Goal: Task Accomplishment & Management: Manage account settings

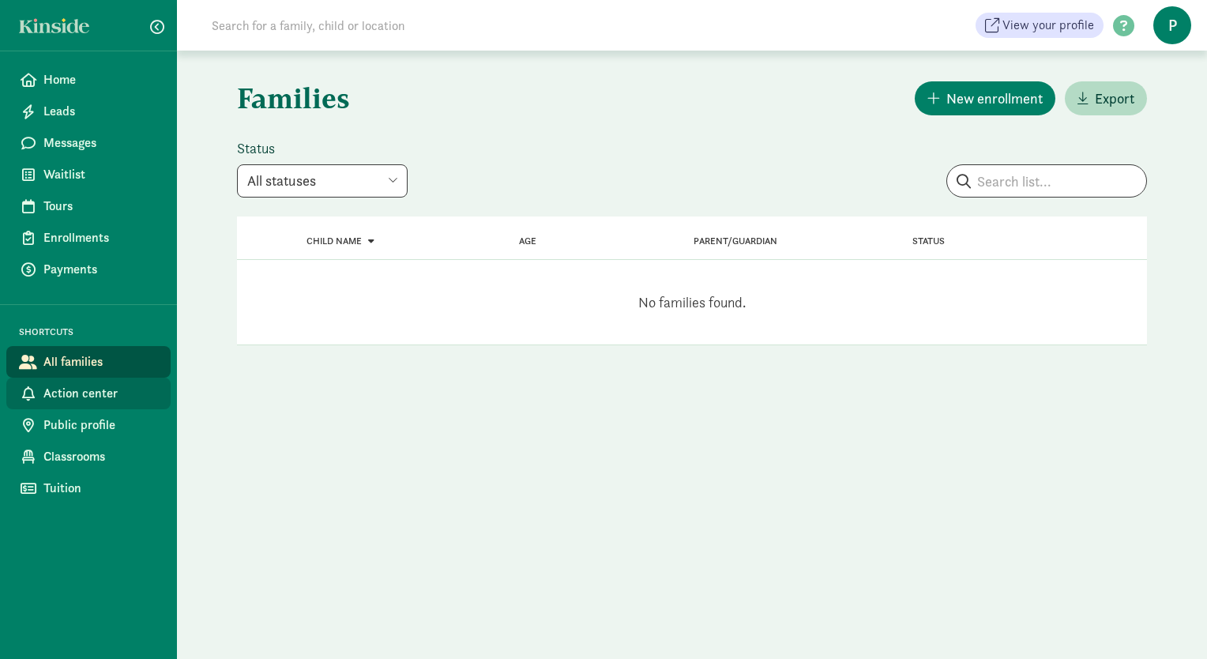
click at [74, 393] on span "Action center" at bounding box center [100, 393] width 115 height 19
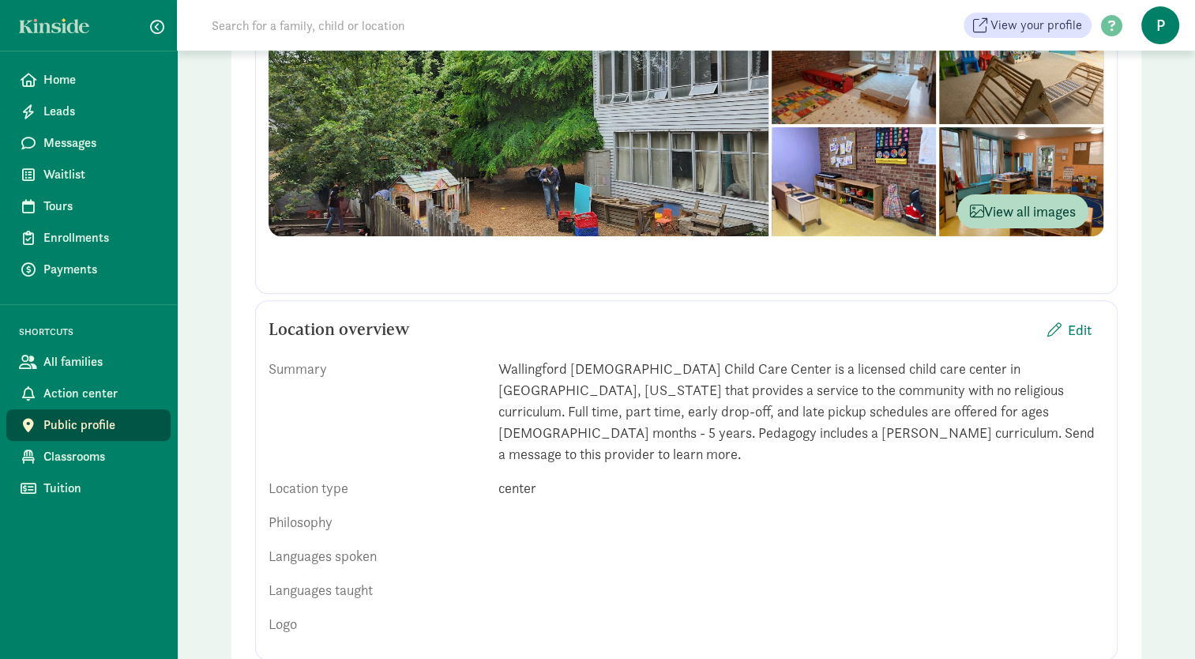
scroll to position [483, 0]
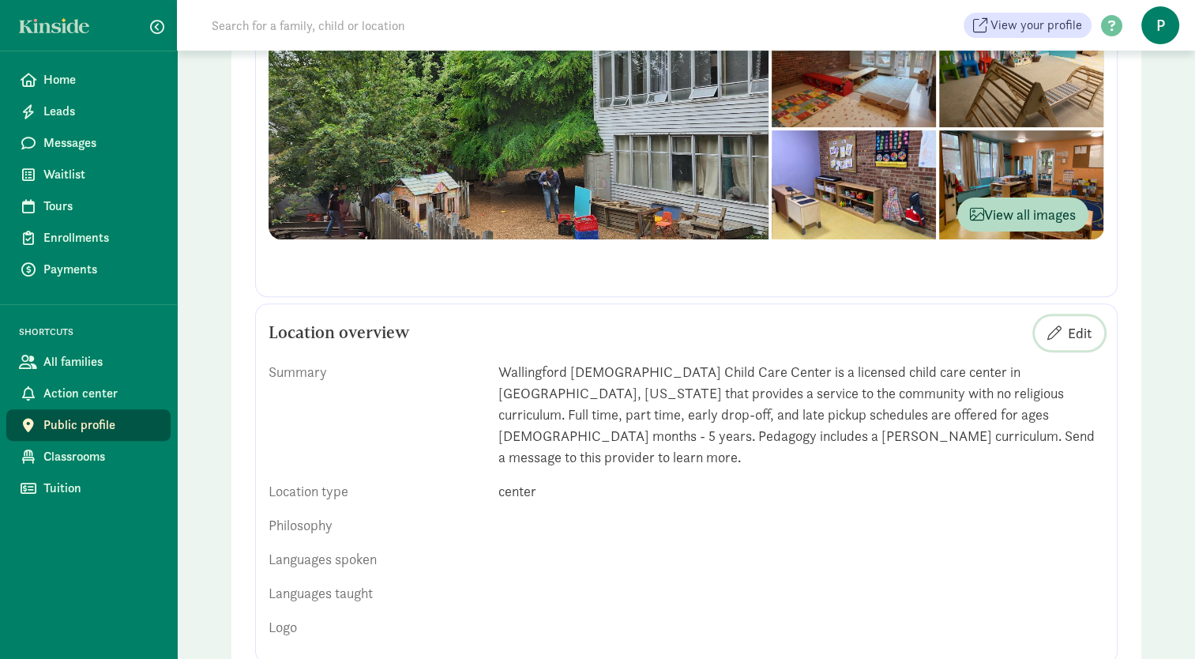
click at [1069, 331] on span "Edit" at bounding box center [1080, 332] width 24 height 21
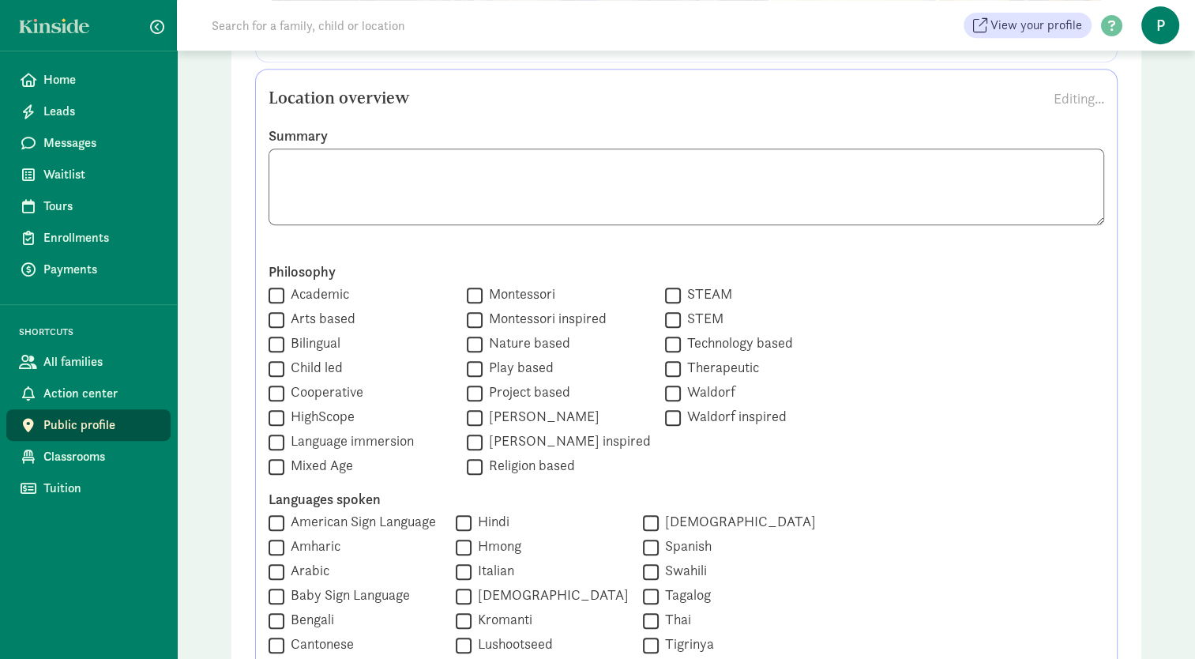
scroll to position [733, 0]
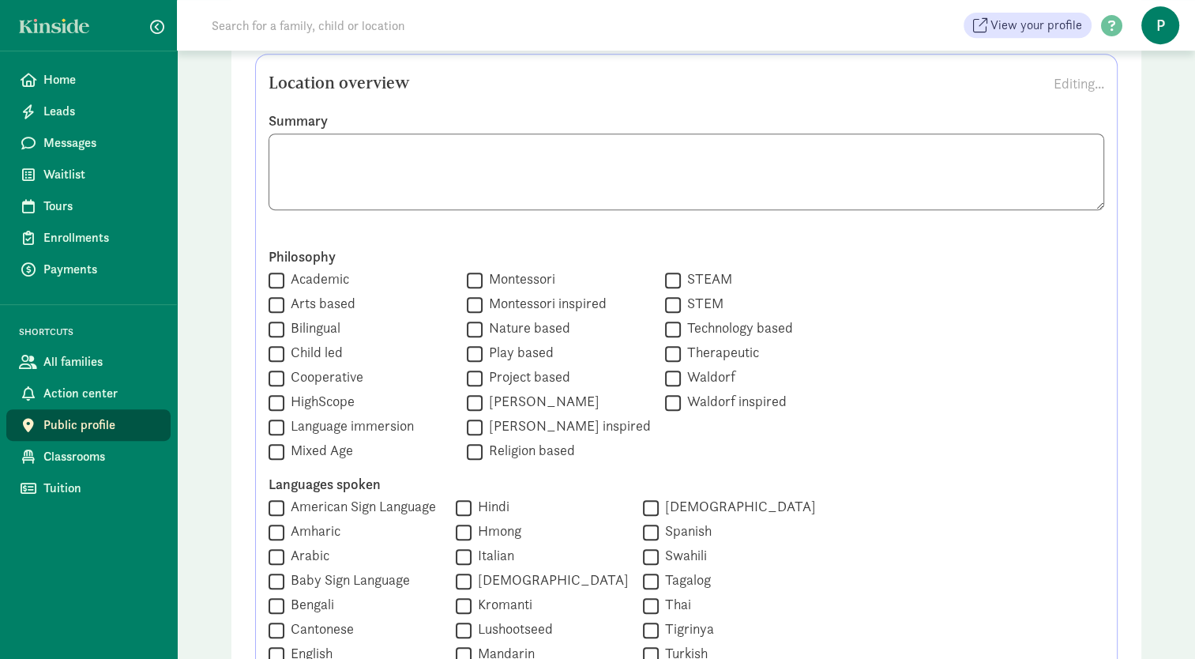
click at [780, 178] on textarea at bounding box center [687, 171] width 836 height 77
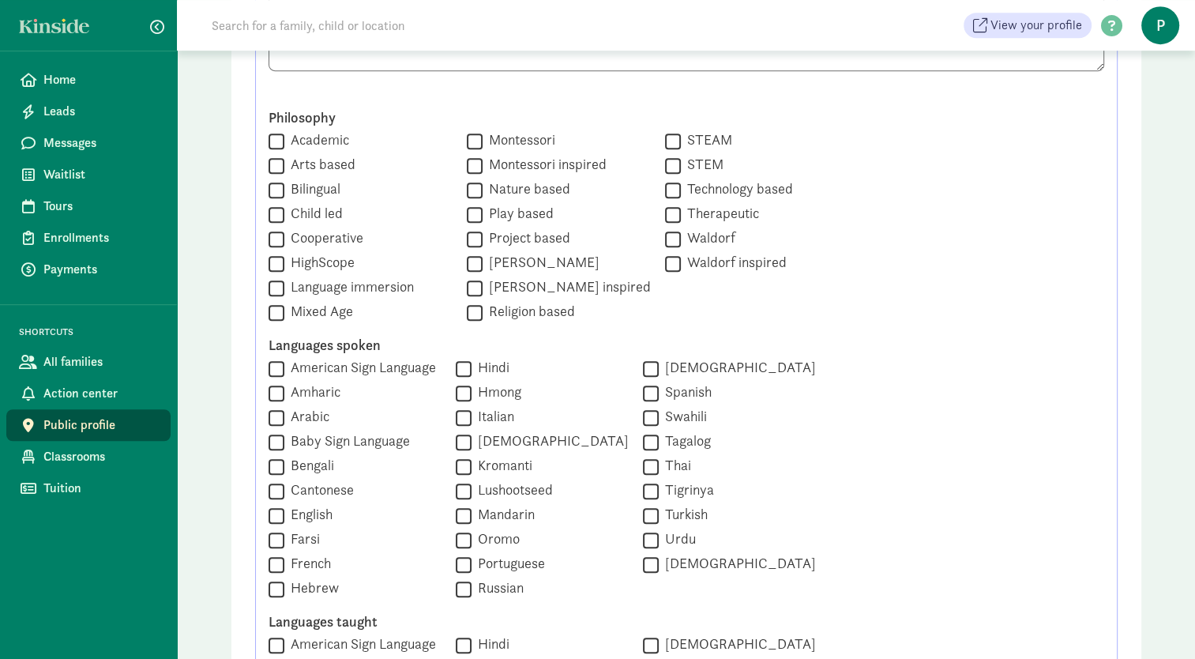
scroll to position [869, 0]
click at [467, 287] on input "[PERSON_NAME] inspired" at bounding box center [475, 290] width 16 height 21
checkbox input "true"
click at [467, 213] on input "Play based" at bounding box center [475, 217] width 16 height 21
checkbox input "true"
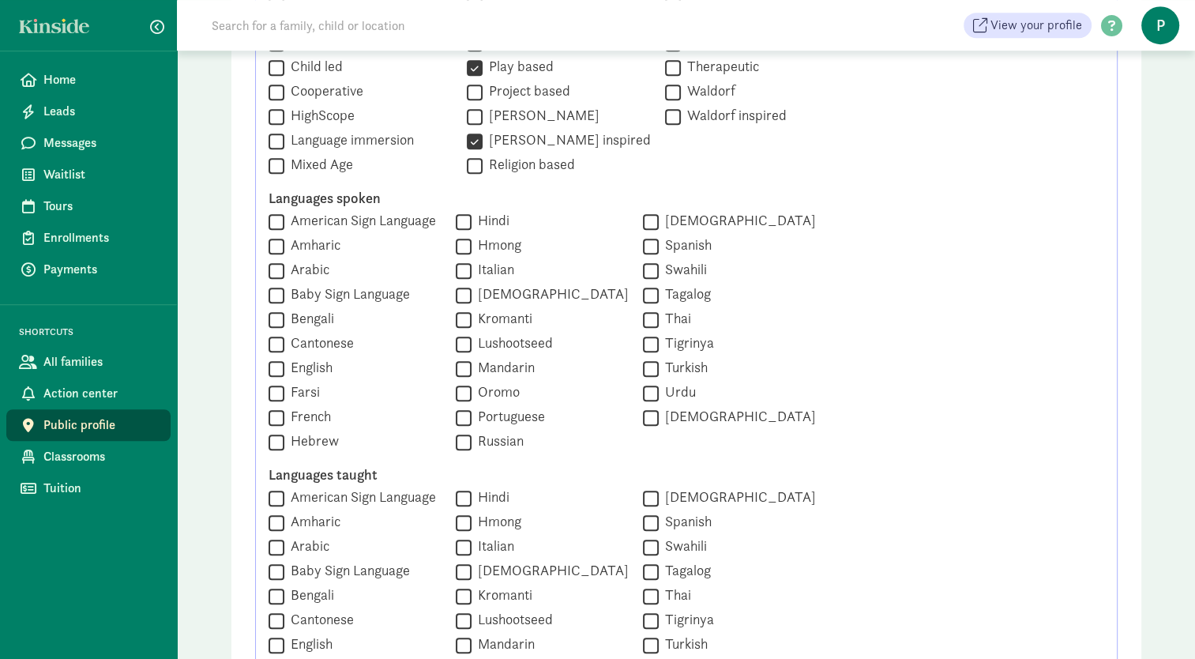
scroll to position [1040, 0]
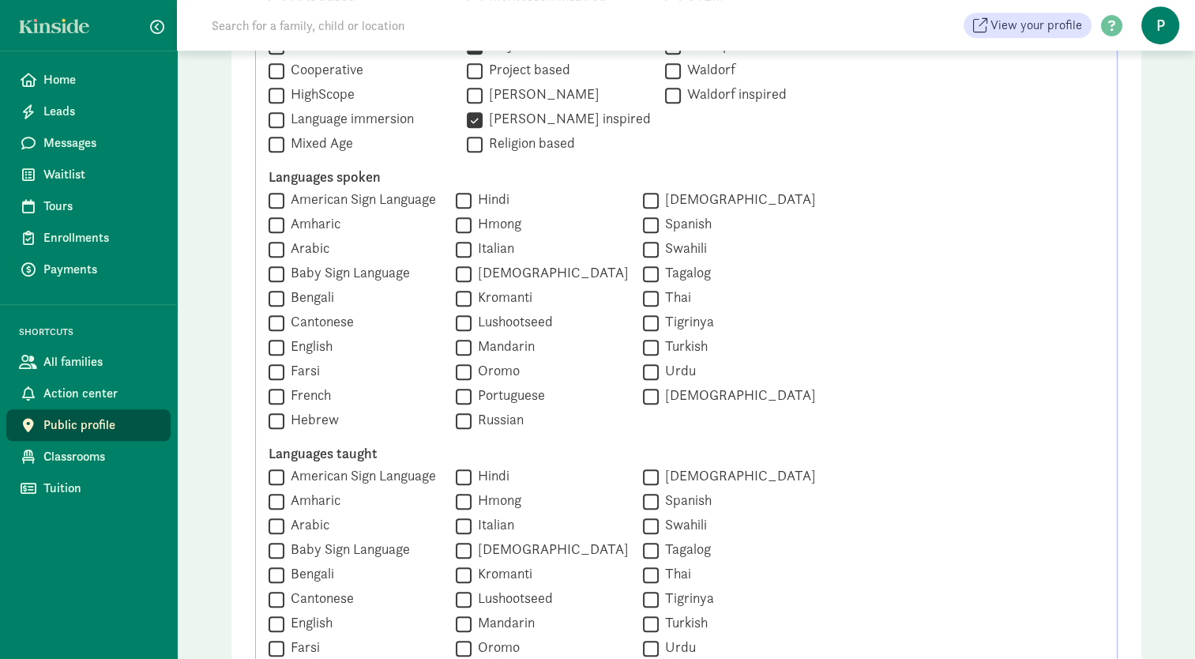
click at [276, 348] on input "English" at bounding box center [277, 346] width 16 height 21
checkbox input "true"
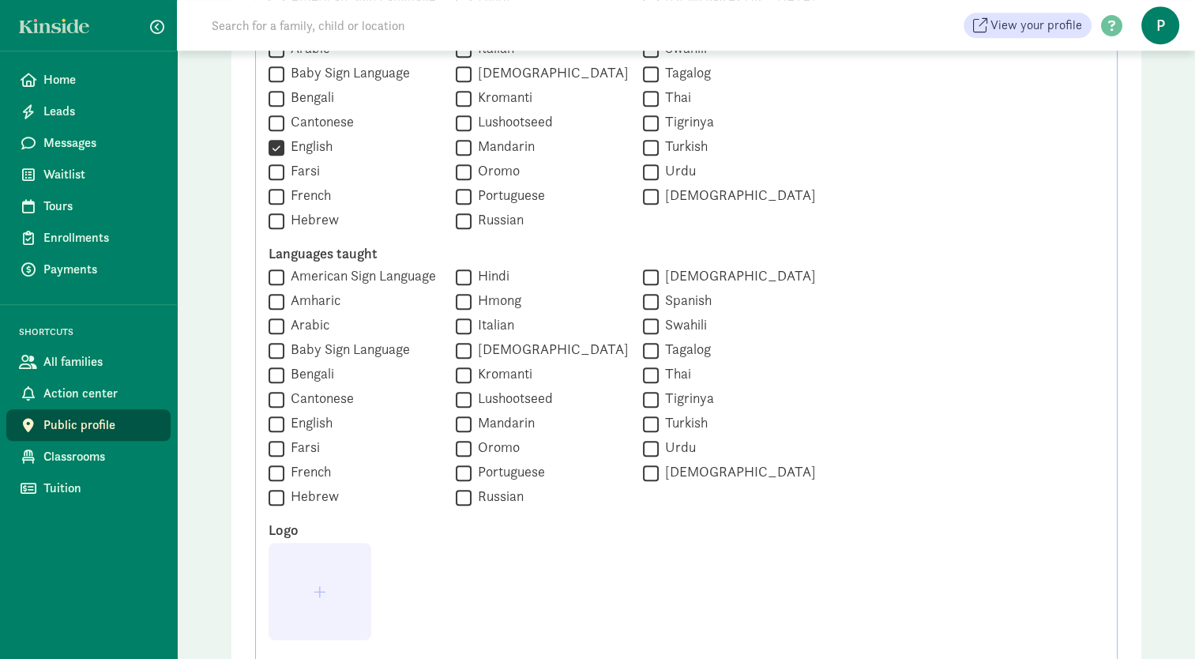
scroll to position [1261, 0]
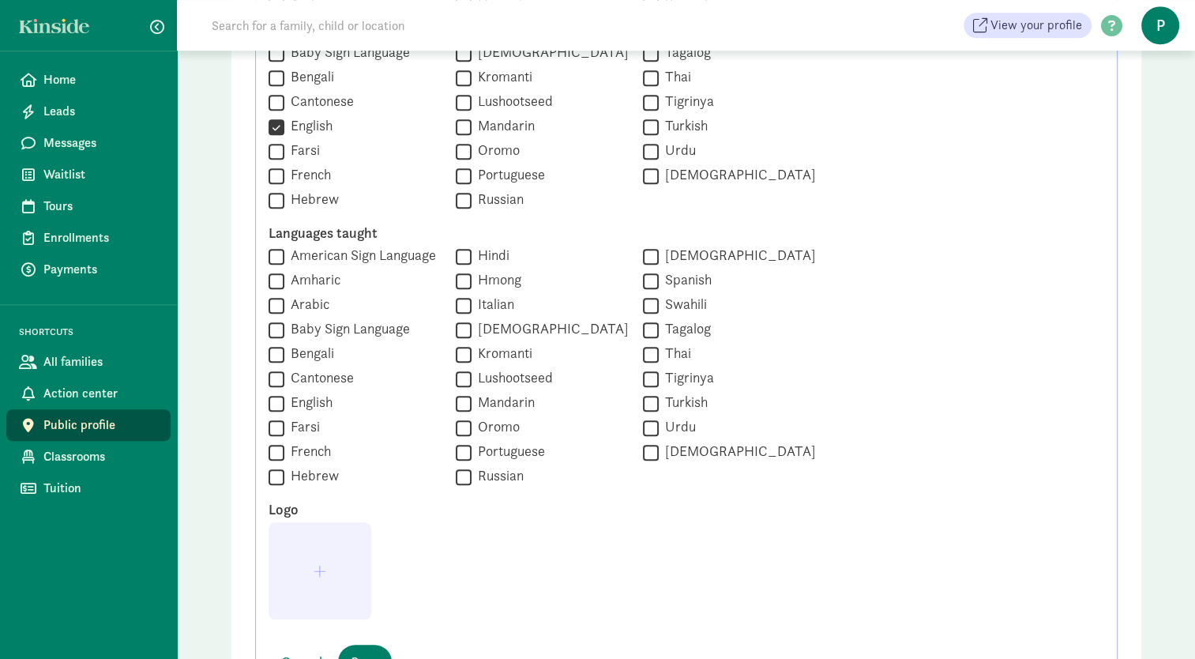
click at [272, 403] on input "English" at bounding box center [277, 403] width 16 height 21
checkbox input "true"
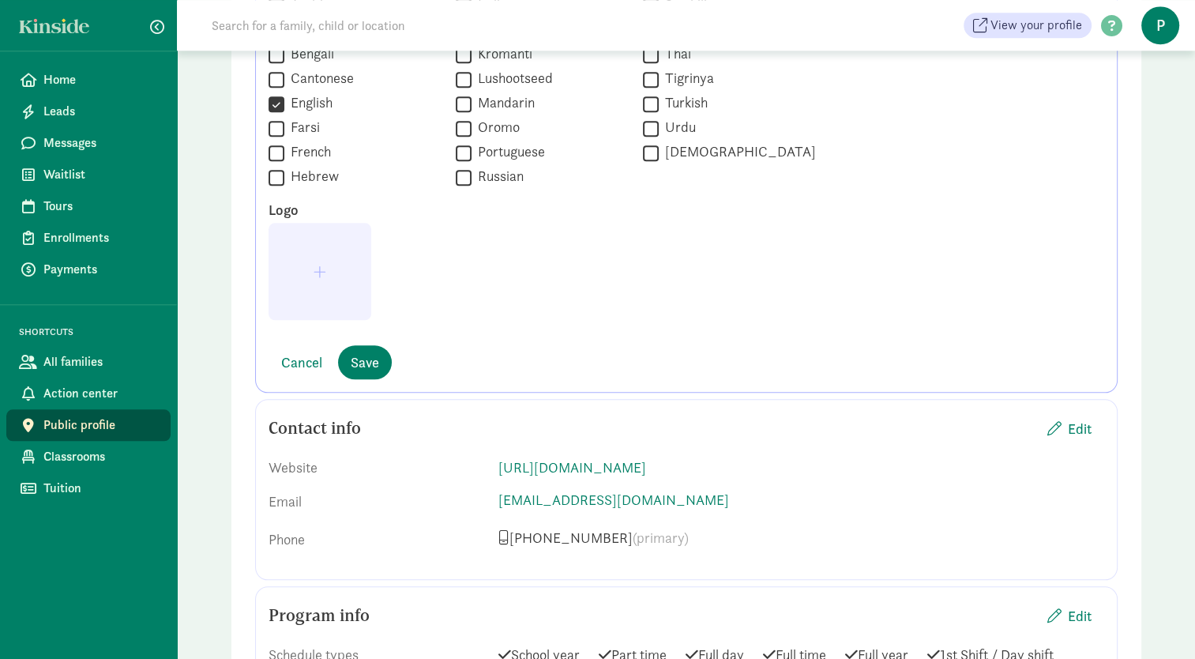
scroll to position [1564, 0]
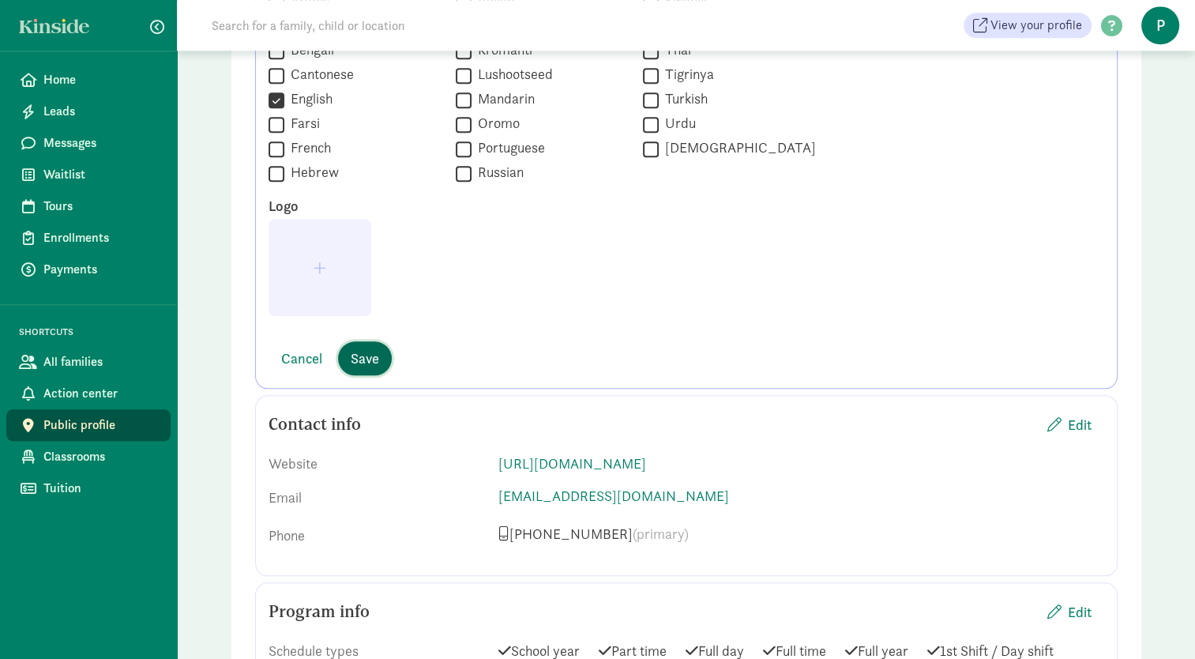
click at [366, 356] on span "Save" at bounding box center [365, 358] width 28 height 21
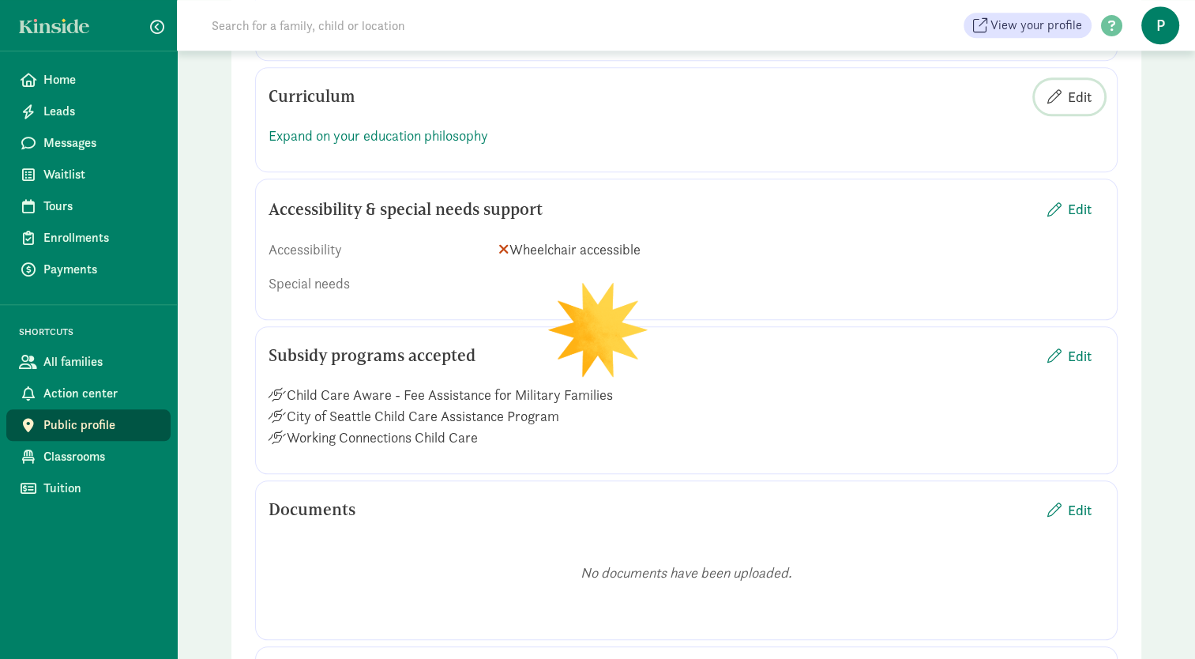
click at [1078, 86] on span "Edit" at bounding box center [1080, 96] width 24 height 21
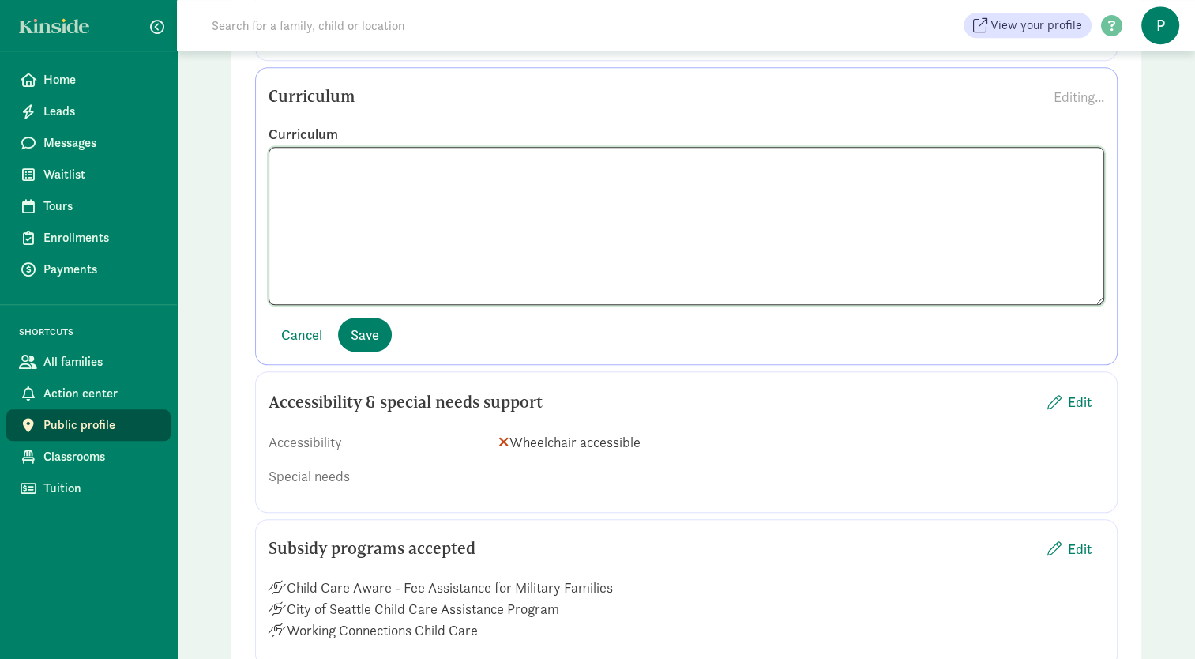
click at [452, 147] on textarea at bounding box center [687, 226] width 836 height 158
paste textarea "Established by the Wallingford United Methodist Church in 1968 as a way to give…"
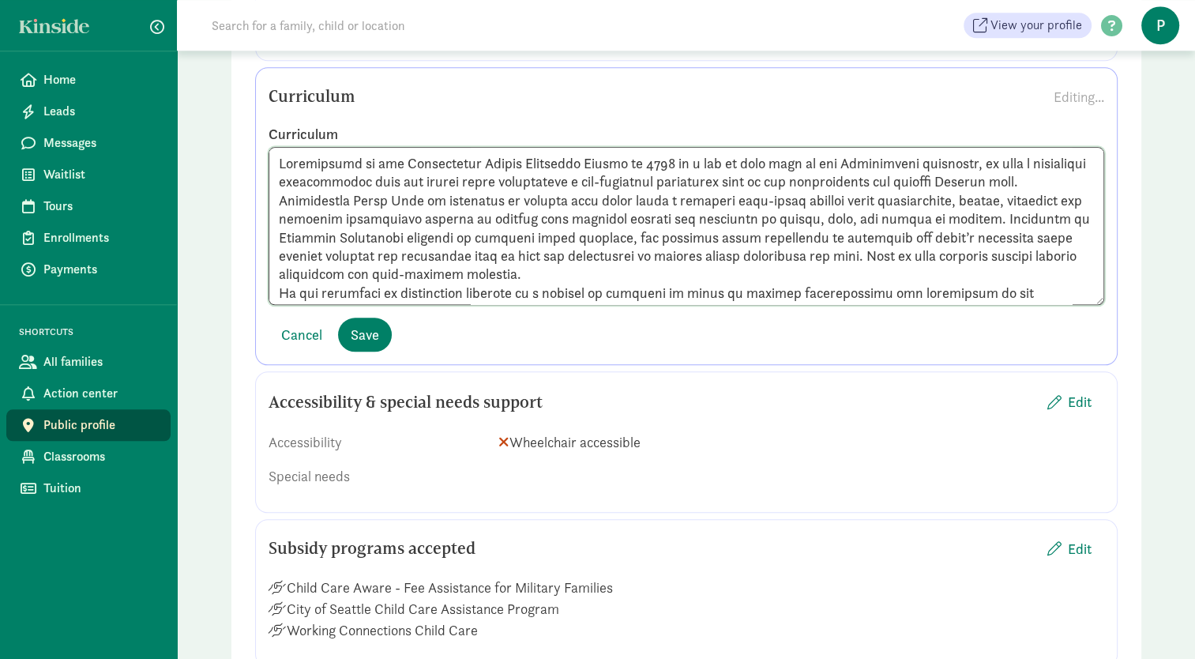
scroll to position [275, 0]
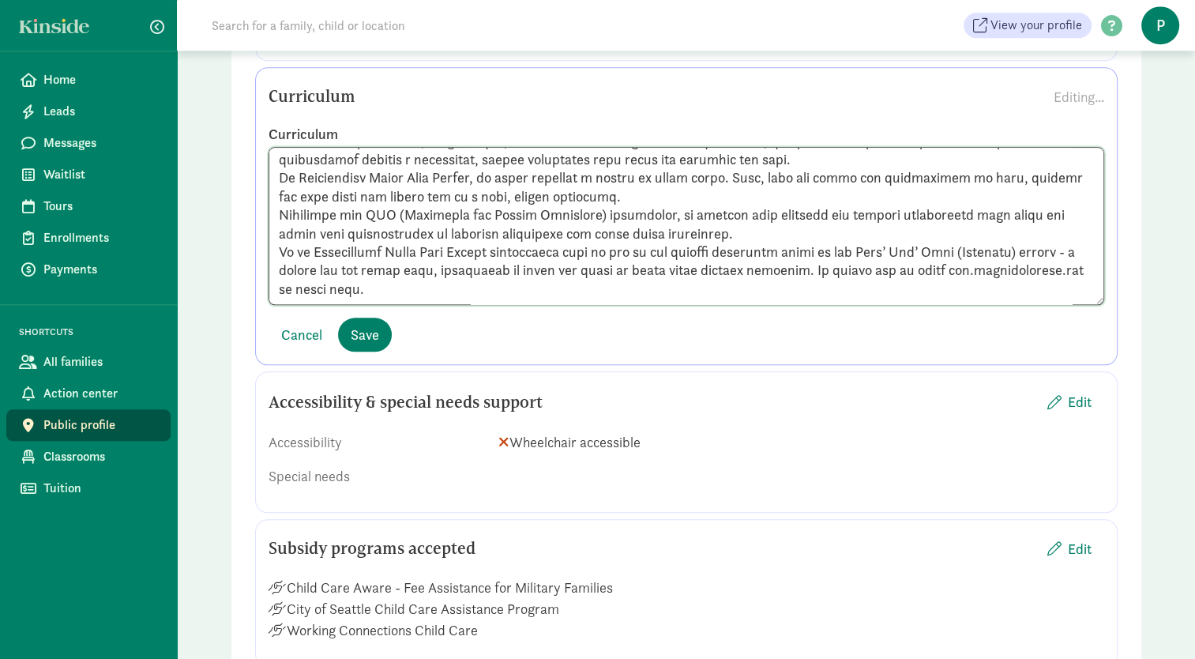
drag, startPoint x: 520, startPoint y: 261, endPoint x: 272, endPoint y: 224, distance: 251.5
click at [272, 224] on textarea at bounding box center [687, 226] width 836 height 158
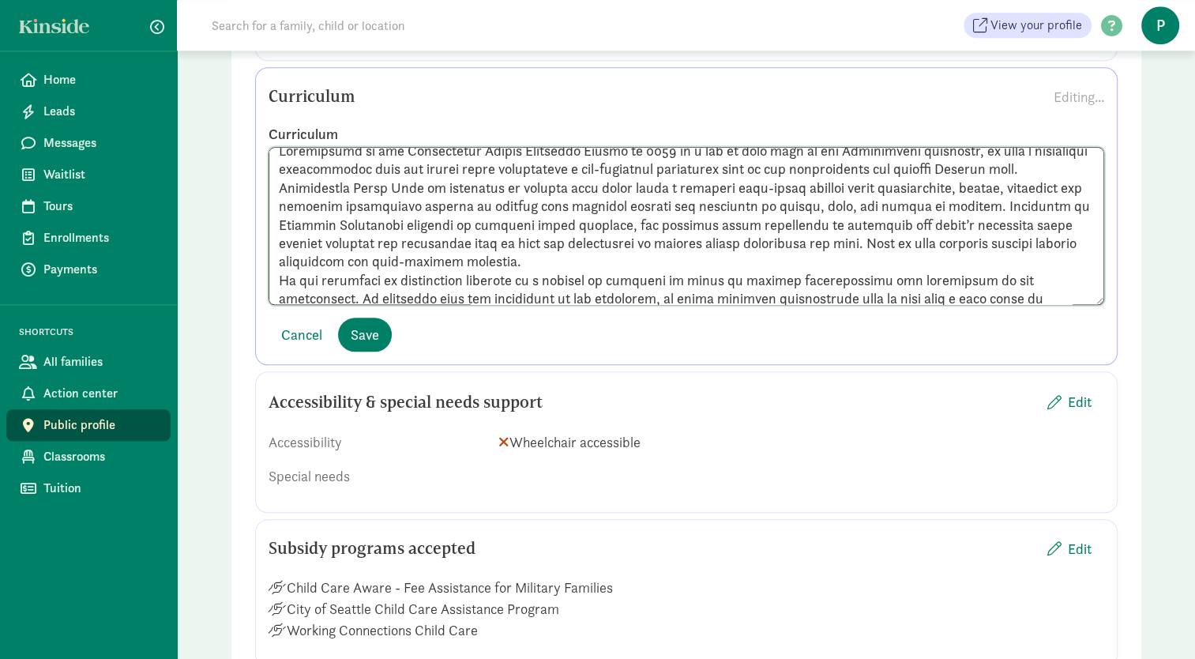
scroll to position [8, 0]
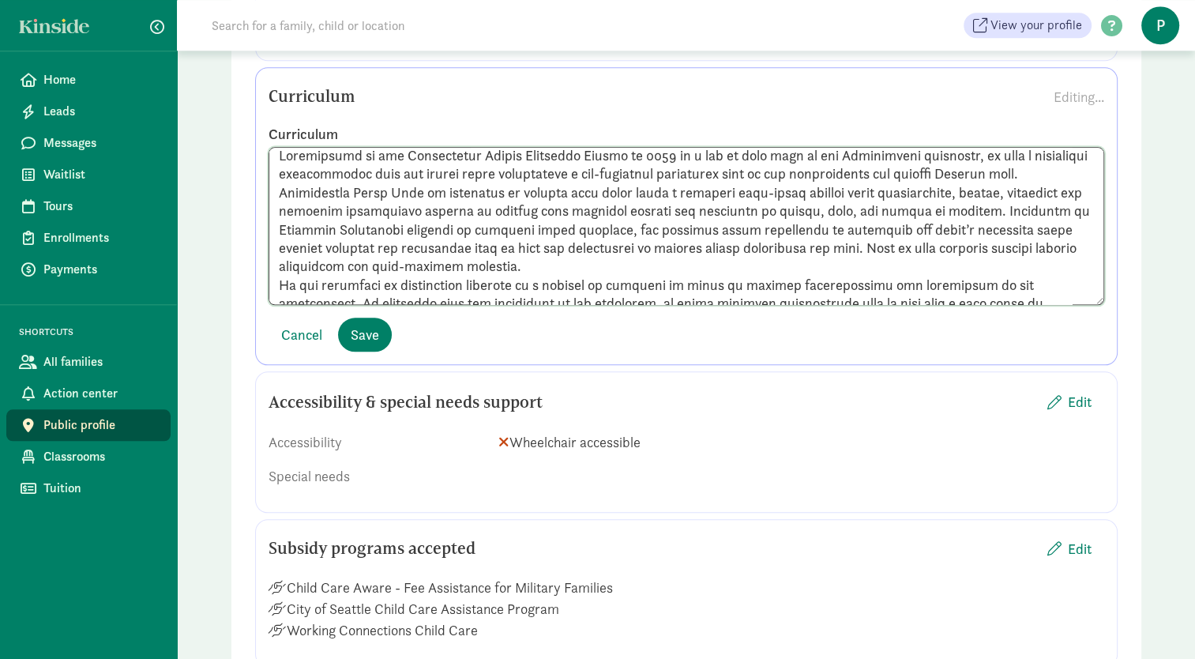
click at [351, 184] on textarea at bounding box center [687, 226] width 836 height 158
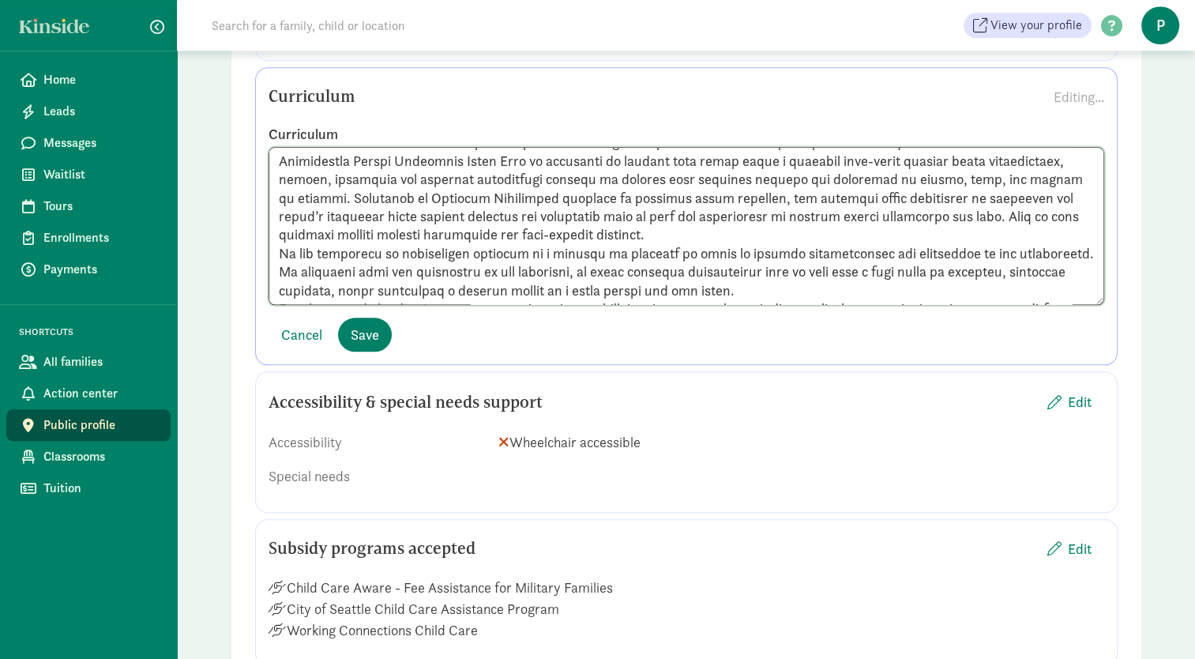
click at [690, 228] on textarea at bounding box center [687, 226] width 836 height 158
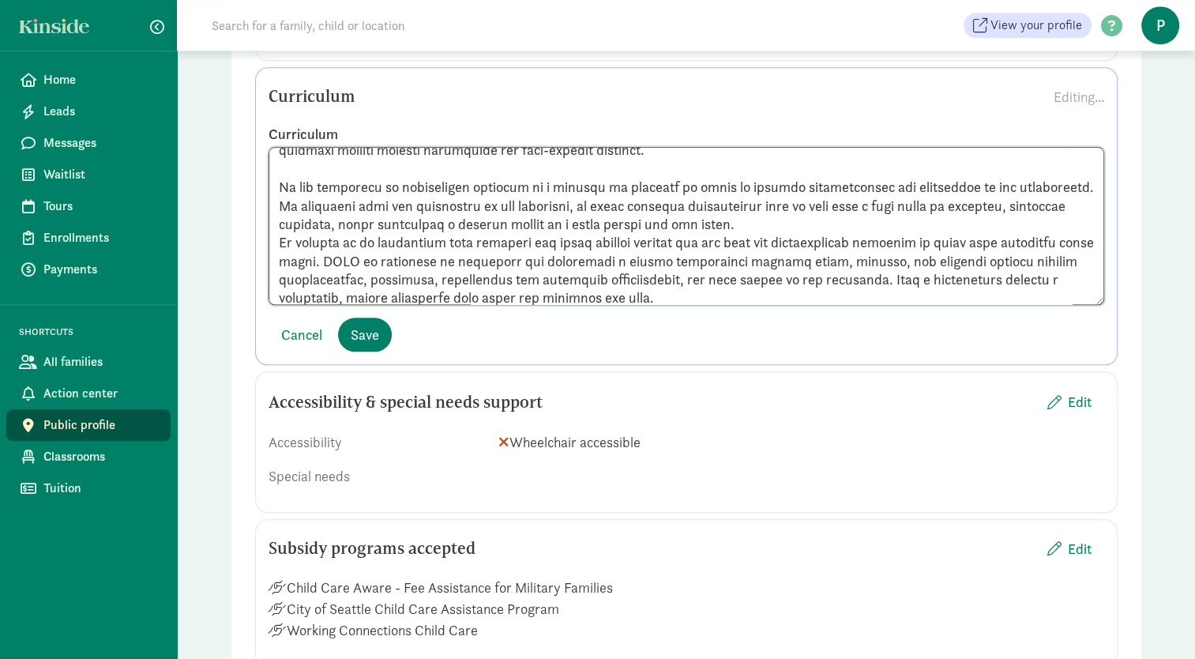
scroll to position [133, 0]
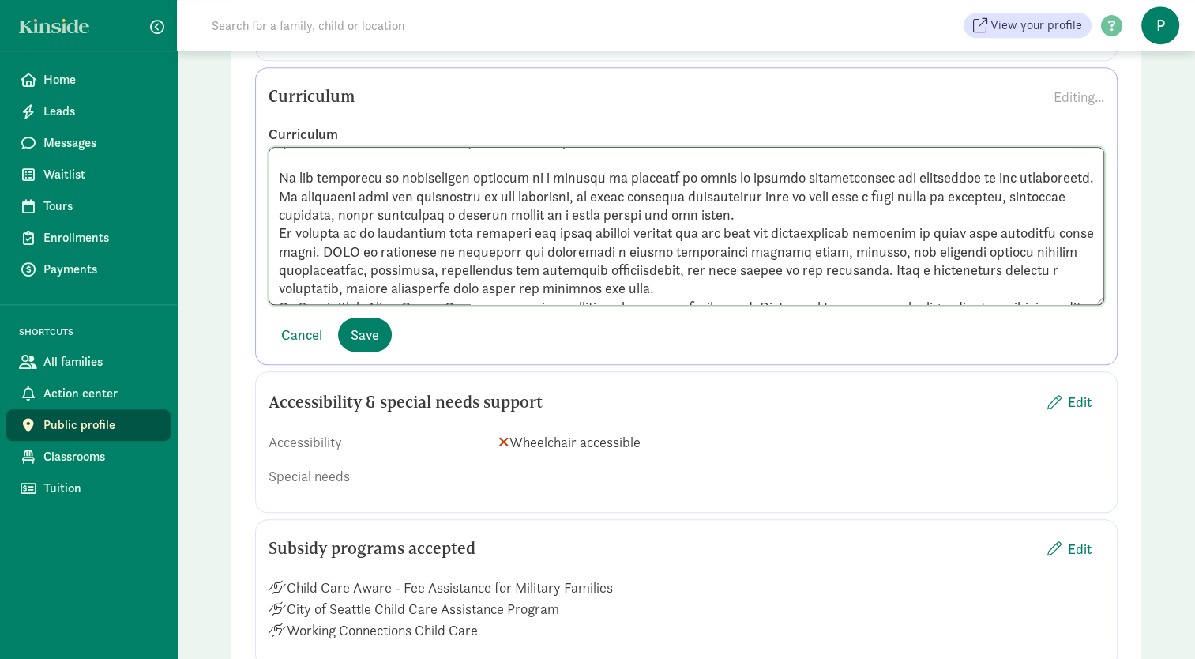
click at [856, 205] on textarea at bounding box center [687, 226] width 836 height 158
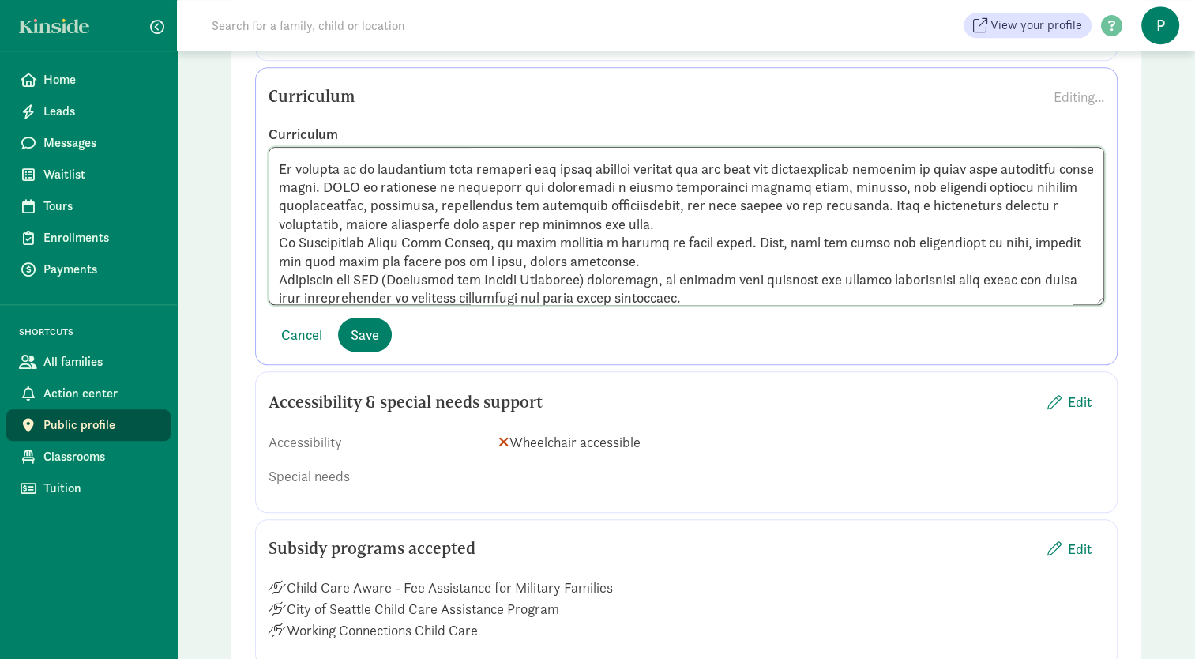
scroll to position [227, 0]
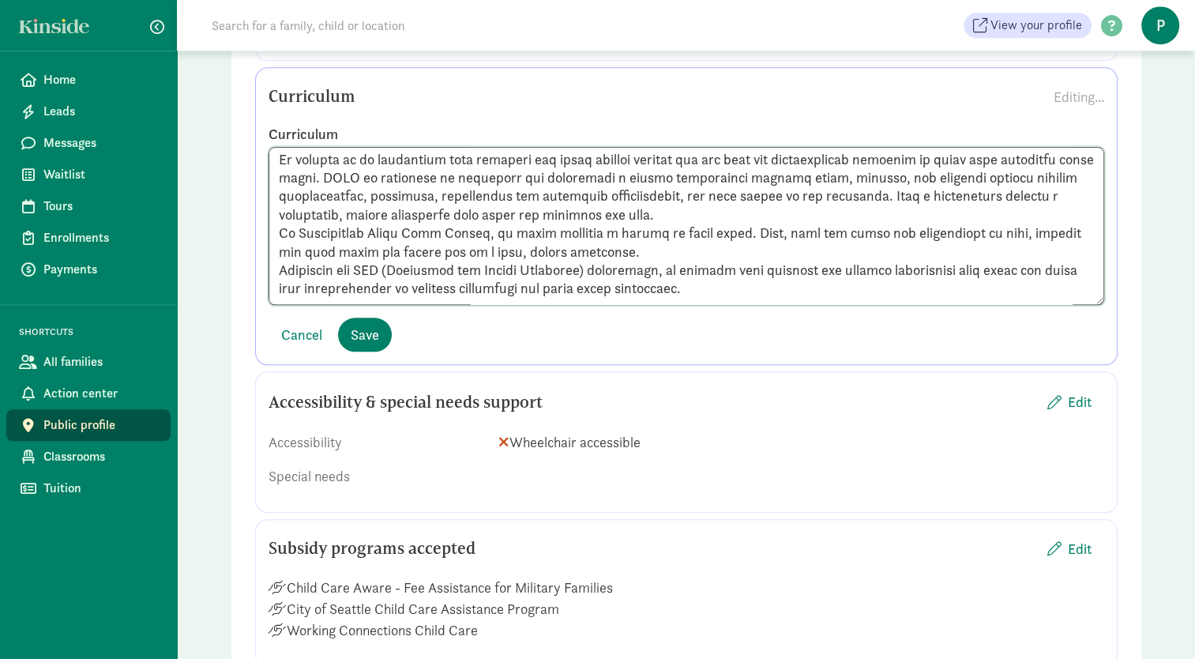
click at [739, 213] on textarea at bounding box center [687, 226] width 836 height 158
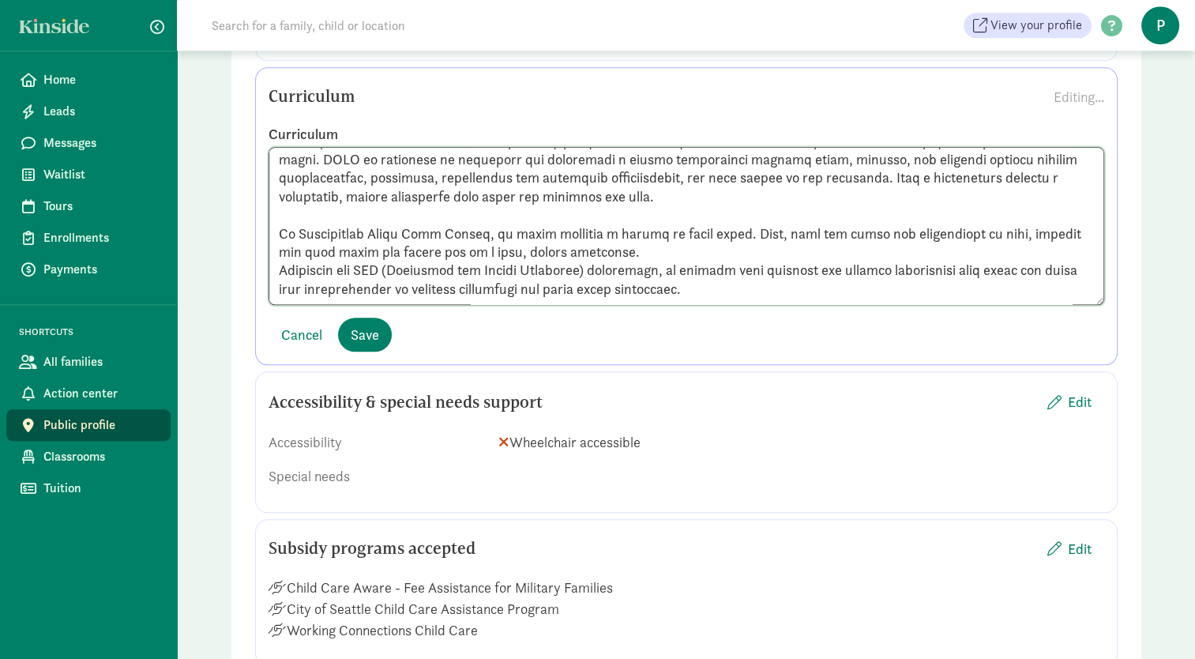
scroll to position [284, 0]
click at [597, 203] on textarea at bounding box center [687, 226] width 836 height 158
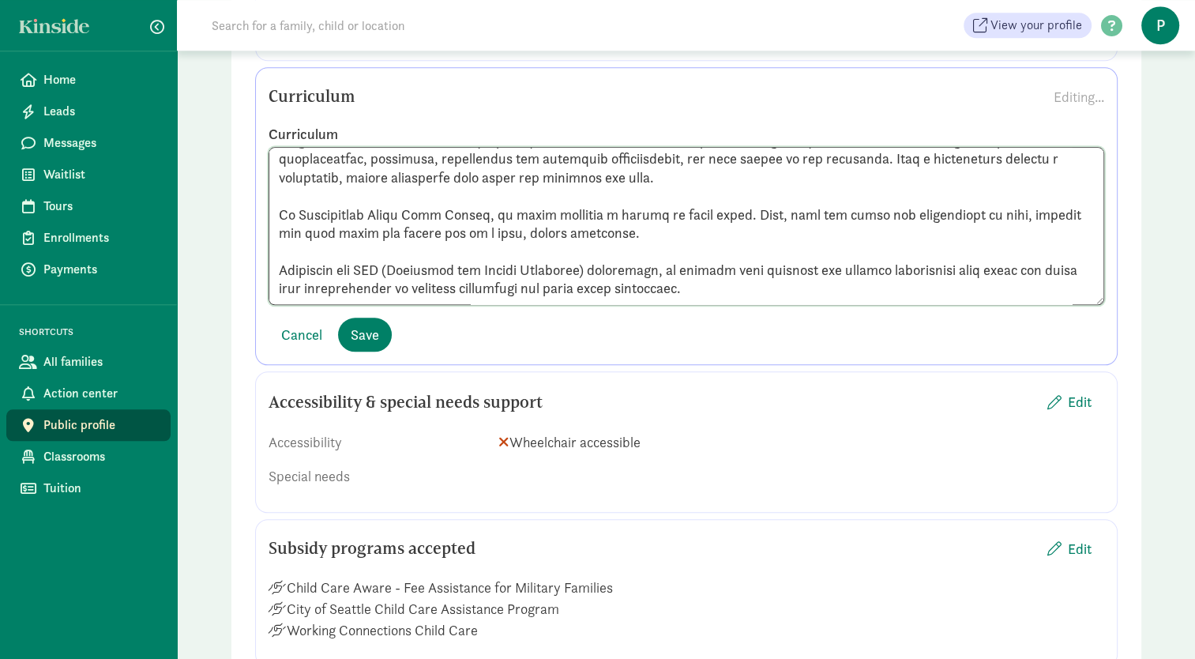
drag, startPoint x: 475, startPoint y: 182, endPoint x: 261, endPoint y: 187, distance: 214.9
click at [261, 187] on div "Curriculum" at bounding box center [686, 215] width 859 height 180
click at [300, 189] on textarea at bounding box center [687, 226] width 836 height 158
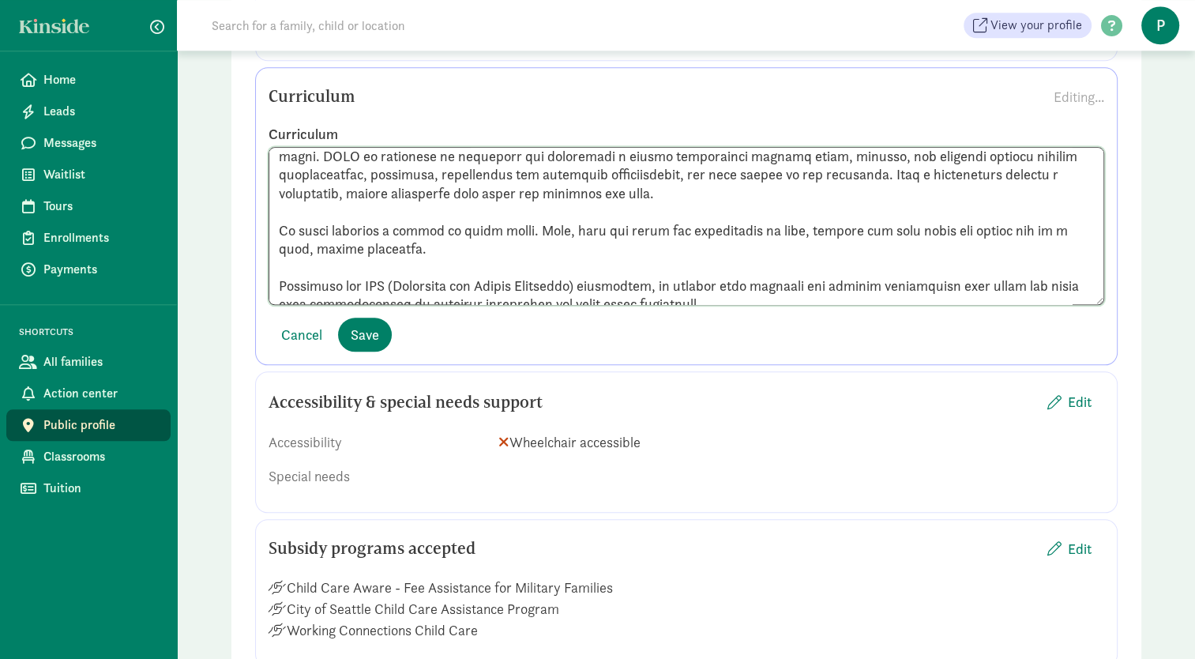
scroll to position [234, 0]
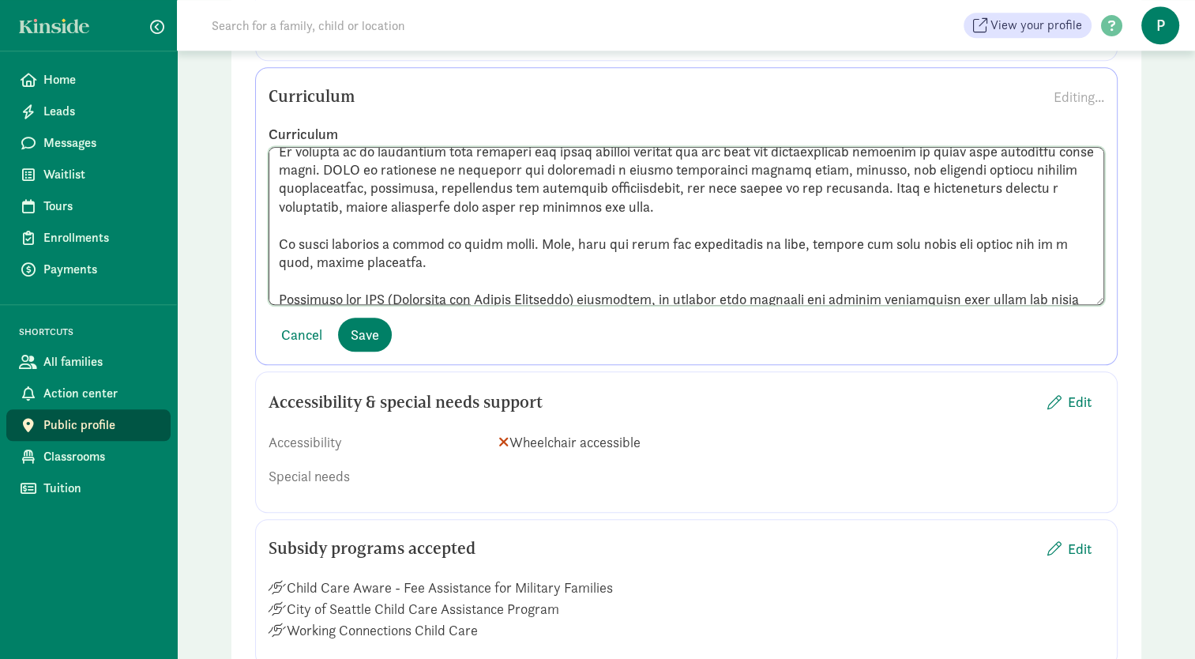
click at [274, 239] on textarea at bounding box center [687, 226] width 836 height 158
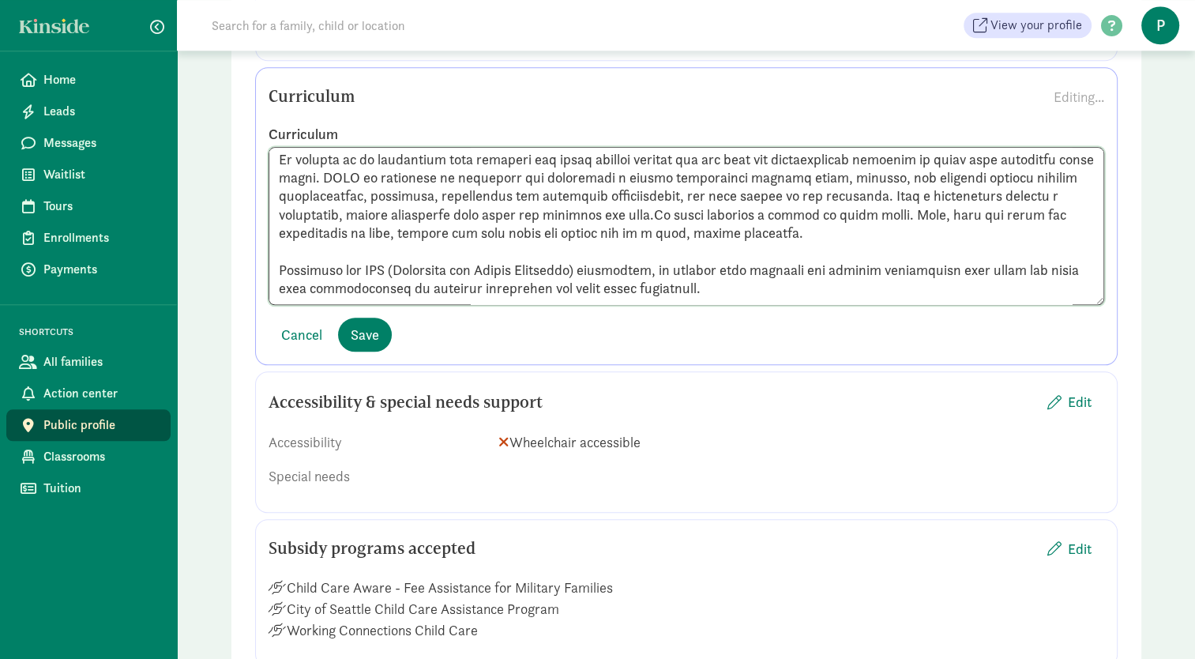
scroll to position [215, 0]
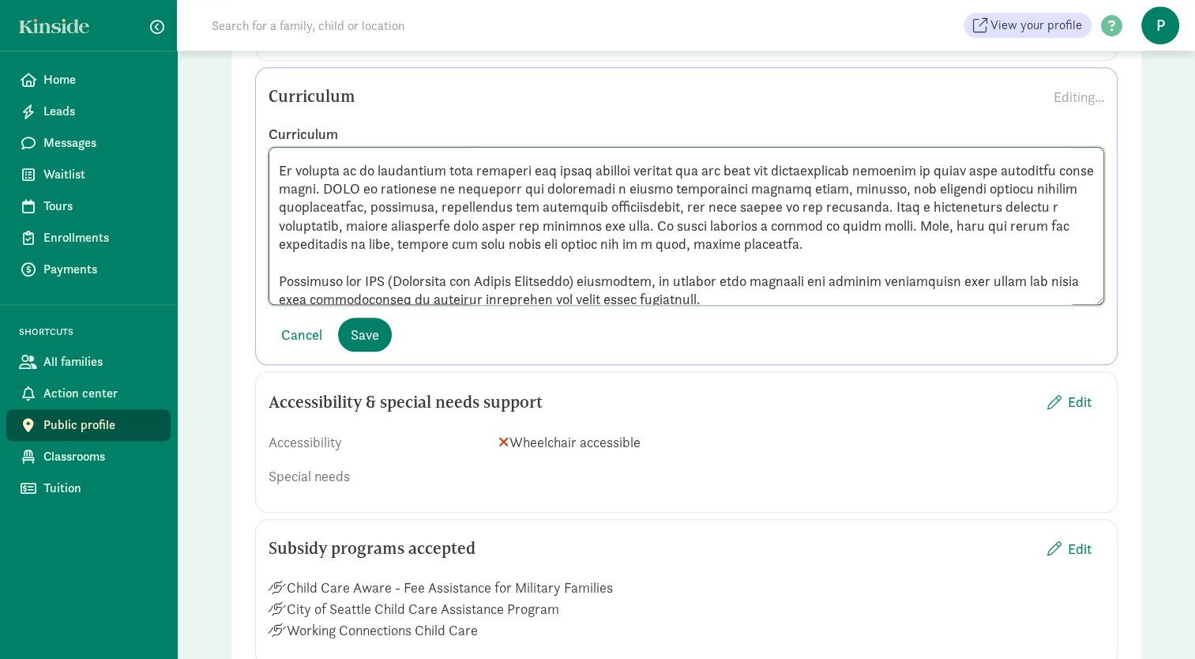
click at [856, 172] on textarea at bounding box center [687, 226] width 836 height 158
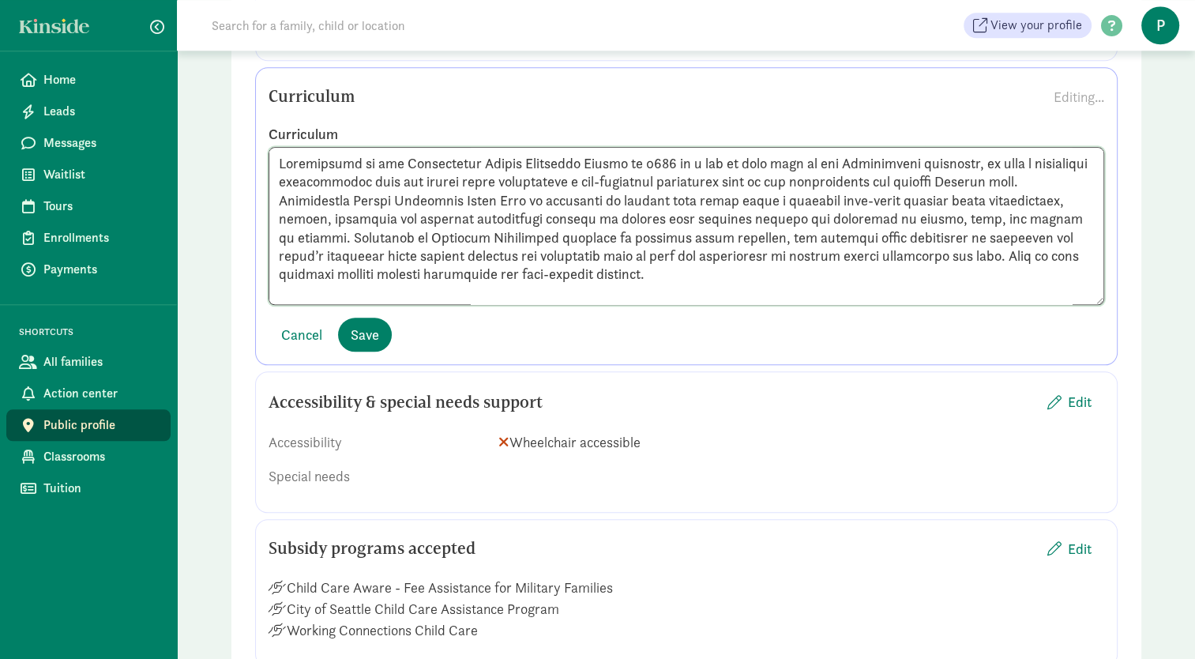
drag, startPoint x: 678, startPoint y: 274, endPoint x: 263, endPoint y: 189, distance: 424.1
click at [263, 189] on div "Curriculum" at bounding box center [686, 215] width 859 height 180
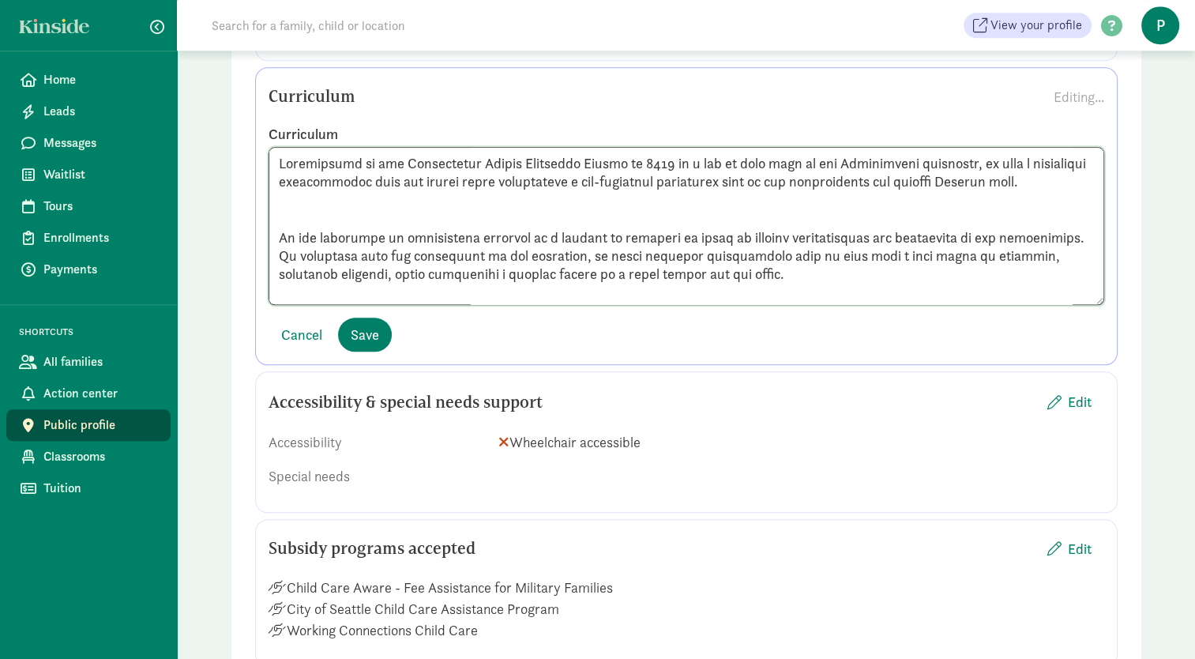
paste textarea "Our center is influenced by Magda Gerber’s Educaring Approach and Loris Malaguz…"
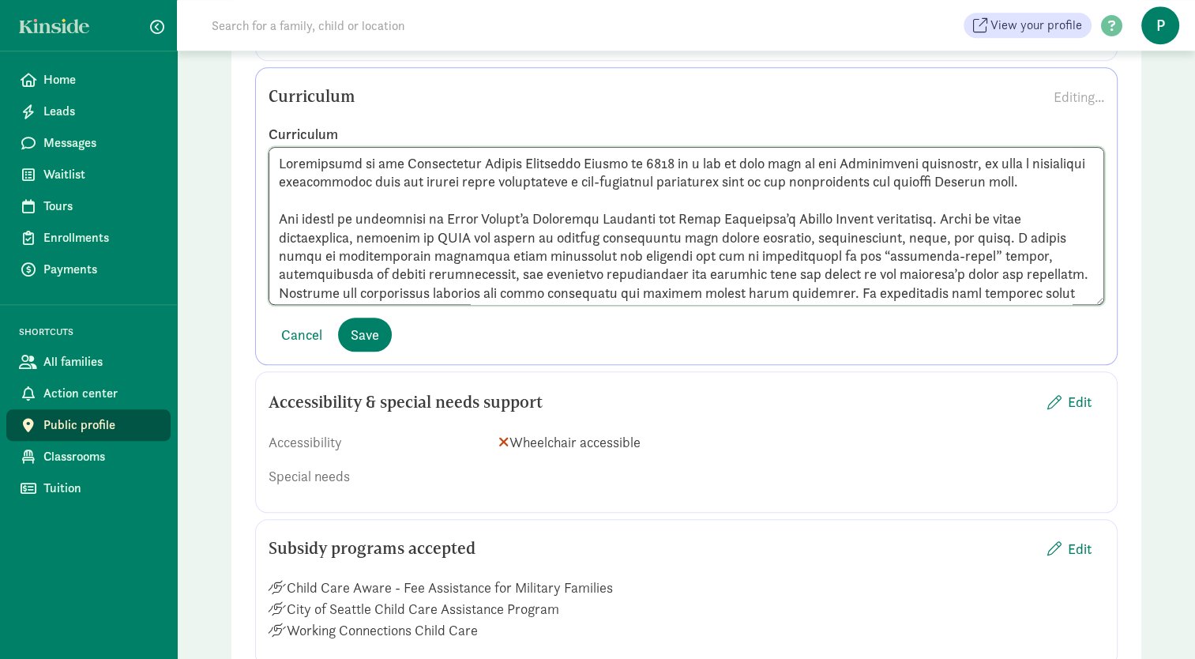
scroll to position [90, 0]
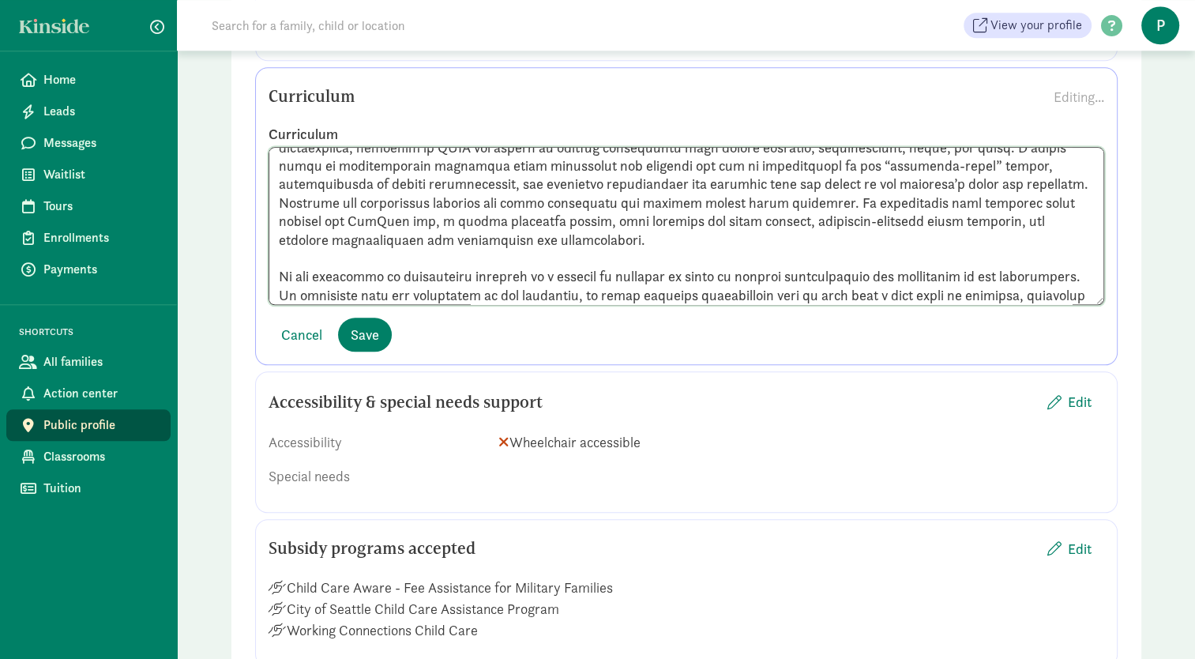
click at [348, 197] on textarea at bounding box center [687, 226] width 836 height 158
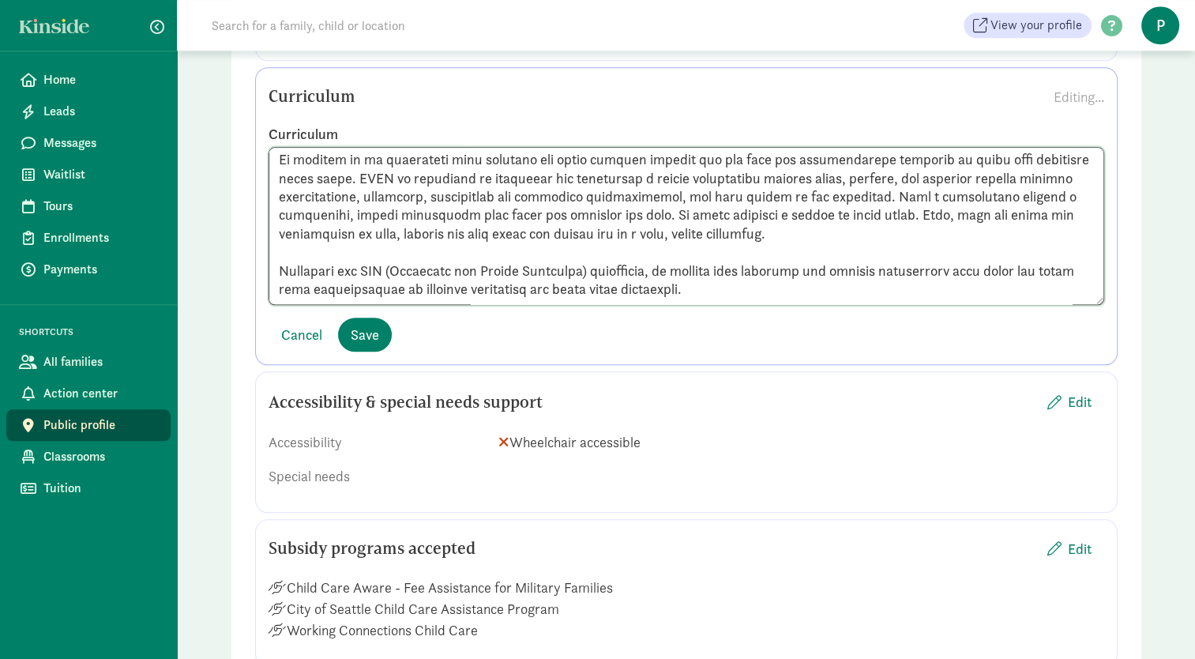
scroll to position [348, 0]
drag, startPoint x: 708, startPoint y: 270, endPoint x: 261, endPoint y: 239, distance: 448.9
click at [261, 239] on div "Curriculum" at bounding box center [686, 215] width 859 height 180
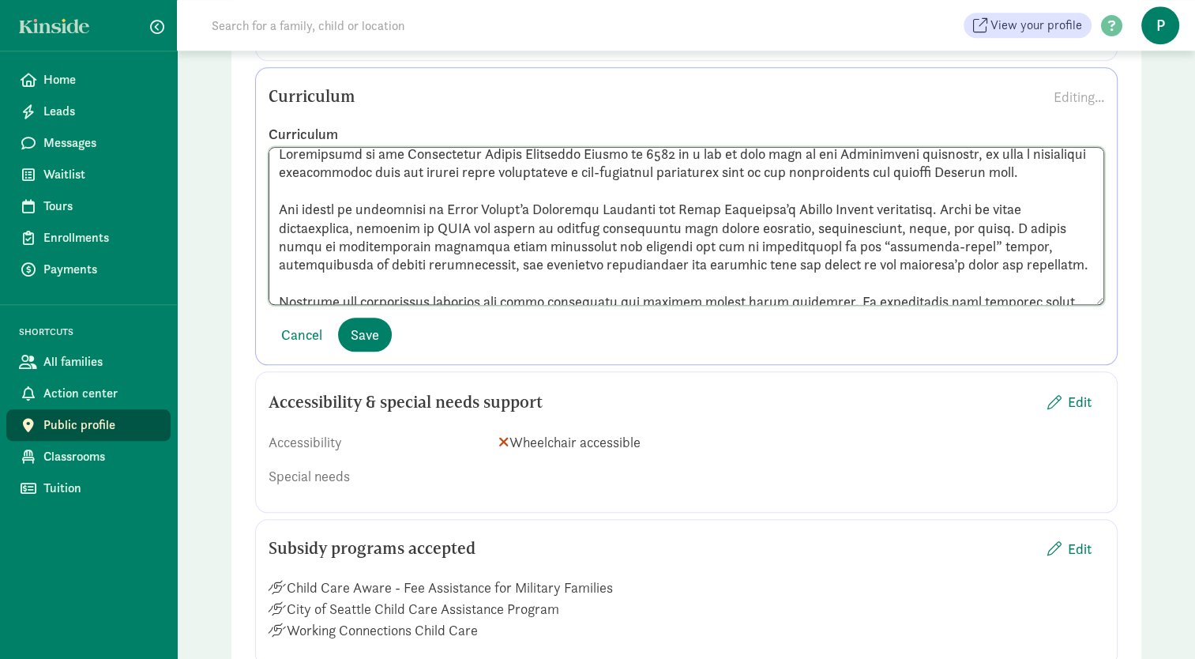
scroll to position [0, 0]
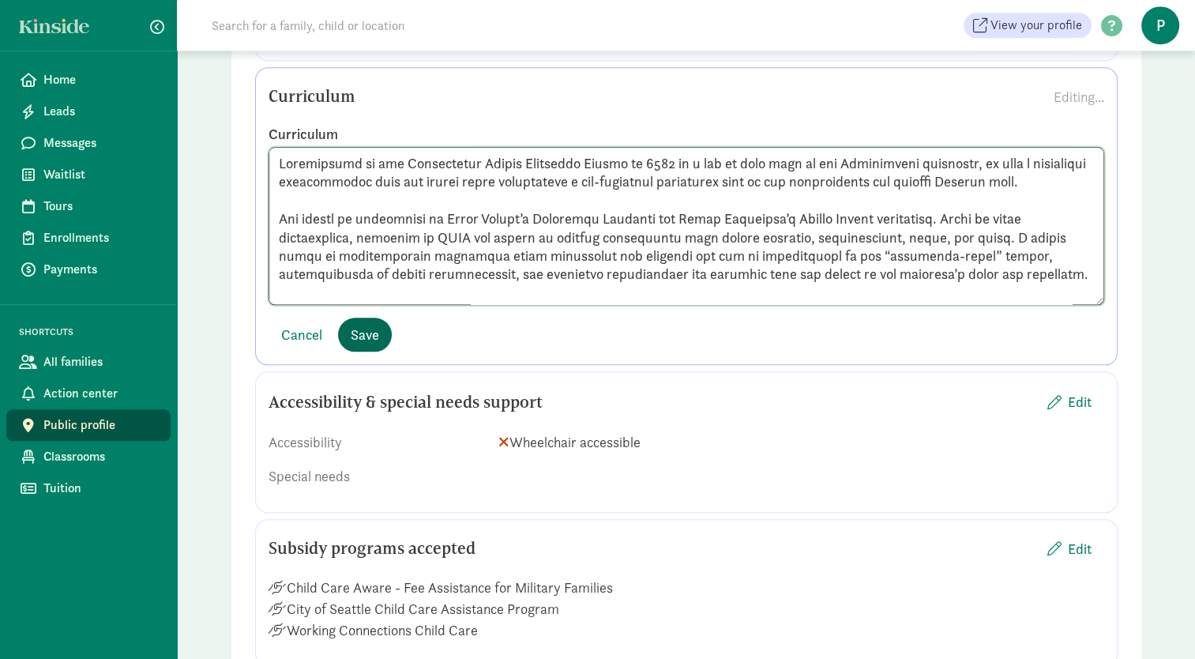
type textarea "Established by the Wallingford United Methodist Church in 1968 as a way to give…"
click at [351, 324] on span "Save" at bounding box center [365, 334] width 28 height 21
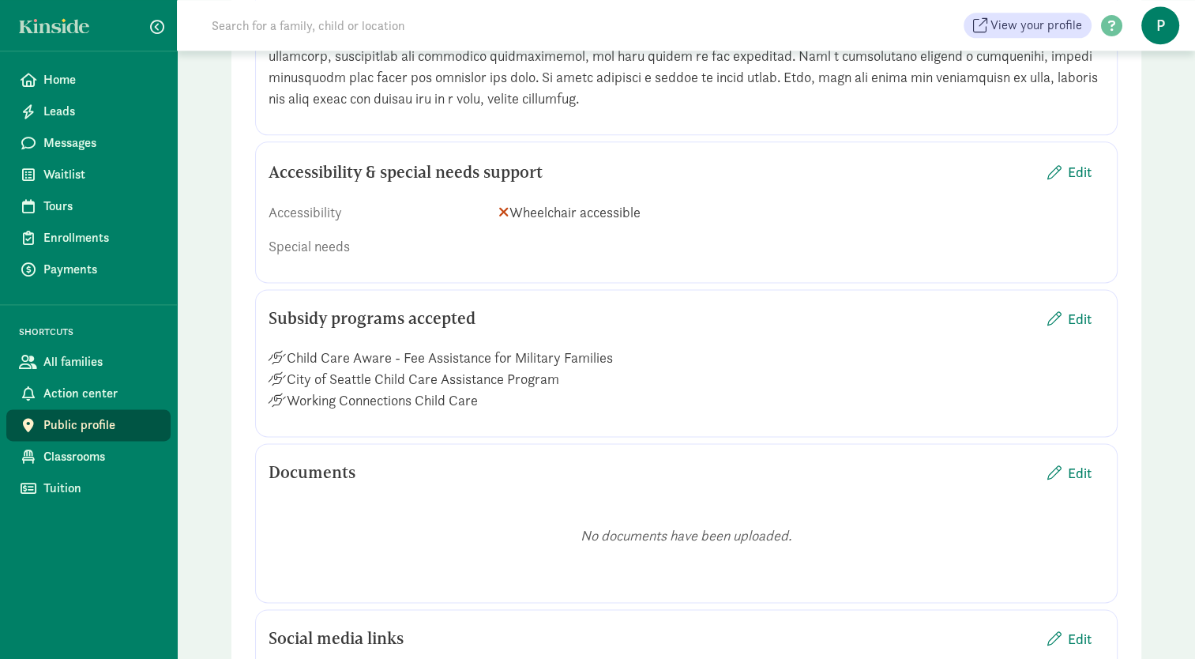
scroll to position [2053, 0]
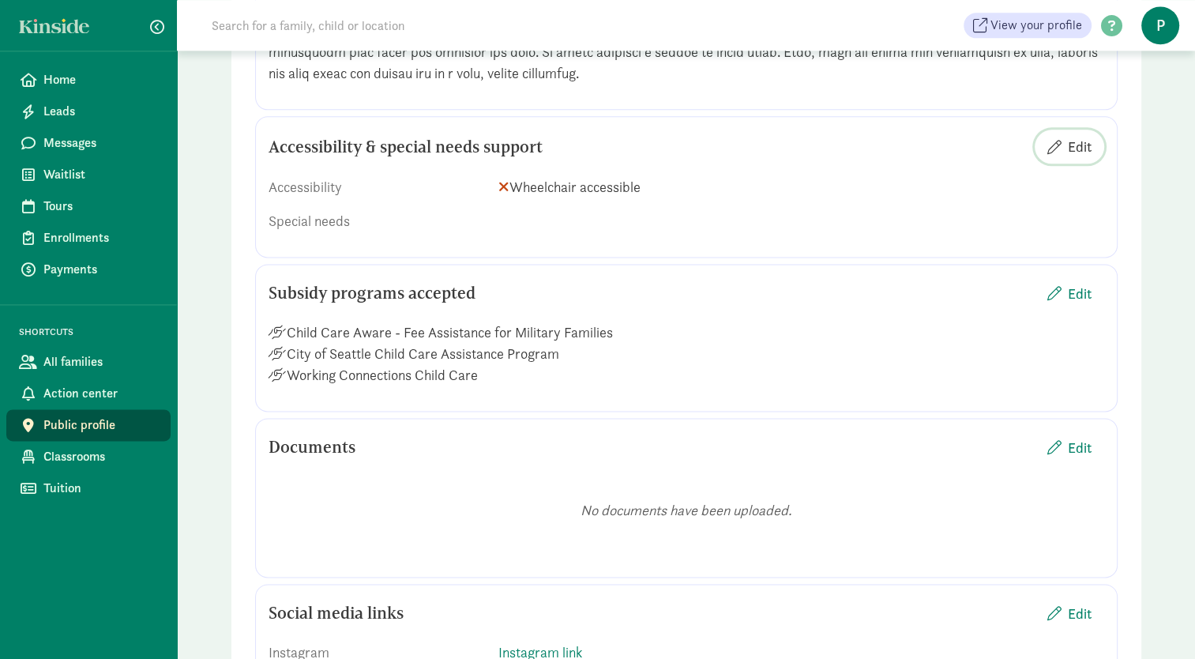
click at [1072, 136] on span "Edit" at bounding box center [1080, 146] width 24 height 21
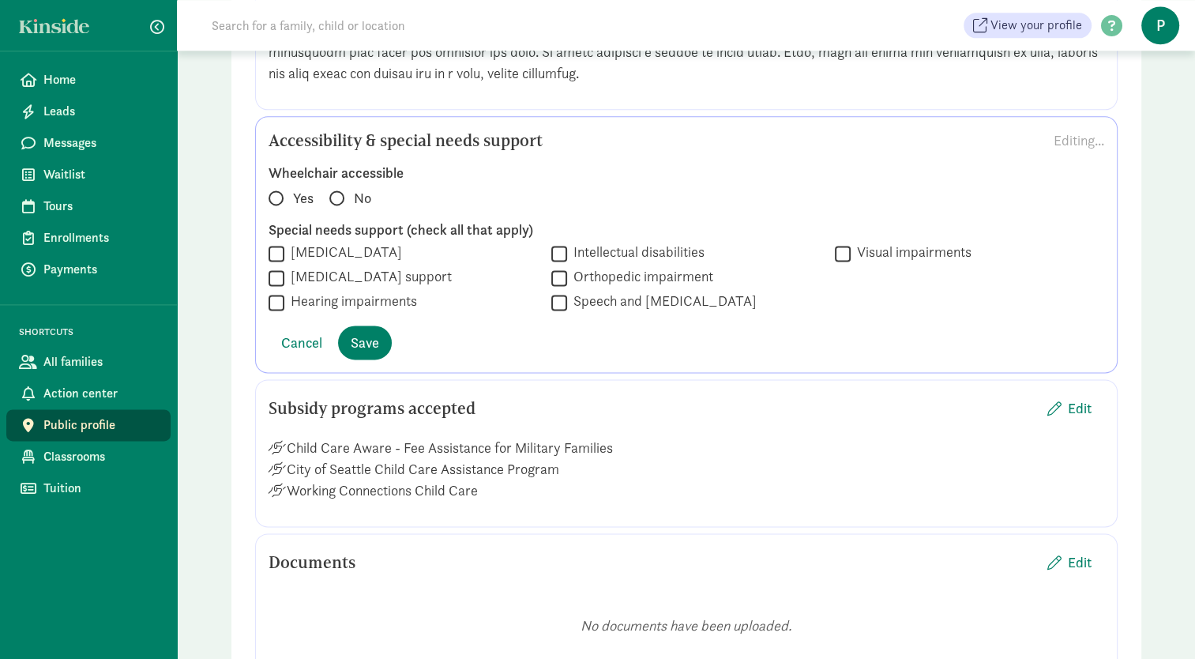
click at [329, 190] on span at bounding box center [336, 197] width 15 height 15
click at [329, 186] on input "No" at bounding box center [334, 191] width 10 height 10
radio input "true"
click at [360, 332] on span "Save" at bounding box center [365, 342] width 28 height 21
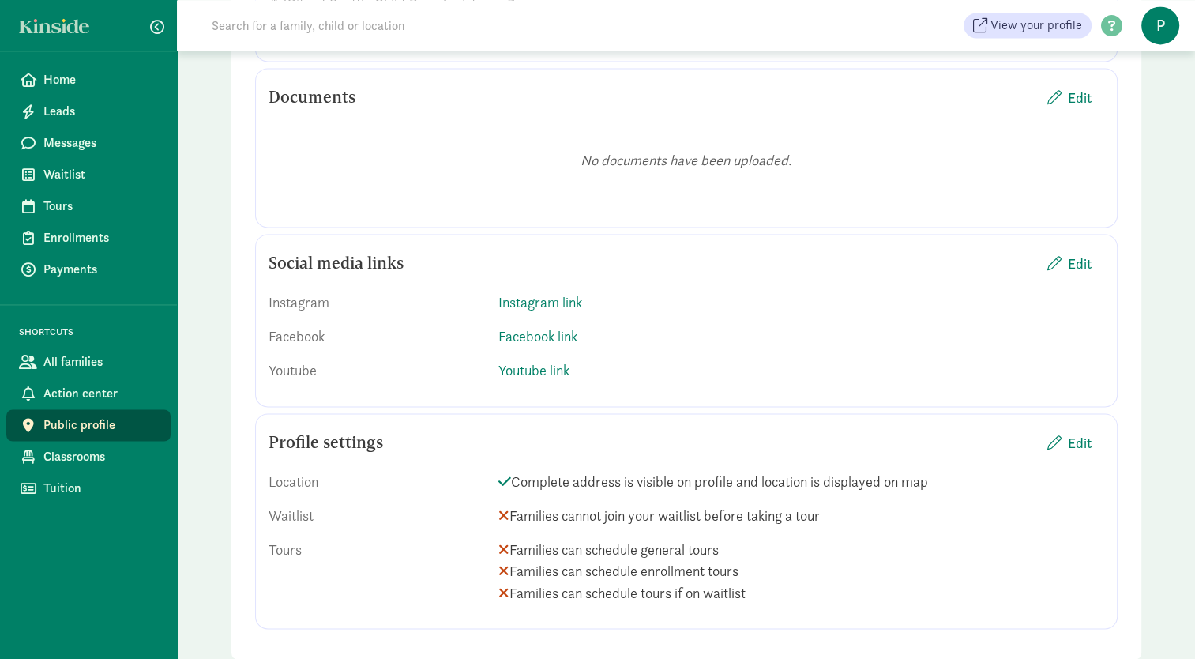
scroll to position [2420, 0]
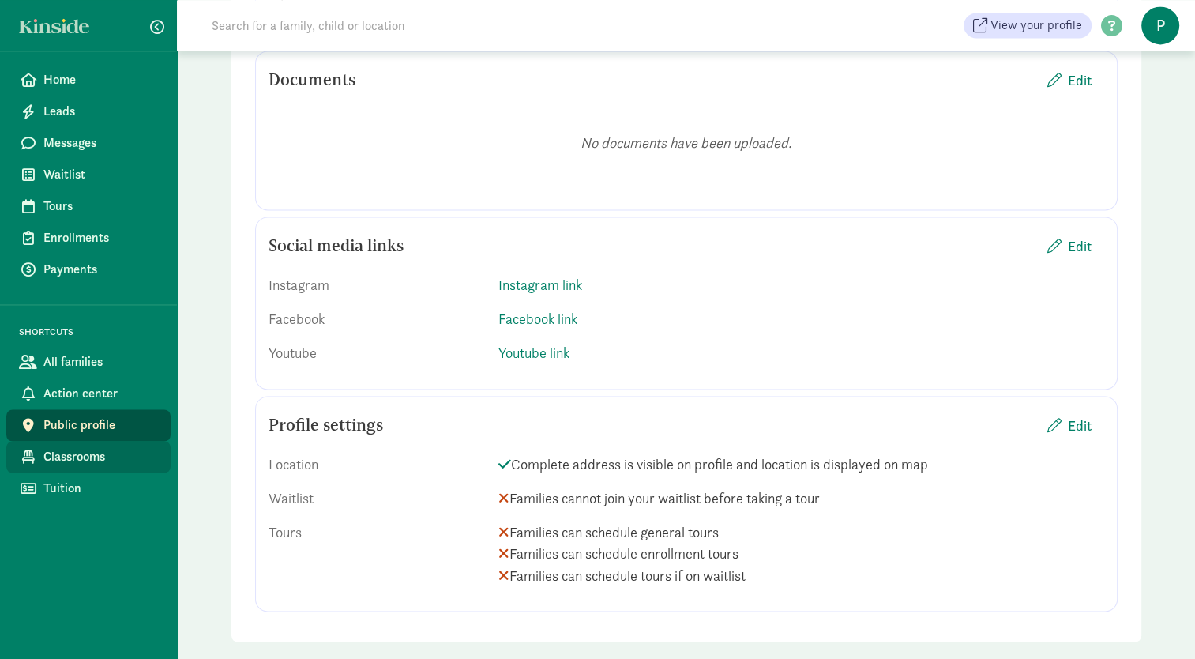
click at [85, 453] on span "Classrooms" at bounding box center [100, 456] width 115 height 19
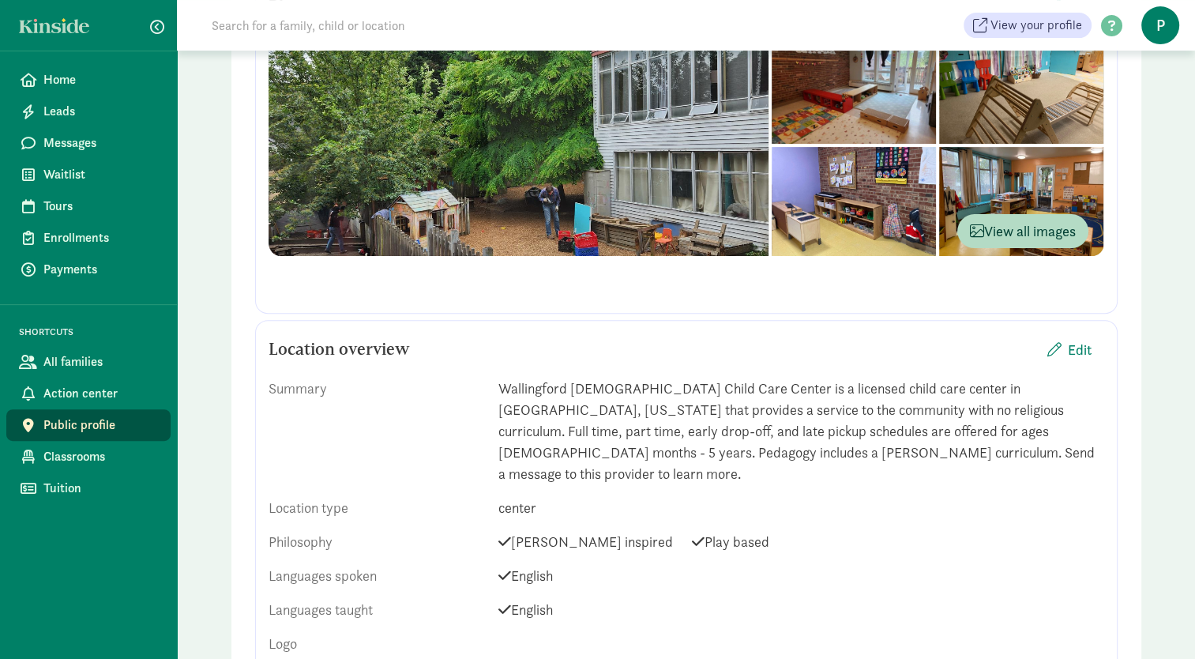
scroll to position [604, 0]
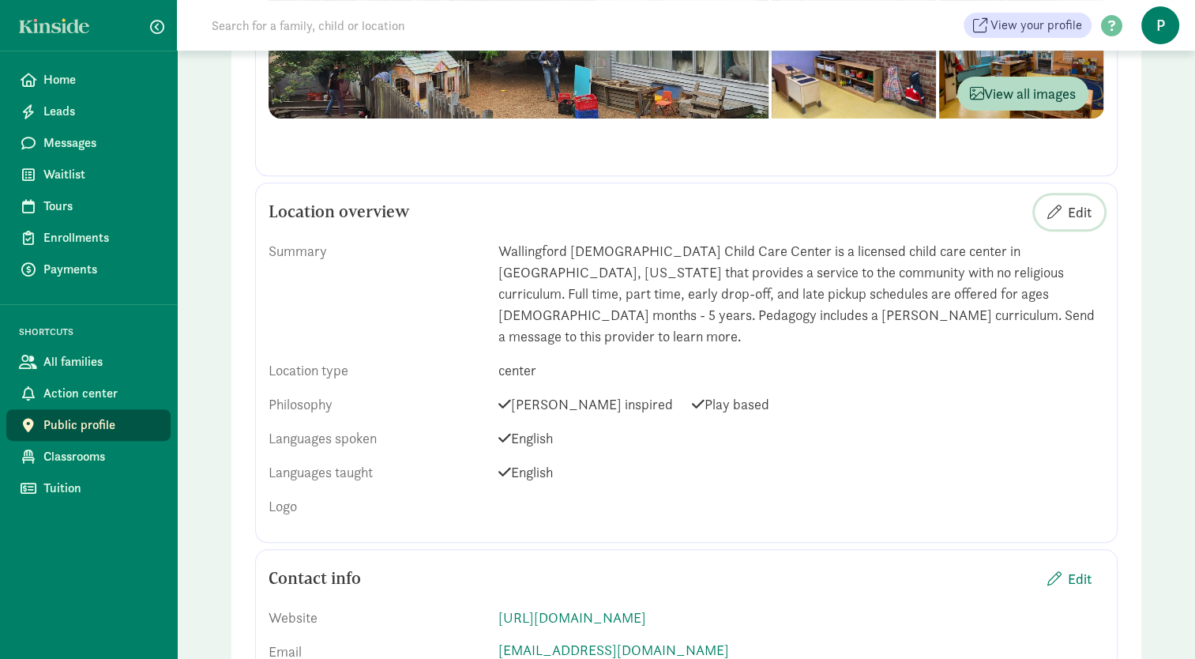
click at [1080, 210] on span "Edit" at bounding box center [1080, 211] width 24 height 21
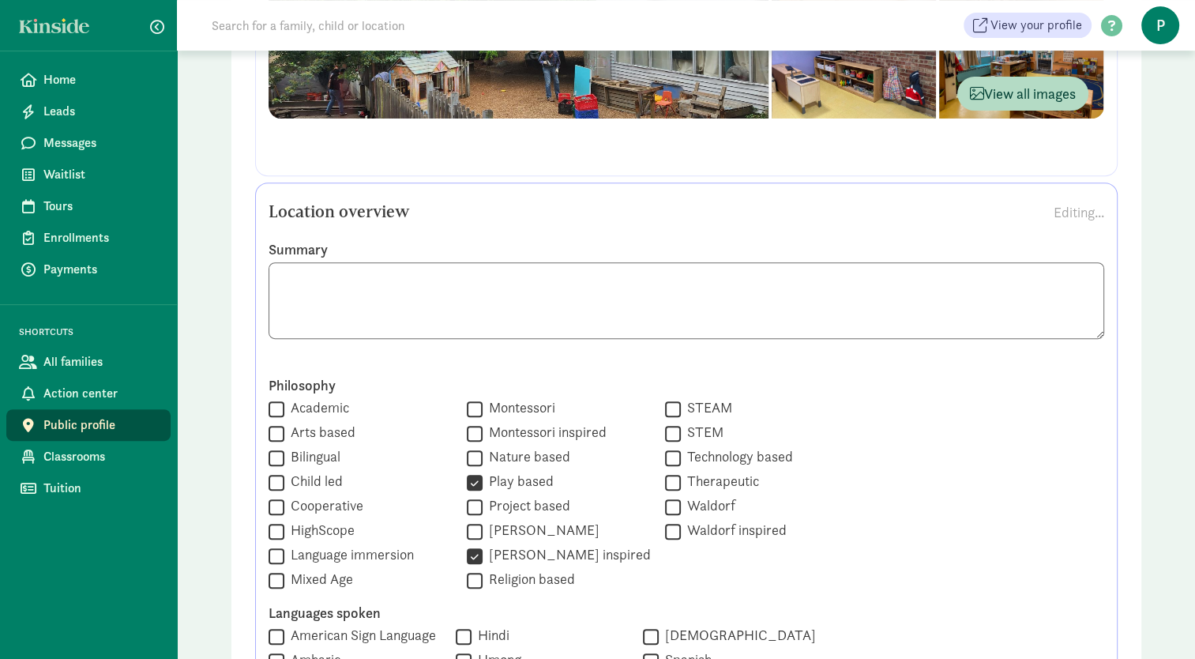
drag, startPoint x: 522, startPoint y: 300, endPoint x: 273, endPoint y: 270, distance: 250.6
click at [273, 270] on textarea at bounding box center [687, 300] width 836 height 77
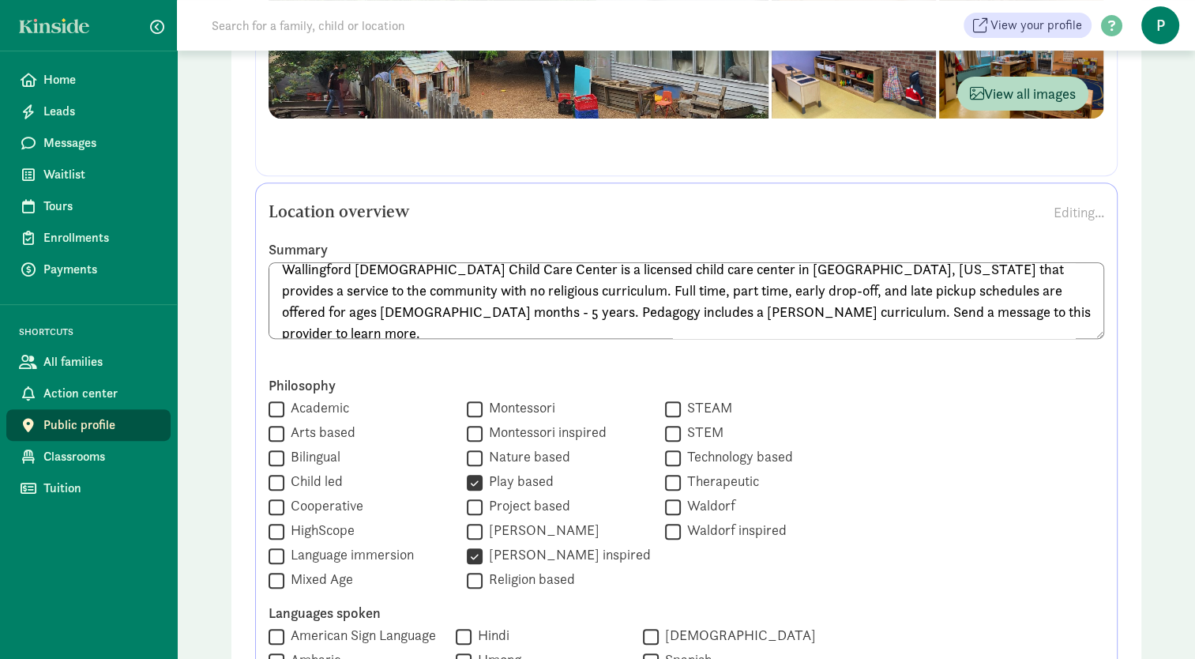
scroll to position [0, 0]
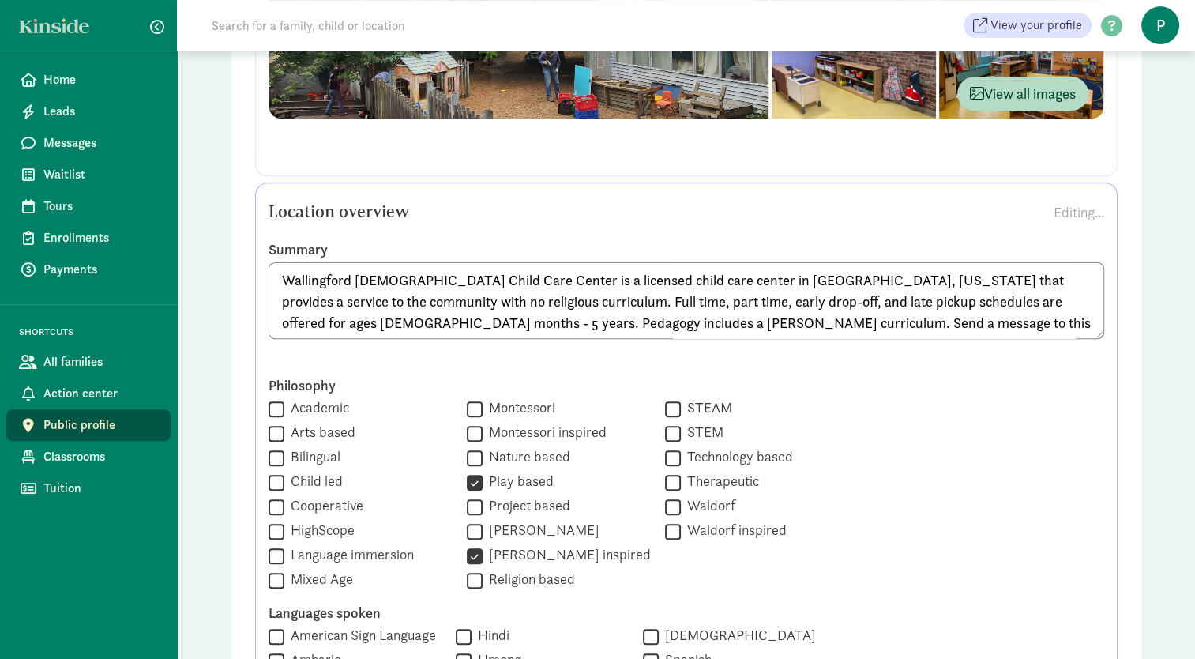
click at [915, 324] on textarea "Wallingford [DEMOGRAPHIC_DATA] Child Care Center is a licensed child care cente…" at bounding box center [687, 300] width 836 height 77
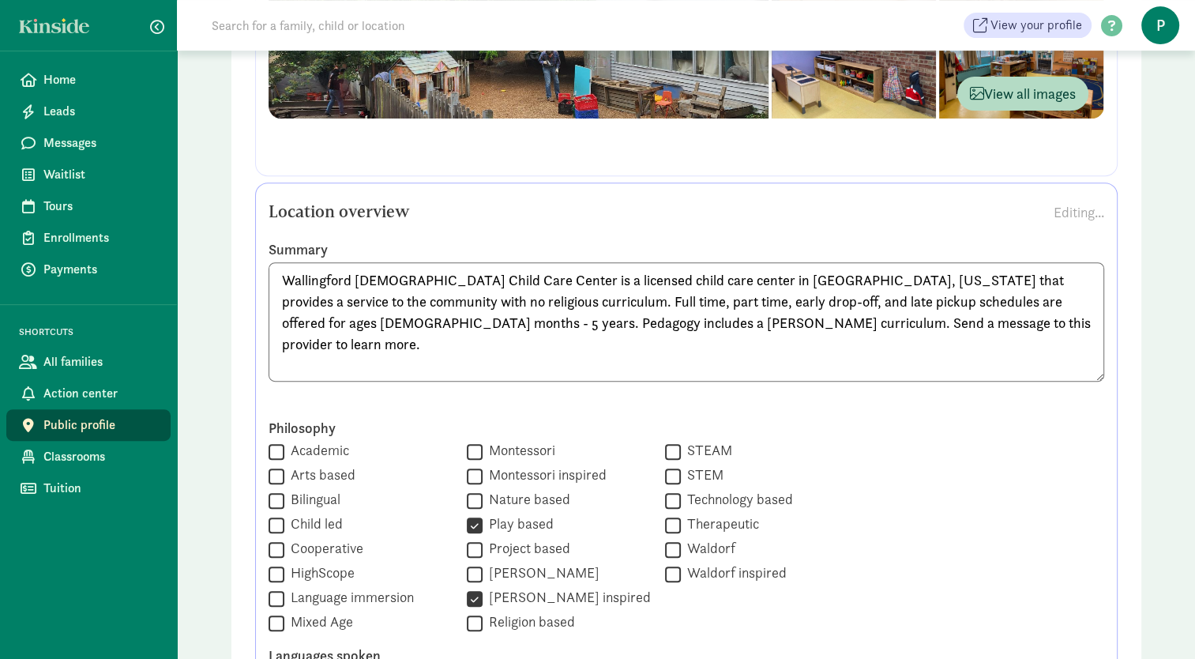
click at [325, 357] on textarea "Wallingford [DEMOGRAPHIC_DATA] Child Care Center is a licensed child care cente…" at bounding box center [687, 321] width 836 height 119
paste textarea "WCCC is licensed for 58 children 8 weeks to 5 years in age. Because of our smal…"
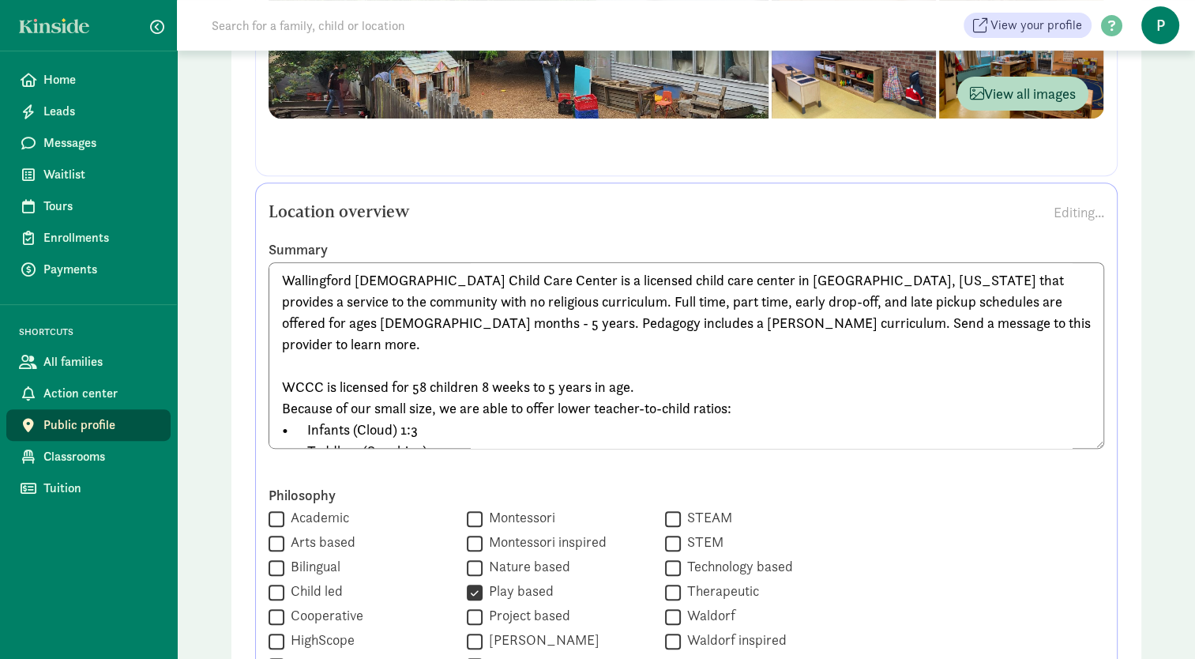
click at [569, 279] on textarea "Wallingford [DEMOGRAPHIC_DATA] Child Care Center is a licensed child care cente…" at bounding box center [687, 355] width 836 height 186
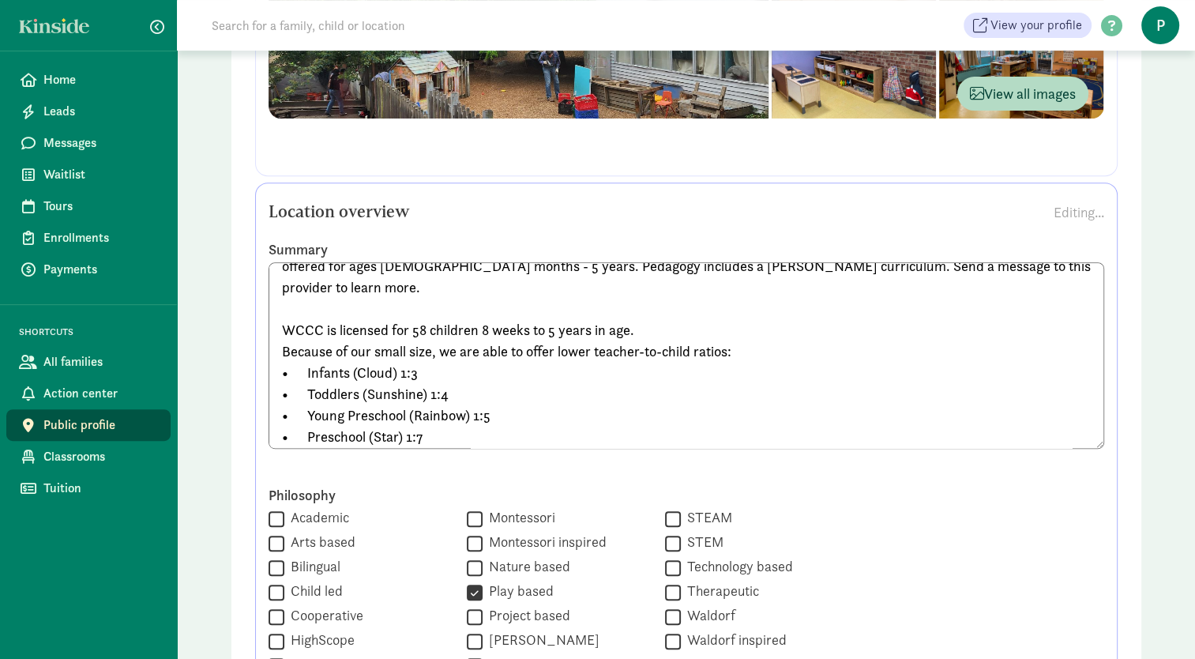
scroll to position [73, 0]
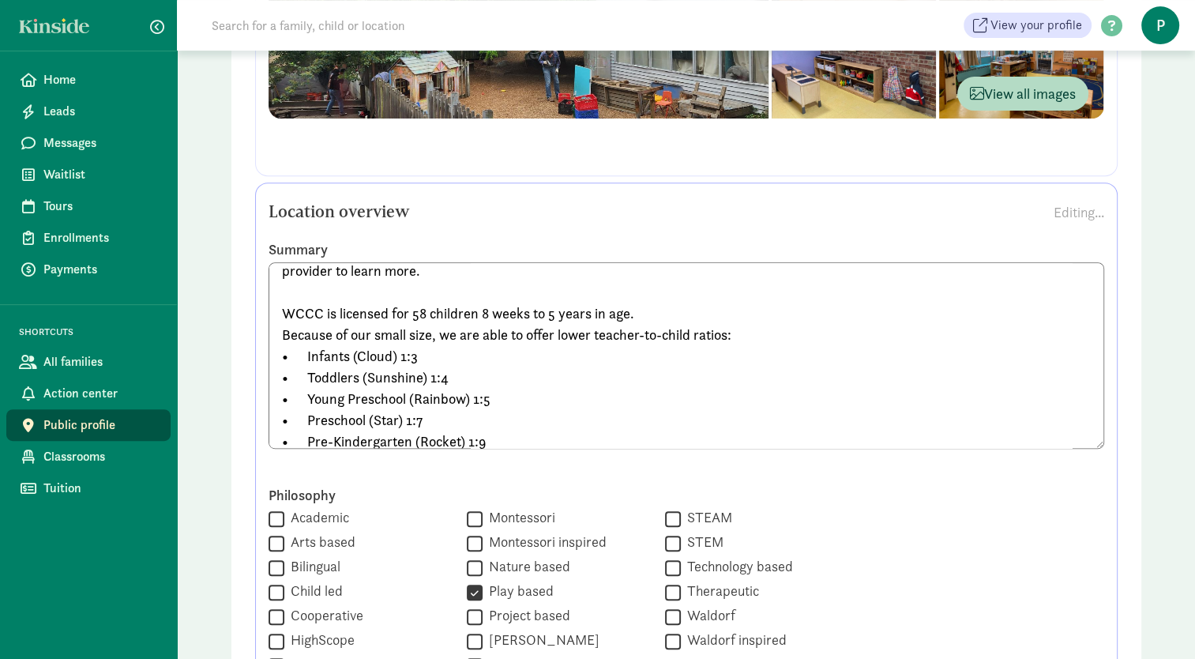
drag, startPoint x: 360, startPoint y: 352, endPoint x: 306, endPoint y: 353, distance: 54.5
click at [306, 353] on textarea "Wallingford [DEMOGRAPHIC_DATA] Care Center (WCCC) is a licensed child care cent…" at bounding box center [687, 355] width 836 height 186
drag, startPoint x: 404, startPoint y: 374, endPoint x: 309, endPoint y: 374, distance: 95.6
click at [309, 374] on textarea "Wallingford [DEMOGRAPHIC_DATA] Care Center (WCCC) is a licensed child care cent…" at bounding box center [687, 355] width 836 height 186
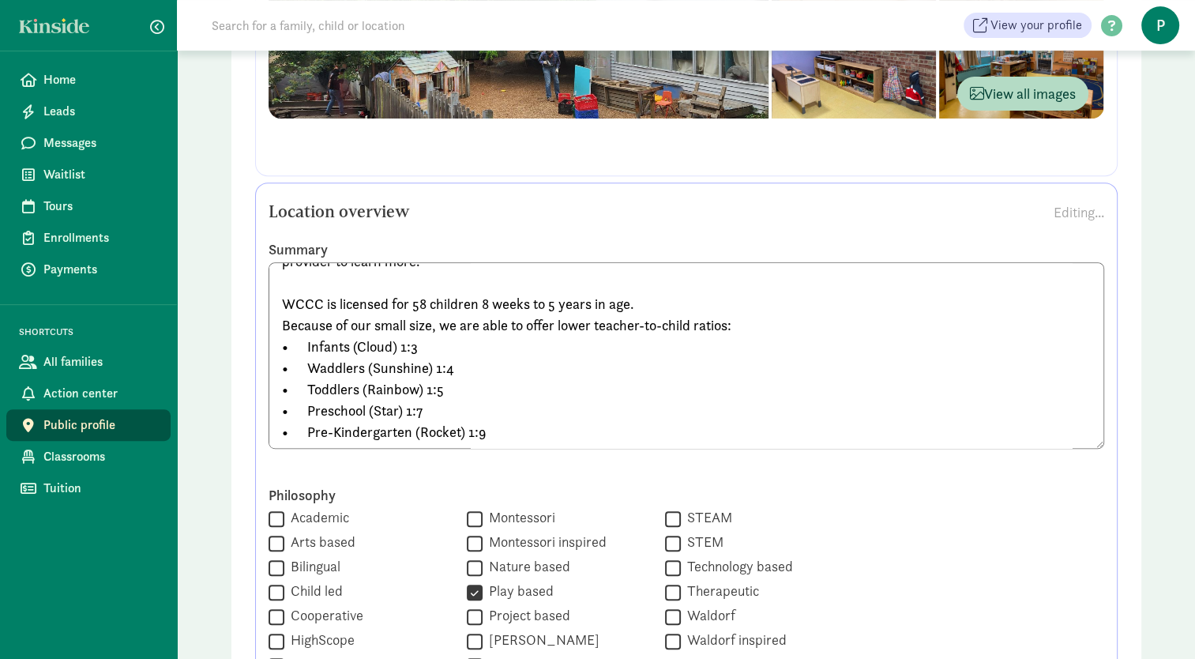
scroll to position [0, 0]
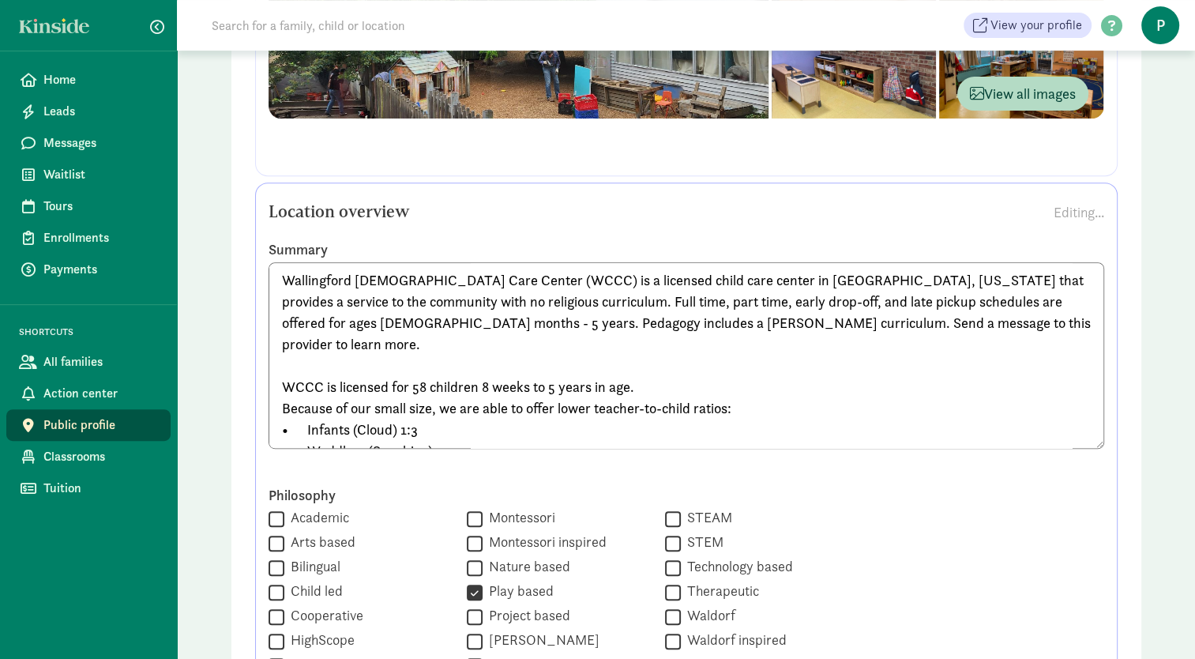
click at [772, 294] on textarea "Wallingford [DEMOGRAPHIC_DATA] Care Center (WCCC) is a licensed child care cent…" at bounding box center [687, 355] width 836 height 186
click at [611, 299] on textarea "Wallingford United Methodist Child Care Center (WCCC) is a licensed child care …" at bounding box center [687, 355] width 836 height 186
paste textarea "Established by the Wallingford United Methodist Church in 1968 as a way to give…"
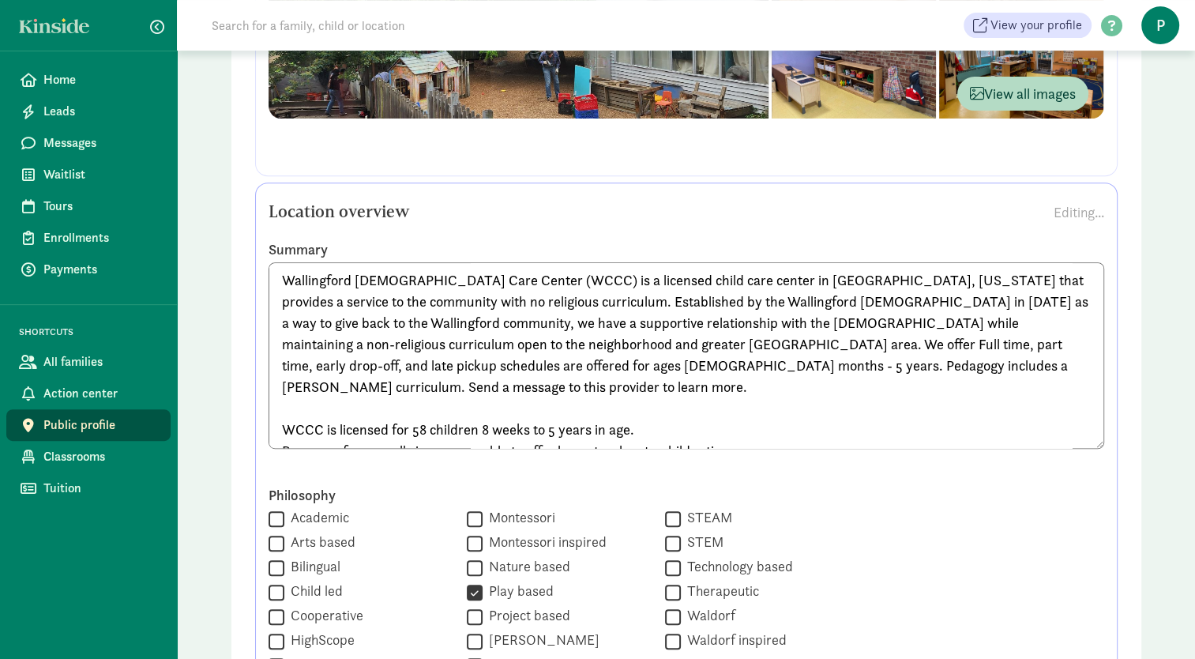
click at [720, 340] on textarea "Wallingford United Methodist Child Care Center (WCCC) is a licensed child care …" at bounding box center [687, 355] width 836 height 186
drag, startPoint x: 1014, startPoint y: 342, endPoint x: 835, endPoint y: 343, distance: 179.3
click at [835, 343] on textarea "Wallingford United Methodist Child Care Center (WCCC) is a licensed child care …" at bounding box center [687, 355] width 836 height 186
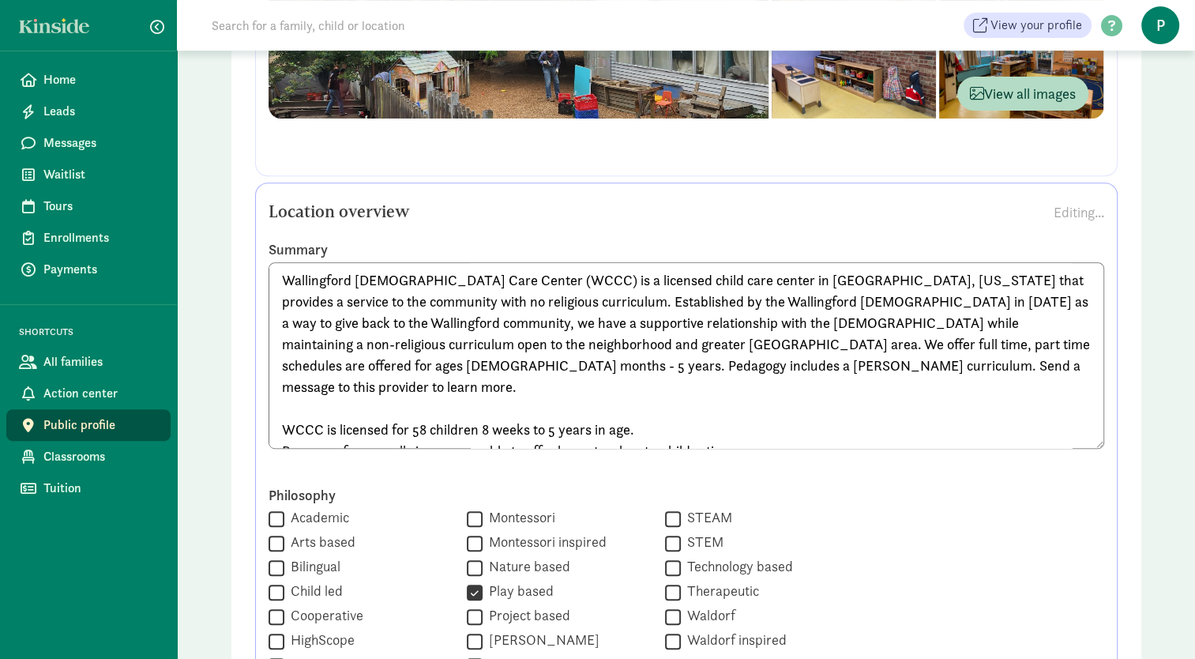
click at [767, 348] on textarea "Wallingford United Methodist Child Care Center (WCCC) is a licensed child care …" at bounding box center [687, 355] width 836 height 186
click at [914, 348] on textarea "Wallingford United Methodist Child Care Center (WCCC) is a licensed child care …" at bounding box center [687, 355] width 836 height 186
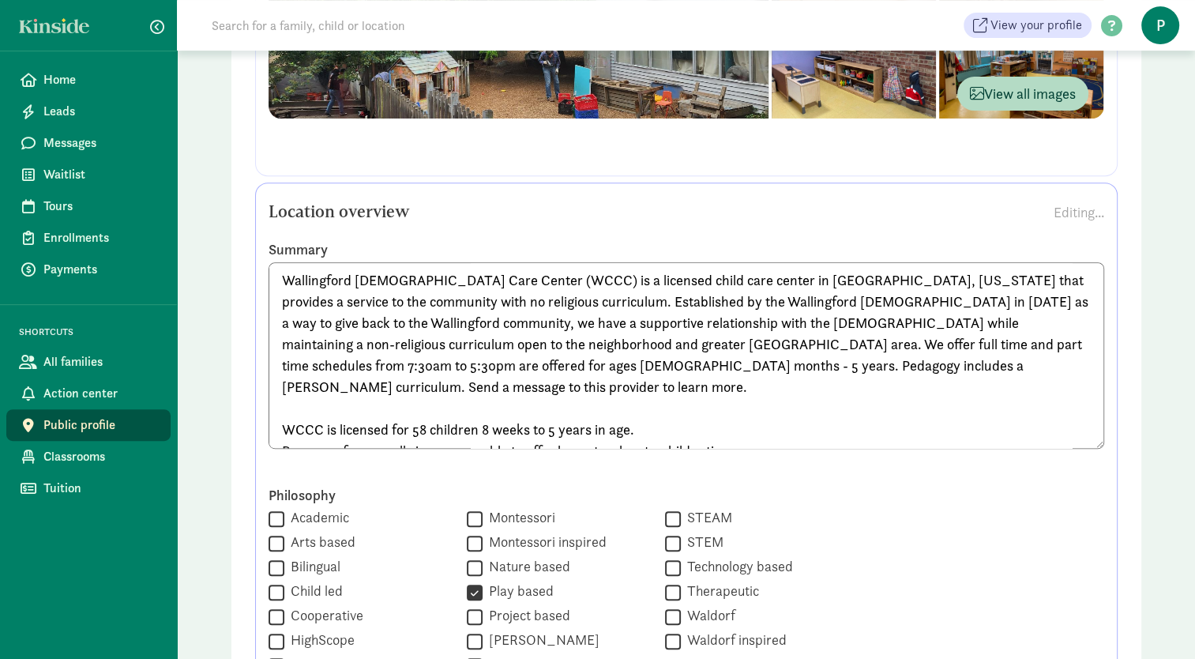
click at [327, 365] on textarea "Wallingford United Methodist Child Care Center (WCCC) is a licensed child care …" at bounding box center [687, 355] width 836 height 186
click at [489, 365] on textarea "Wallingford United Methodist Child Care Center (WCCC) is a licensed child care …" at bounding box center [687, 355] width 836 height 186
drag, startPoint x: 489, startPoint y: 365, endPoint x: 433, endPoint y: 363, distance: 56.1
click at [433, 363] on textarea "Wallingford United Methodist Child Care Center (WCCC) is a licensed child care …" at bounding box center [687, 355] width 836 height 186
click at [671, 368] on textarea "Wallingford United Methodist Child Care Center (WCCC) is a licensed child care …" at bounding box center [687, 355] width 836 height 186
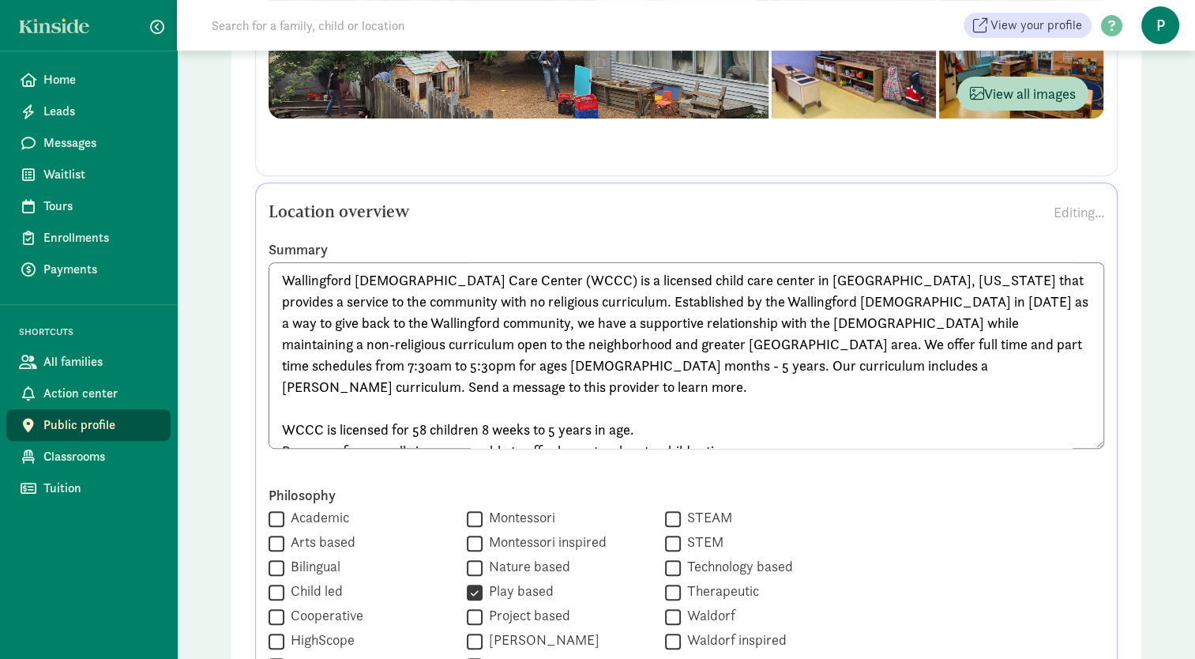
click at [583, 366] on textarea "Wallingford United Methodist Child Care Center (WCCC) is a licensed child care …" at bounding box center [687, 355] width 836 height 186
click at [758, 368] on textarea "Wallingford United Methodist Child Care Center (WCCC) is a licensed child care …" at bounding box center [687, 355] width 836 height 186
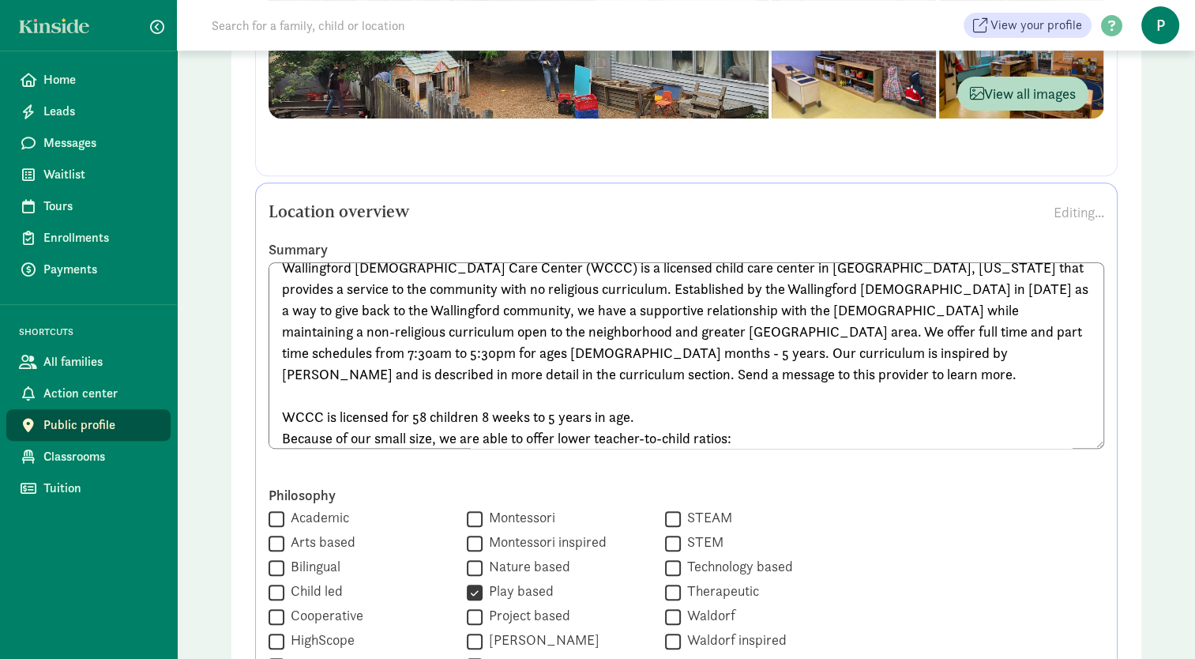
scroll to position [14, 0]
click at [659, 325] on textarea "Wallingford United Methodist Child Care Center (WCCC) is a licensed child care …" at bounding box center [687, 355] width 836 height 186
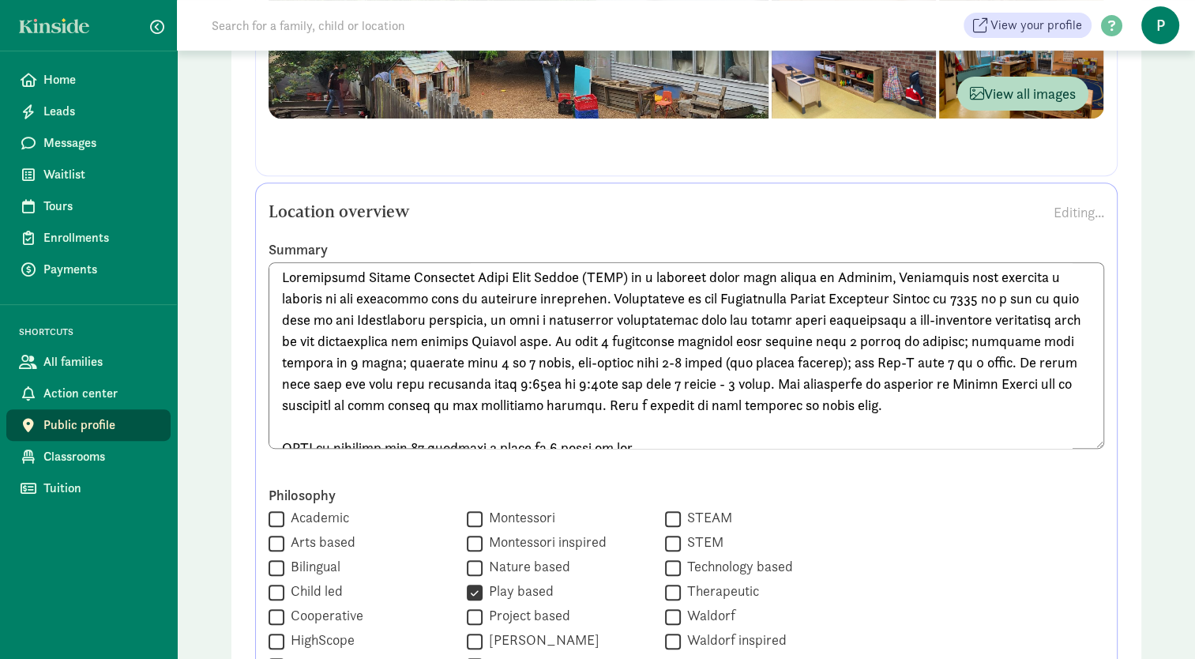
scroll to position [0, 0]
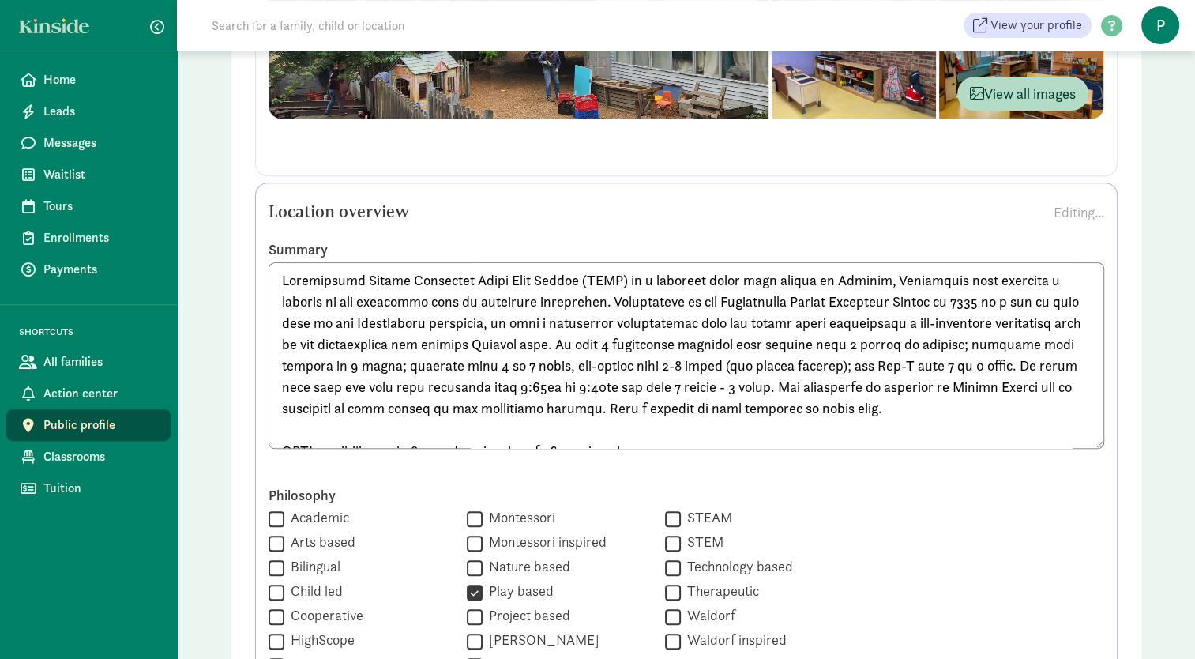
click at [708, 407] on textarea at bounding box center [687, 355] width 836 height 186
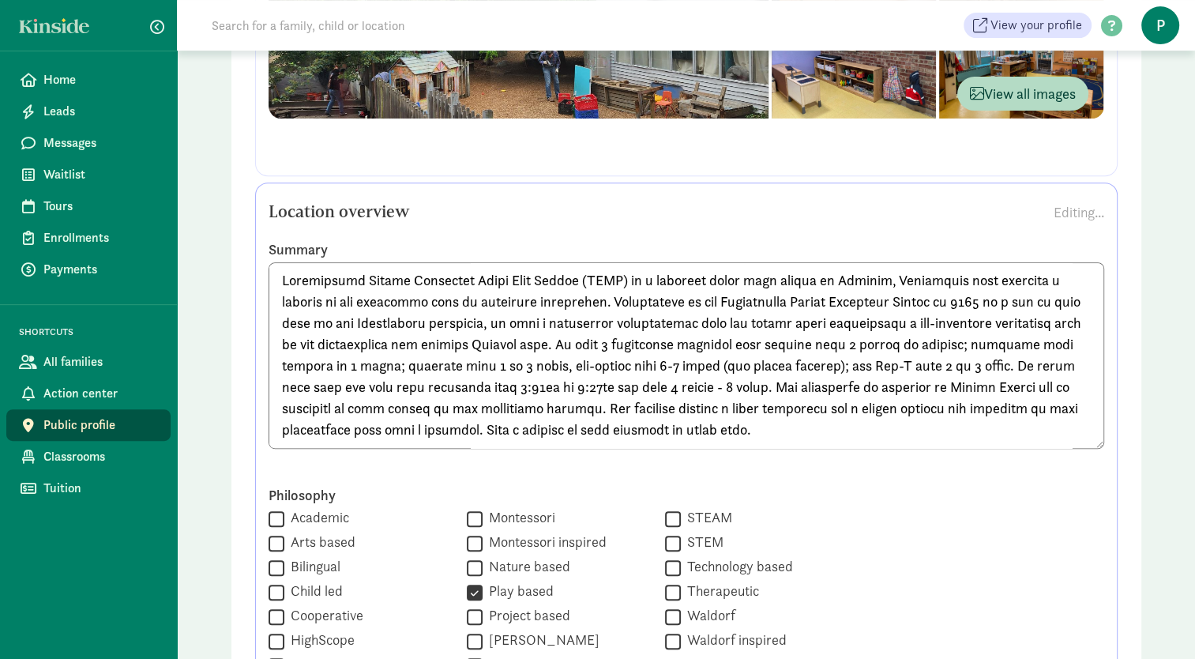
click at [663, 340] on textarea at bounding box center [687, 355] width 836 height 186
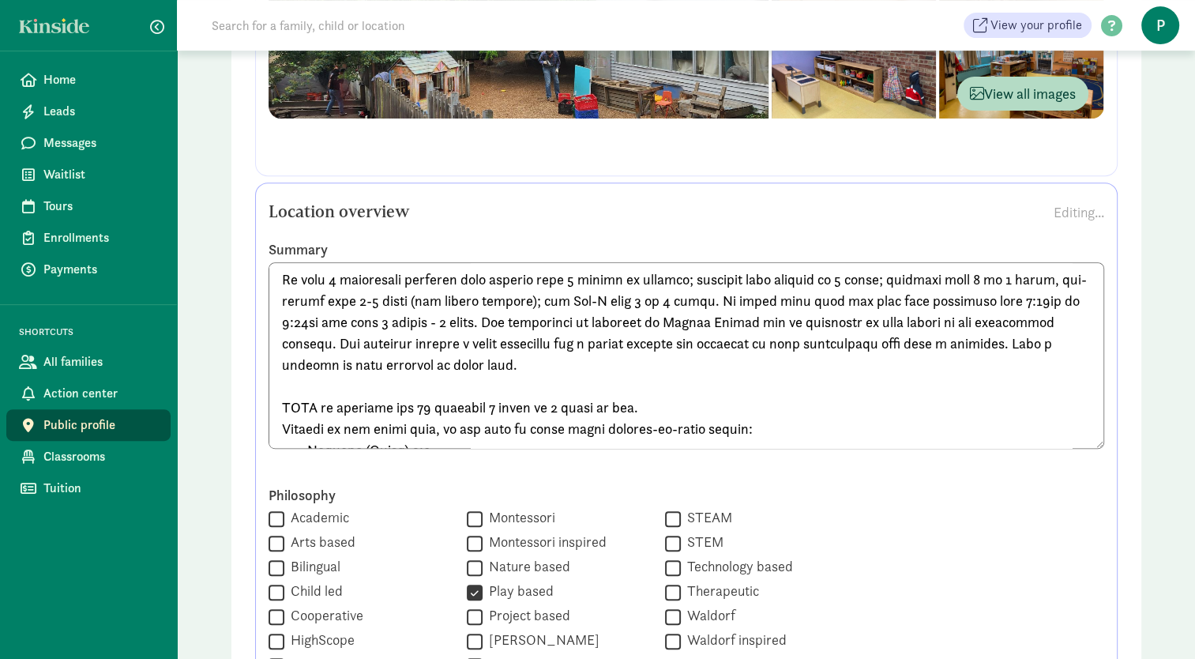
scroll to position [66, 0]
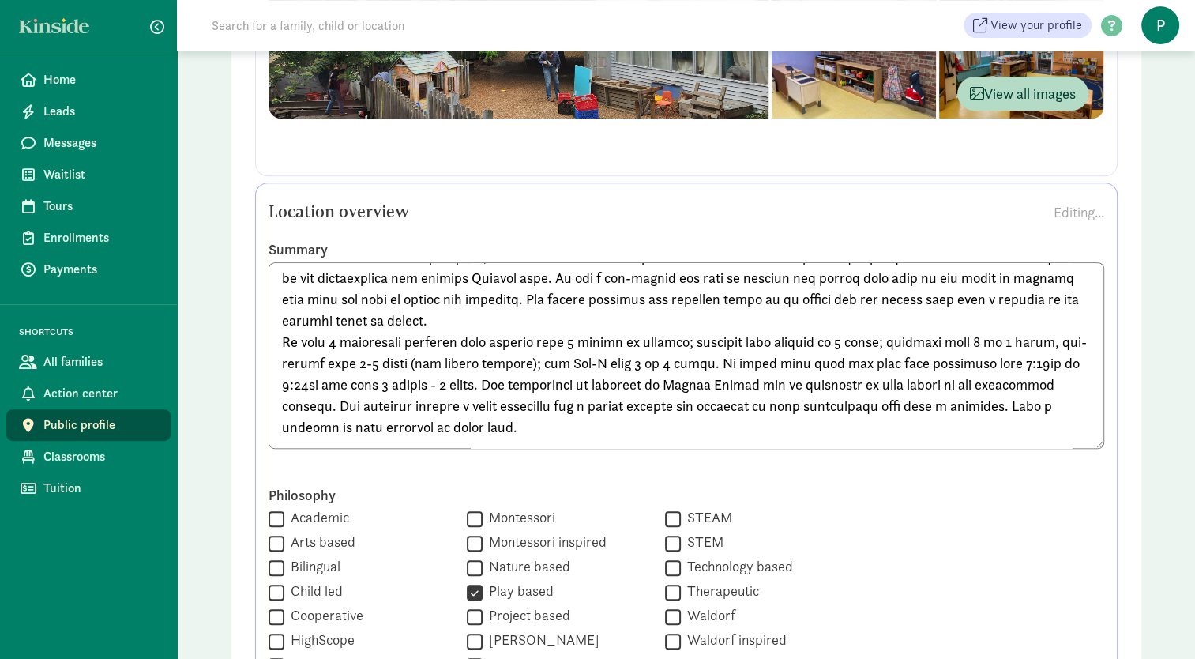
click at [667, 316] on textarea at bounding box center [687, 355] width 836 height 186
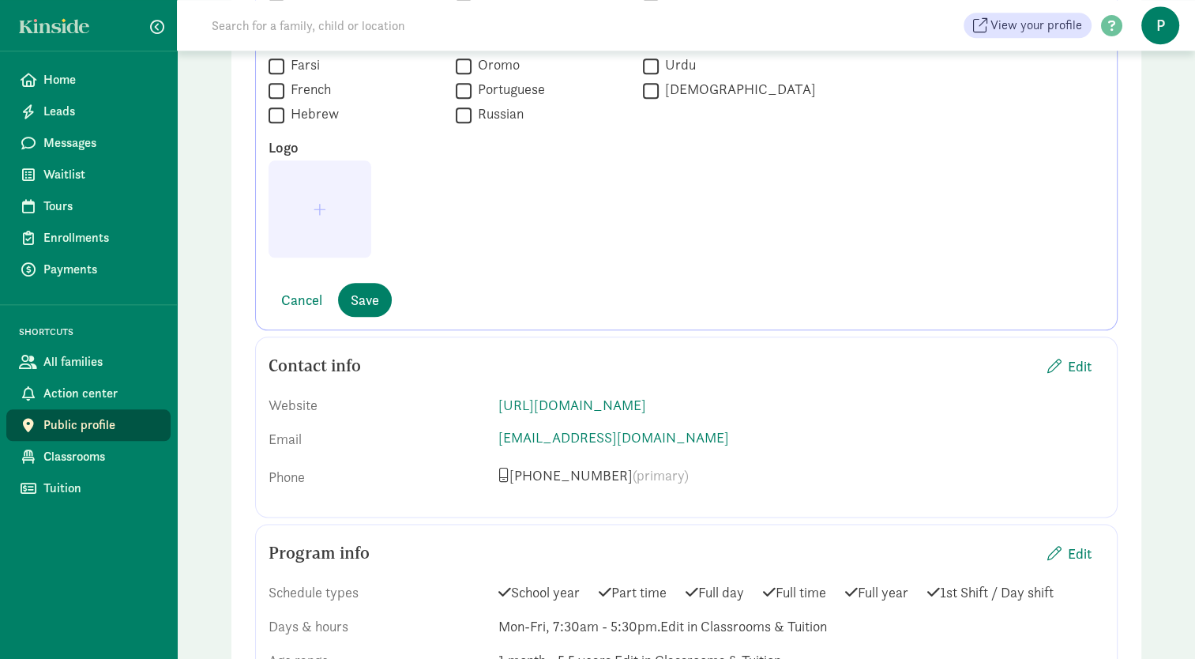
scroll to position [1805, 0]
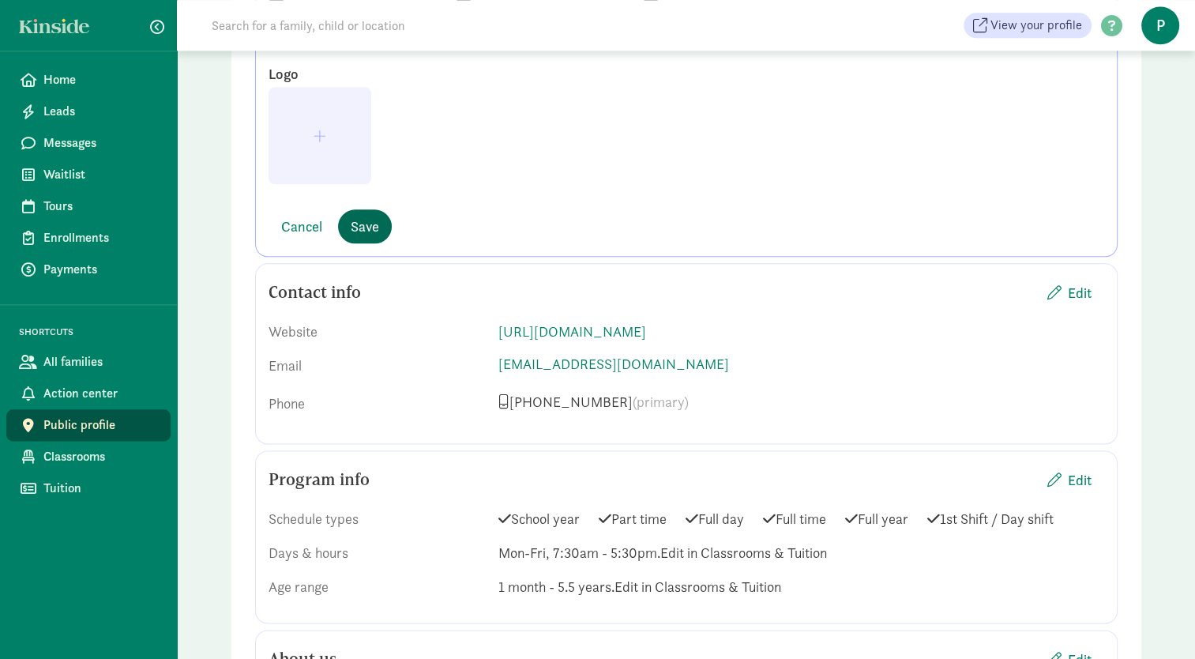
type textarea "Wallingford United Methodist Child Care Center (WCCC) is a licensed child care …"
click at [372, 220] on span "Save" at bounding box center [365, 226] width 28 height 21
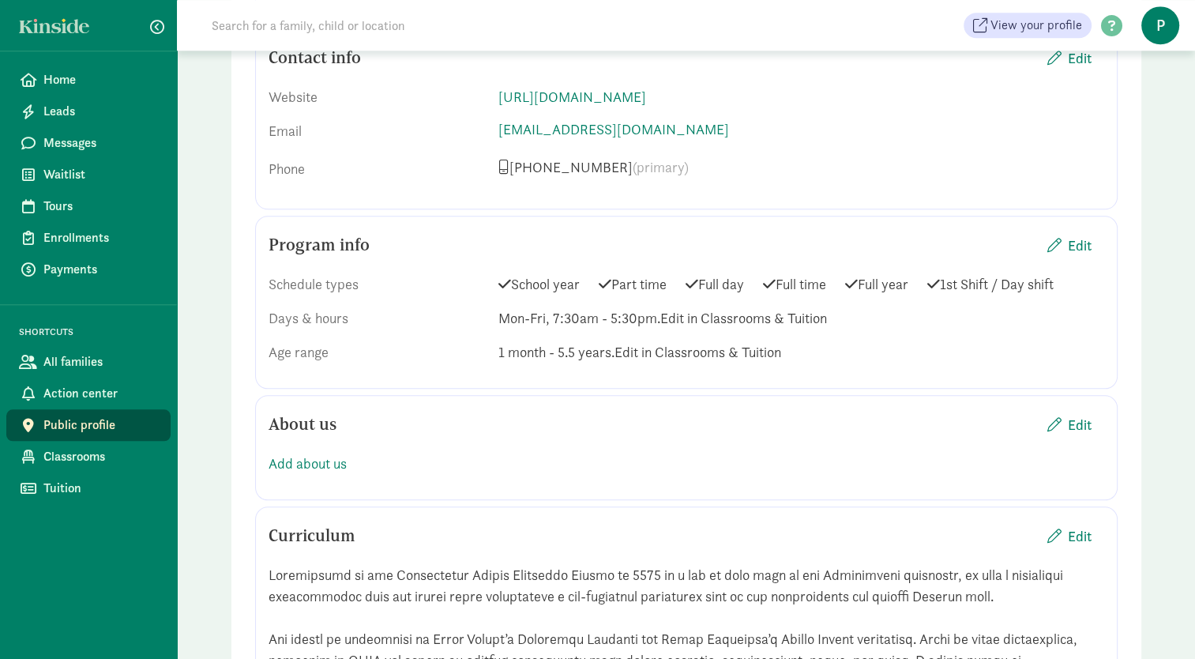
scroll to position [683, 0]
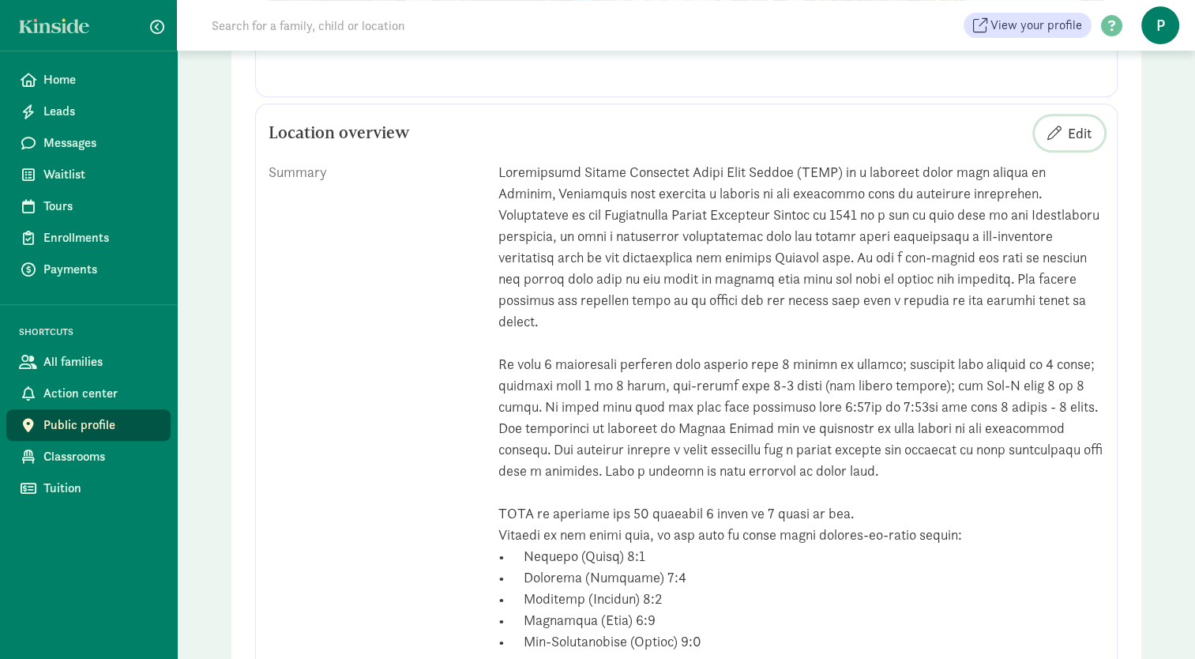
click at [1076, 135] on span "Edit" at bounding box center [1080, 132] width 24 height 21
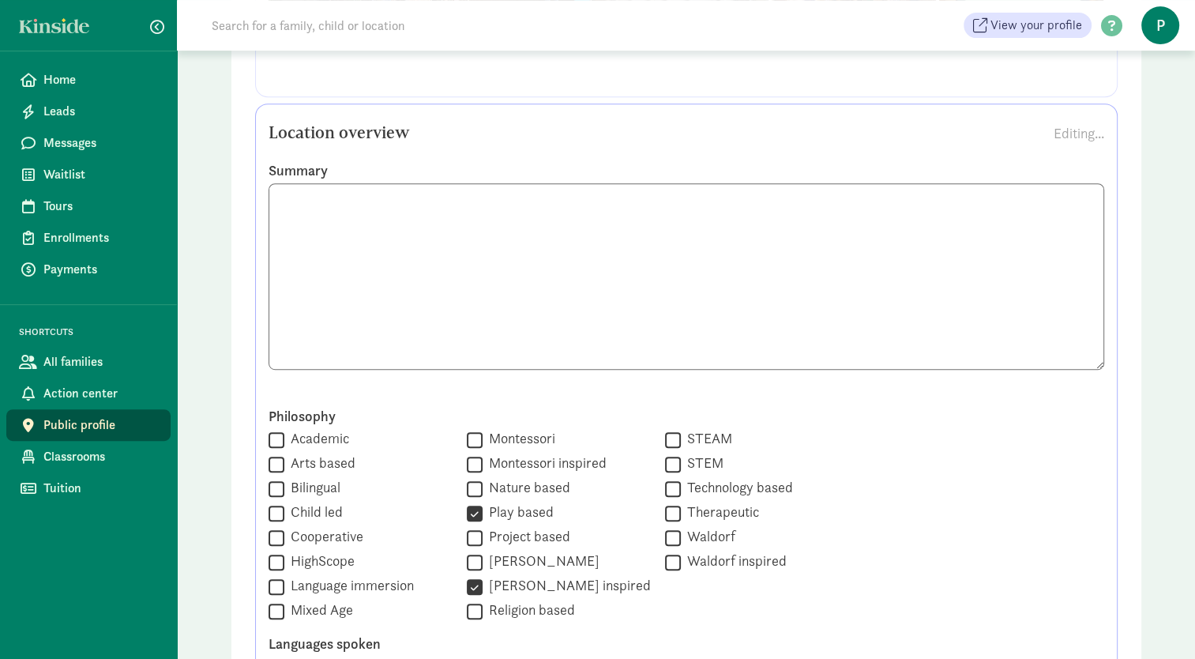
scroll to position [0, 0]
drag, startPoint x: 611, startPoint y: 224, endPoint x: 436, endPoint y: 228, distance: 175.4
click at [436, 228] on textarea at bounding box center [687, 276] width 836 height 186
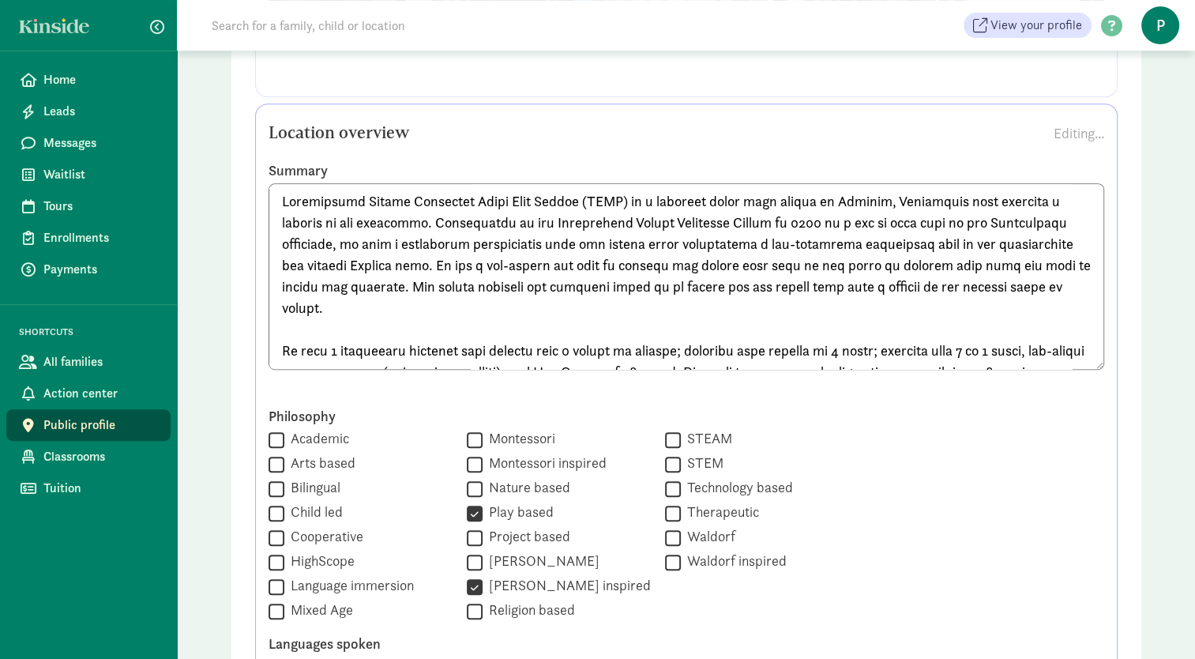
click at [499, 284] on textarea at bounding box center [687, 276] width 836 height 186
click at [461, 308] on textarea at bounding box center [687, 276] width 836 height 186
drag, startPoint x: 279, startPoint y: 346, endPoint x: 449, endPoint y: 472, distance: 211.2
drag, startPoint x: 509, startPoint y: 331, endPoint x: 263, endPoint y: 346, distance: 246.1
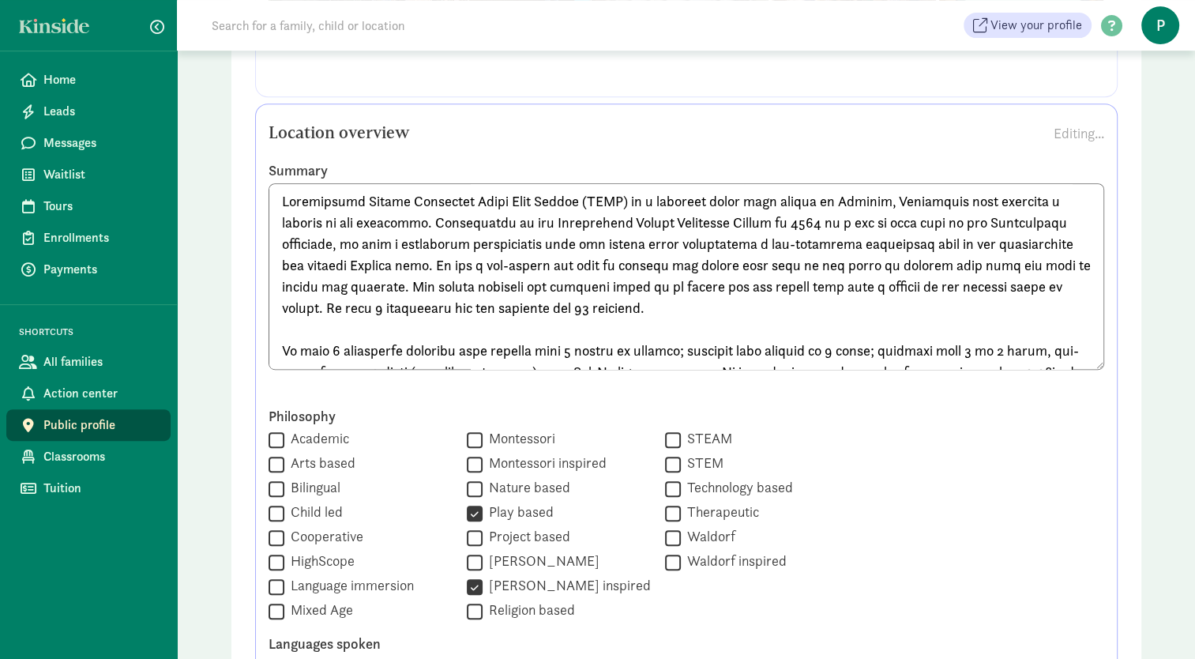
click at [263, 346] on div "Summary" at bounding box center [686, 277] width 859 height 233
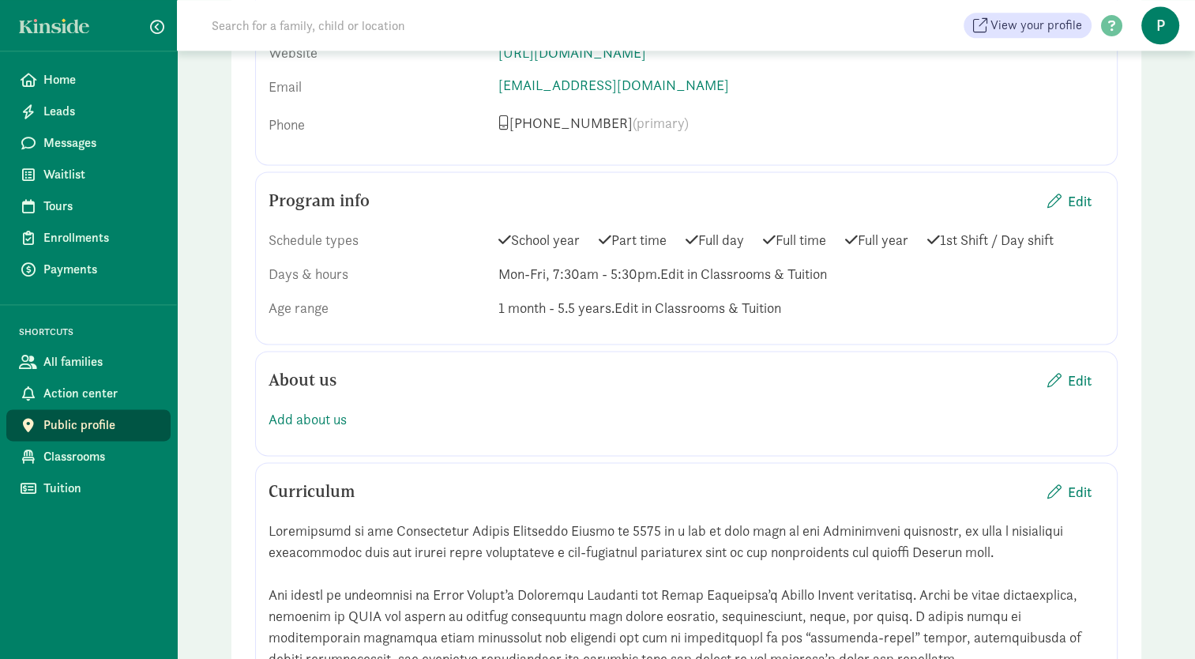
scroll to position [2104, 0]
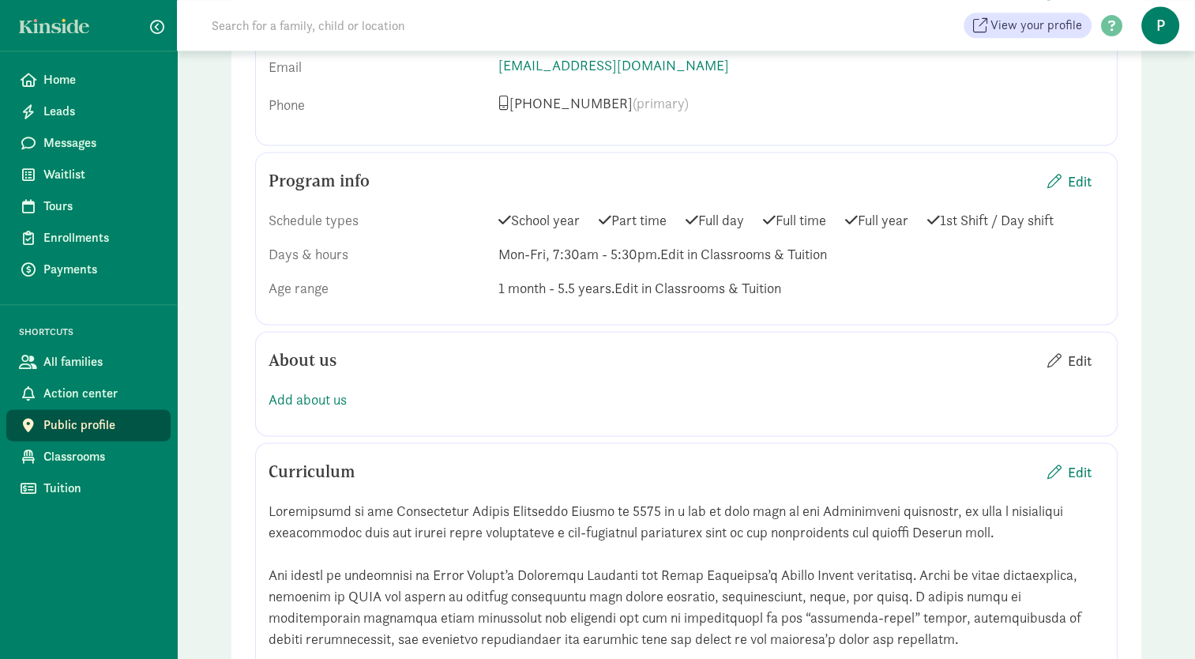
type textarea "Wallingford United Methodist Child Care Center (WCCC) is a licensed child care …"
click at [1076, 354] on span "Edit" at bounding box center [1080, 360] width 24 height 21
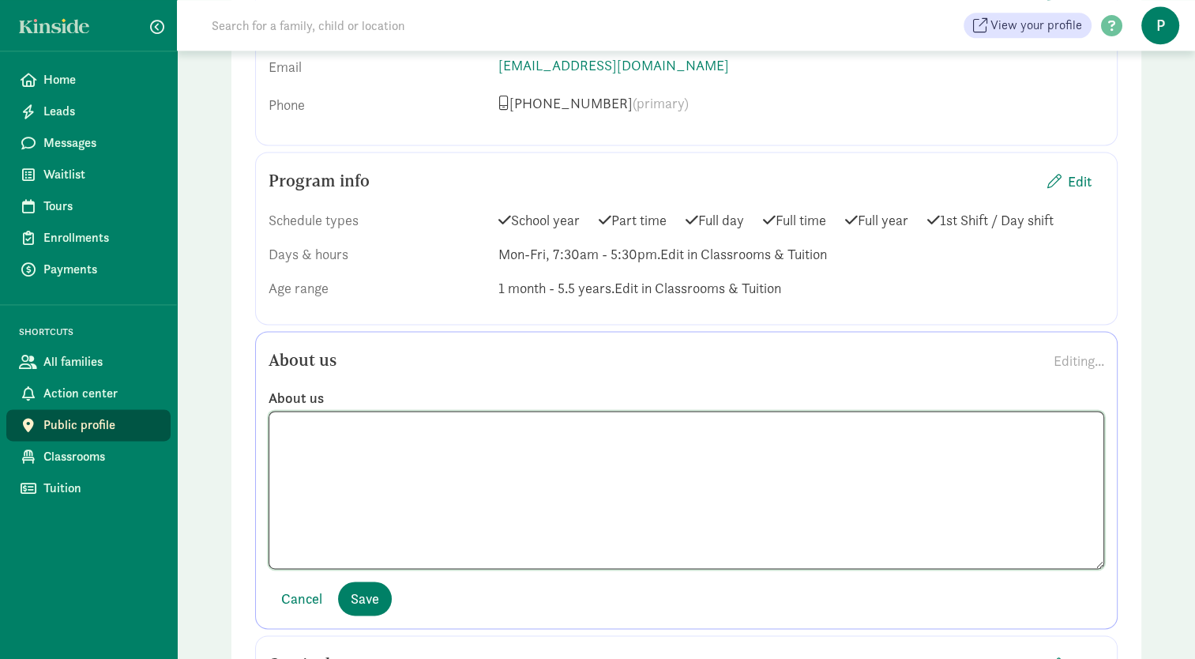
click at [415, 430] on textarea at bounding box center [687, 490] width 836 height 158
paste textarea "We have 5 classrooms starting with infants from 2 months to walking; waddlers f…"
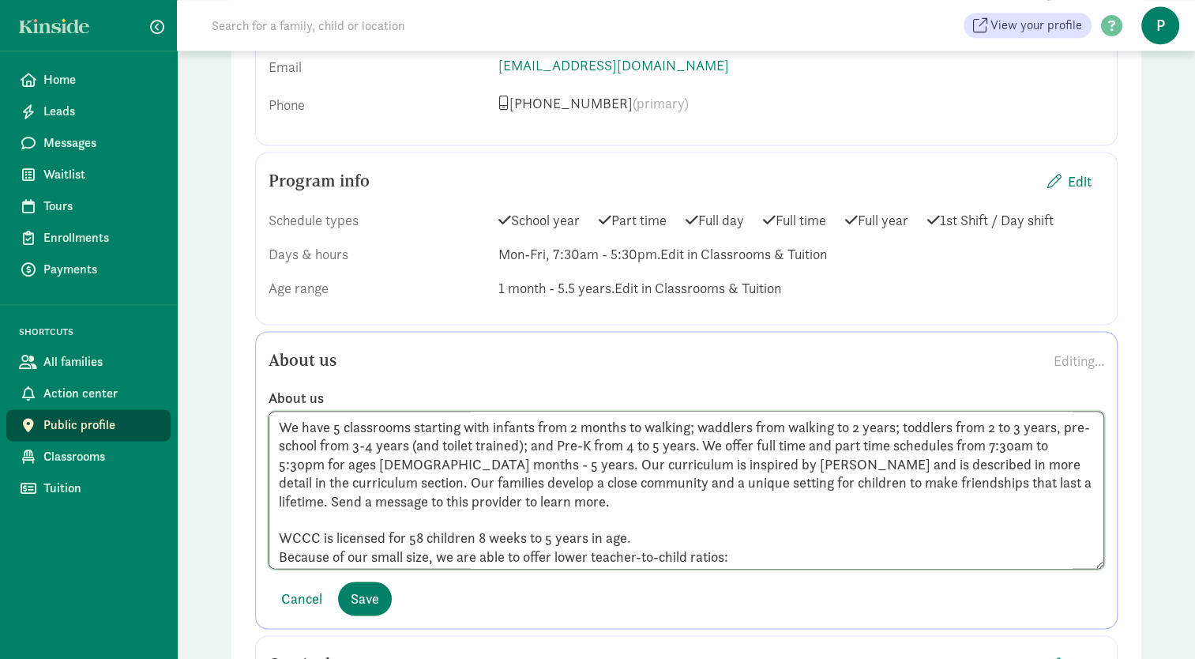
scroll to position [90, 0]
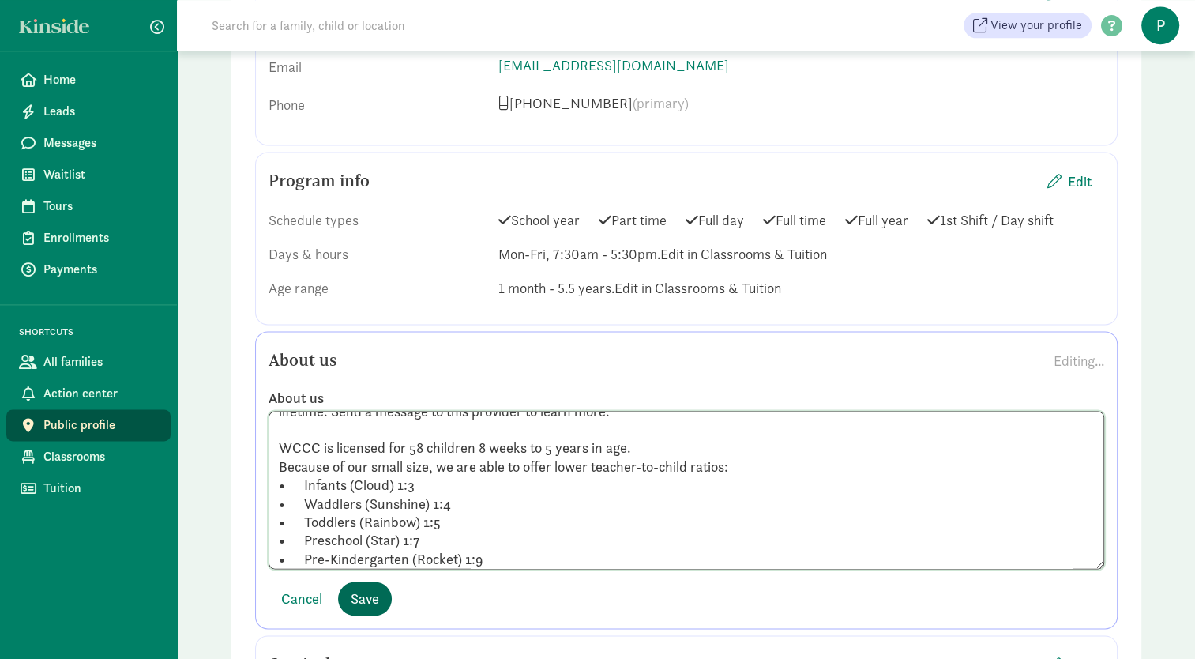
type textarea "We have 5 classrooms starting with infants from 2 months to walking; waddlers f…"
click at [370, 599] on span "Save" at bounding box center [365, 598] width 28 height 21
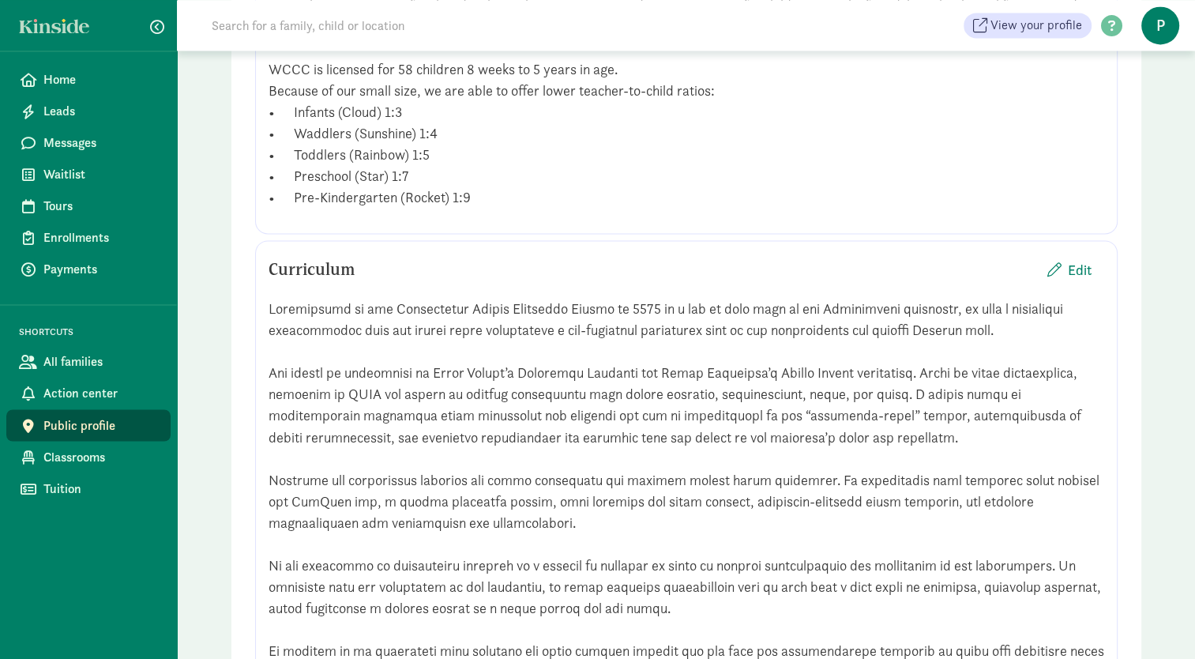
scroll to position [2701, 0]
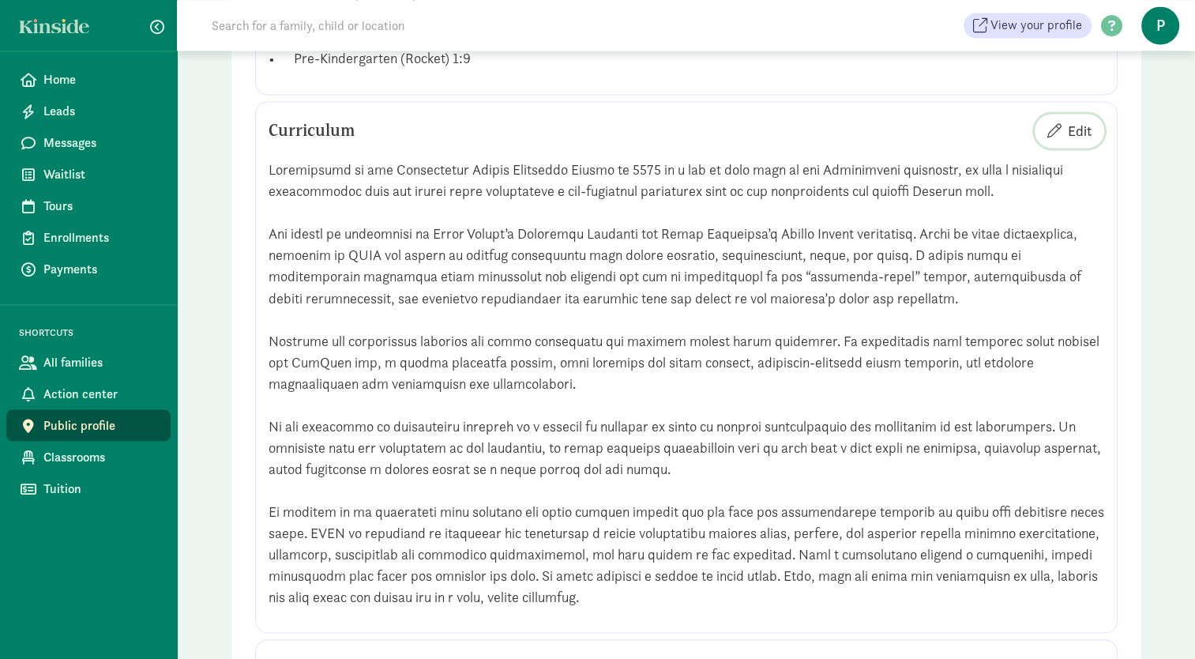
click at [1086, 131] on span "Edit" at bounding box center [1080, 130] width 24 height 21
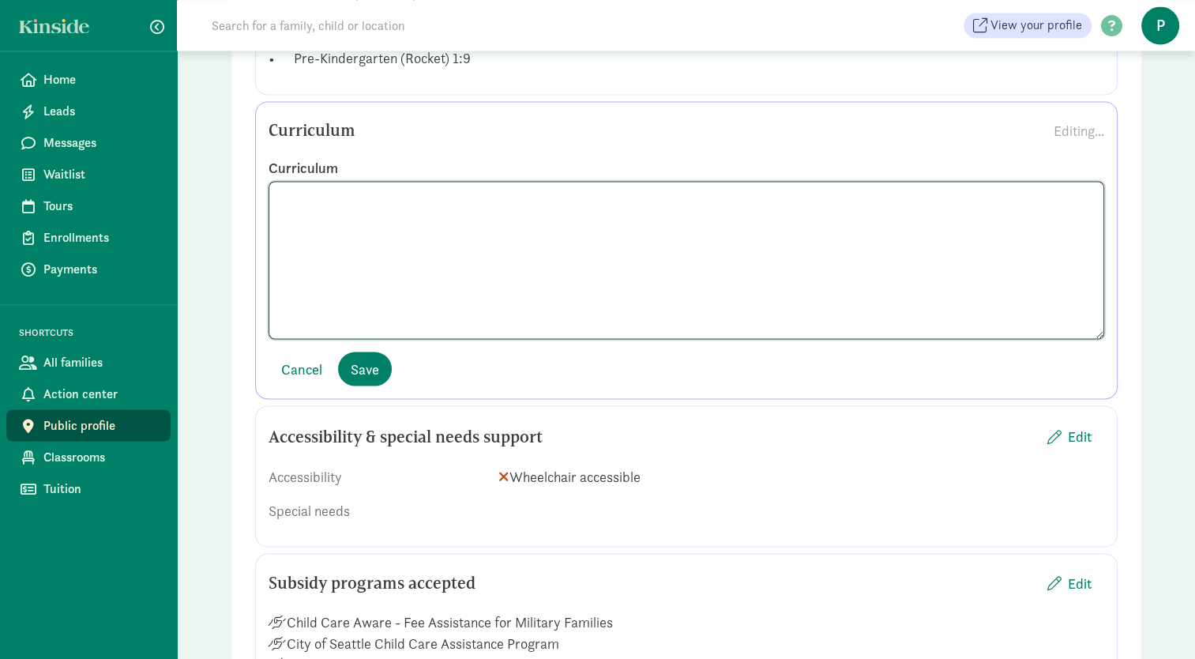
drag, startPoint x: 322, startPoint y: 246, endPoint x: 265, endPoint y: 197, distance: 75.0
click at [265, 197] on div "Curriculum" at bounding box center [686, 249] width 859 height 180
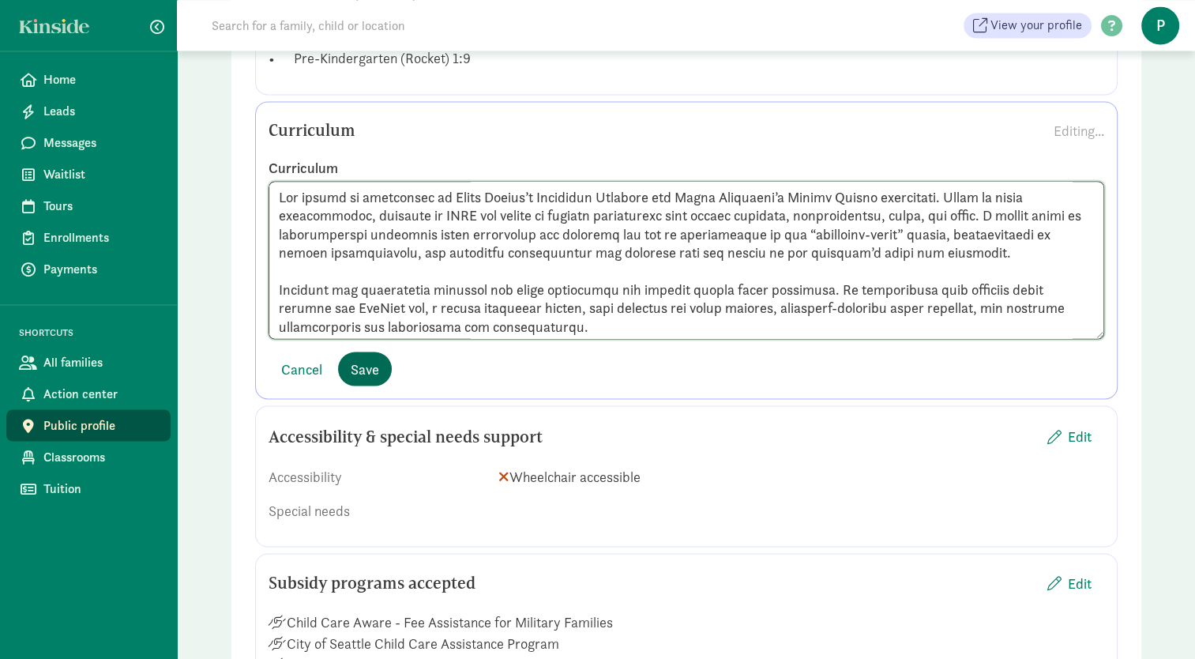
type textarea "Our center is influenced by Magda Gerber’s Educaring Approach and Loris Malaguz…"
click at [370, 371] on span "Save" at bounding box center [365, 368] width 28 height 21
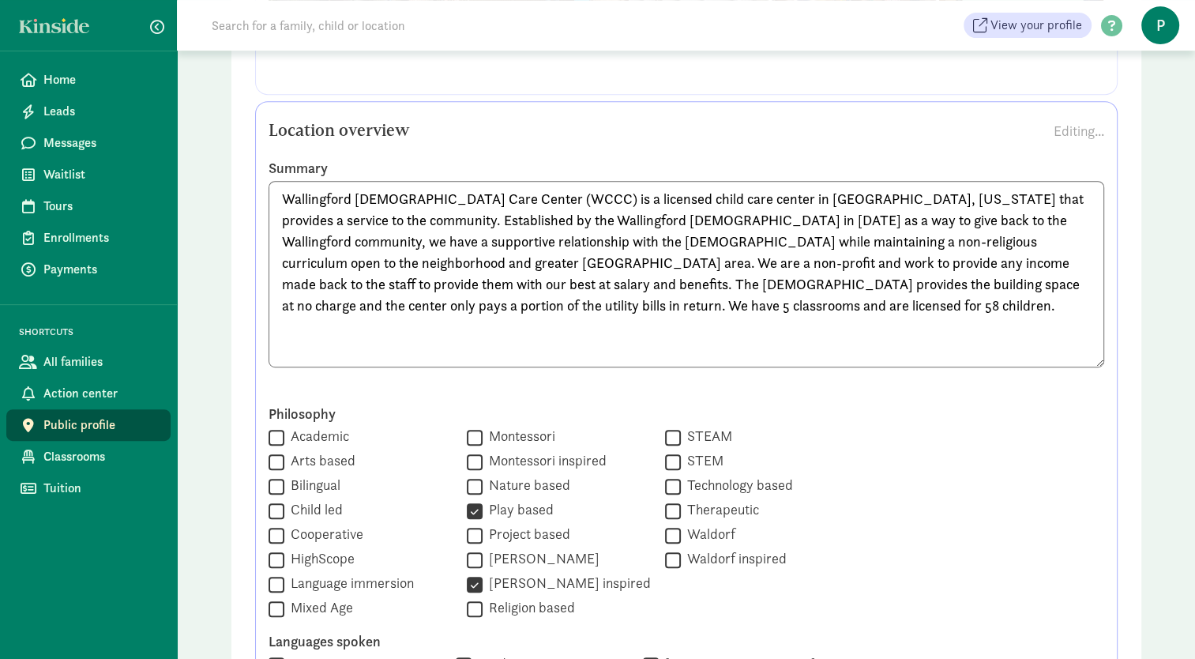
scroll to position [682, 0]
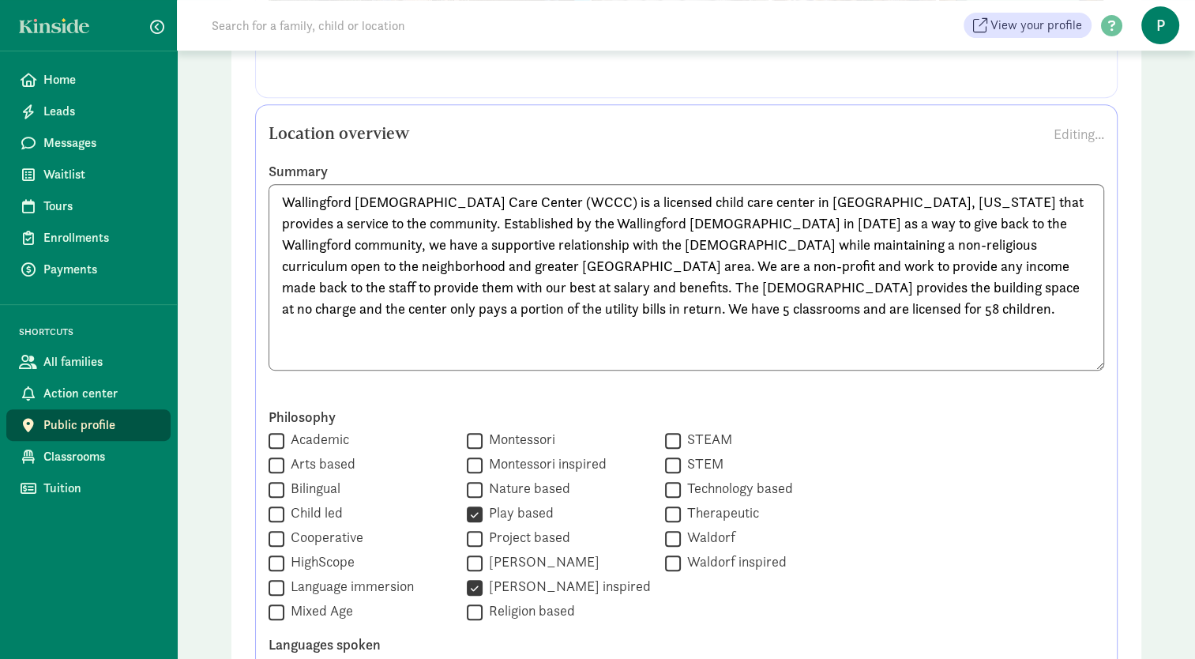
click at [951, 264] on textarea "Wallingford United Methodist Child Care Center (WCCC) is a licensed child care …" at bounding box center [687, 277] width 836 height 186
click at [880, 252] on textarea "Wallingford United Methodist Child Care Center (WCCC) is a licensed child care …" at bounding box center [687, 277] width 836 height 186
click at [810, 261] on textarea "Wallingford United Methodist Child Care Center (WCCC) is a licensed child care …" at bounding box center [687, 277] width 836 height 186
drag, startPoint x: 834, startPoint y: 264, endPoint x: 869, endPoint y: 268, distance: 35.0
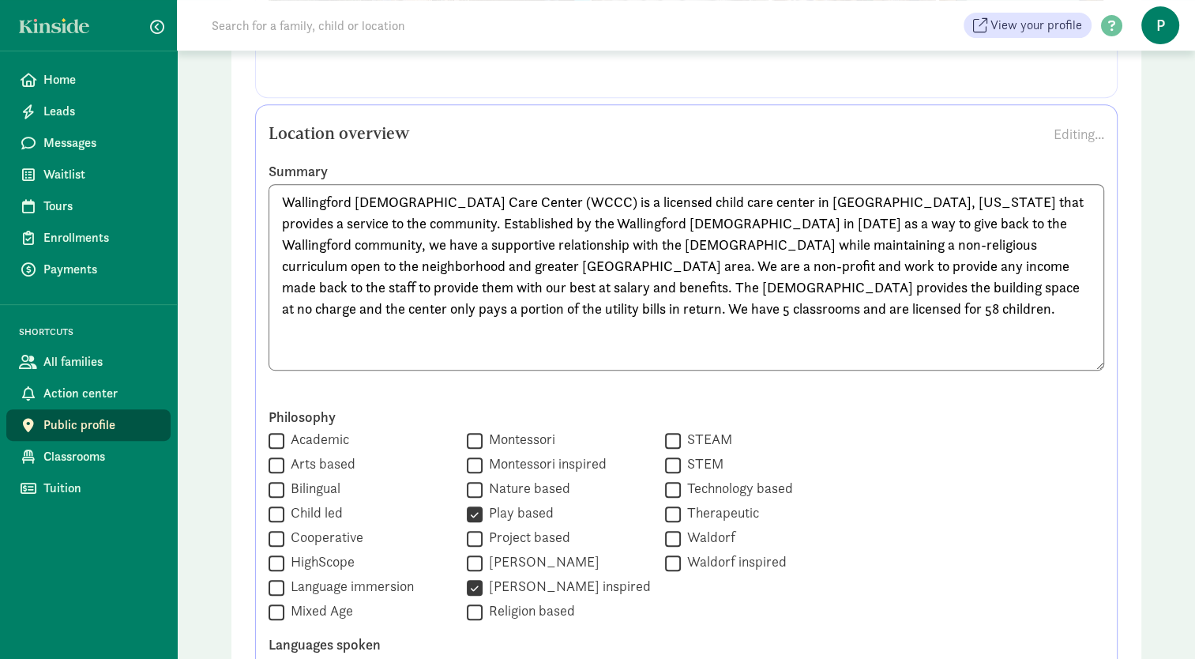
click at [869, 268] on textarea "Wallingford United Methodist Child Care Center (WCCC) is a licensed child care …" at bounding box center [687, 277] width 836 height 186
drag, startPoint x: 1003, startPoint y: 267, endPoint x: 666, endPoint y: 267, distance: 337.2
click at [666, 267] on textarea "Wallingford United Methodist Child Care Center (WCCC) is a licensed child care …" at bounding box center [687, 277] width 836 height 186
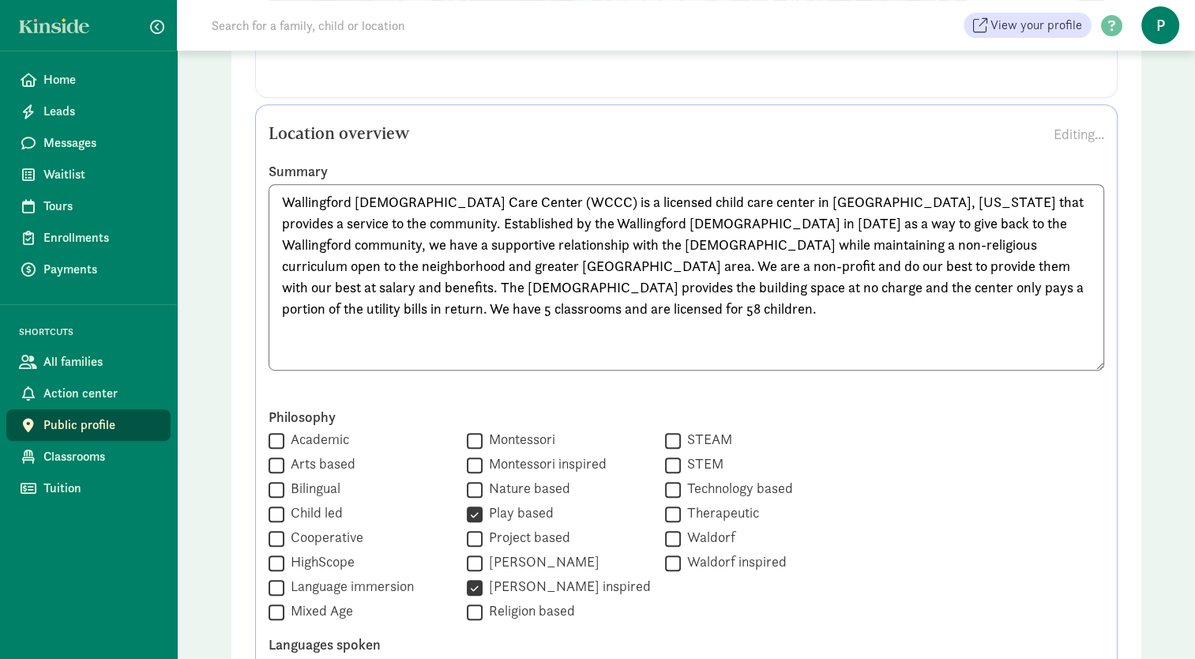
drag, startPoint x: 1049, startPoint y: 263, endPoint x: 799, endPoint y: 264, distance: 249.6
click at [799, 264] on textarea "Wallingford United Methodist Child Care Center (WCCC) is a licensed child care …" at bounding box center [687, 277] width 836 height 186
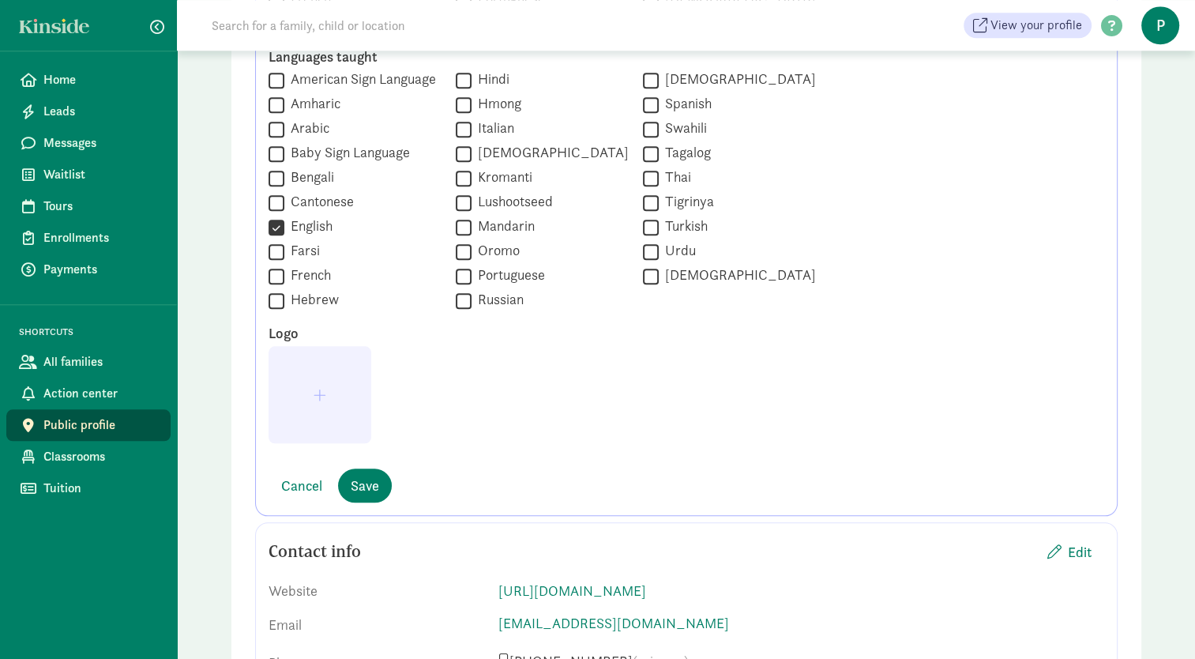
scroll to position [1560, 0]
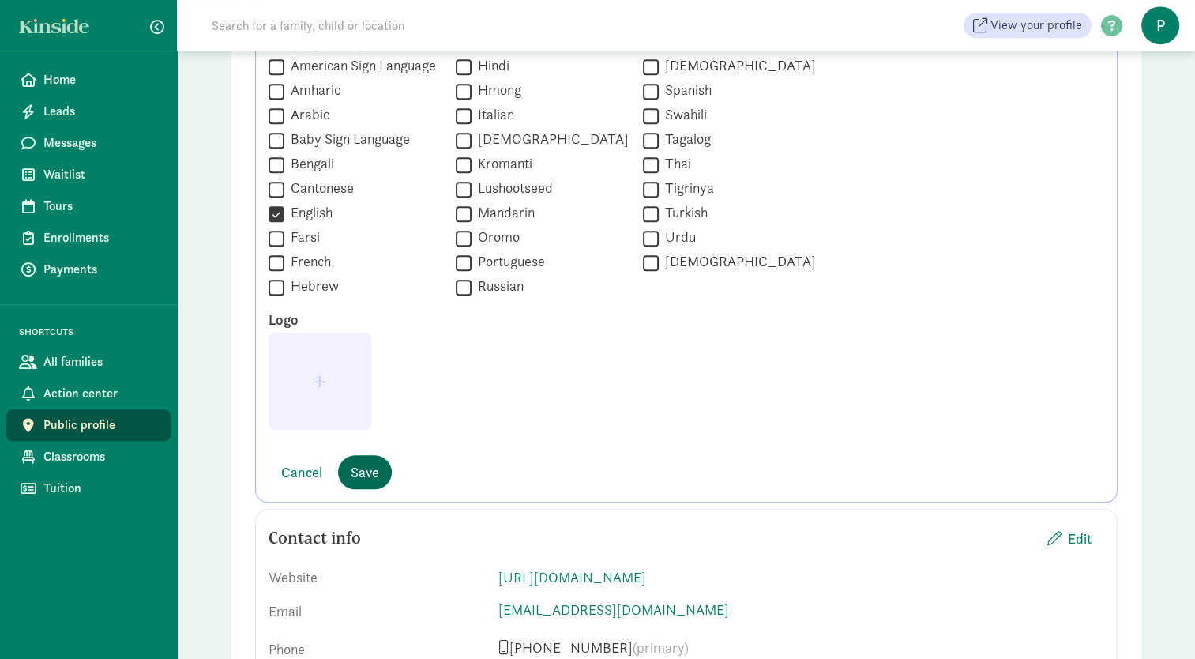
type textarea "Wallingford [DEMOGRAPHIC_DATA] Care Center (WCCC) is a licensed child care cent…"
click at [363, 465] on span "Save" at bounding box center [365, 471] width 28 height 21
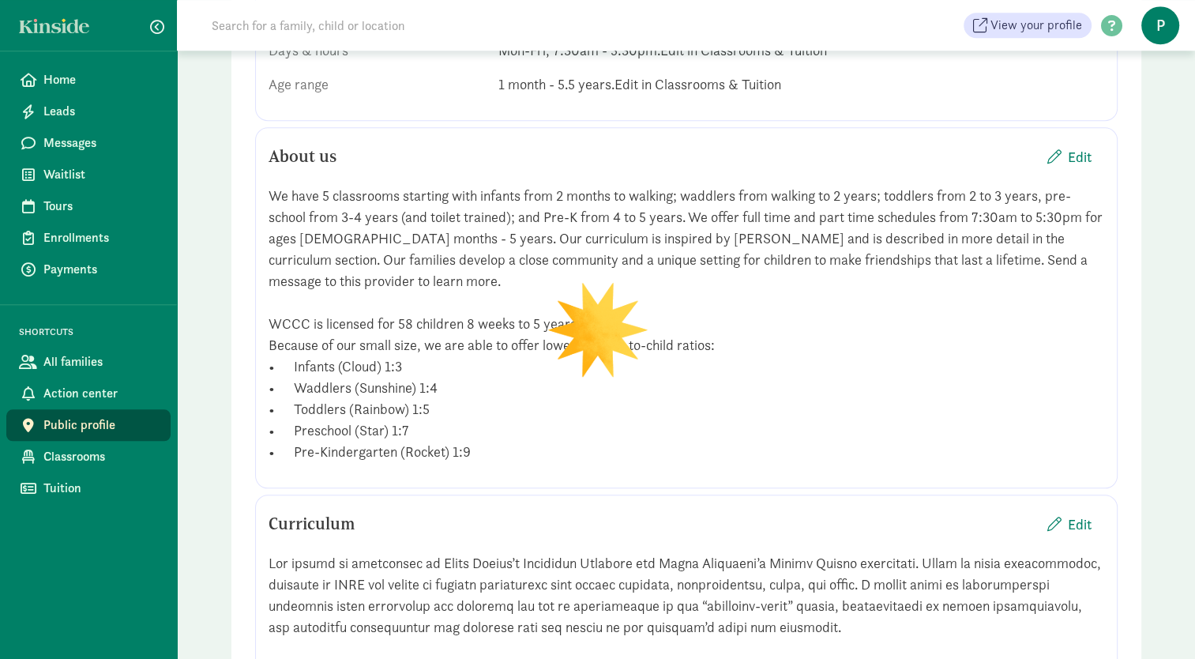
scroll to position [1460, 0]
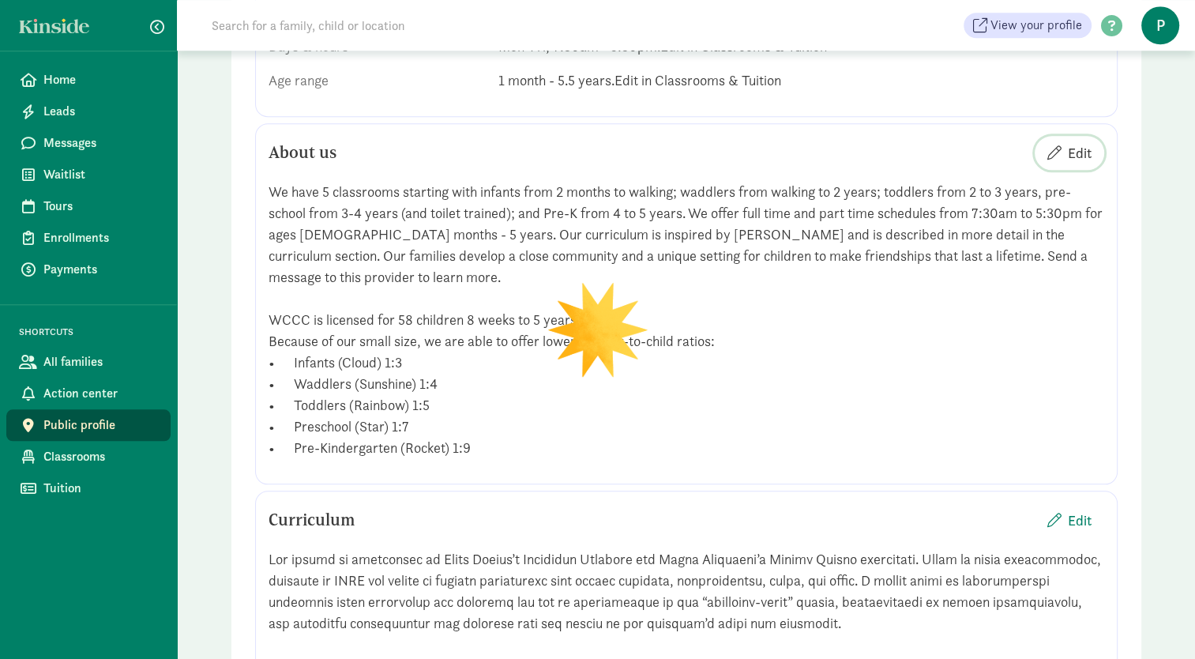
click at [1082, 163] on span "Edit" at bounding box center [1080, 152] width 24 height 21
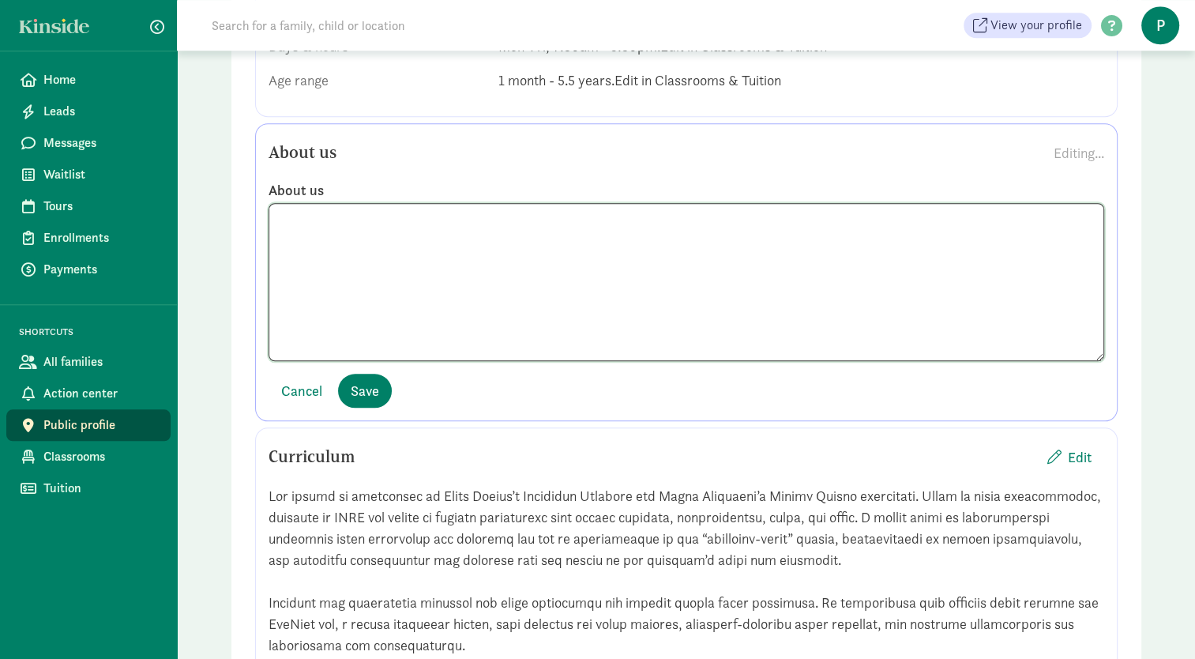
scroll to position [39, 0]
drag, startPoint x: 1018, startPoint y: 295, endPoint x: 1006, endPoint y: 278, distance: 21.0
click at [1006, 278] on textarea at bounding box center [687, 282] width 836 height 158
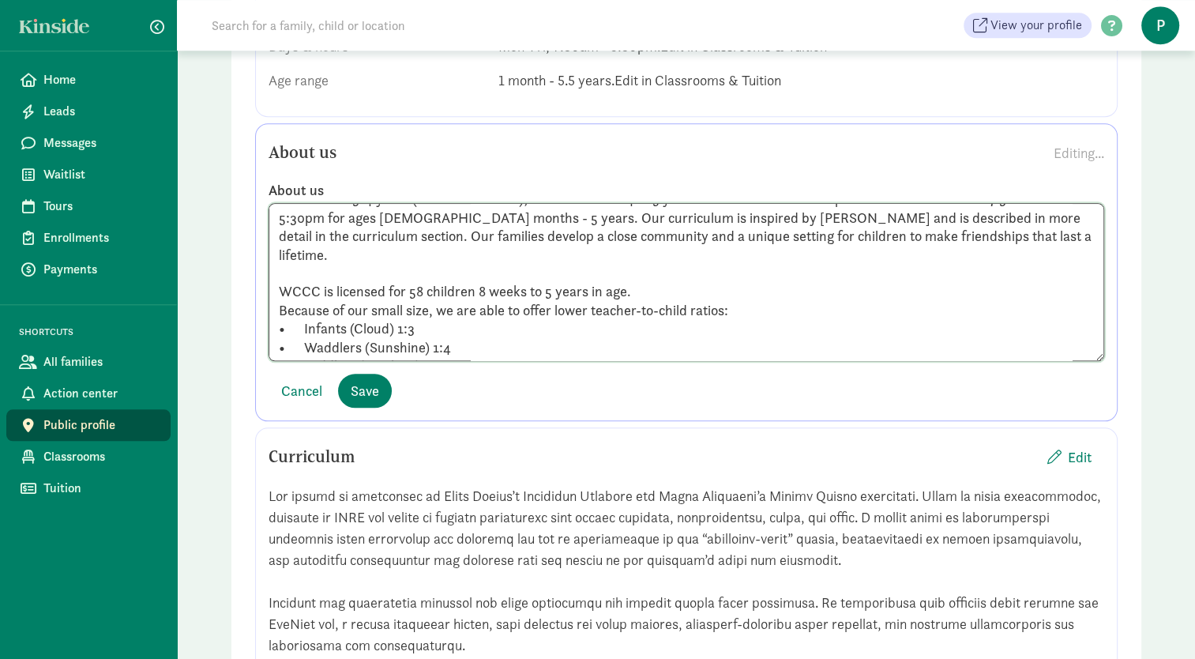
scroll to position [77, 0]
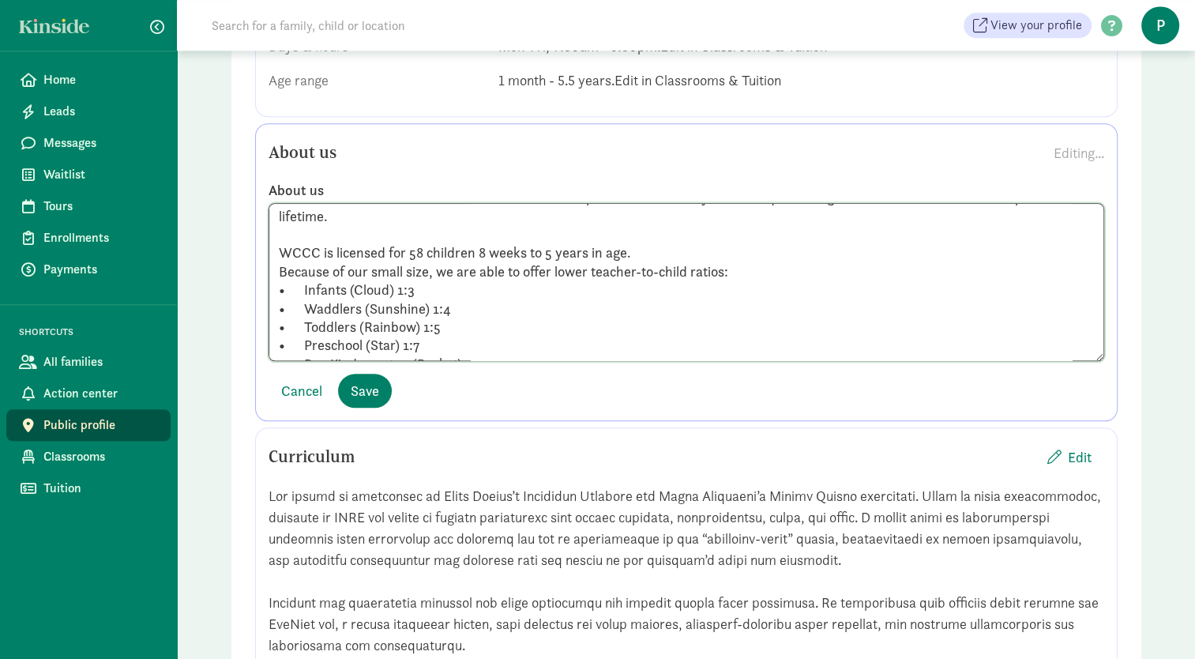
click at [502, 361] on textarea "We have 5 classrooms starting with infants from 2 months to walking; waddlers f…" at bounding box center [687, 282] width 836 height 158
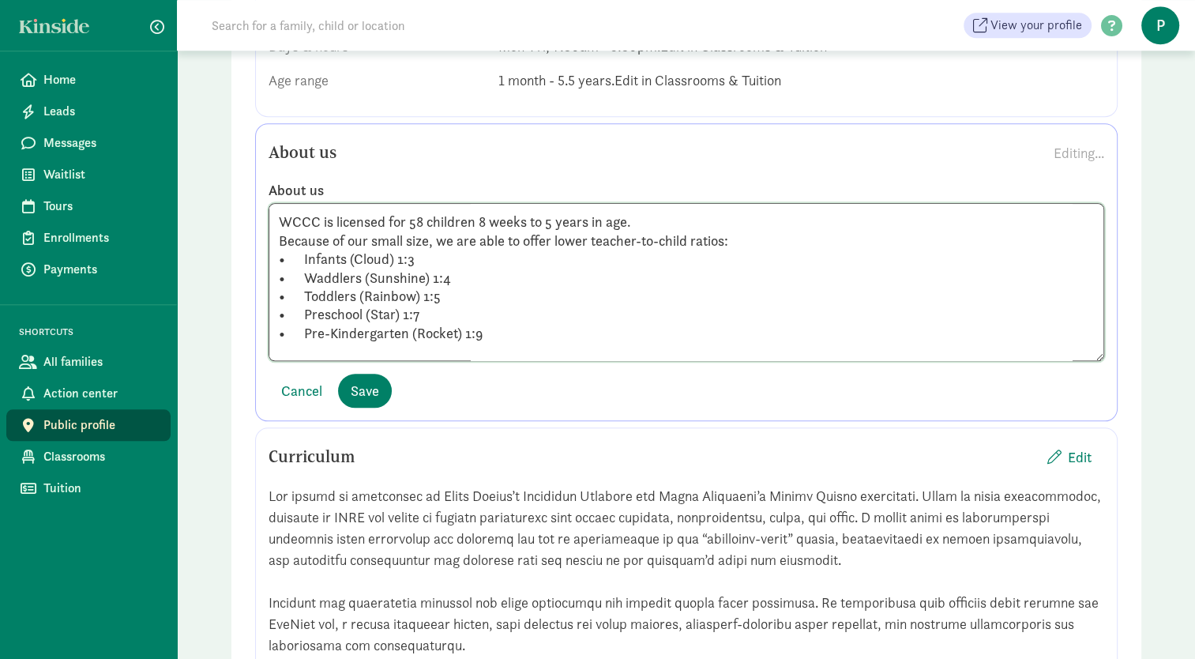
scroll to position [126, 0]
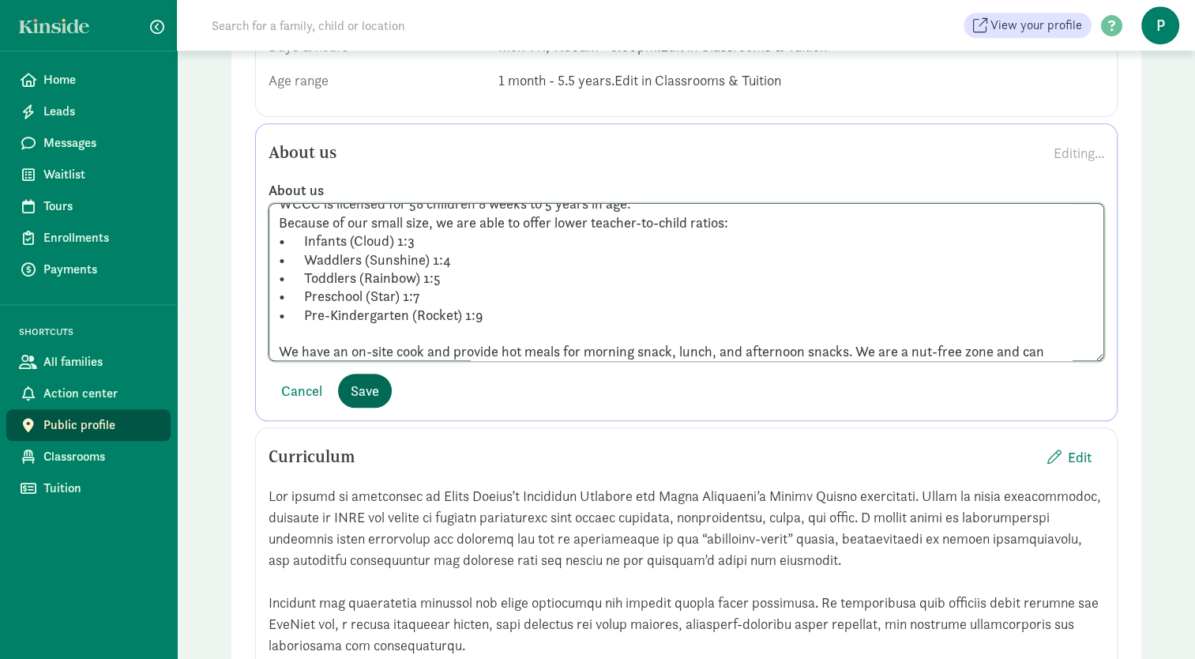
type textarea "We have 5 classrooms starting with infants from 2 months to walking; waddlers f…"
click at [351, 401] on span "Save" at bounding box center [365, 390] width 28 height 21
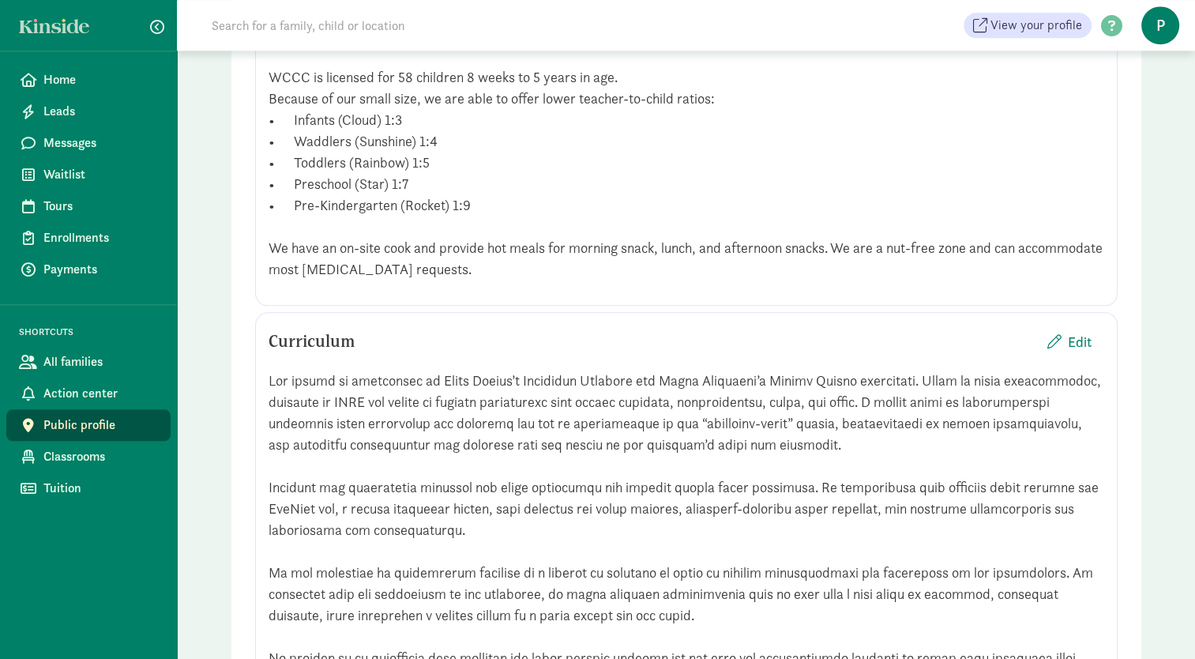
scroll to position [1355, 0]
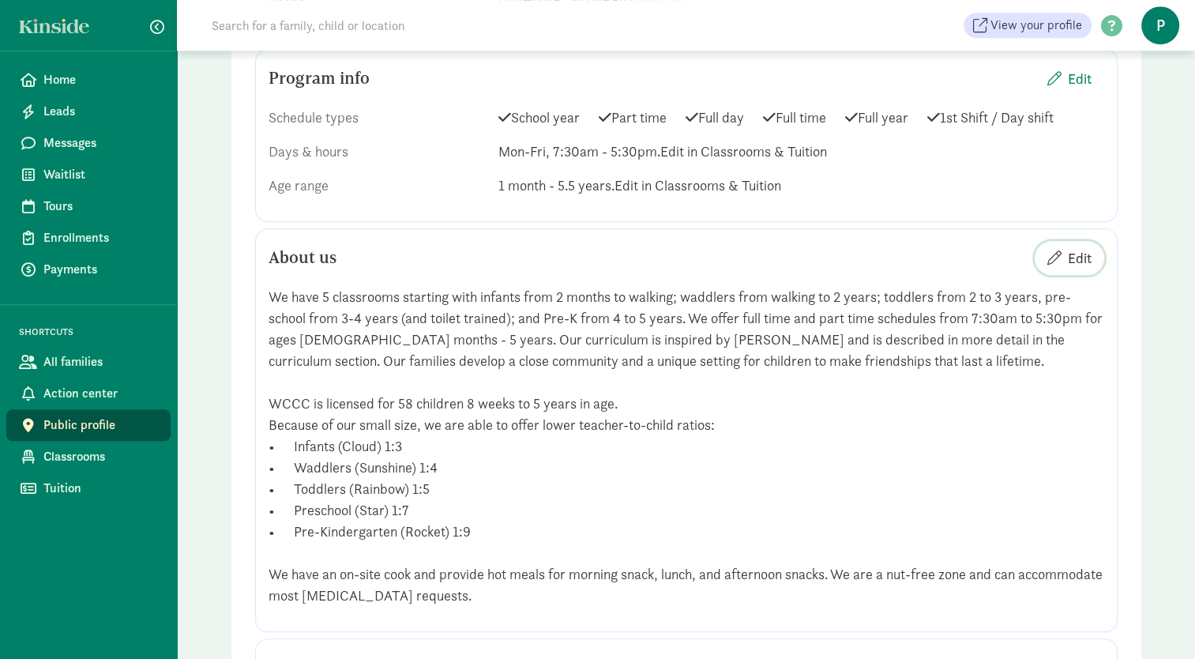
click at [1078, 269] on span "Edit" at bounding box center [1080, 257] width 24 height 21
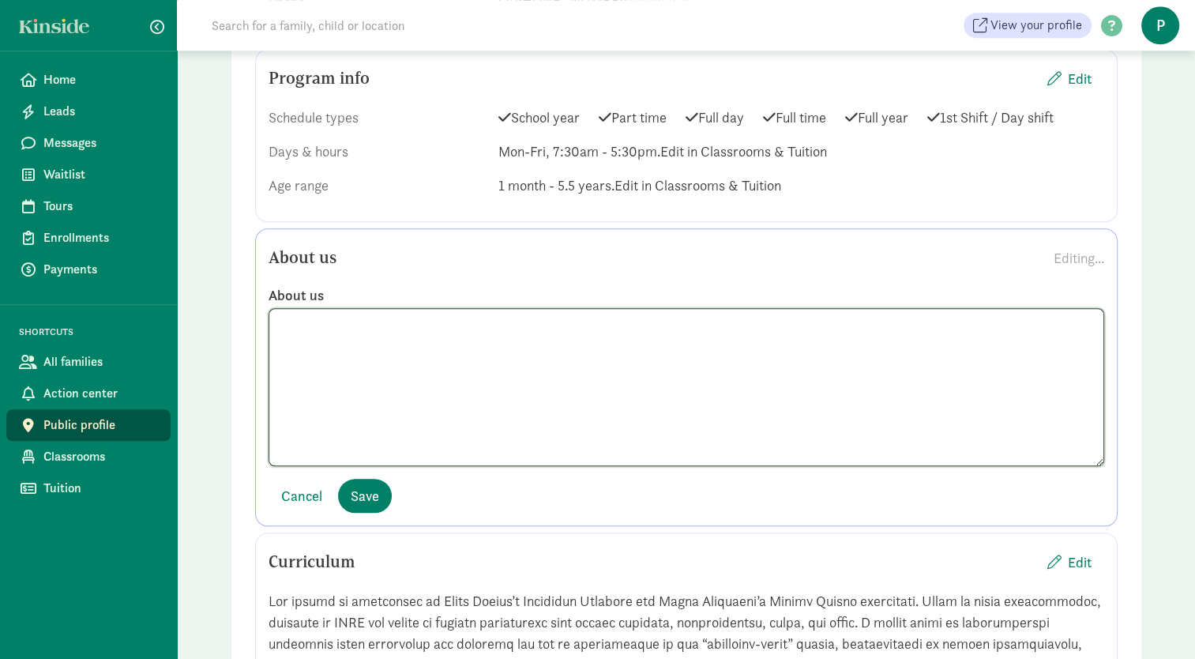
scroll to position [133, 0]
click at [614, 466] on textarea at bounding box center [687, 387] width 836 height 158
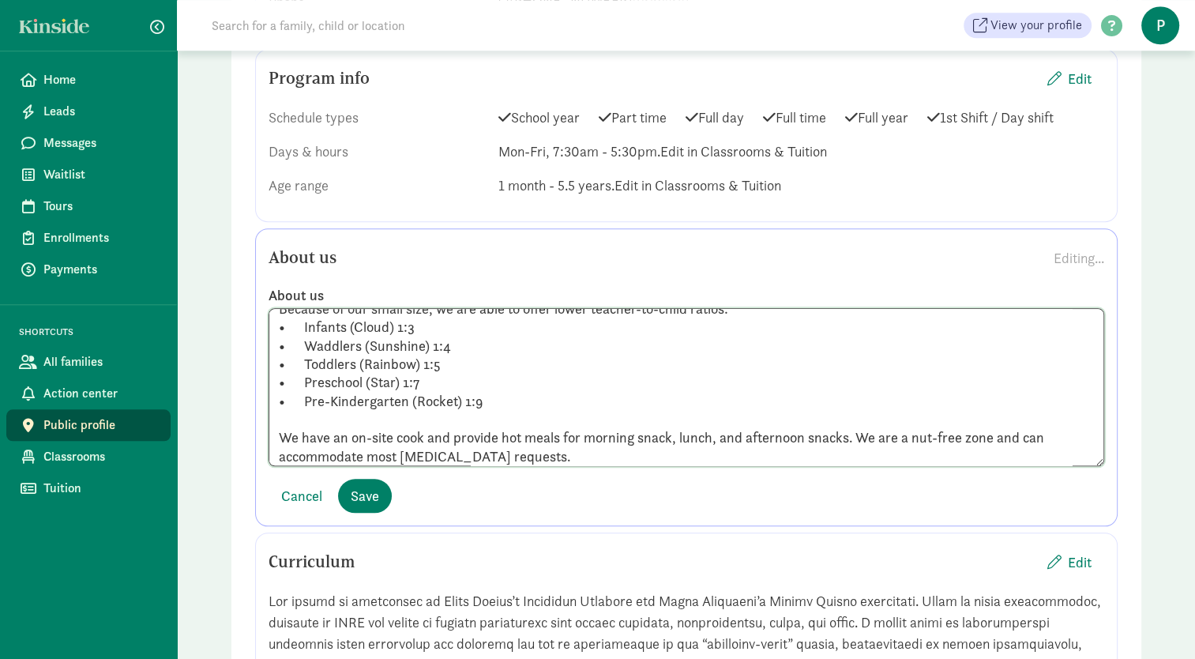
scroll to position [164, 0]
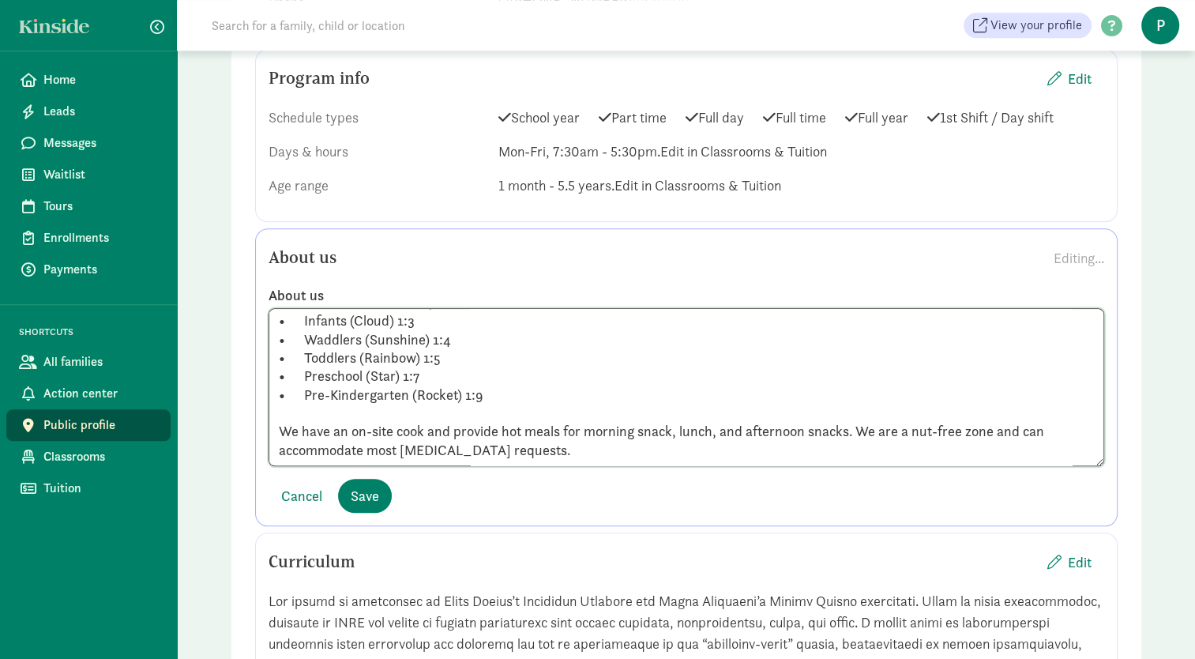
click at [487, 466] on textarea "We have 5 classrooms starting with infants from 2 months to walking; waddlers f…" at bounding box center [687, 387] width 836 height 158
paste textarea "We at Wallingford Child Care Center acknowledge that we are on the unceded ance…"
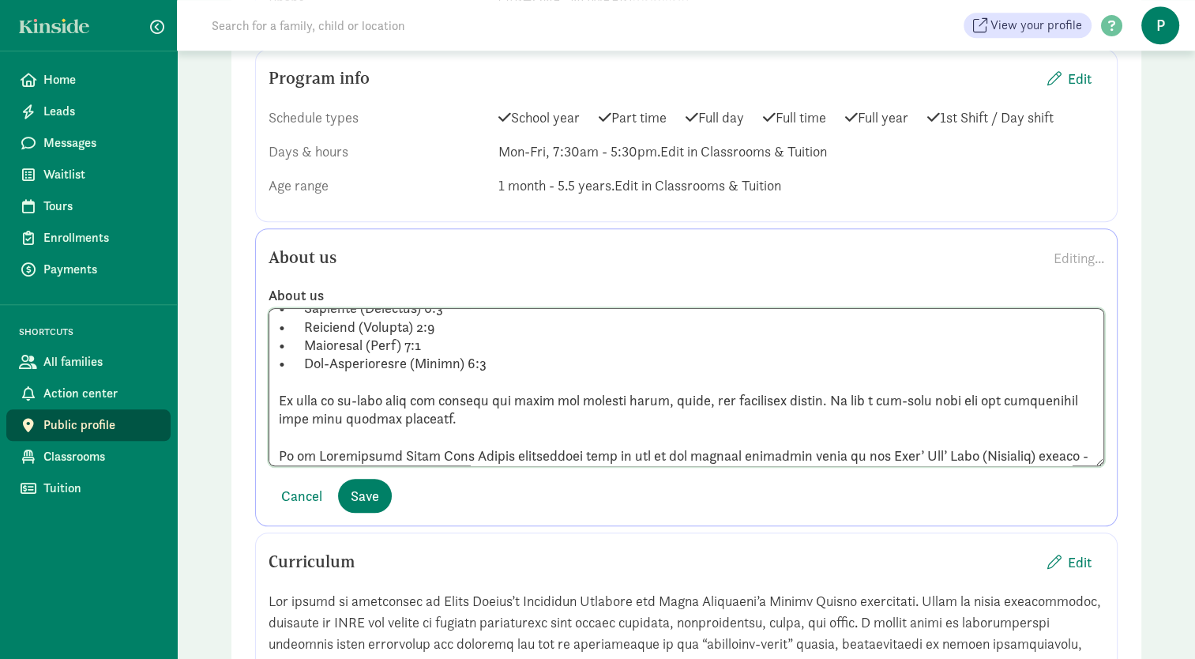
scroll to position [201, 0]
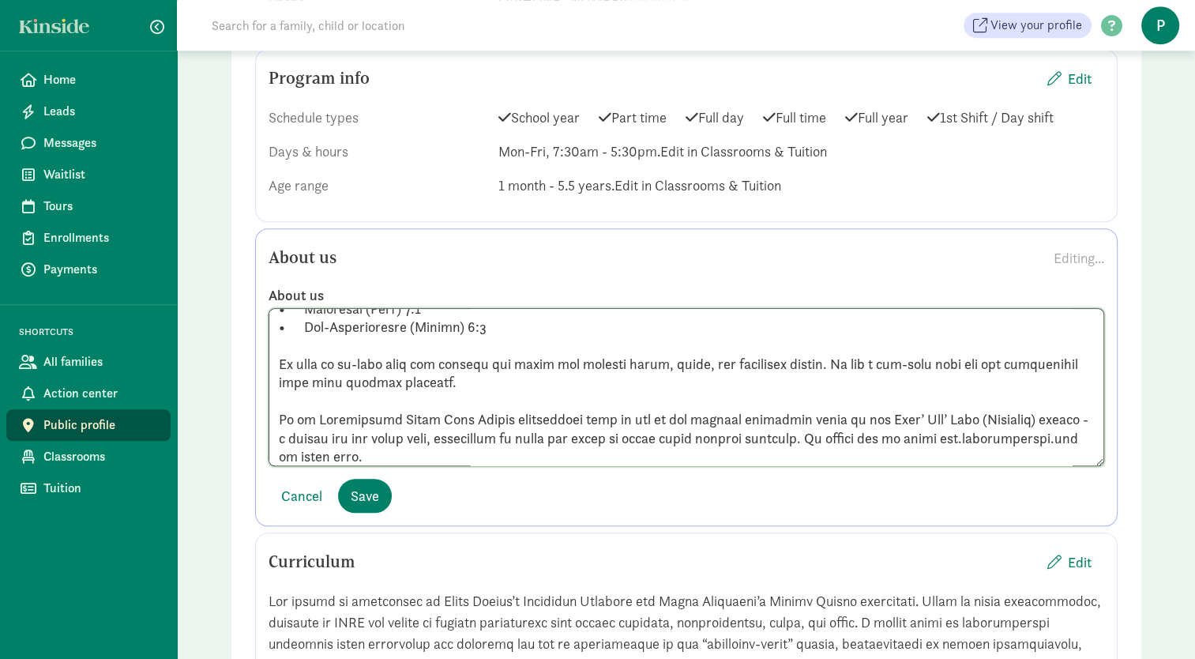
drag, startPoint x: 501, startPoint y: 464, endPoint x: 303, endPoint y: 462, distance: 197.5
click at [303, 462] on textarea at bounding box center [687, 387] width 836 height 158
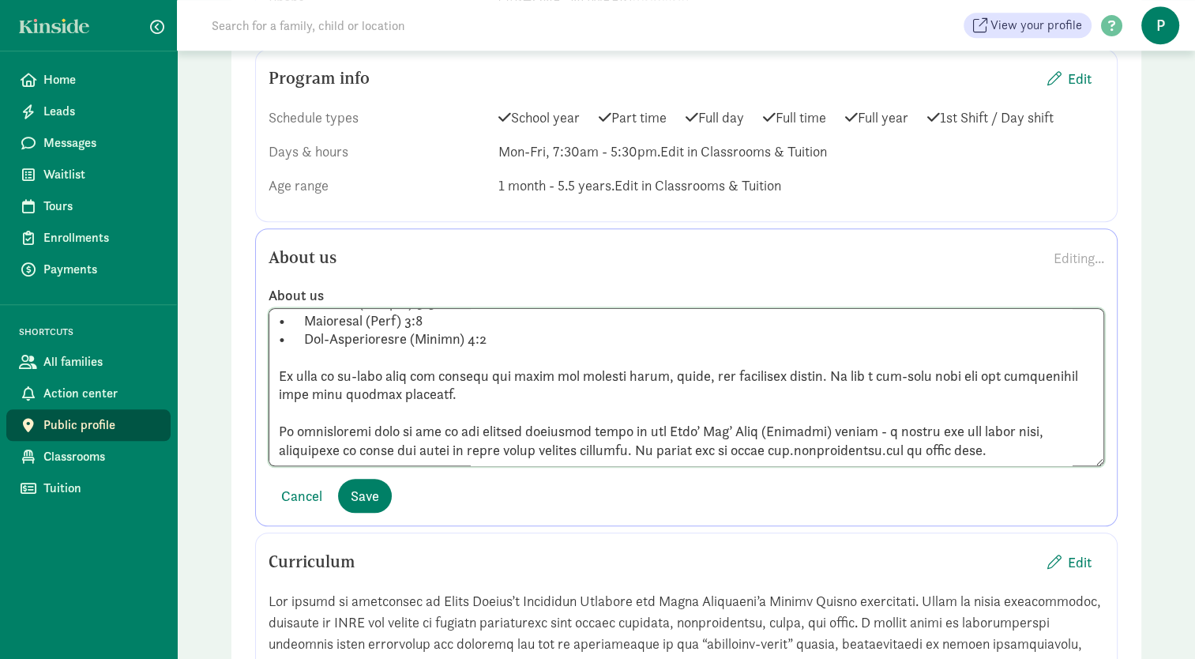
scroll to position [189, 0]
type textarea "We have 5 classrooms starting with infants from 2 months to walking; waddlers f…"
click at [358, 506] on span "Save" at bounding box center [365, 495] width 28 height 21
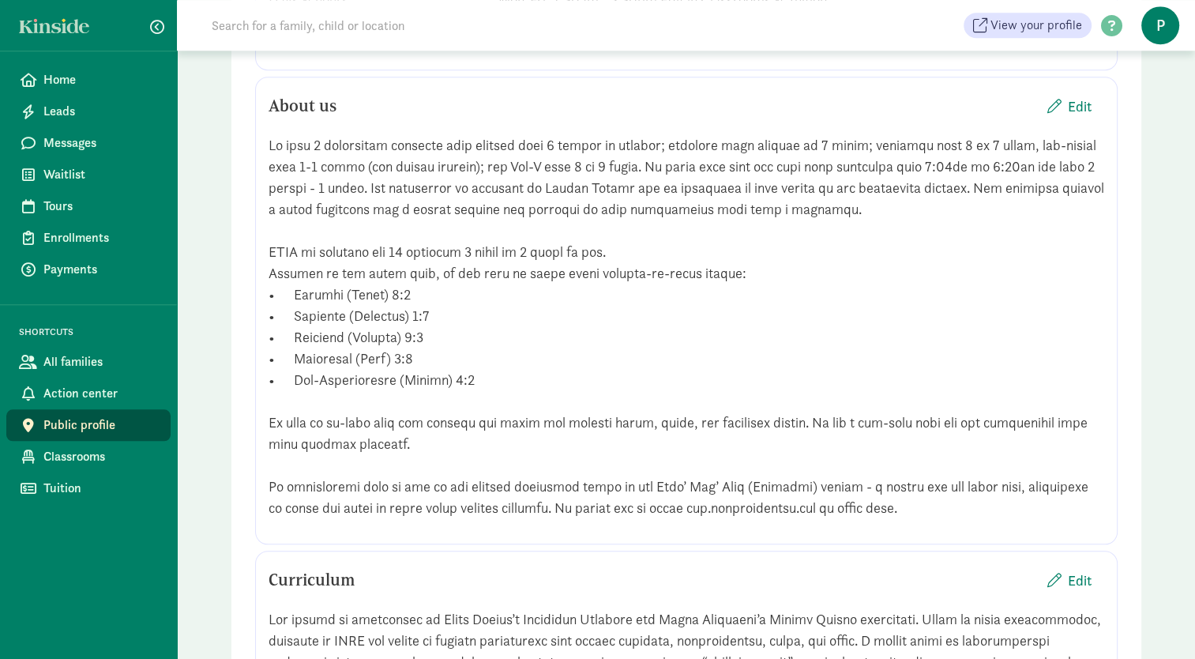
scroll to position [1522, 0]
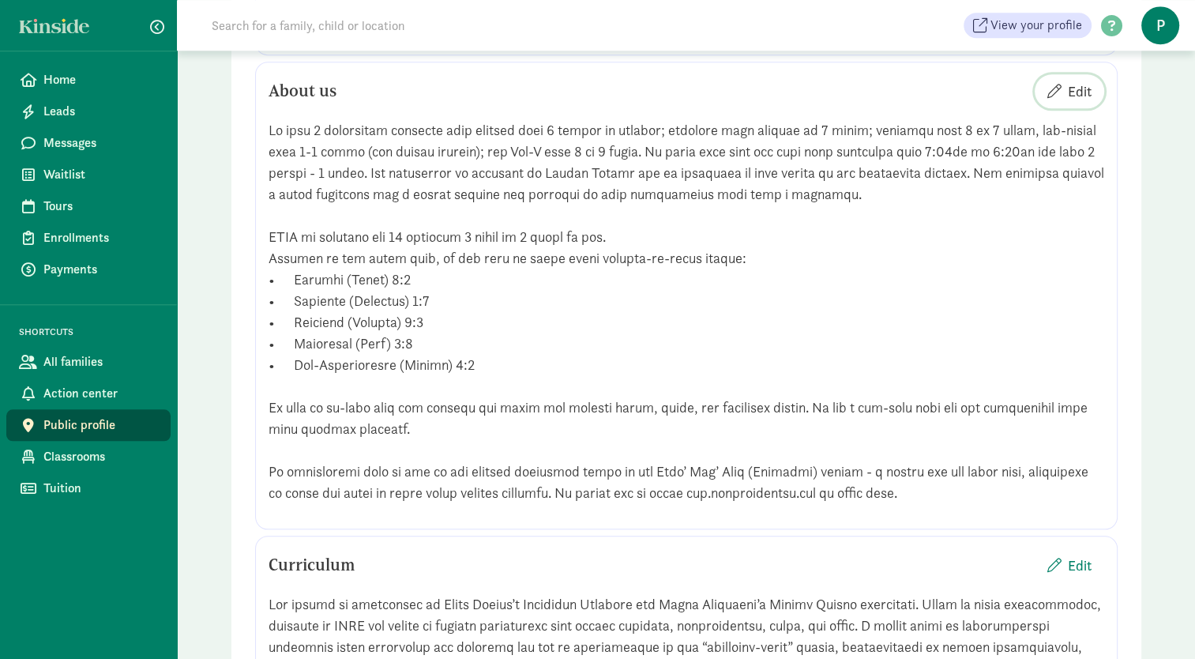
click at [1074, 102] on span "Edit" at bounding box center [1080, 91] width 24 height 21
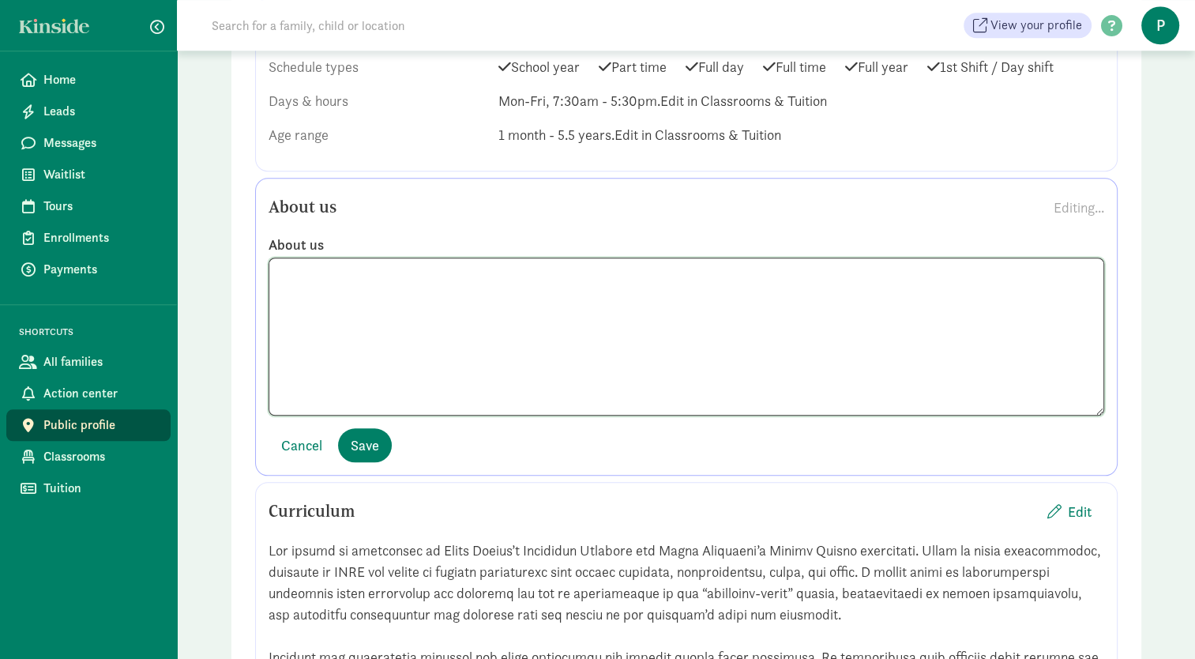
scroll to position [189, 0]
click at [547, 384] on textarea at bounding box center [687, 336] width 836 height 158
paste textarea "We have 5 classrooms starting with infants from 2 months to walking; waddlers f…"
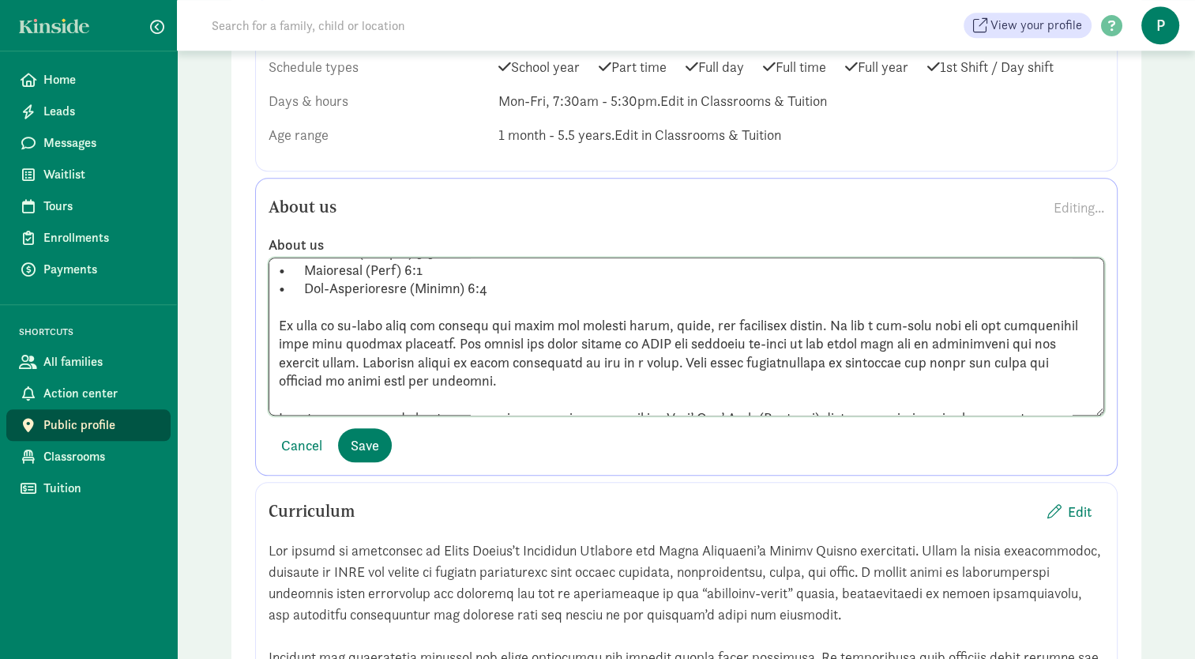
scroll to position [225, 0]
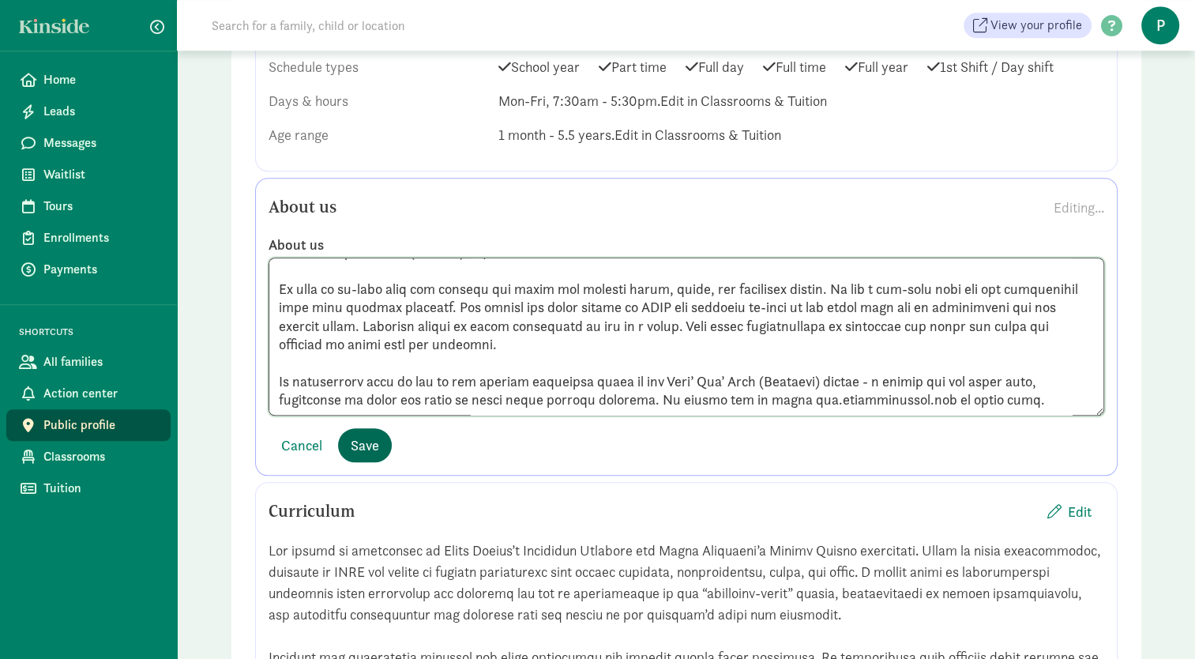
type textarea "We have 5 classrooms starting with infants from 2 months to walking; waddlers f…"
click at [349, 462] on button "Save" at bounding box center [365, 445] width 54 height 34
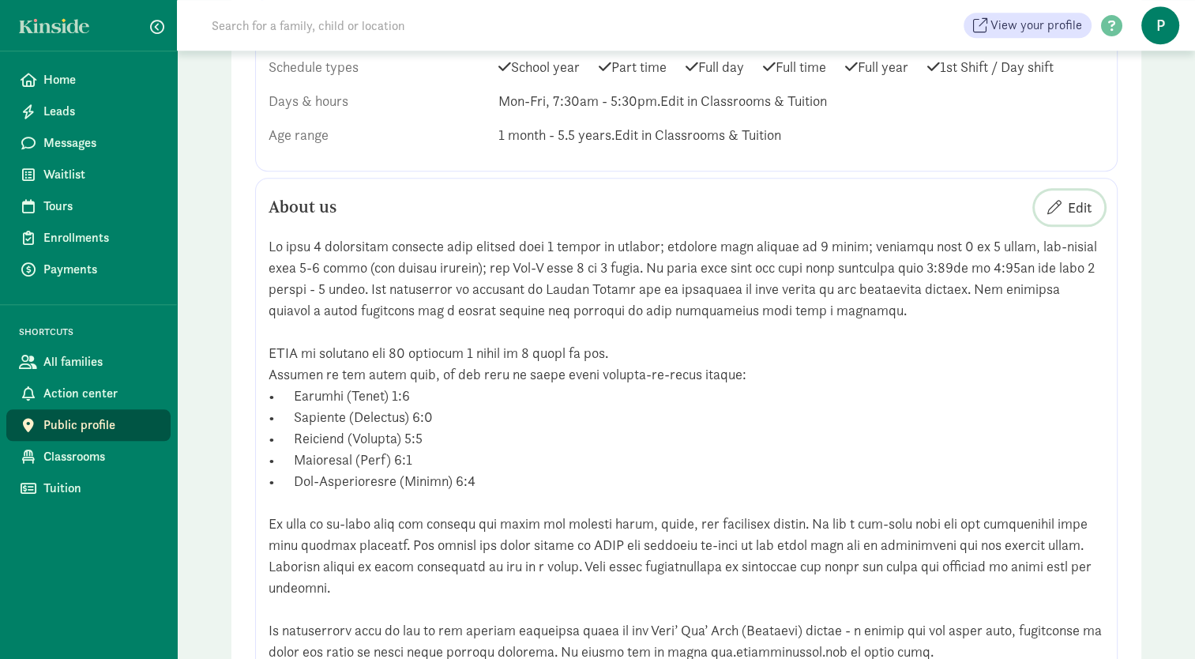
click at [1076, 218] on span "Edit" at bounding box center [1080, 207] width 24 height 21
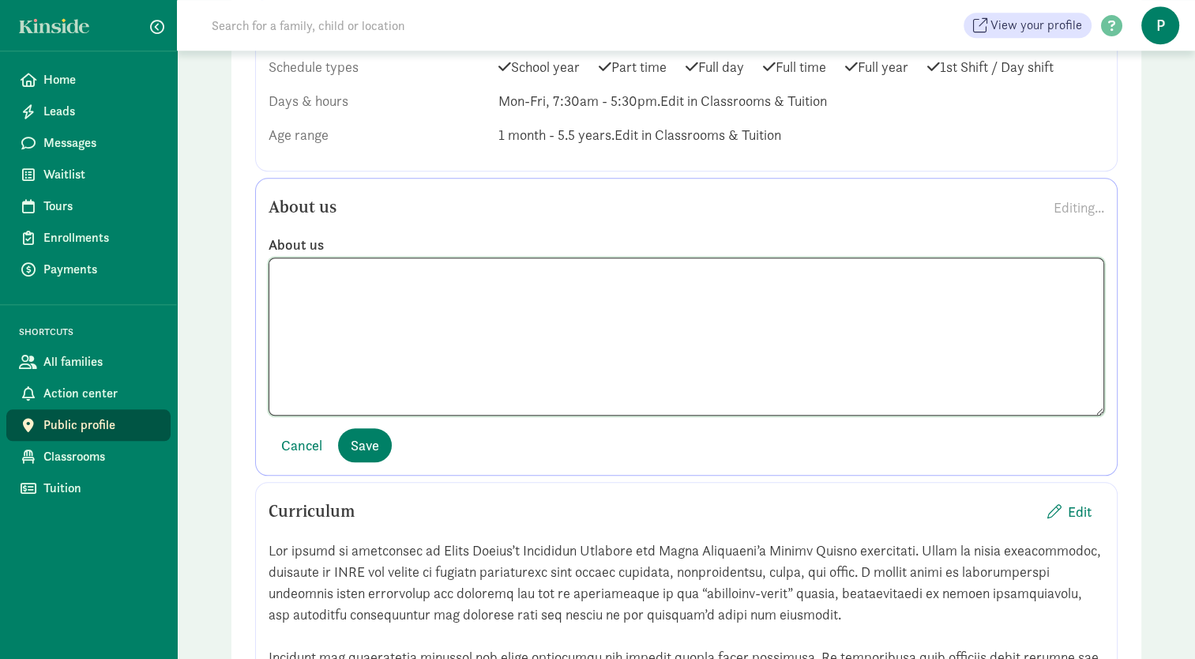
click at [535, 348] on textarea at bounding box center [687, 336] width 836 height 158
paste textarea "We have 5 classrooms starting with infants from 2 months to walking; waddlers f…"
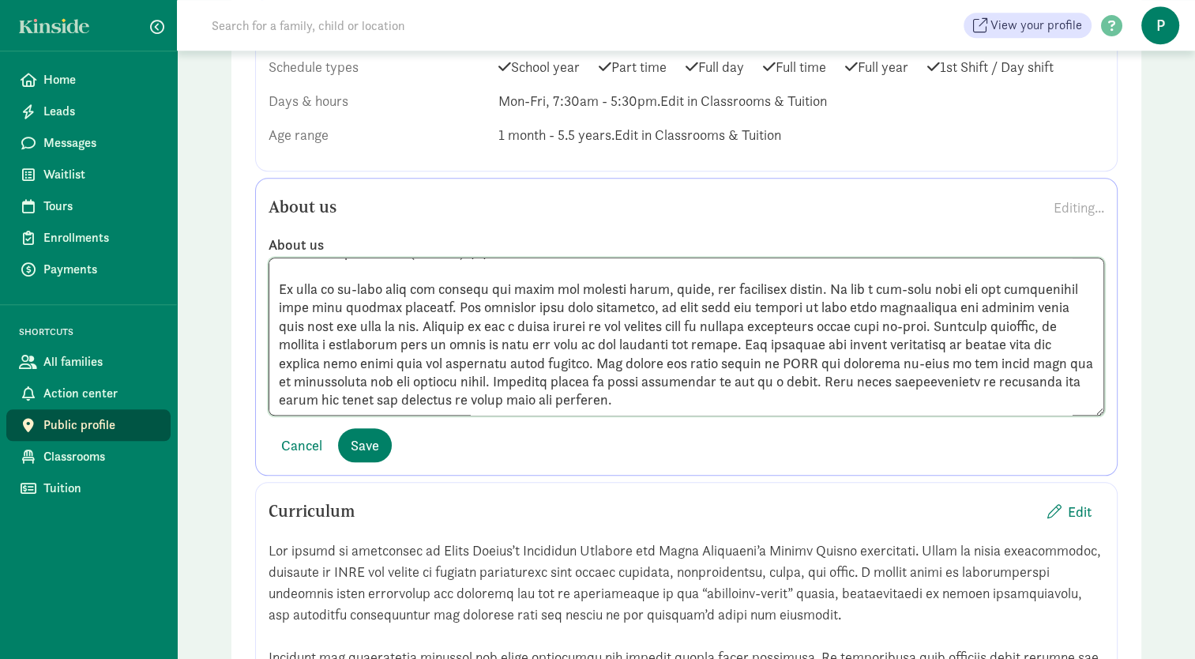
drag, startPoint x: 535, startPoint y: 344, endPoint x: 861, endPoint y: 327, distance: 326.6
click at [861, 327] on textarea at bounding box center [687, 336] width 836 height 158
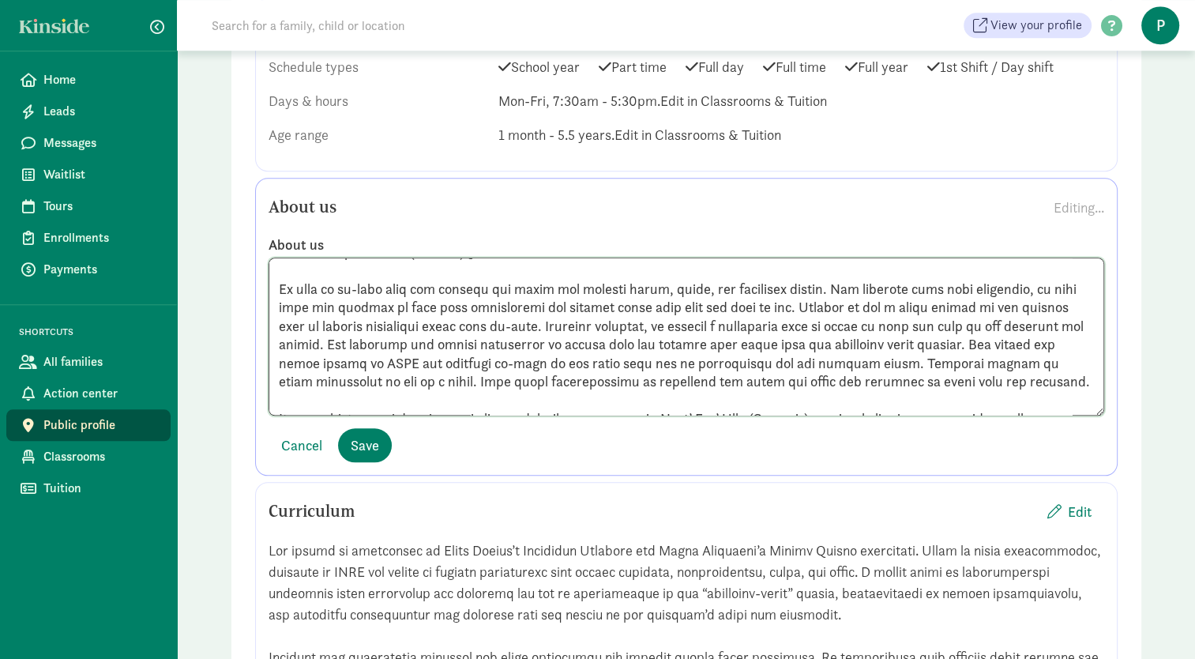
click at [1032, 385] on textarea at bounding box center [687, 336] width 836 height 158
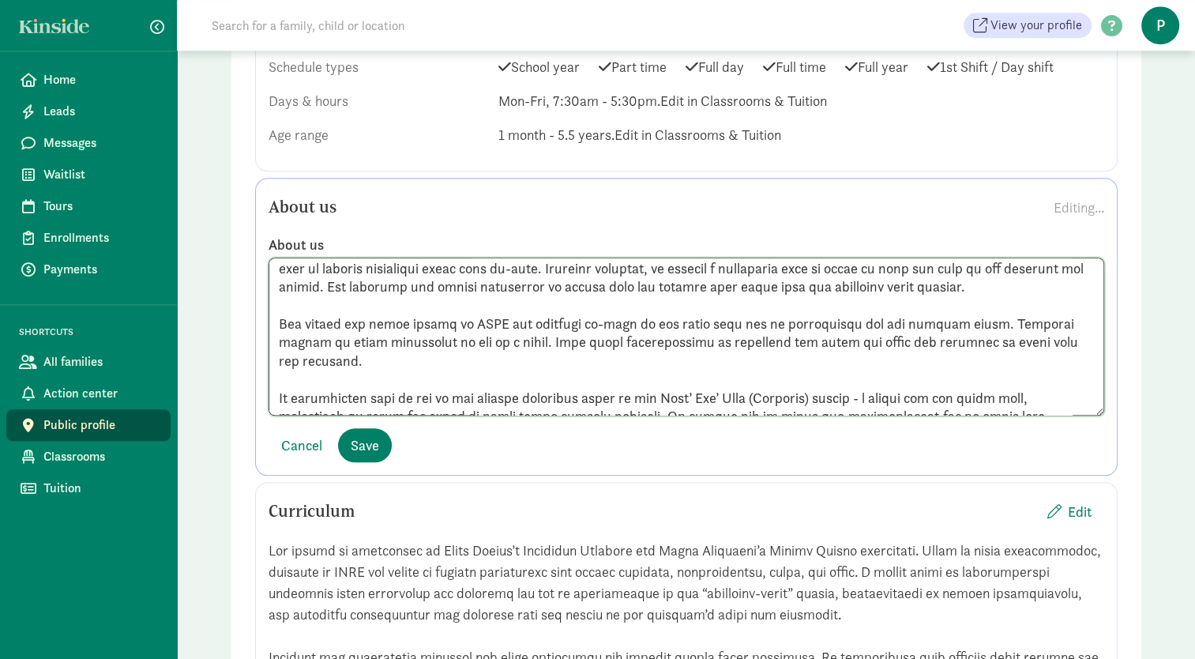
scroll to position [299, 0]
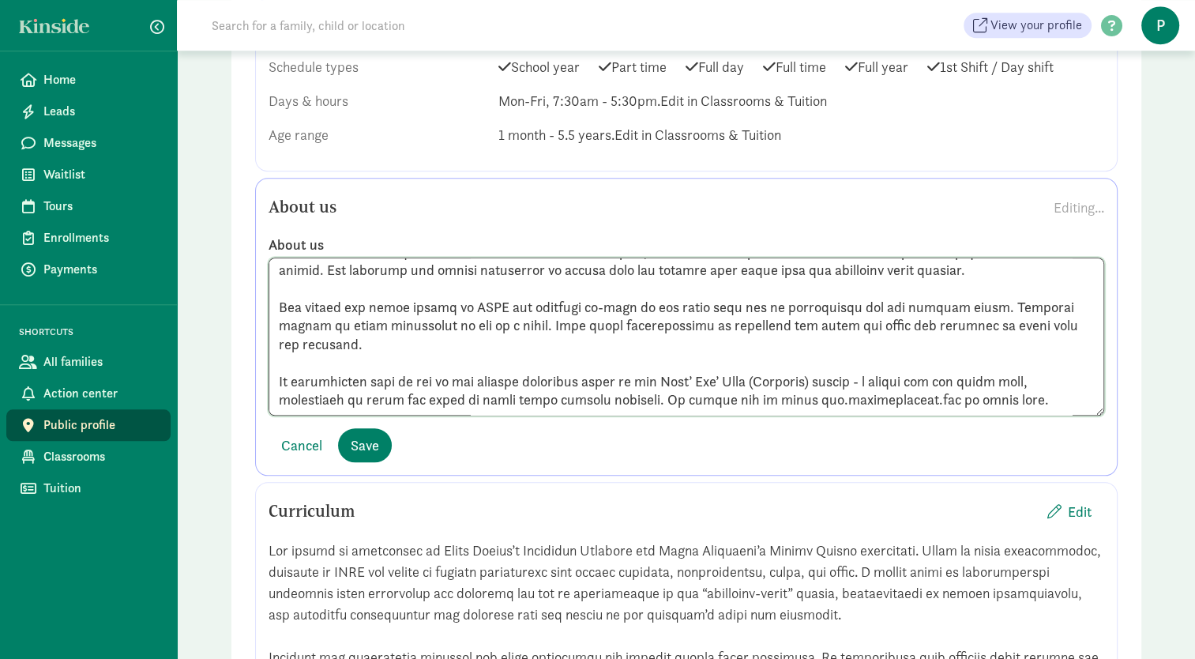
click at [274, 415] on textarea at bounding box center [687, 336] width 836 height 158
click at [389, 415] on textarea at bounding box center [687, 336] width 836 height 158
drag, startPoint x: 423, startPoint y: 423, endPoint x: 276, endPoint y: 425, distance: 146.9
click at [276, 415] on textarea at bounding box center [687, 336] width 836 height 158
drag, startPoint x: 307, startPoint y: 422, endPoint x: 300, endPoint y: 428, distance: 9.5
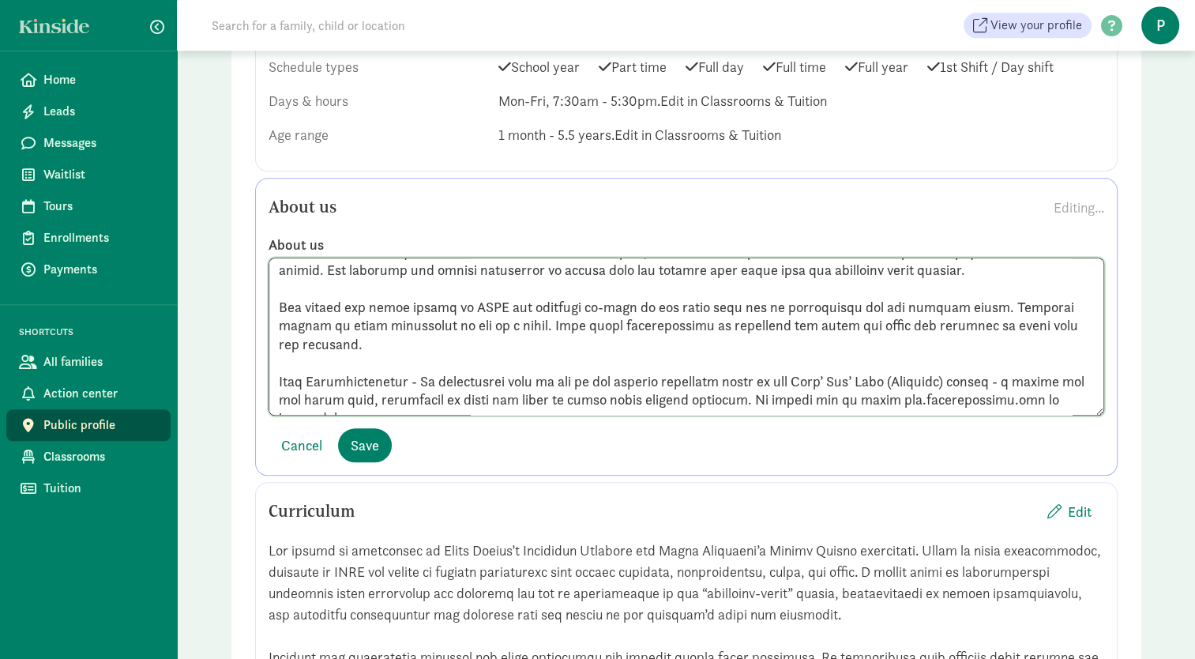
click at [300, 415] on textarea at bounding box center [687, 336] width 836 height 158
click at [398, 402] on textarea at bounding box center [687, 336] width 836 height 158
type textarea "We have 5 classrooms starting with infants from 2 months to walking; waddlers f…"
click at [379, 462] on button "Save" at bounding box center [365, 445] width 54 height 34
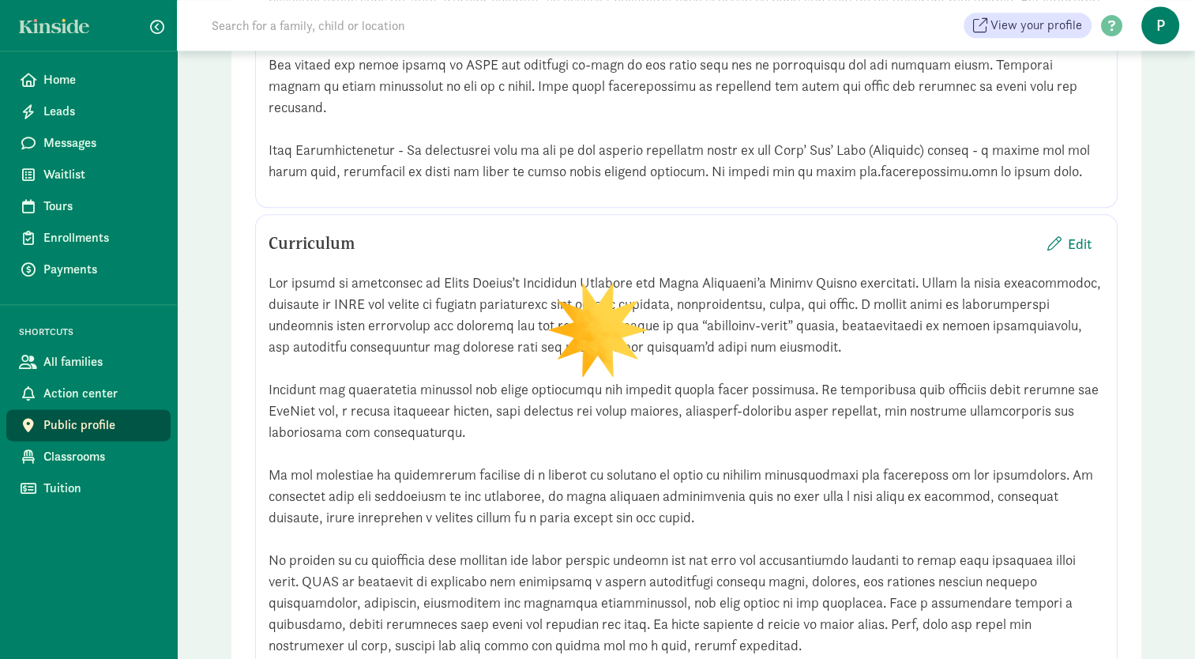
scroll to position [2209, 0]
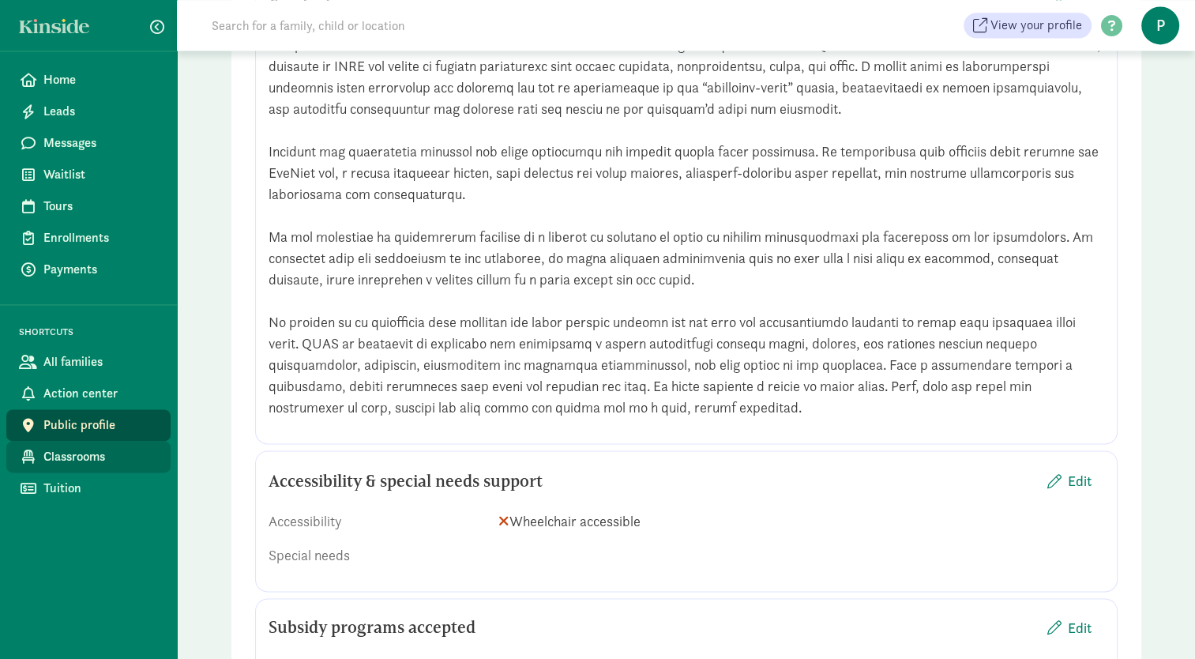
click at [88, 457] on span "Classrooms" at bounding box center [100, 456] width 115 height 19
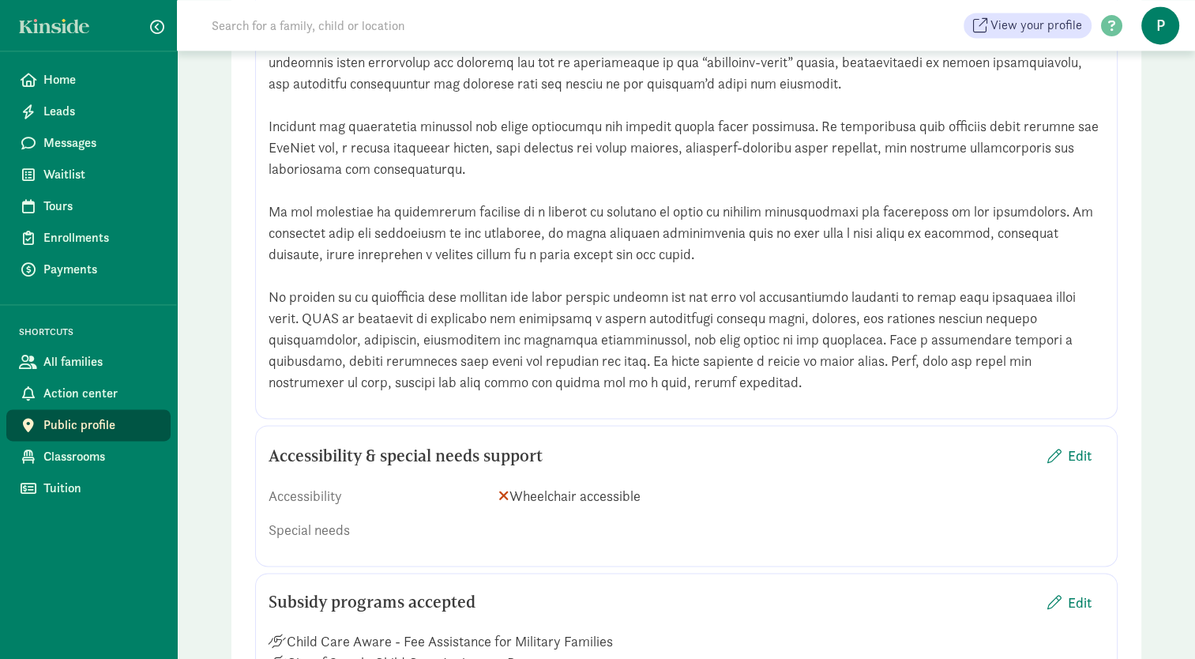
scroll to position [2053, 0]
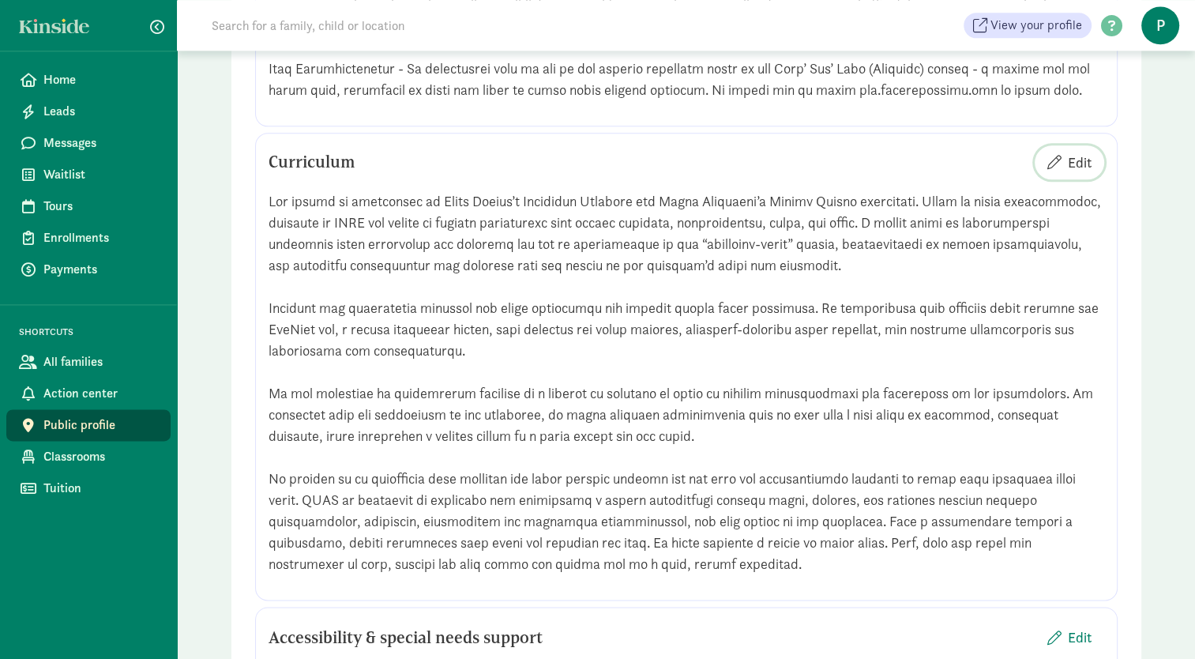
click at [1078, 173] on span "Edit" at bounding box center [1080, 162] width 24 height 21
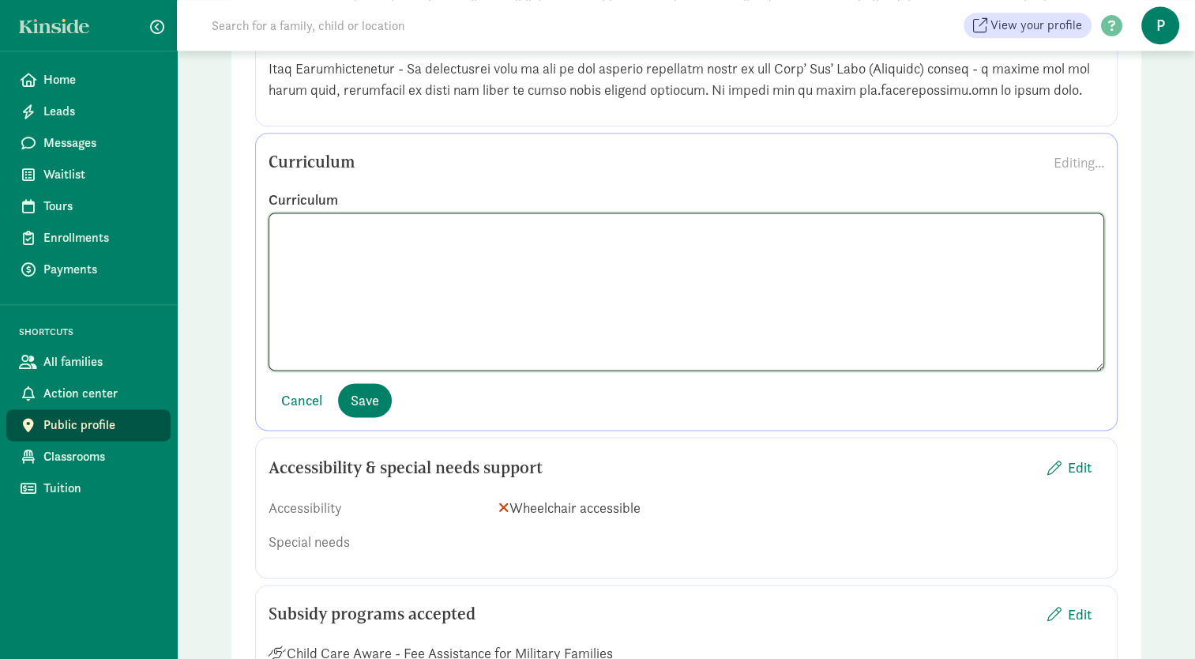
scroll to position [243, 0]
click at [881, 370] on textarea at bounding box center [687, 291] width 836 height 158
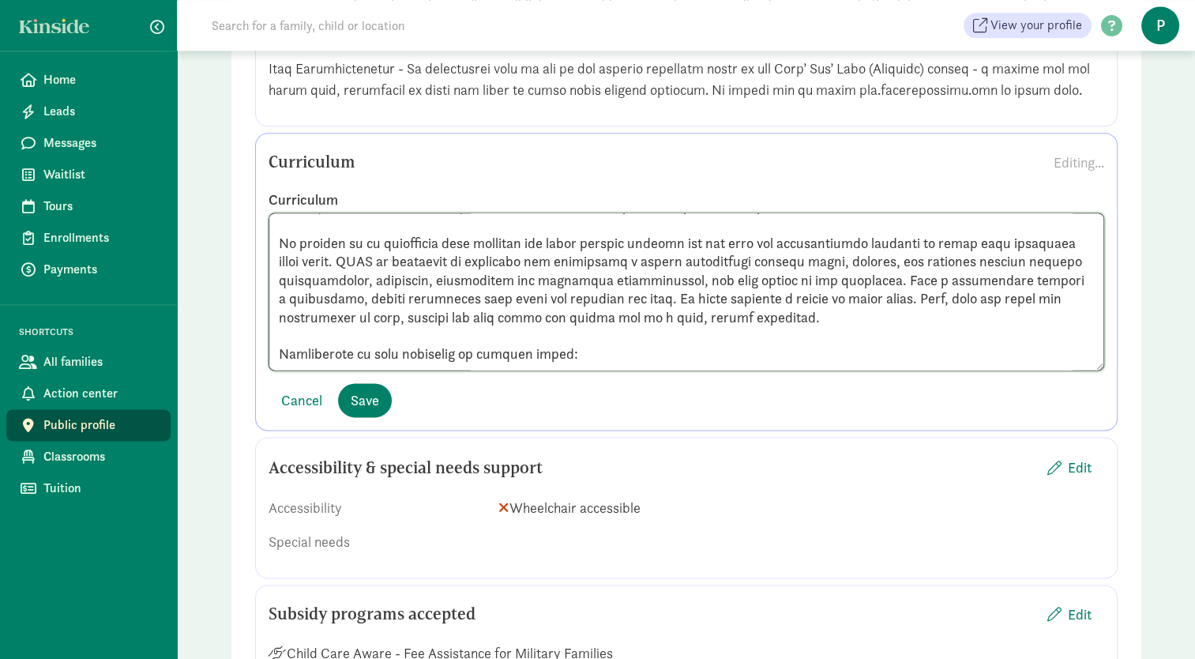
scroll to position [275, 0]
click at [747, 383] on div "Curriculum" at bounding box center [687, 280] width 836 height 205
click at [588, 370] on textarea at bounding box center [687, 291] width 836 height 158
click at [447, 370] on textarea at bounding box center [687, 291] width 836 height 158
paste textarea "Number of children: 6 Classroom staff: 2 In the Cloud room teachers follow the …"
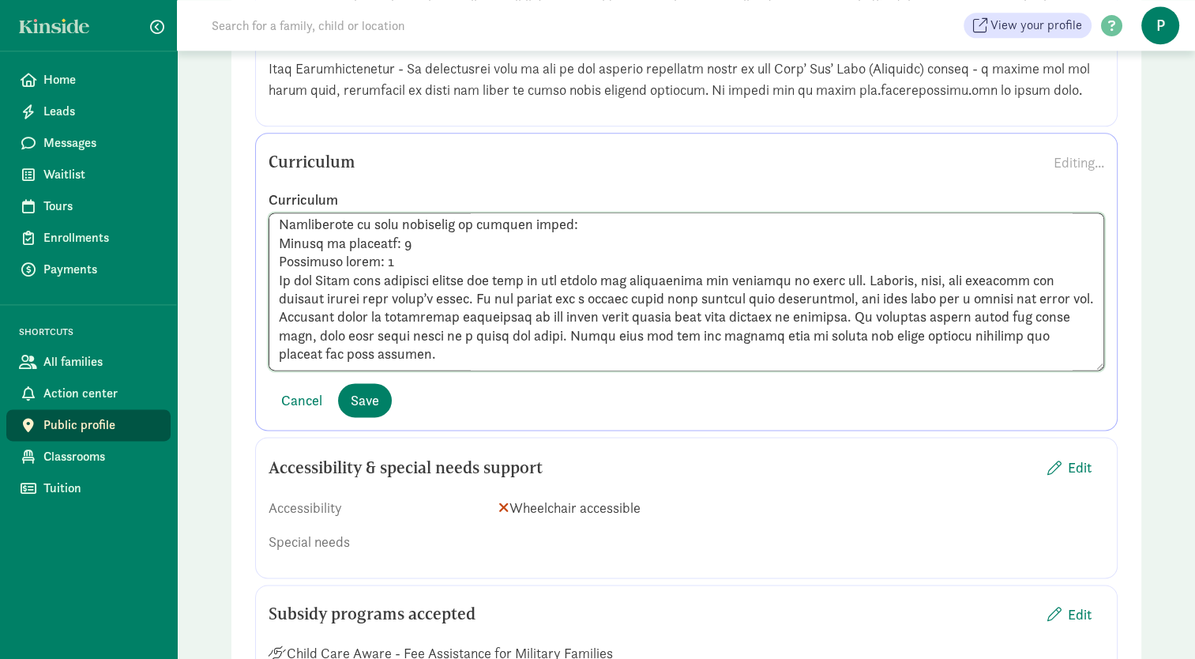
scroll to position [423, 0]
click at [705, 308] on textarea at bounding box center [687, 291] width 836 height 158
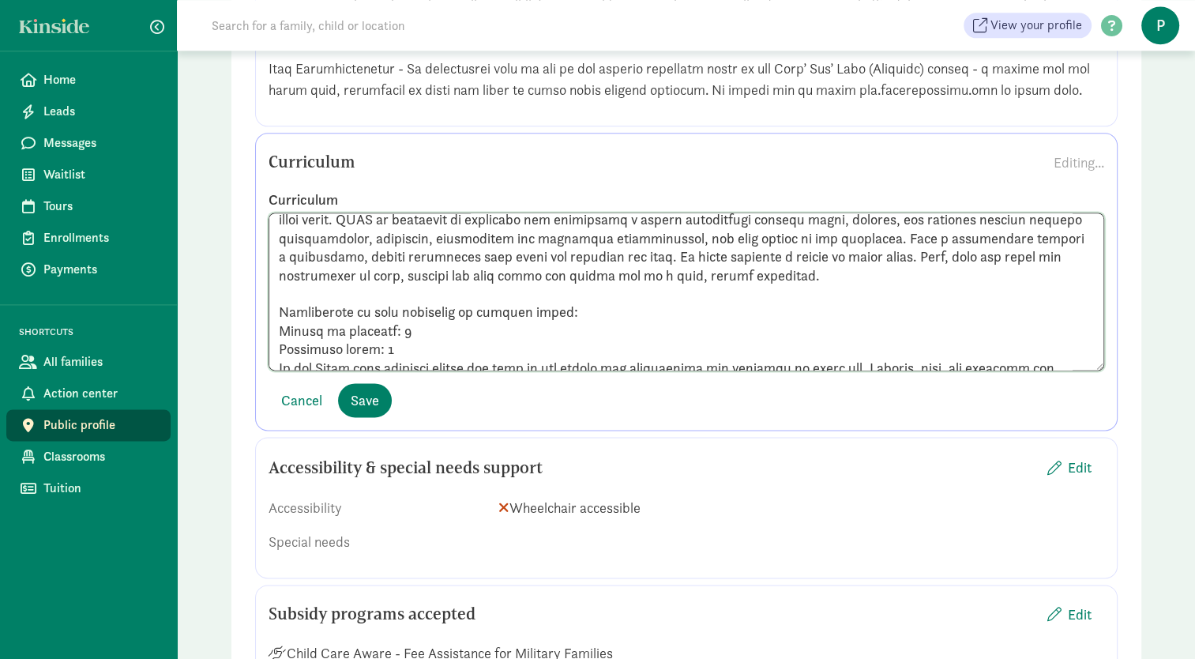
scroll to position [285, 0]
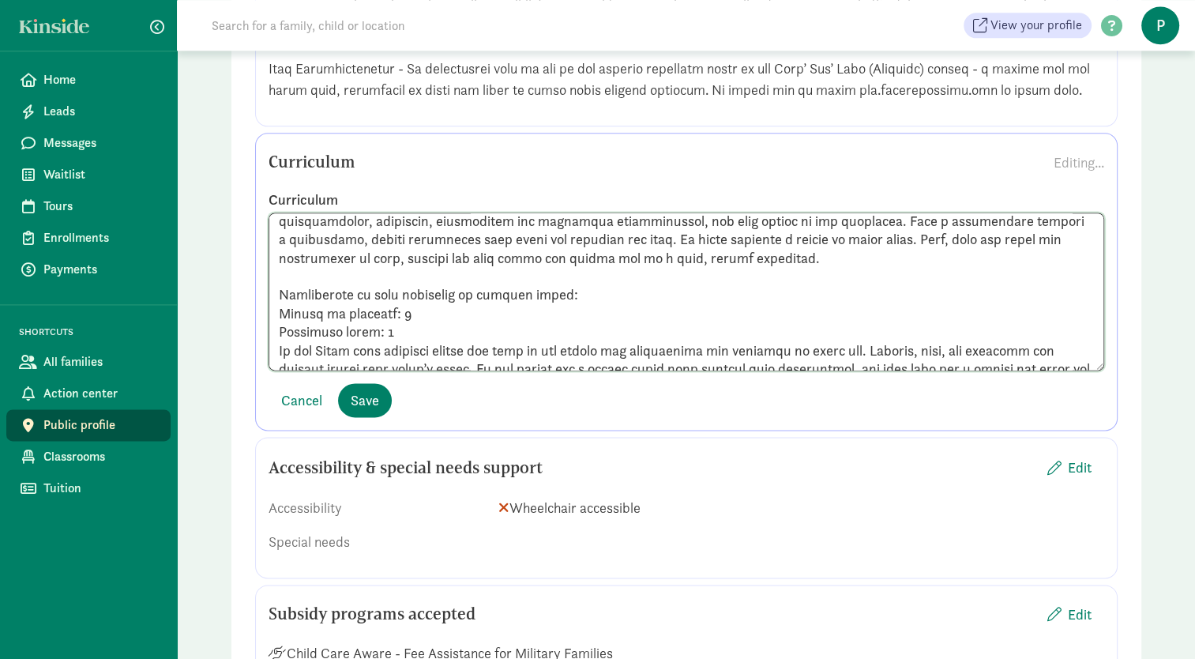
drag, startPoint x: 430, startPoint y: 368, endPoint x: 280, endPoint y: 388, distance: 152.1
click at [280, 370] on textarea at bounding box center [687, 291] width 836 height 158
paste textarea "Cloud – Infant (3 months – 14 months) Number of children: 6 Classroom staff: 2 …"
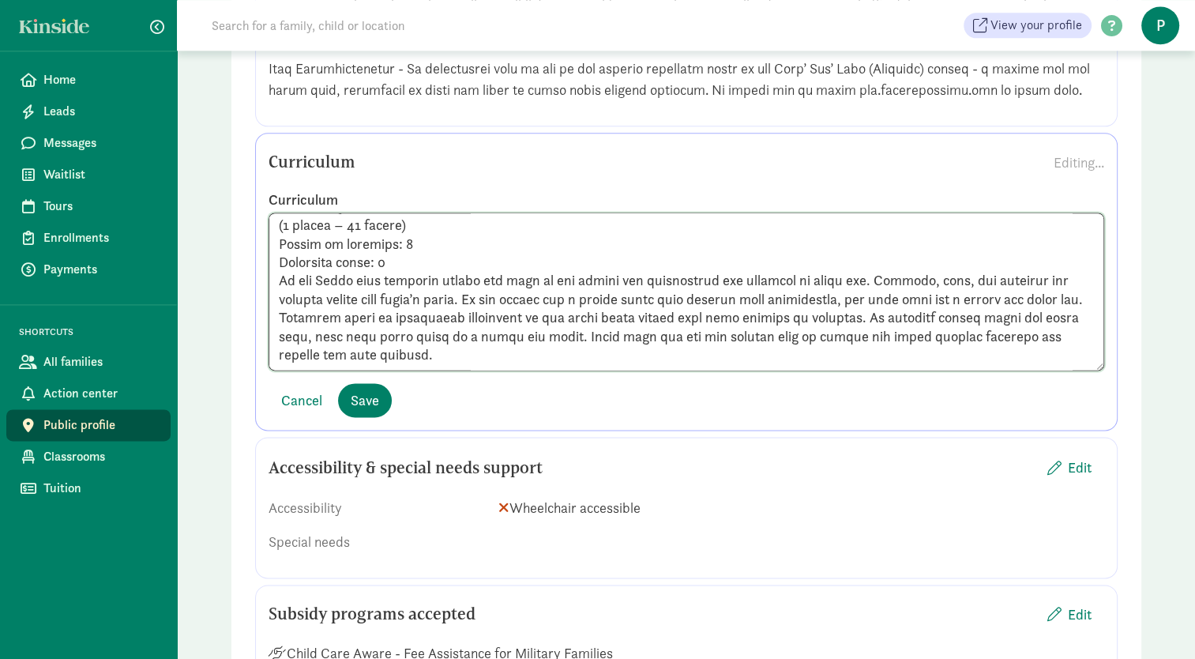
scroll to position [504, 0]
click at [459, 321] on textarea at bounding box center [687, 291] width 836 height 158
click at [725, 344] on textarea at bounding box center [687, 291] width 836 height 158
click at [351, 370] on textarea at bounding box center [687, 291] width 836 height 158
paste textarea "Sunshine – Waddler (1 year- 2.25 years) Number of children: 8 Classroom staff: …"
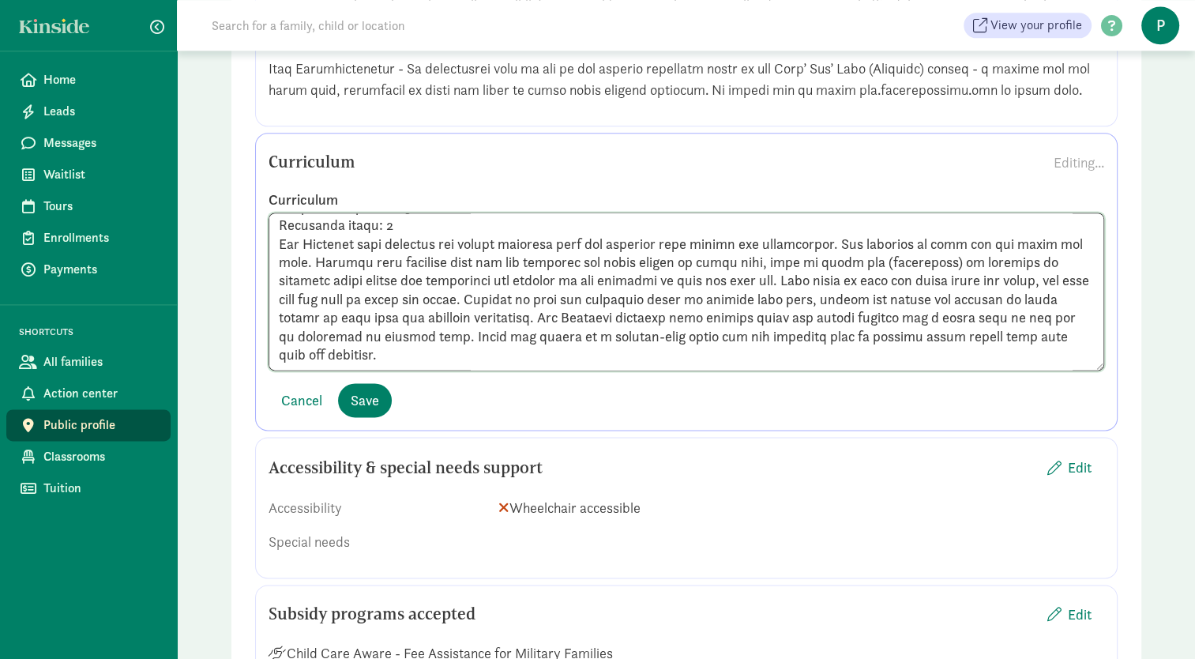
scroll to position [682, 0]
click at [793, 370] on textarea at bounding box center [687, 291] width 836 height 158
click at [1061, 368] on textarea at bounding box center [687, 291] width 836 height 158
click at [379, 370] on textarea at bounding box center [687, 291] width 836 height 158
paste textarea "Rainbow – Young Preschool (2.25 – 3.5 years) Number of students: 10 Classroom s…"
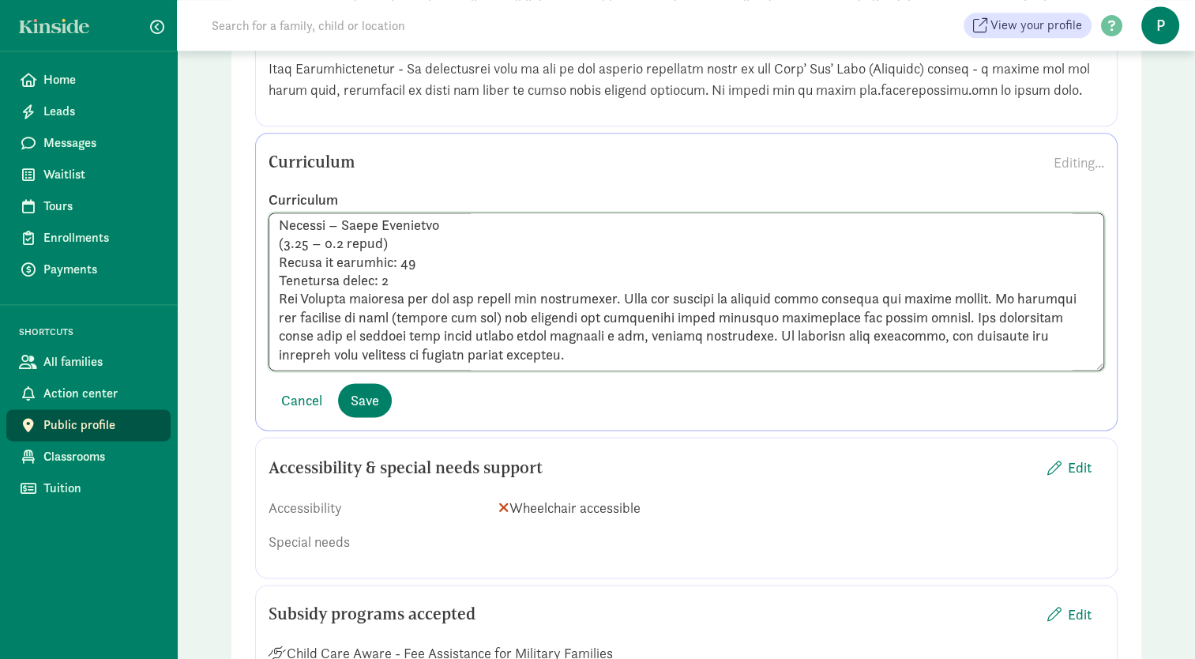
scroll to position [847, 0]
click at [745, 327] on textarea at bounding box center [687, 291] width 836 height 158
click at [515, 364] on textarea at bounding box center [687, 291] width 836 height 158
paste textarea "Star – Preschool (2.75 – 4 years) Number of students: 14 Classroom staff: 2 Chi…"
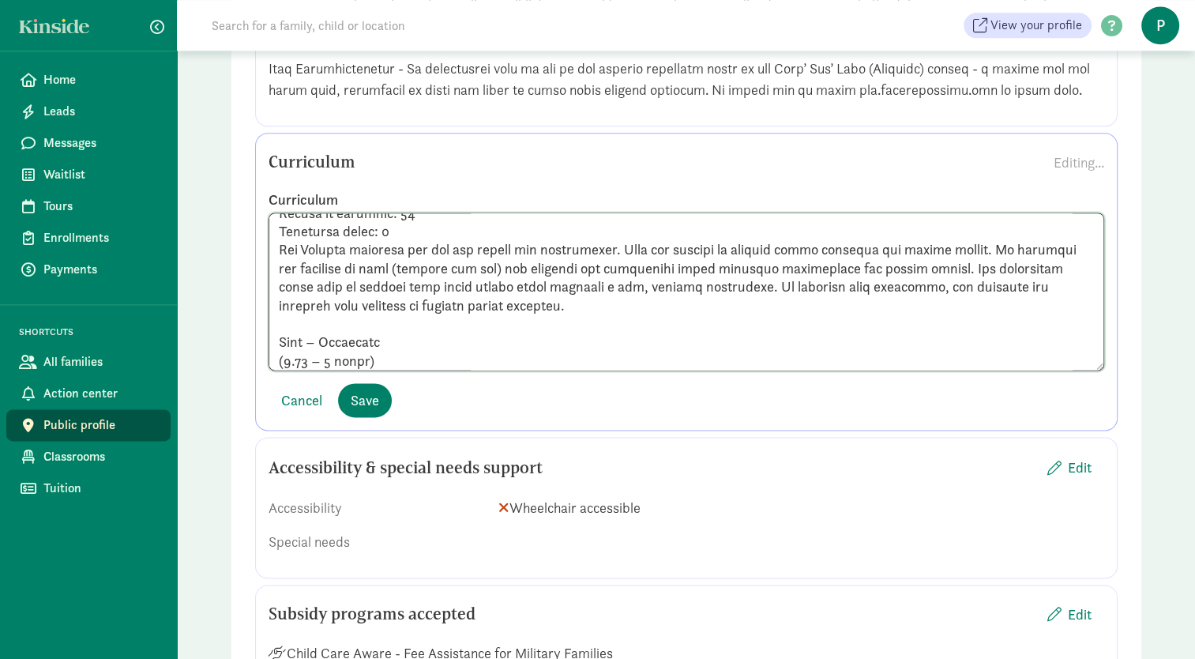
scroll to position [995, 0]
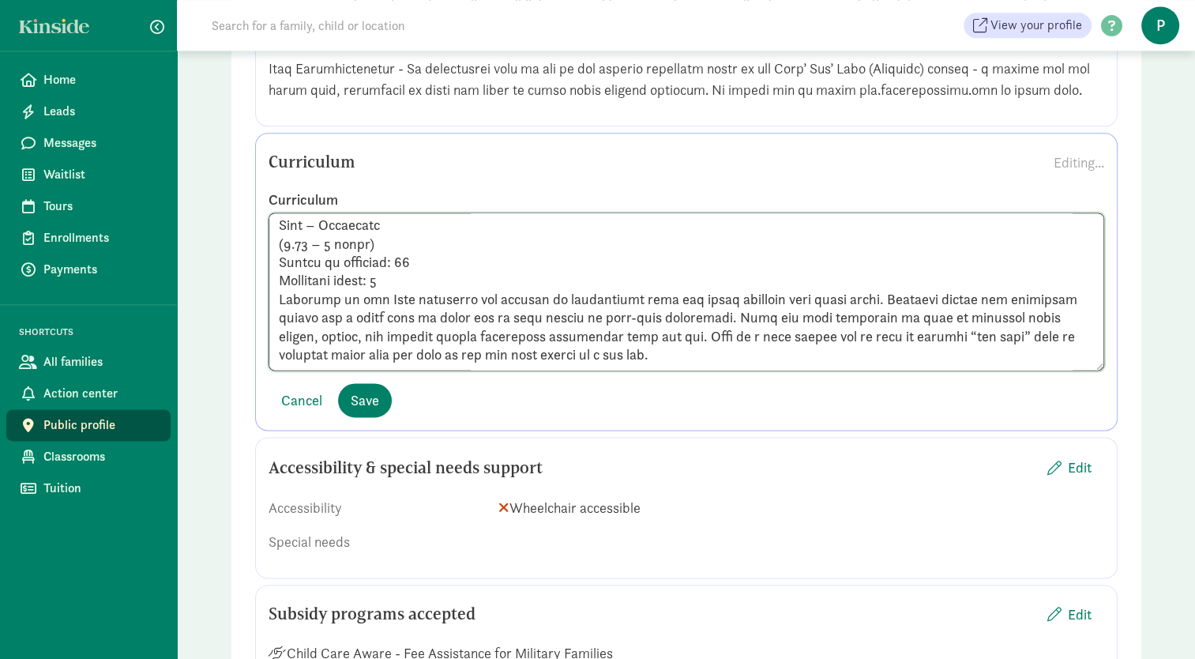
click at [461, 329] on textarea at bounding box center [687, 291] width 836 height 158
click at [747, 370] on textarea at bounding box center [687, 291] width 836 height 158
click at [748, 344] on textarea at bounding box center [687, 291] width 836 height 158
click at [741, 367] on textarea at bounding box center [687, 291] width 836 height 158
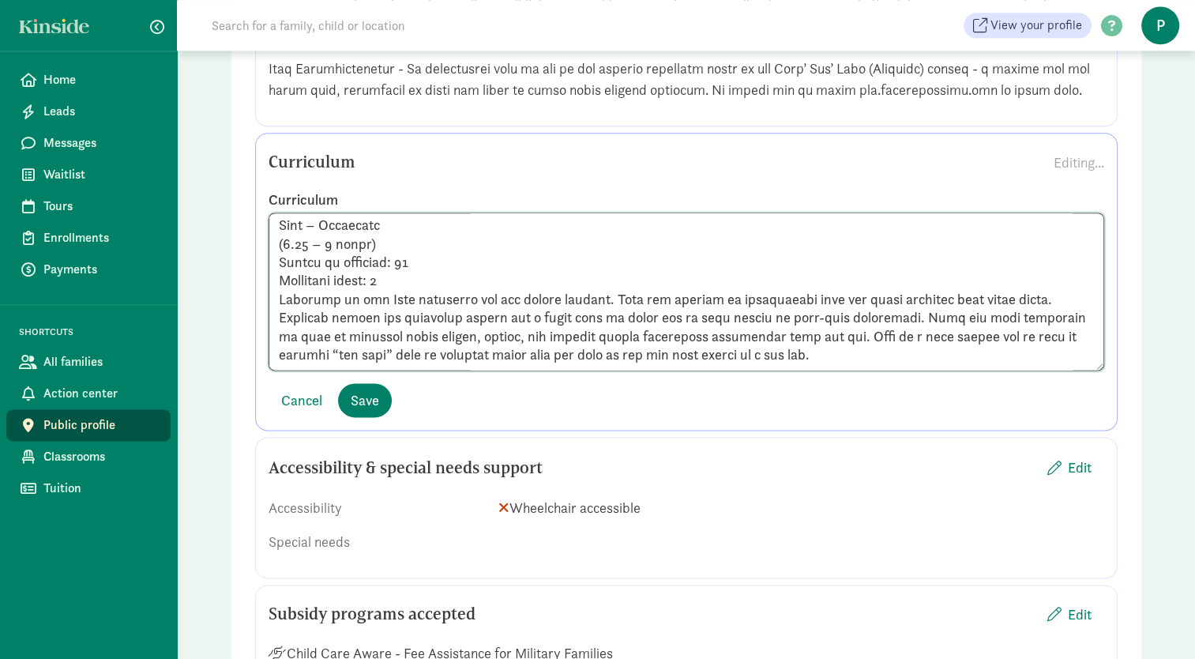
paste textarea "Rocket – Pre-K (3.75 – 5 years) Number of students: 17 Classroom staff: 2 As th…"
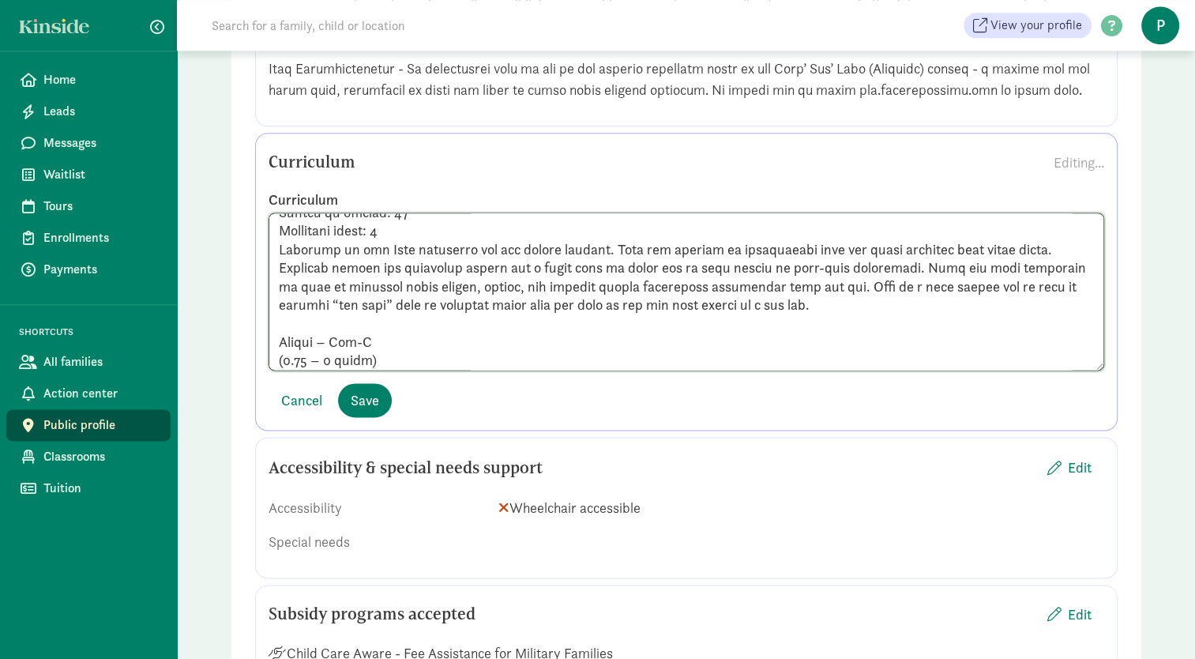
scroll to position [1254, 0]
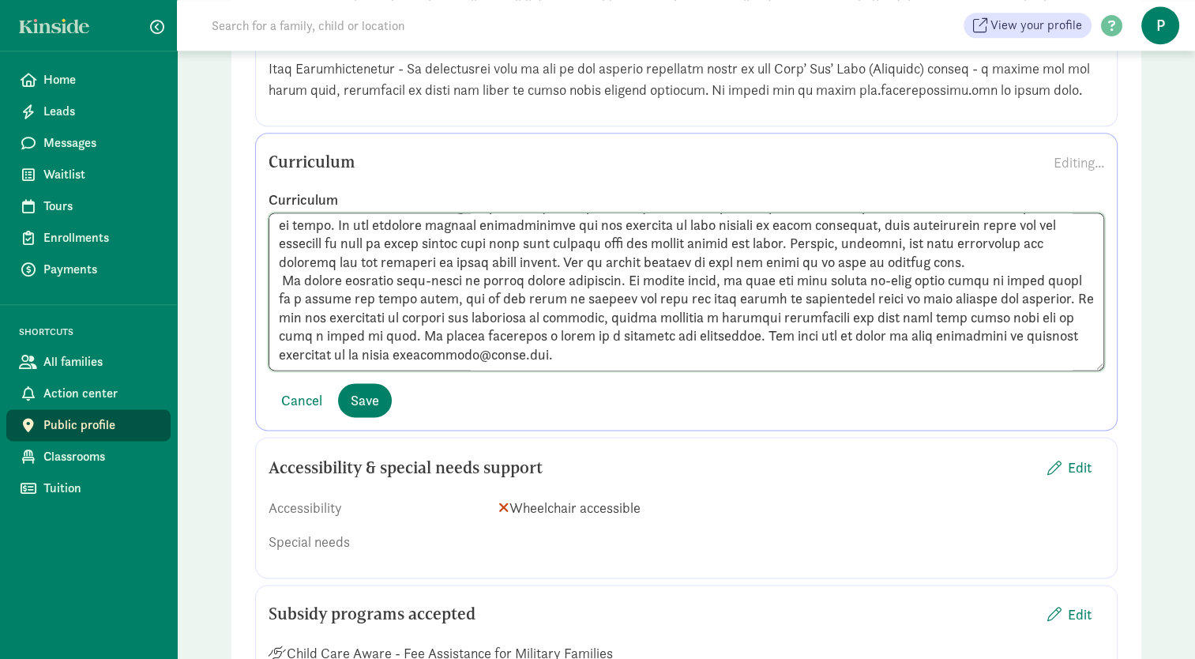
click at [284, 310] on textarea at bounding box center [687, 291] width 836 height 158
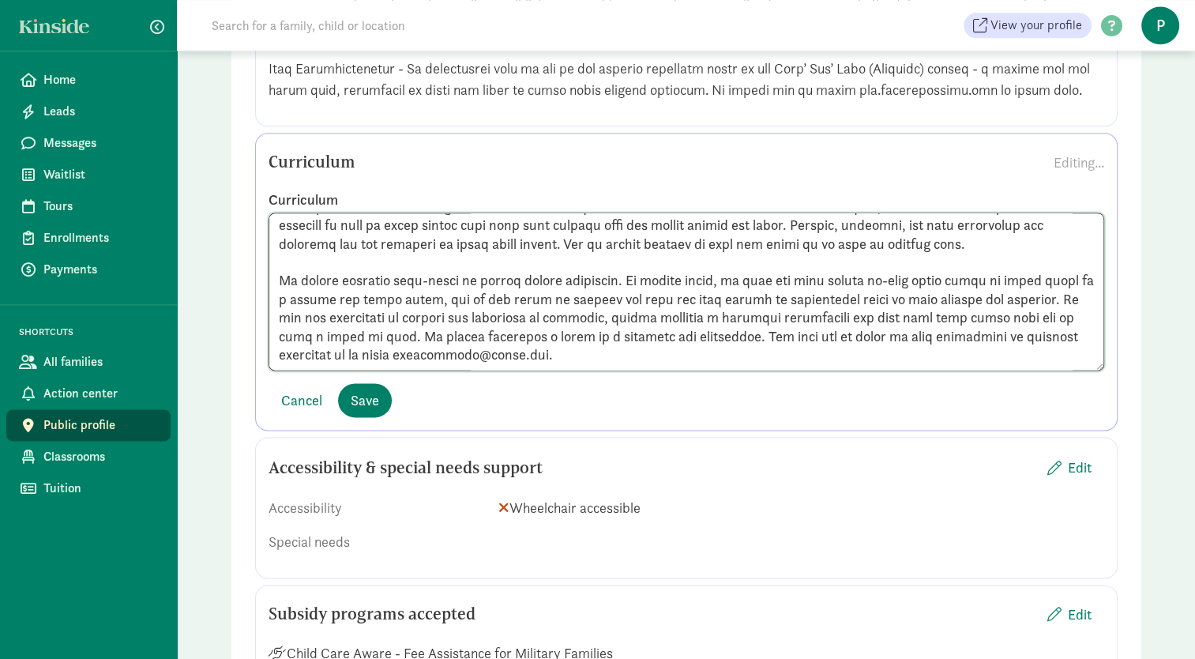
drag, startPoint x: 571, startPoint y: 401, endPoint x: 269, endPoint y: 327, distance: 311.5
click at [269, 327] on textarea at bounding box center [687, 291] width 836 height 158
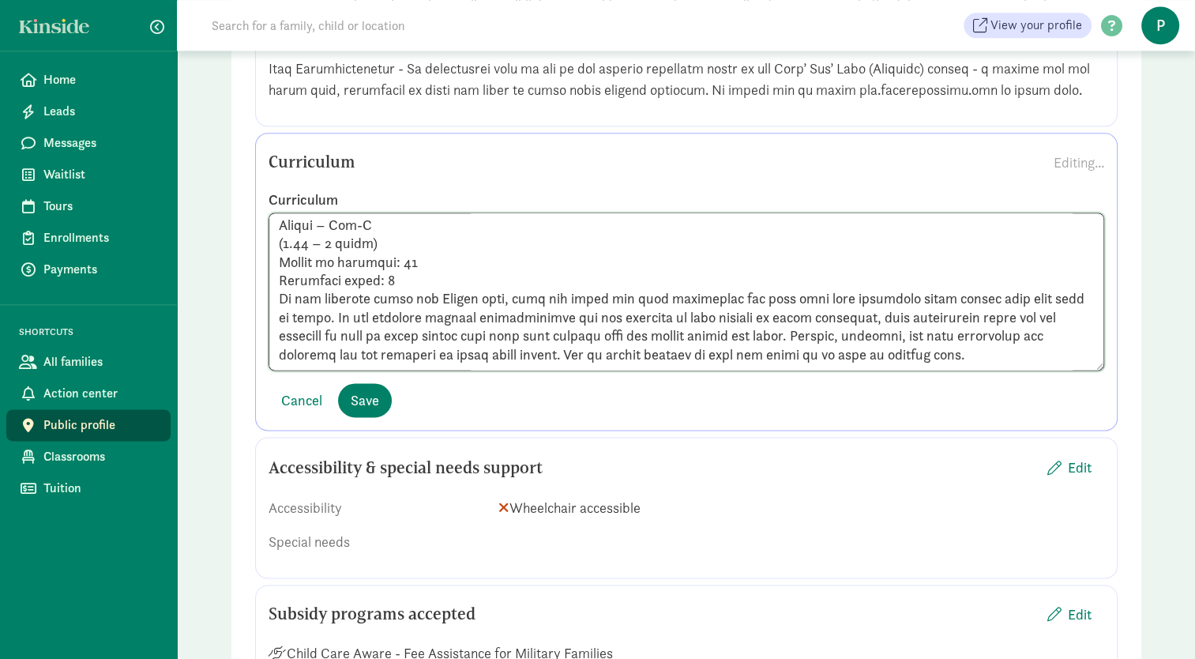
scroll to position [1221, 0]
type textarea "Our center is influenced by Magda Gerber’s Educaring Approach and Loris Malaguz…"
click at [373, 411] on span "Save" at bounding box center [365, 399] width 28 height 21
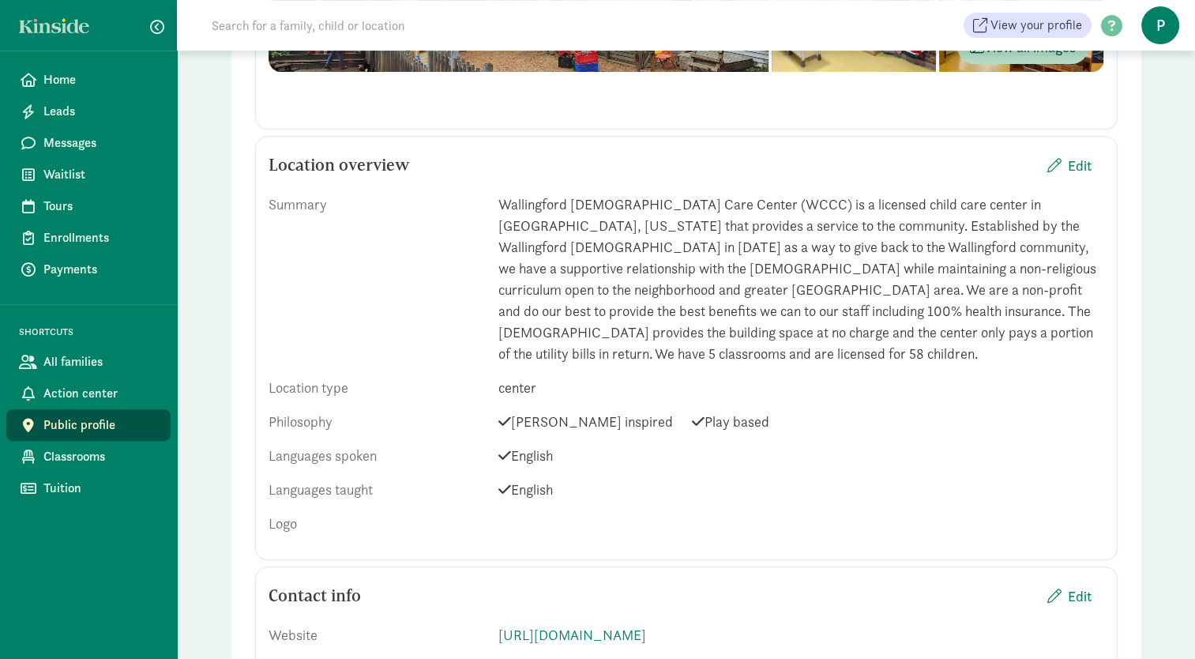
scroll to position [636, 0]
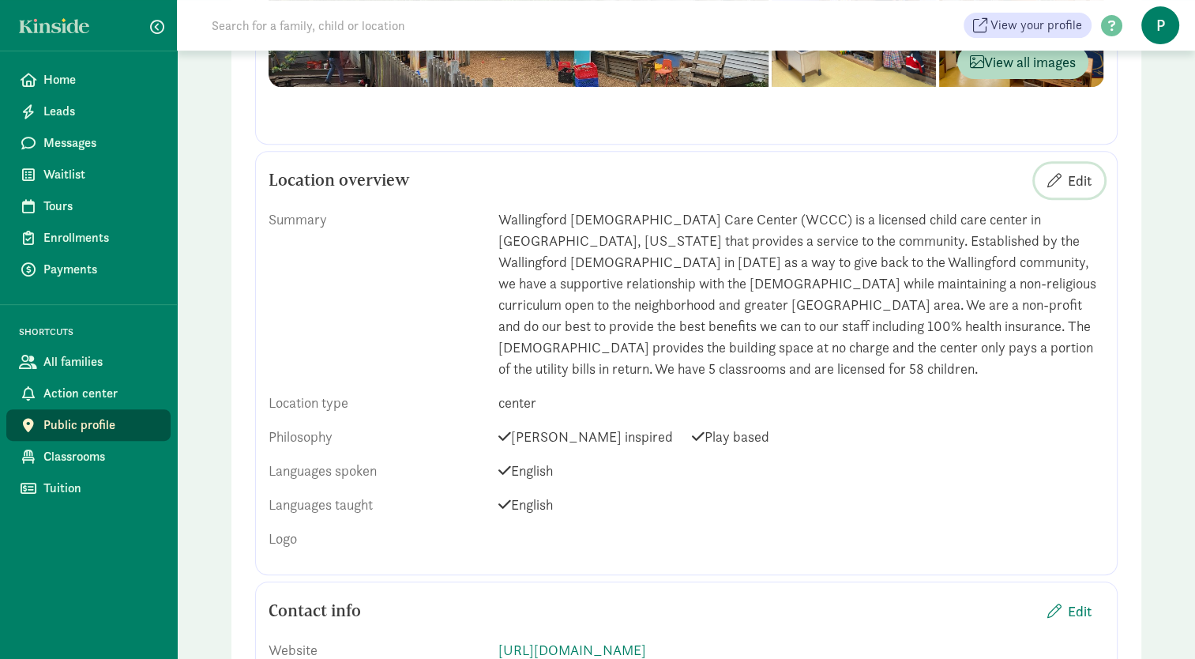
click at [1069, 179] on span "Edit" at bounding box center [1080, 180] width 24 height 21
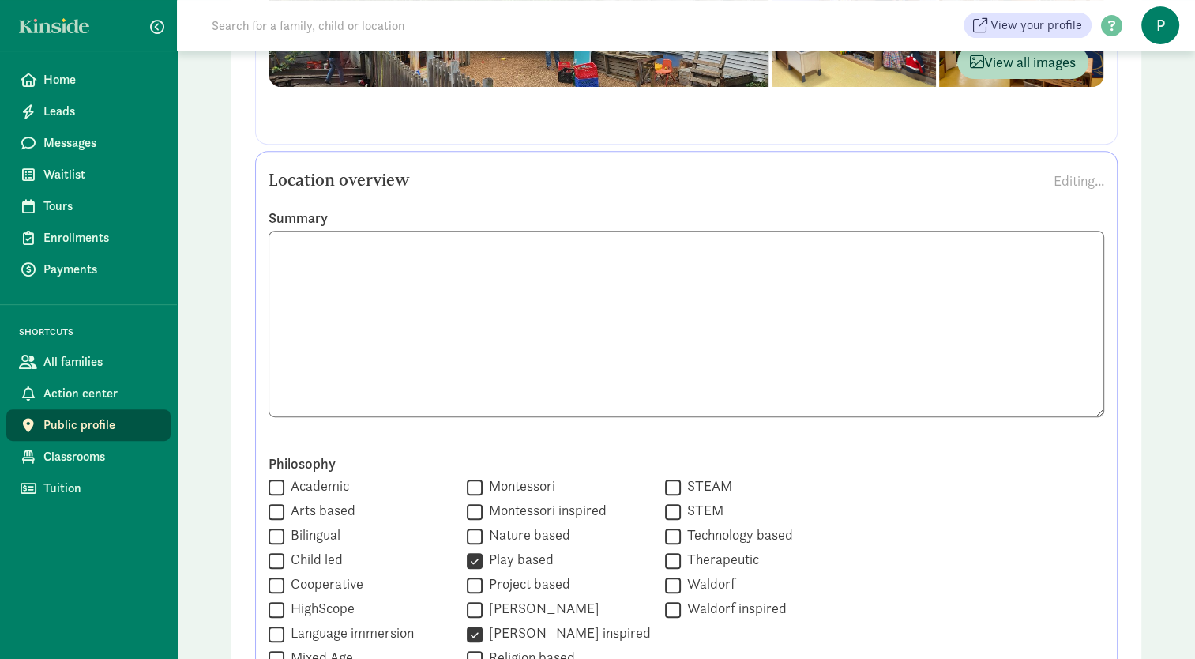
scroll to position [11, 0]
click at [689, 345] on textarea at bounding box center [687, 324] width 836 height 186
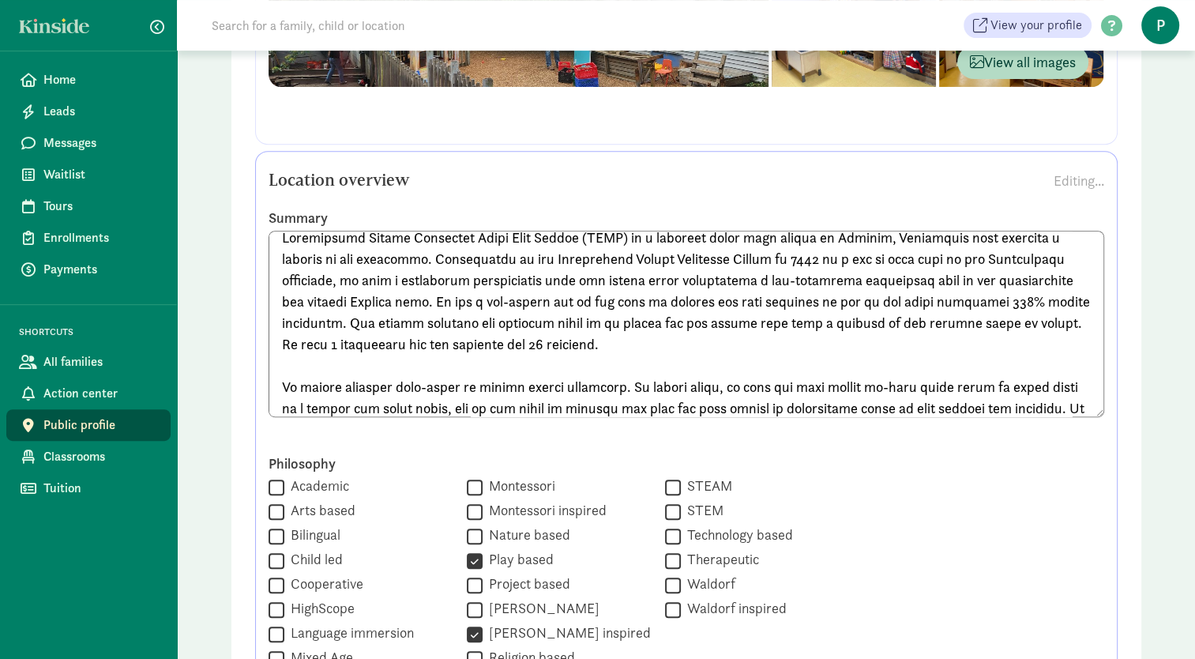
scroll to position [76, 0]
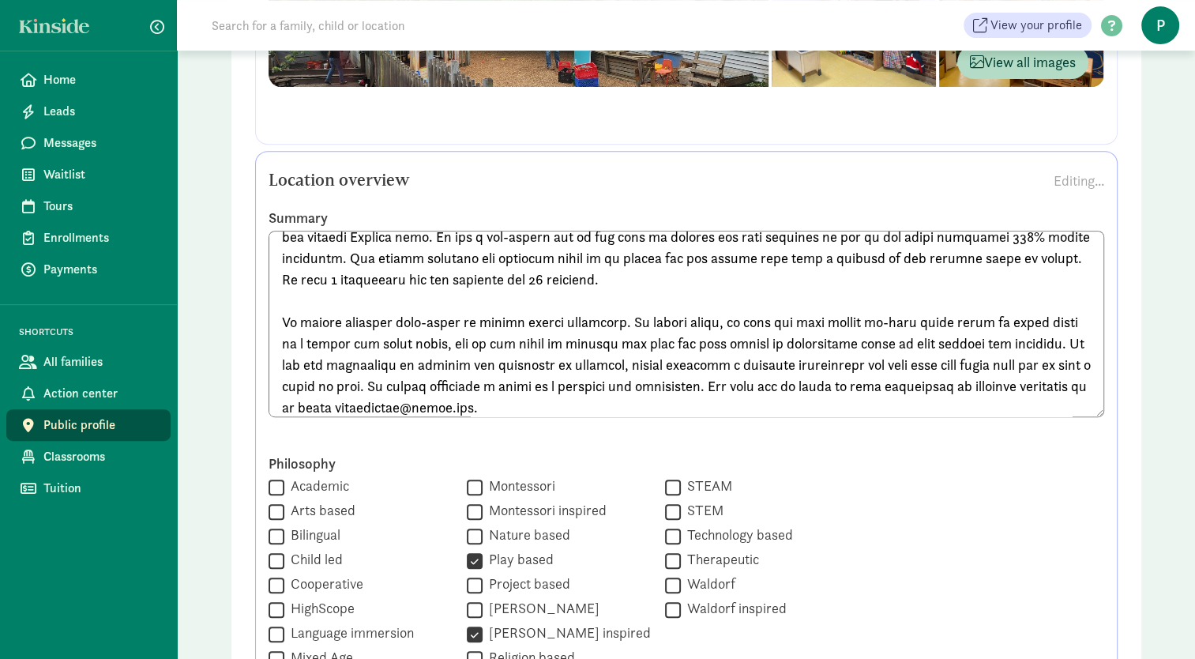
click at [1068, 343] on textarea at bounding box center [687, 324] width 836 height 186
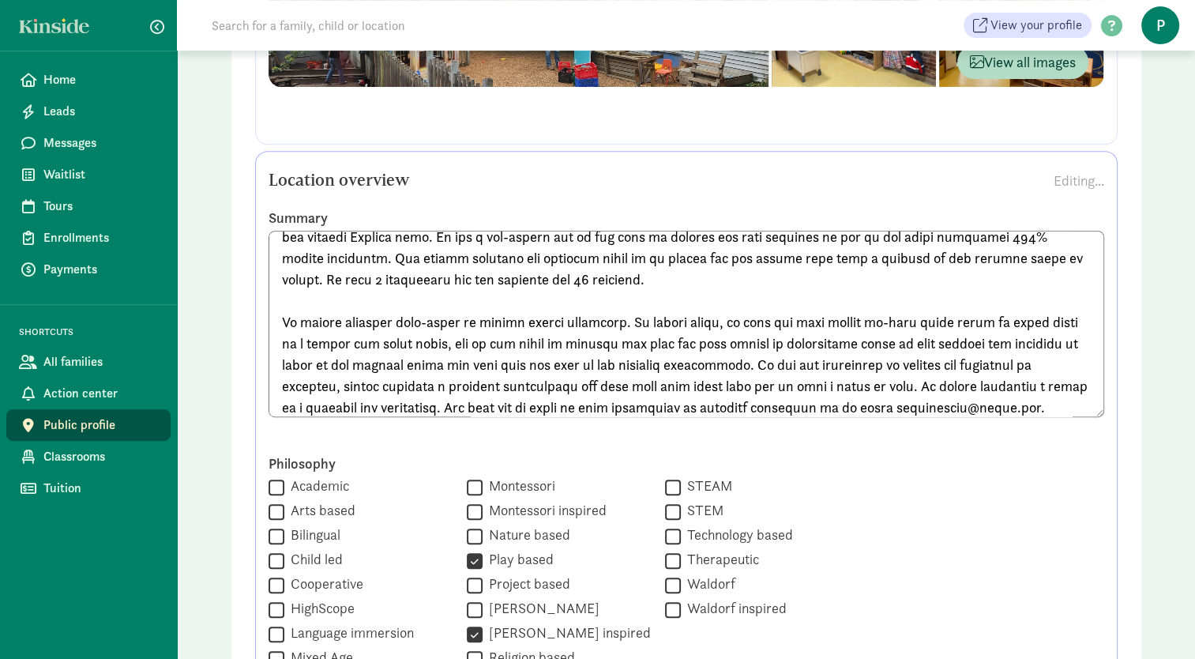
click at [666, 275] on textarea at bounding box center [687, 324] width 836 height 186
click at [637, 321] on textarea at bounding box center [687, 324] width 836 height 186
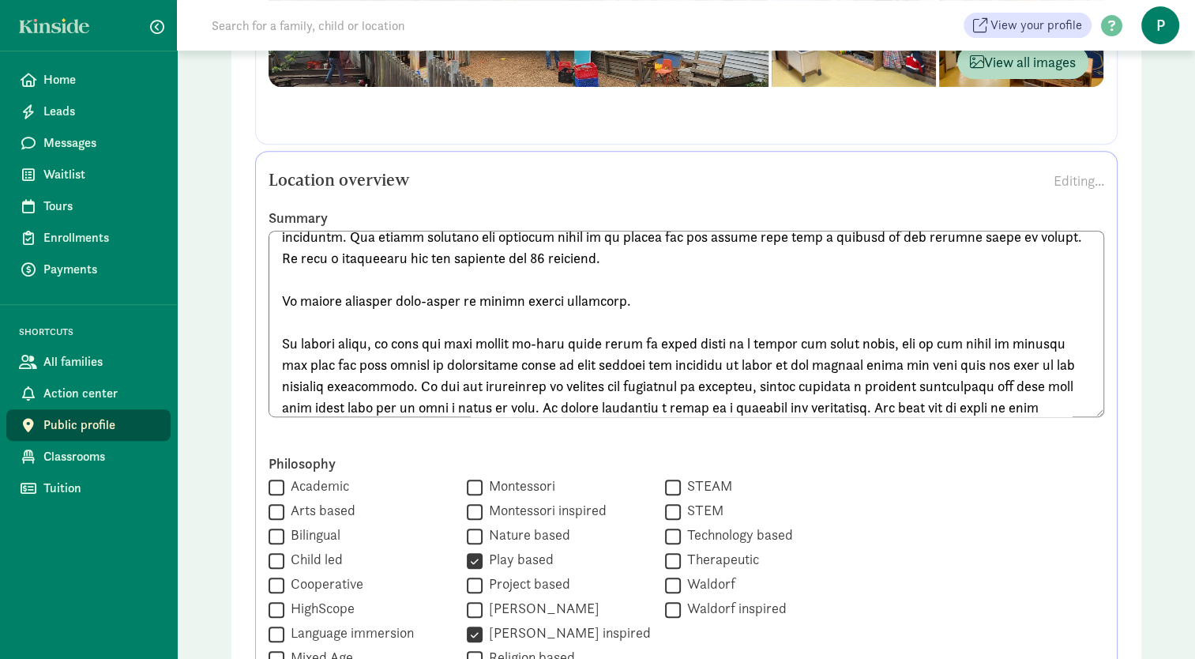
scroll to position [118, 0]
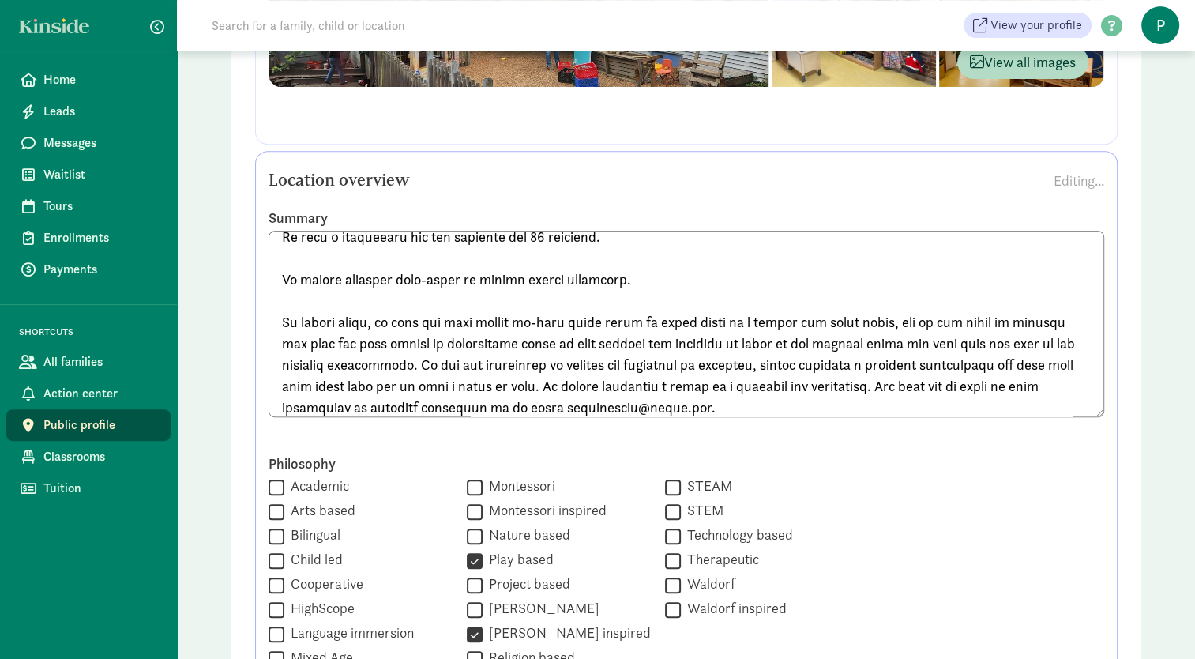
click at [671, 276] on textarea at bounding box center [687, 324] width 836 height 186
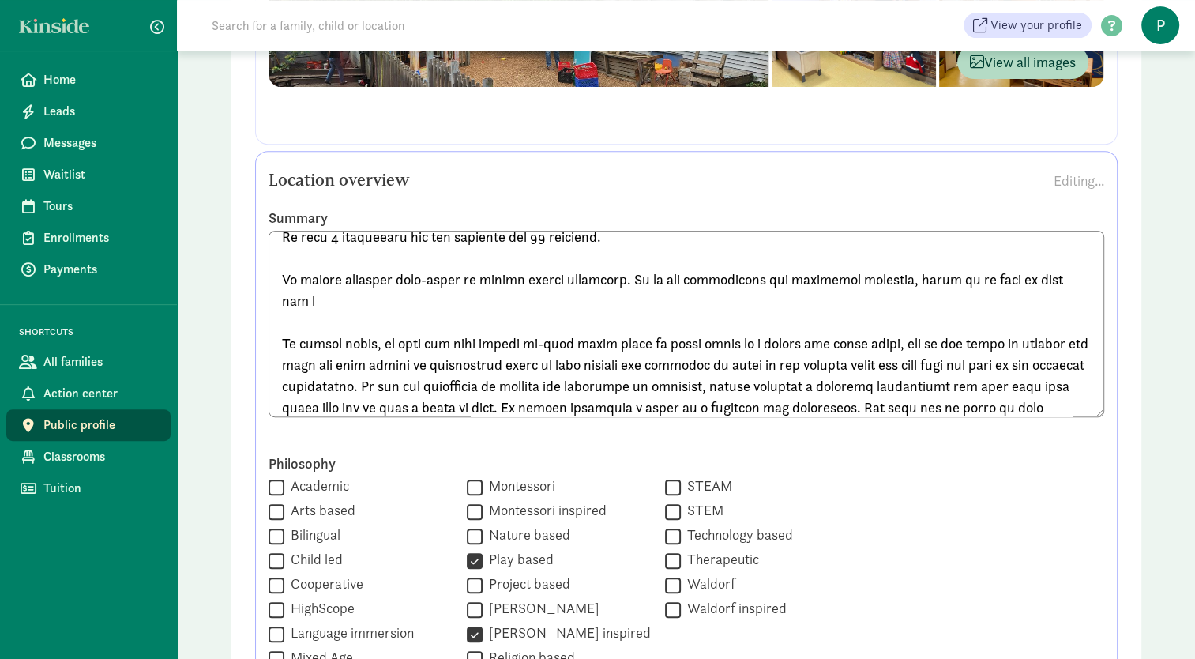
scroll to position [140, 0]
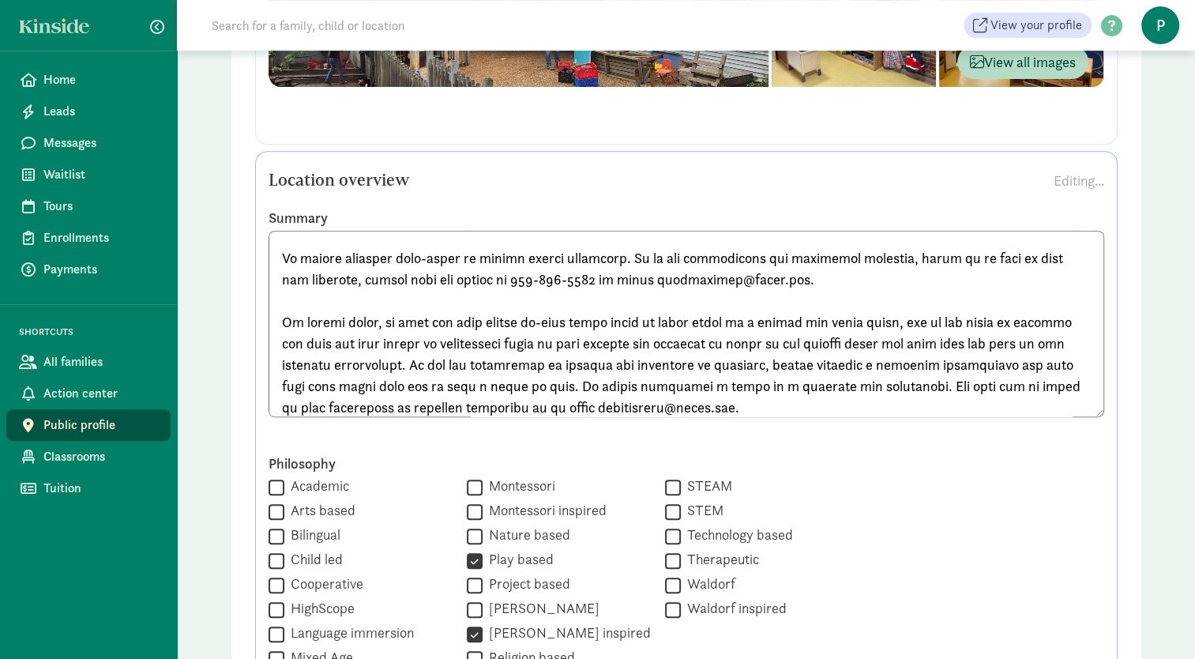
click at [742, 269] on textarea at bounding box center [687, 324] width 836 height 186
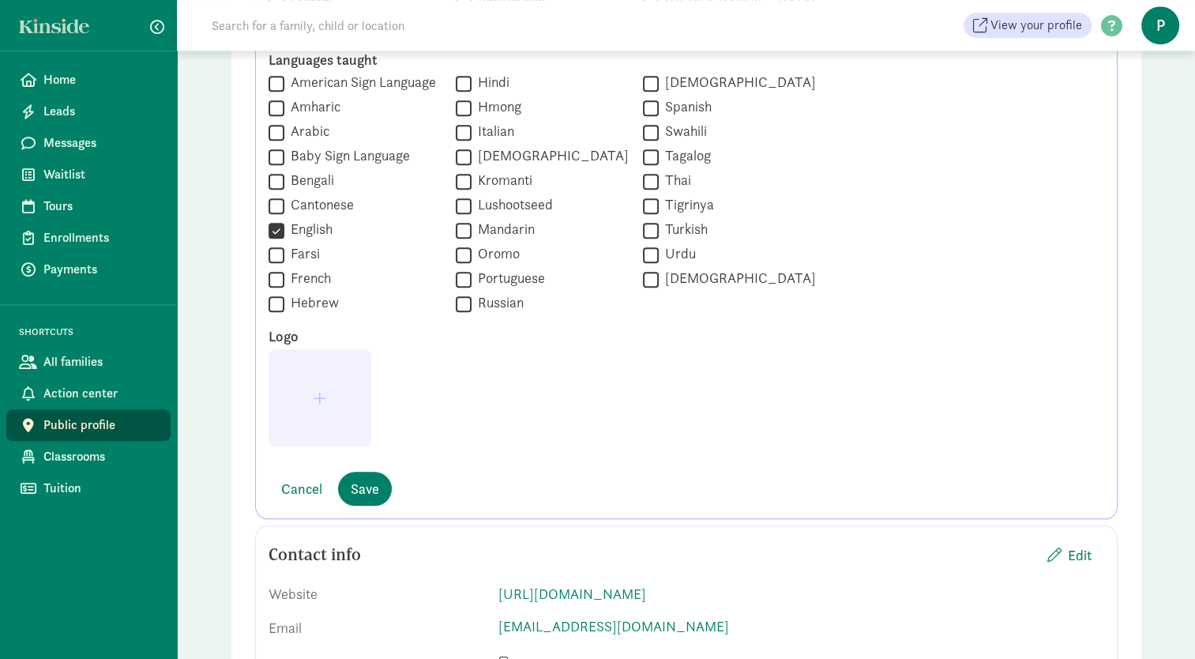
scroll to position [1608, 0]
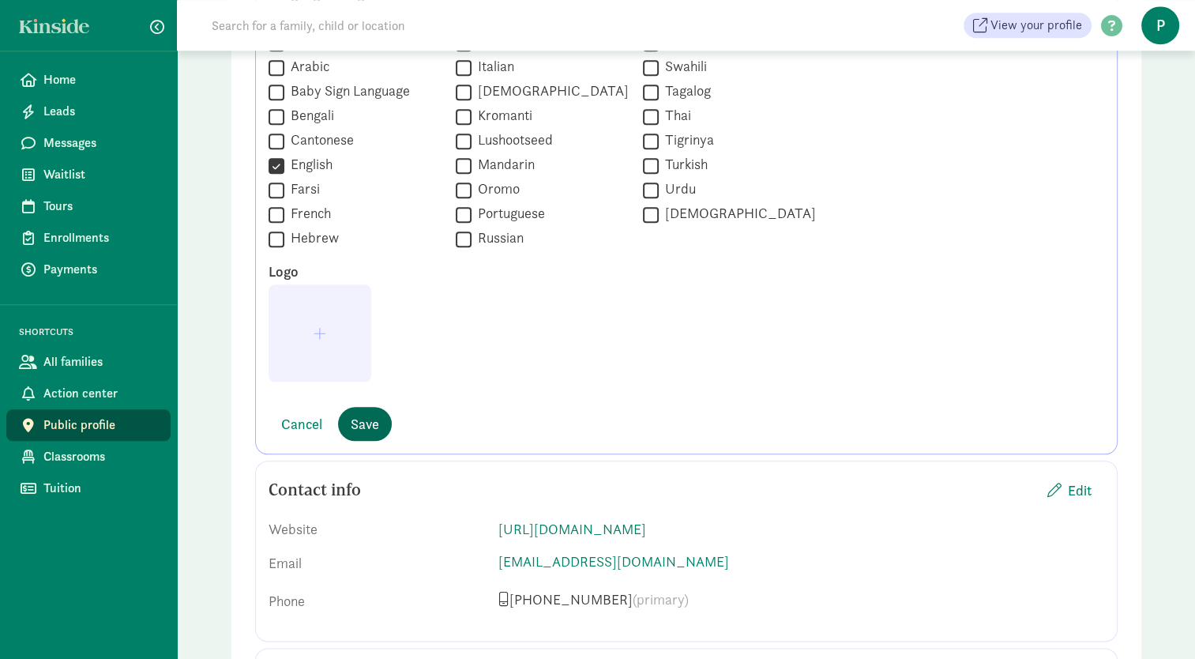
type textarea "Wallingford United Methodist Child Care Center (WCCC) is a licensed child care …"
click at [355, 415] on span "Save" at bounding box center [365, 423] width 28 height 21
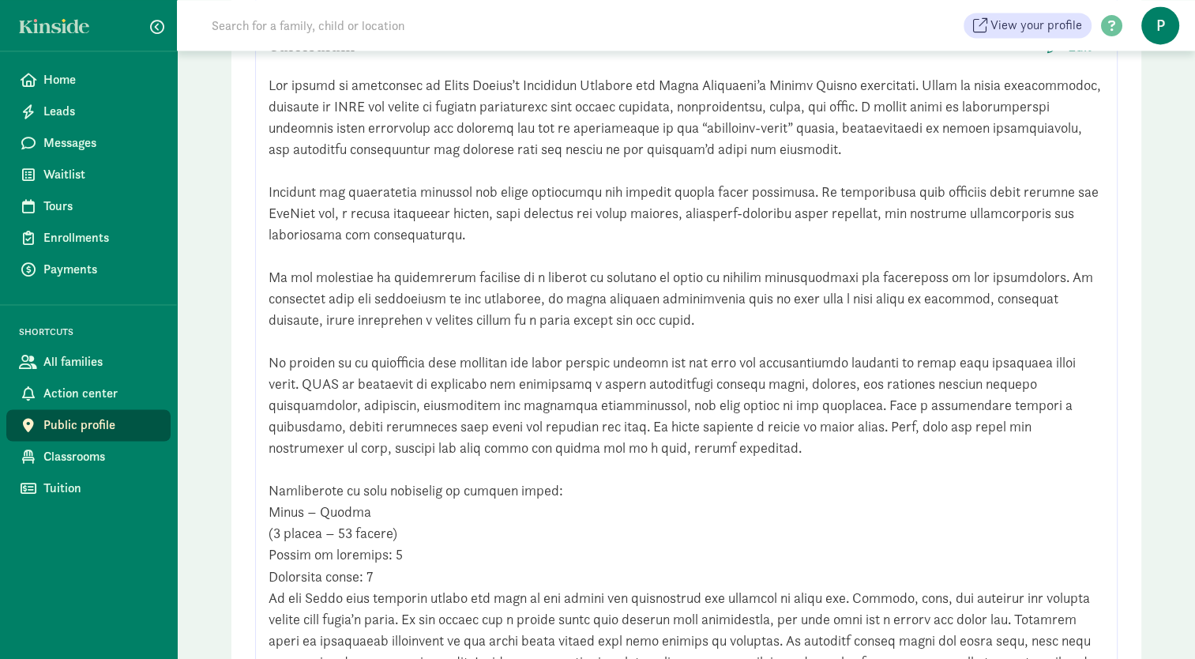
scroll to position [2134, 0]
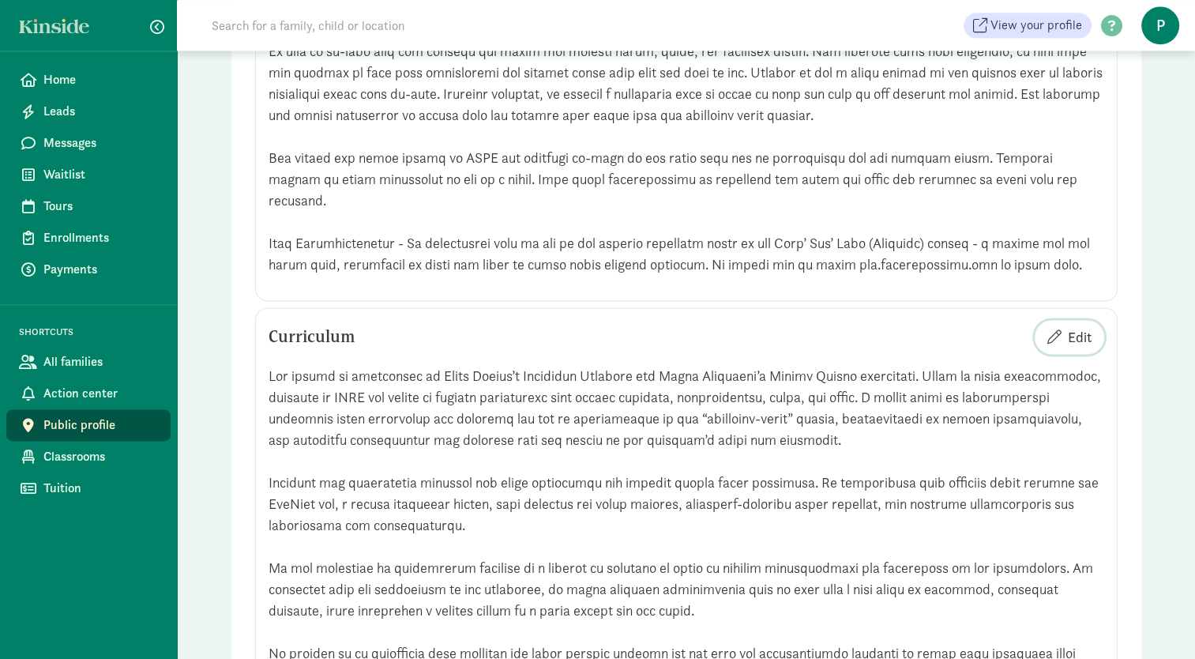
click at [1071, 348] on span "Edit" at bounding box center [1080, 336] width 24 height 21
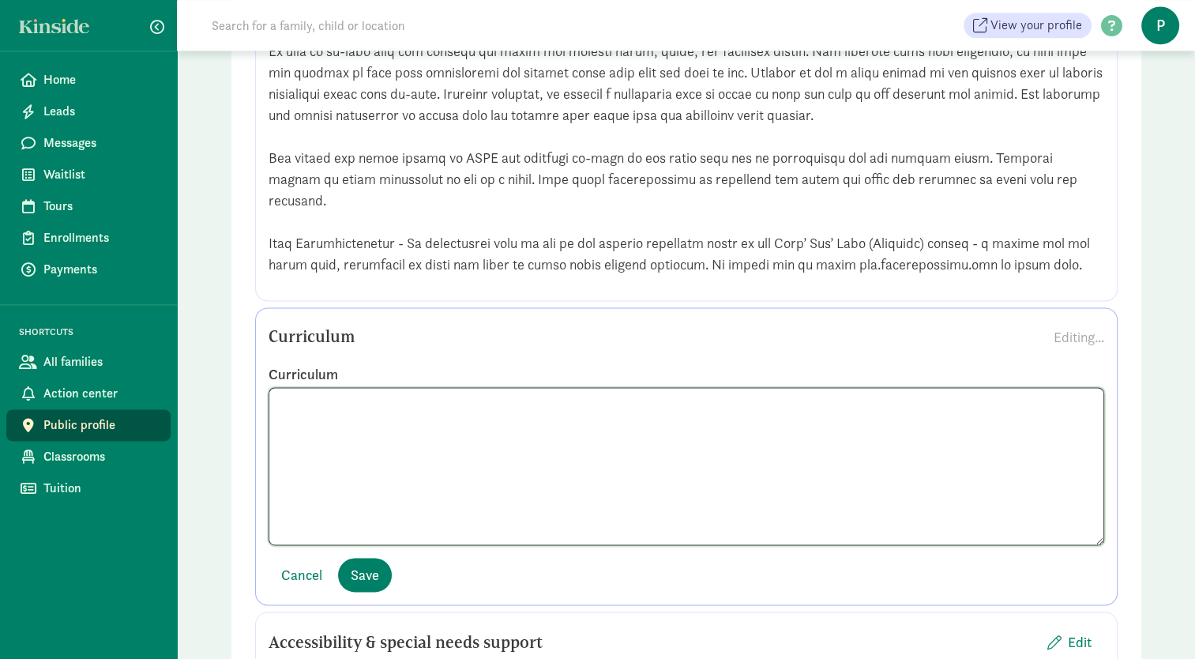
scroll to position [1408, 0]
drag, startPoint x: 866, startPoint y: 445, endPoint x: 851, endPoint y: 577, distance: 132.0
click at [851, 577] on div "Curriculum Editing... Curriculum Cancel Save" at bounding box center [686, 456] width 862 height 298
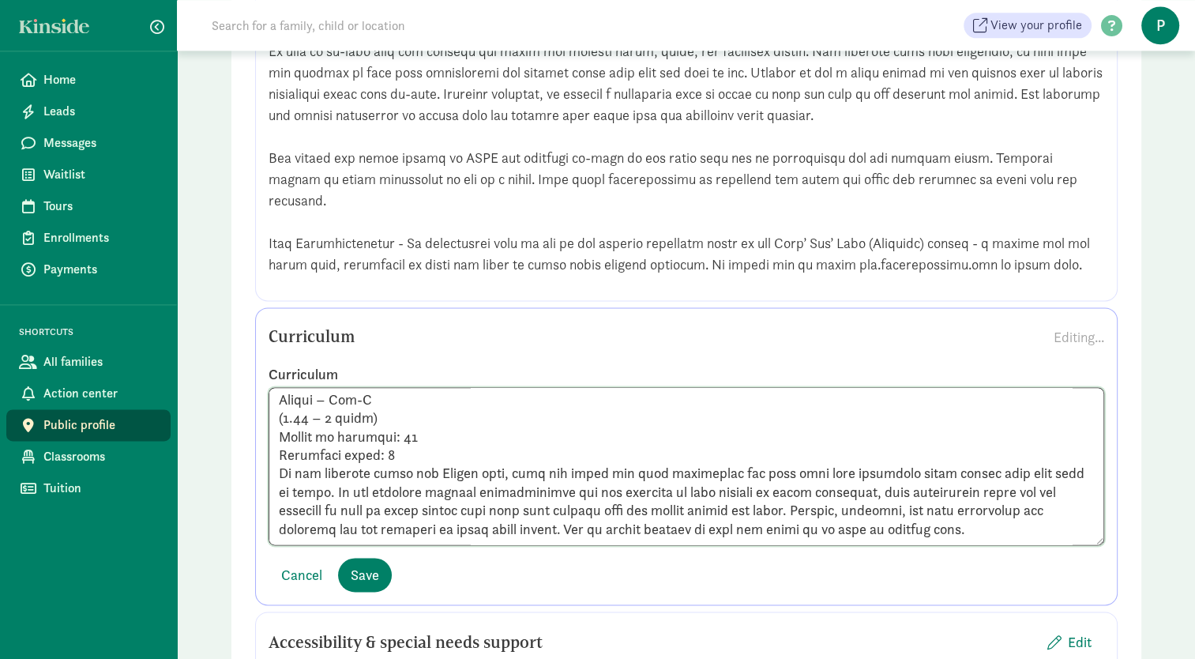
scroll to position [1261, 0]
drag, startPoint x: 366, startPoint y: 461, endPoint x: 353, endPoint y: 571, distance: 110.6
click at [353, 558] on div "Curriculum" at bounding box center [687, 454] width 836 height 205
type textarea "Our center is influenced by Magda Gerber’s Educaring Approach and Loris Malaguz…"
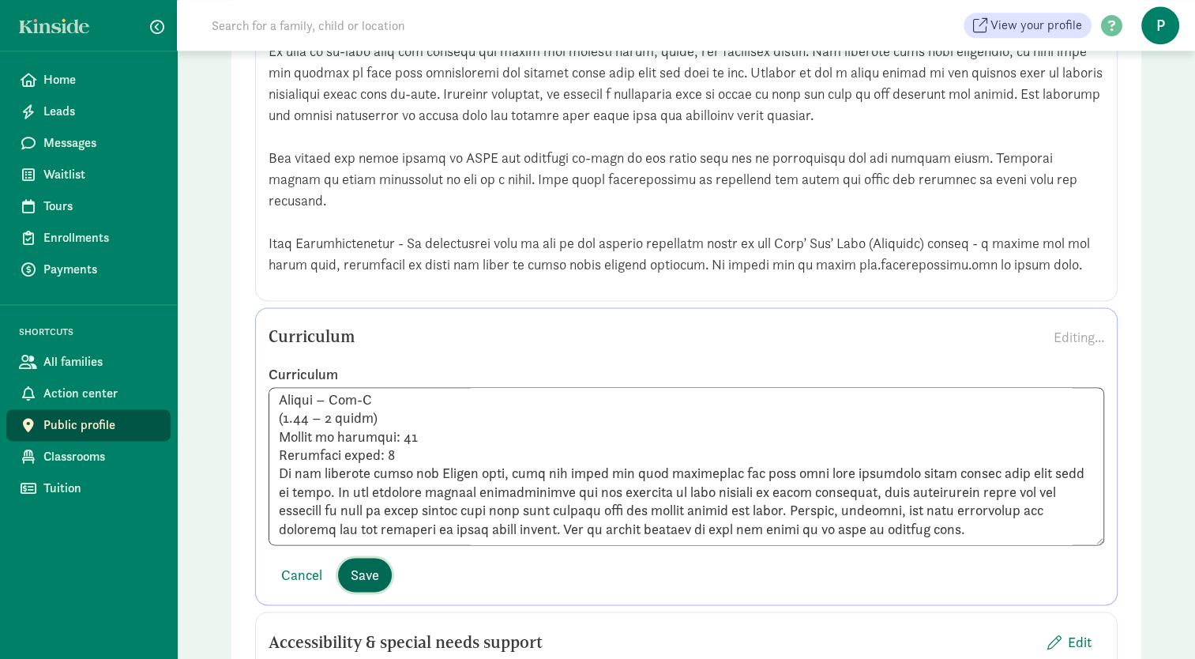
click at [366, 585] on span "Save" at bounding box center [365, 574] width 28 height 21
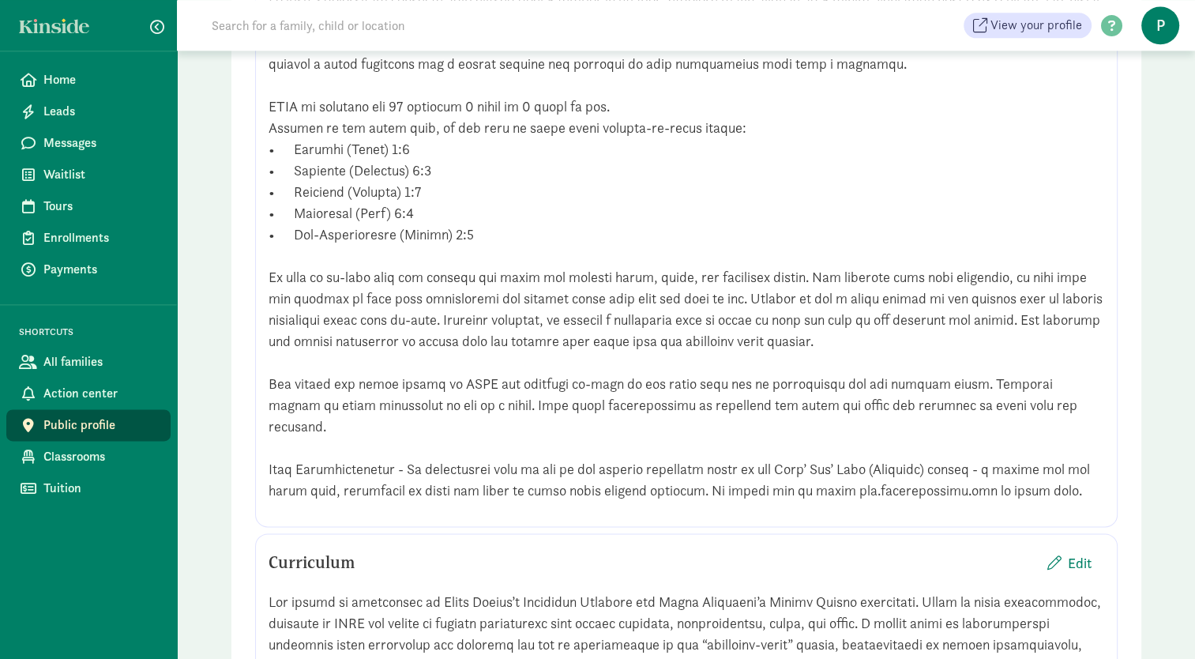
scroll to position [1392, 0]
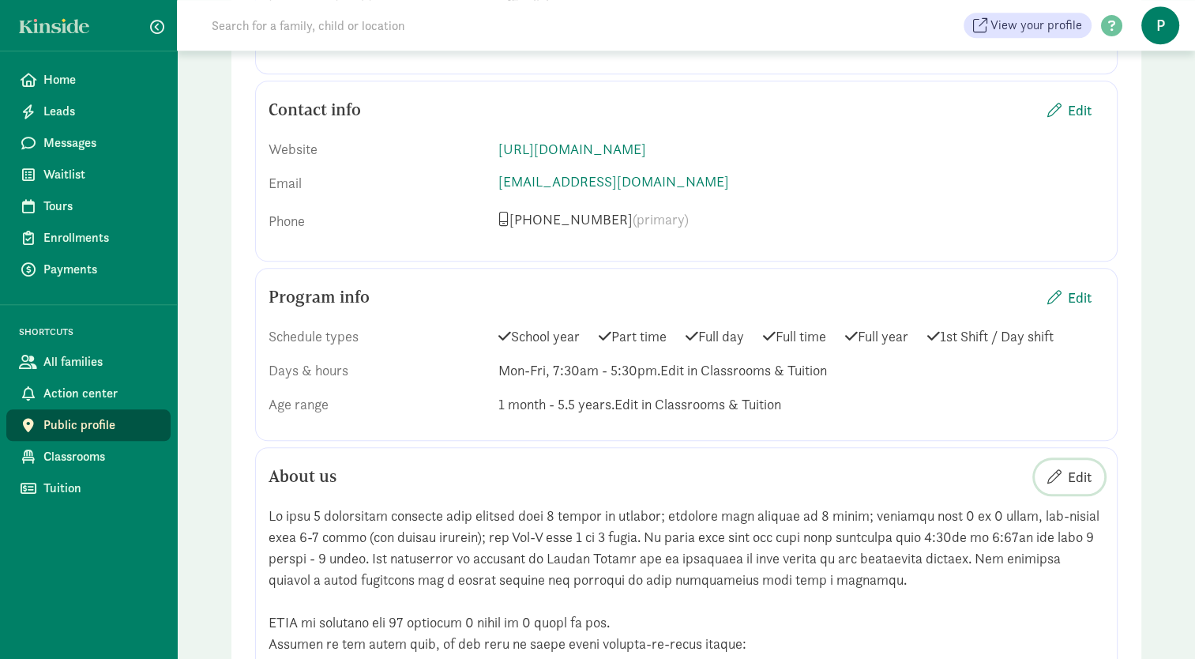
click at [1074, 487] on span "Edit" at bounding box center [1080, 476] width 24 height 21
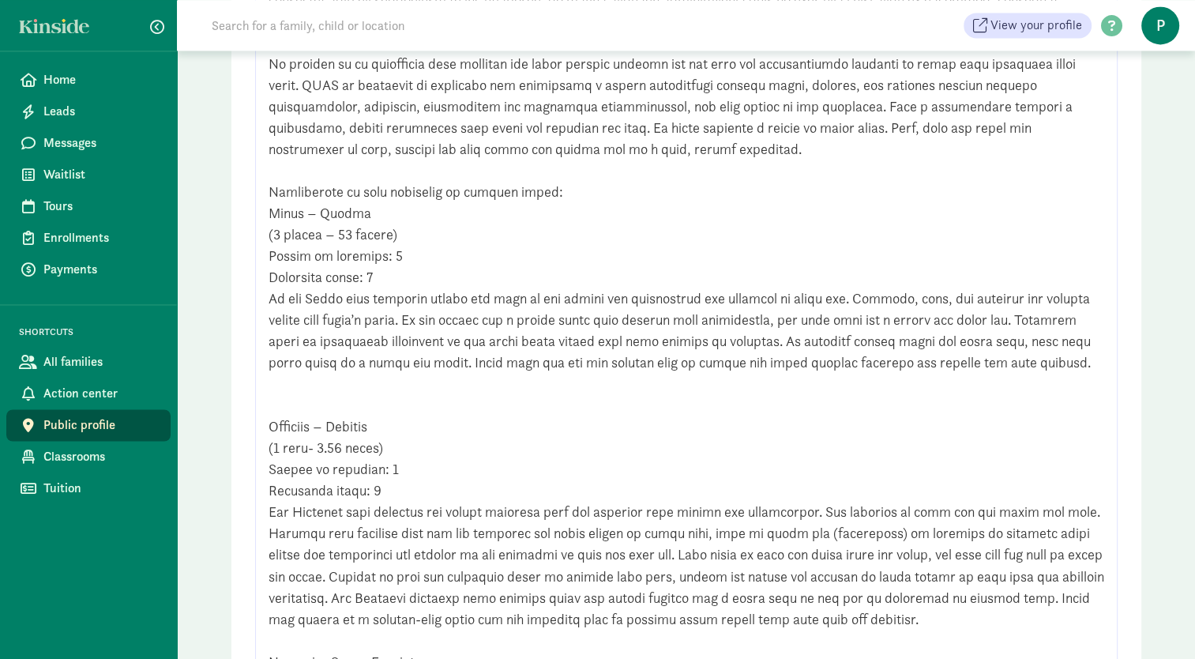
scroll to position [2467, 0]
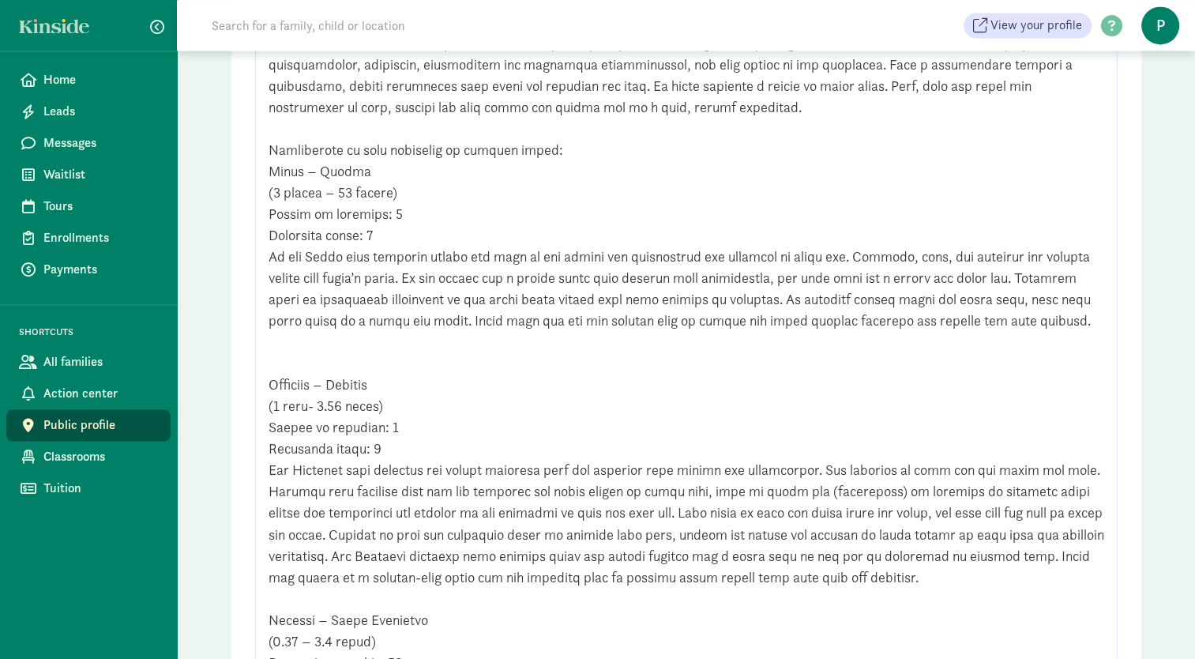
click at [477, 394] on div at bounding box center [687, 448] width 836 height 1429
click at [341, 406] on div at bounding box center [687, 448] width 836 height 1429
click at [269, 423] on div at bounding box center [687, 448] width 836 height 1429
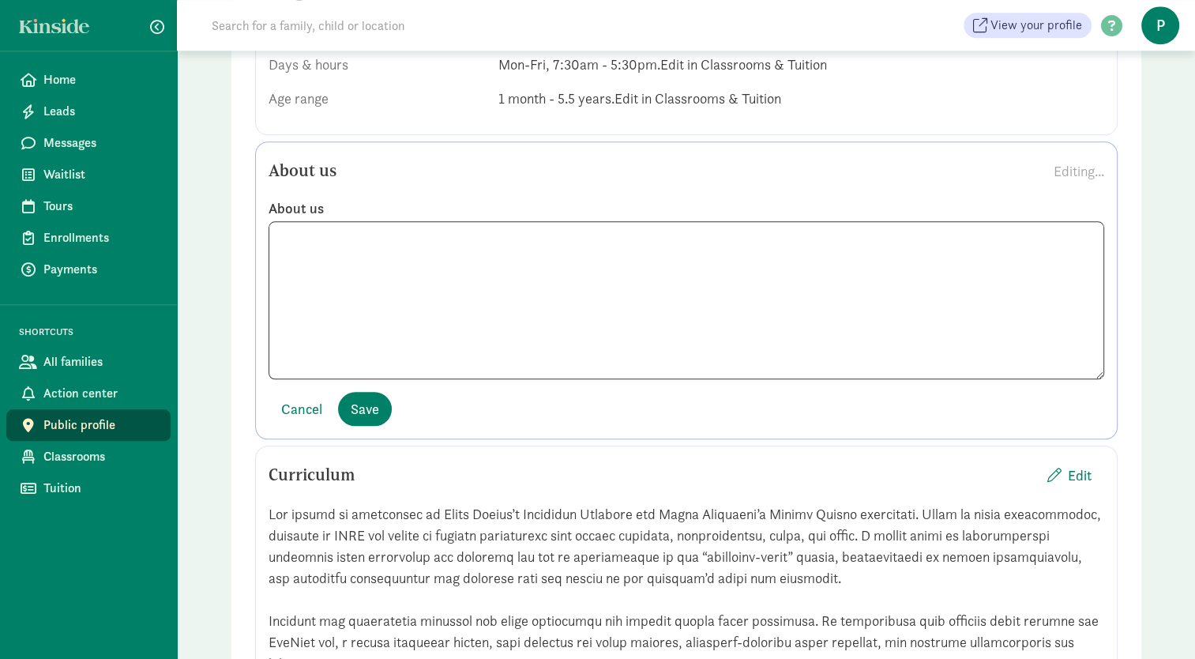
scroll to position [1854, 0]
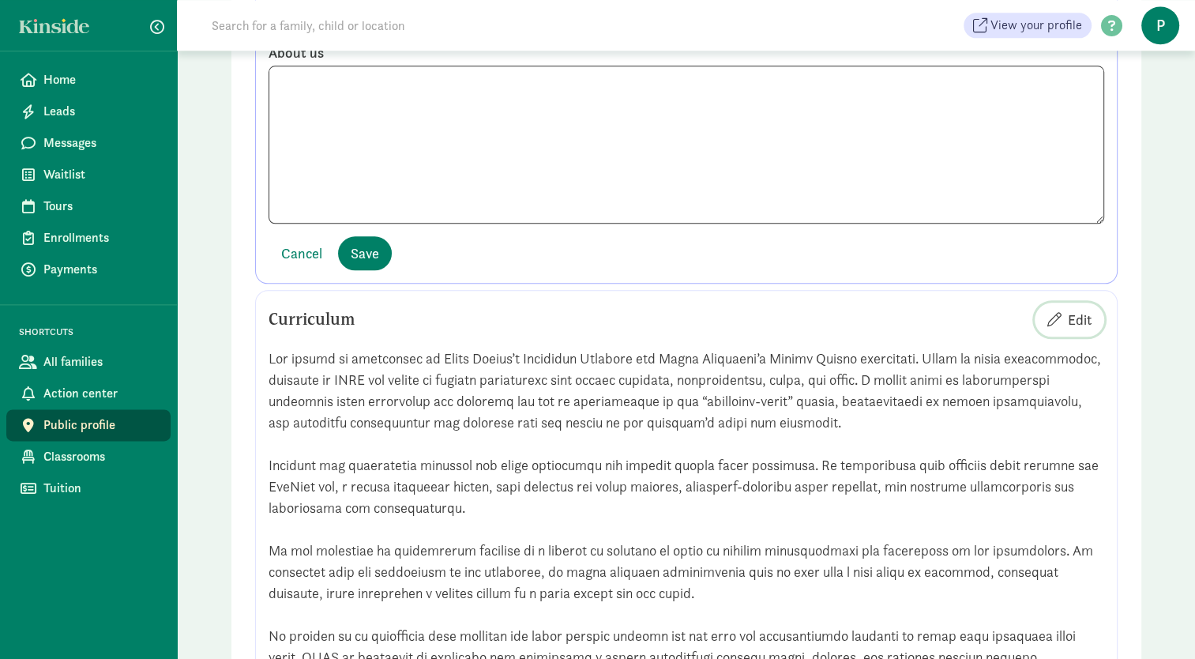
click at [1074, 330] on span "Edit" at bounding box center [1080, 319] width 24 height 21
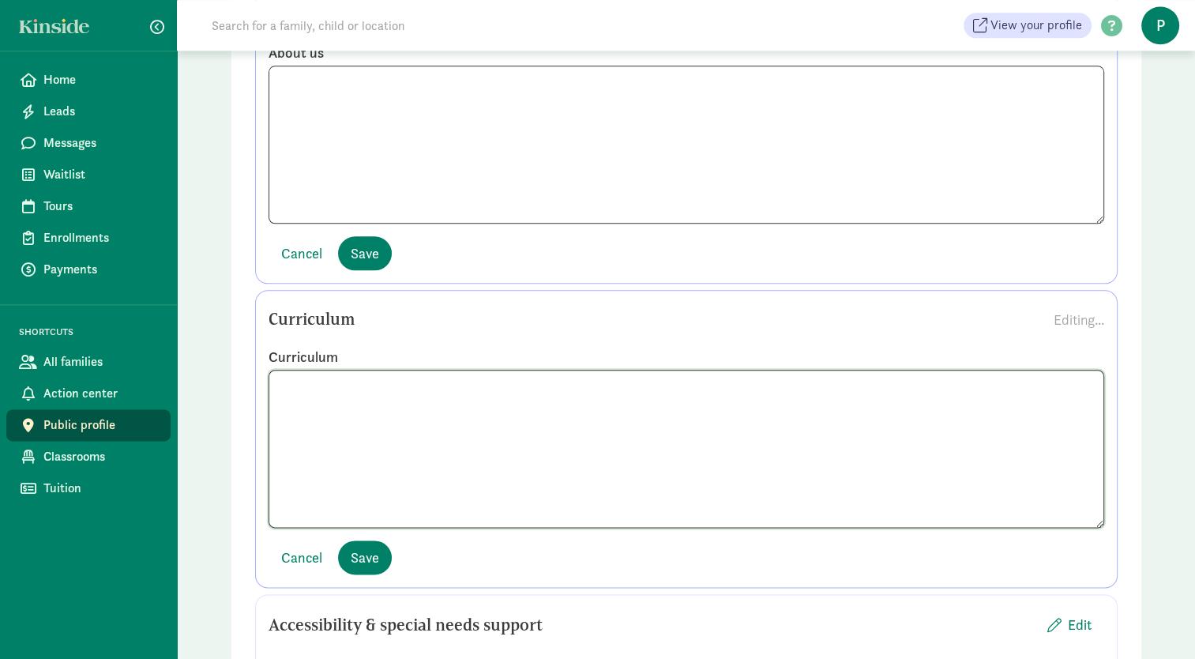
scroll to position [502, 0]
click at [381, 490] on textarea at bounding box center [687, 449] width 836 height 158
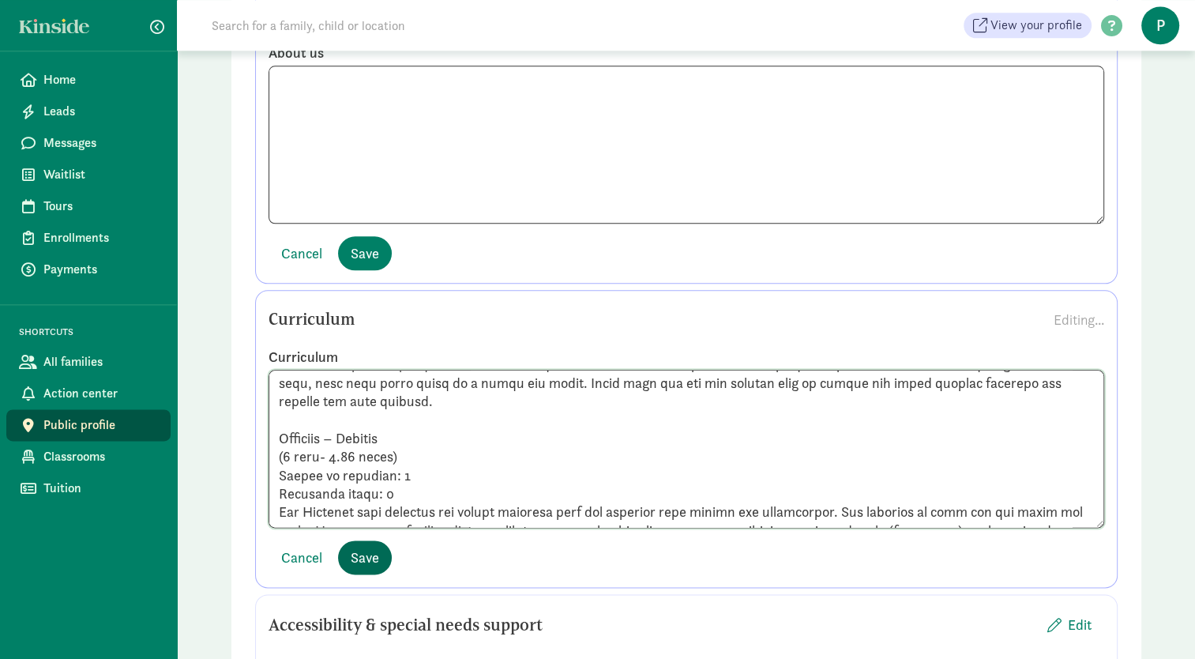
type textarea "Our center is influenced by Magda Gerber’s Educaring Approach and Loris Malaguz…"
click at [355, 568] on span "Save" at bounding box center [365, 557] width 28 height 21
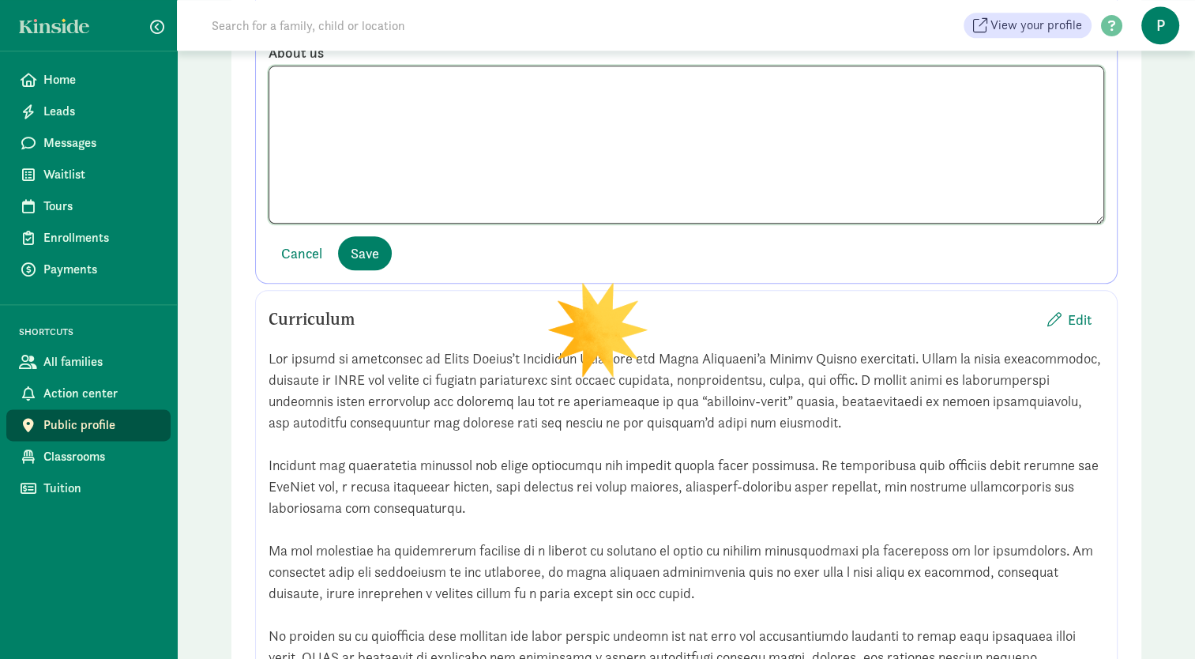
drag, startPoint x: 1088, startPoint y: 113, endPoint x: 1095, endPoint y: 122, distance: 11.8
click at [1095, 122] on textarea at bounding box center [687, 145] width 836 height 158
click at [390, 158] on textarea at bounding box center [687, 145] width 836 height 158
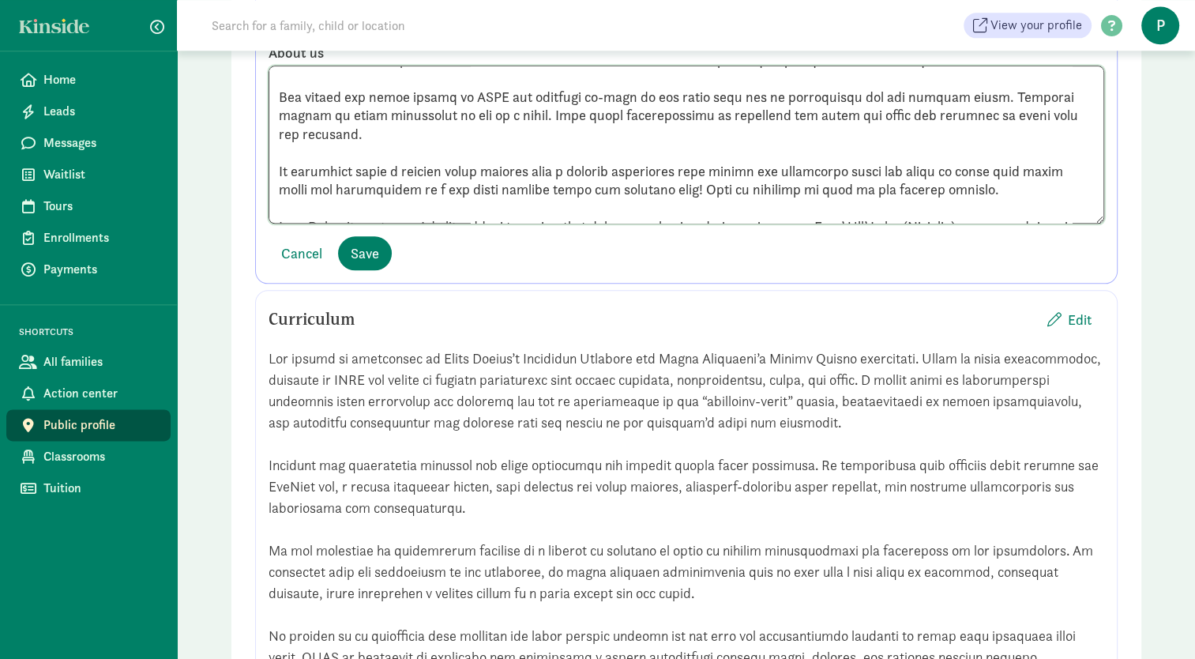
click at [281, 188] on textarea at bounding box center [687, 145] width 836 height 158
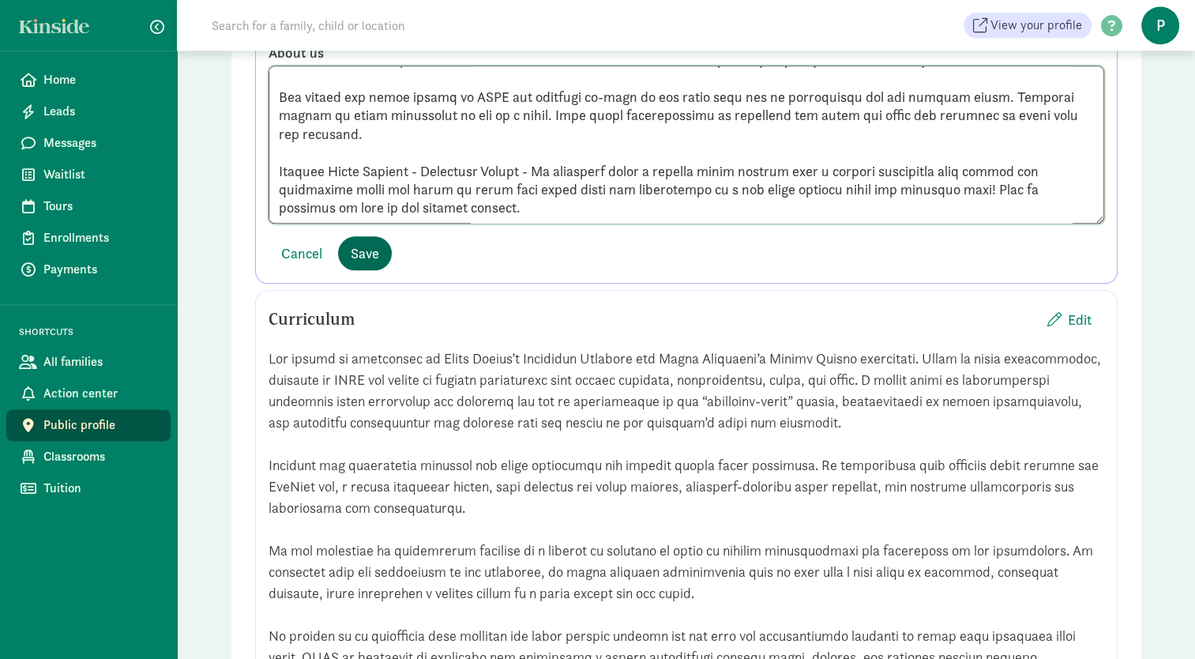
type textarea "We have 5 classrooms starting with infants from 2 months to walking; waddlers f…"
click at [357, 264] on span "Save" at bounding box center [365, 252] width 28 height 21
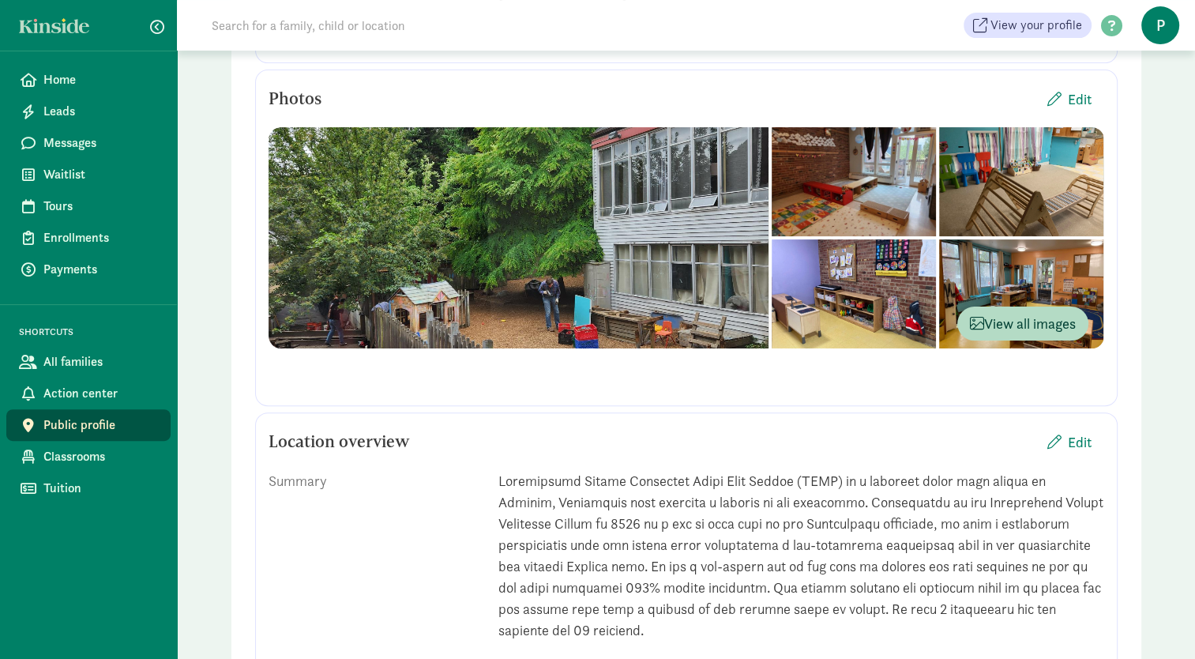
scroll to position [379, 0]
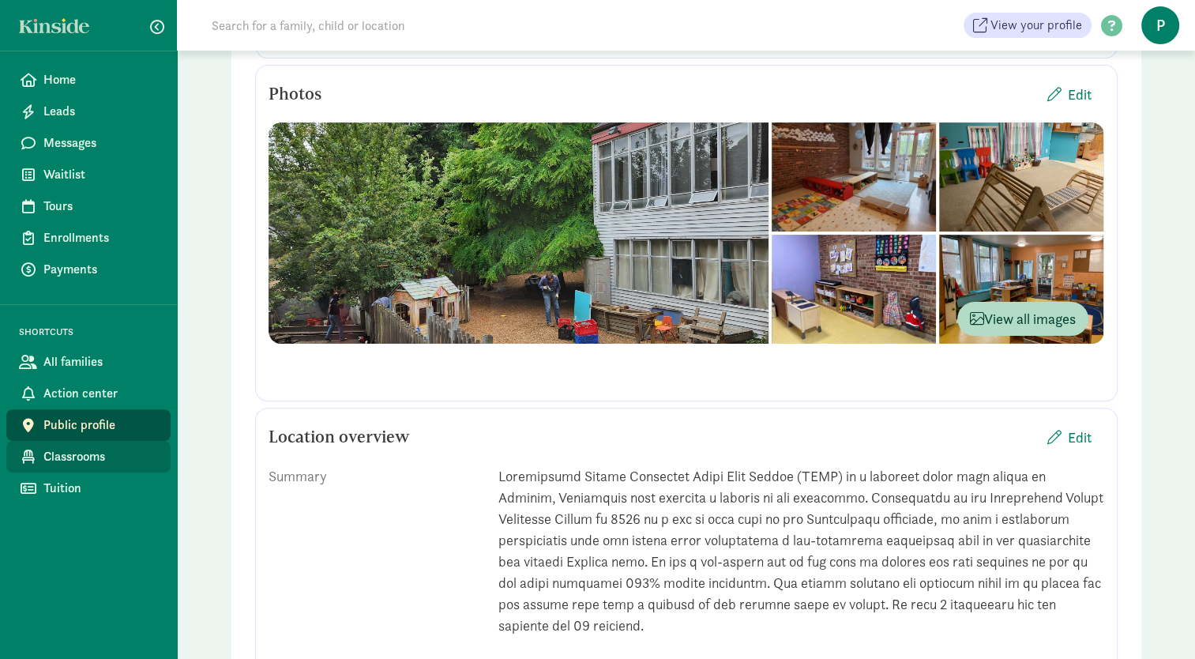
click at [82, 460] on span "Classrooms" at bounding box center [100, 456] width 115 height 19
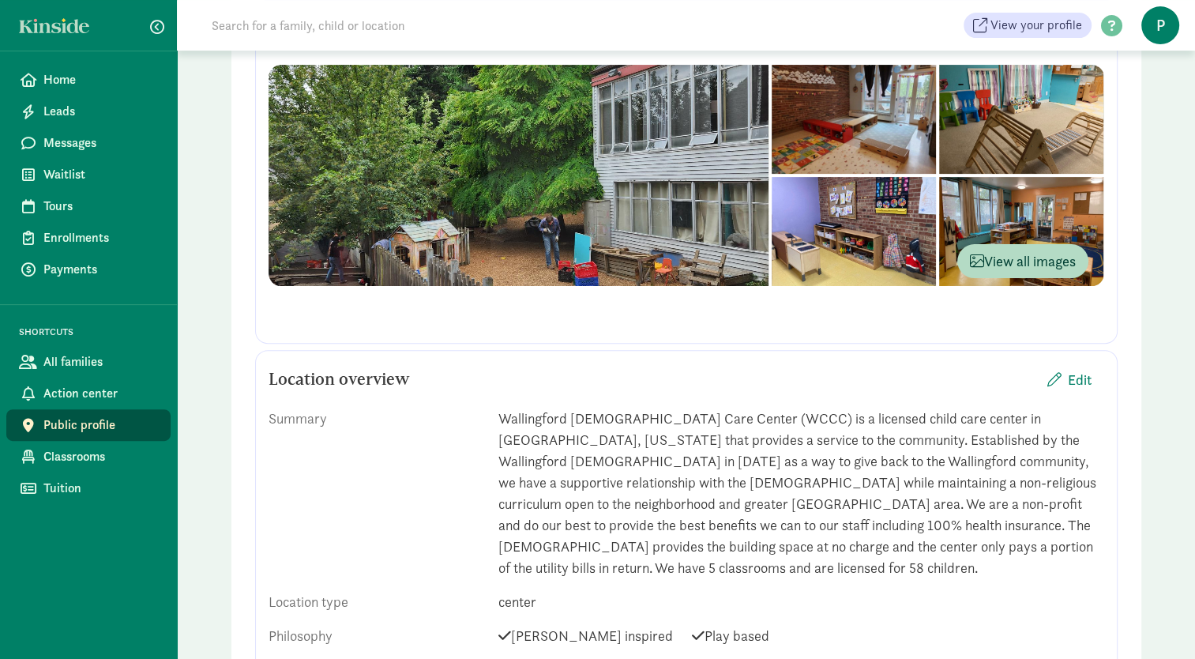
scroll to position [442, 0]
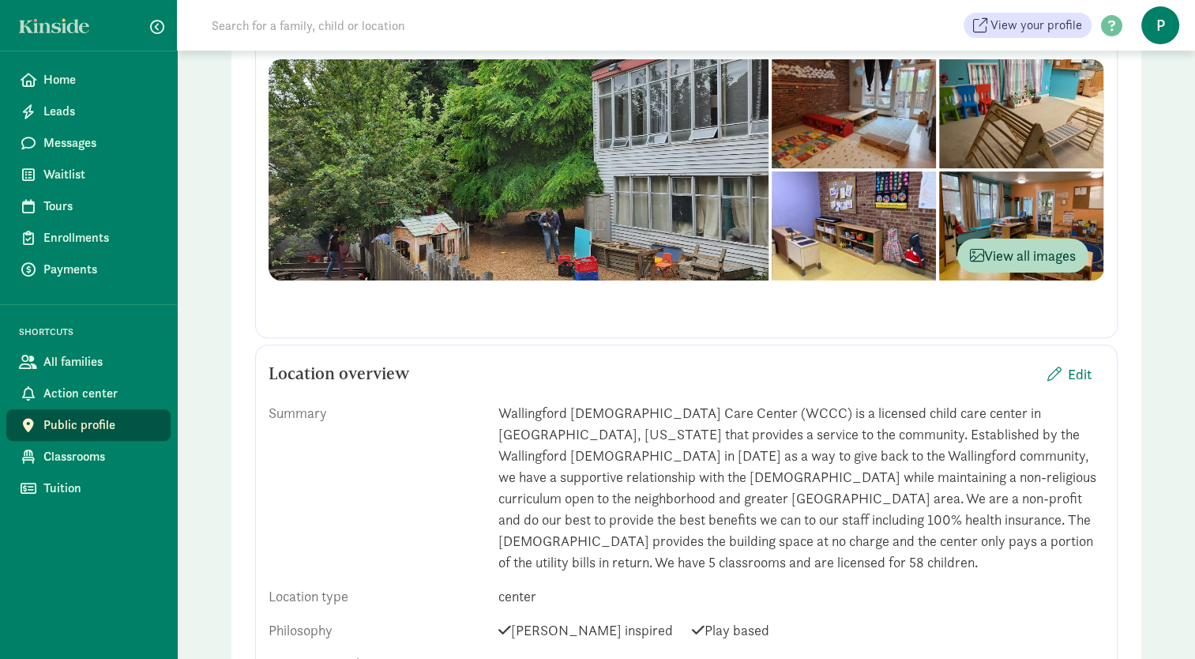
click at [772, 160] on div at bounding box center [854, 113] width 164 height 109
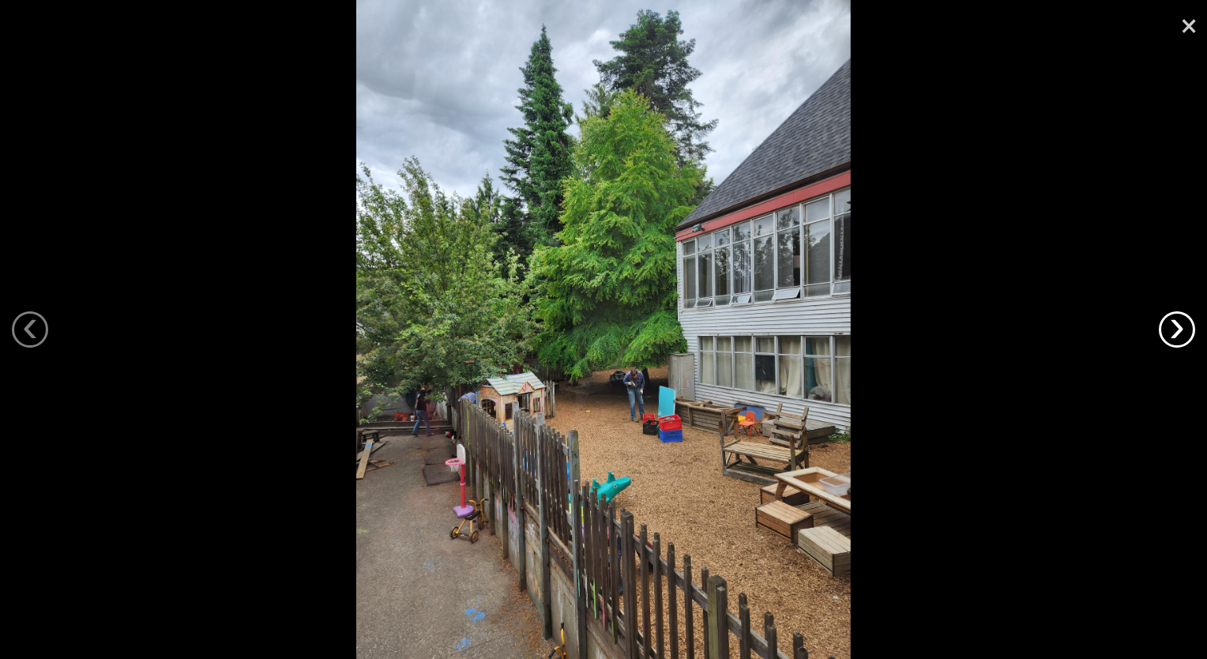
click at [1174, 331] on link "›" at bounding box center [1177, 329] width 36 height 36
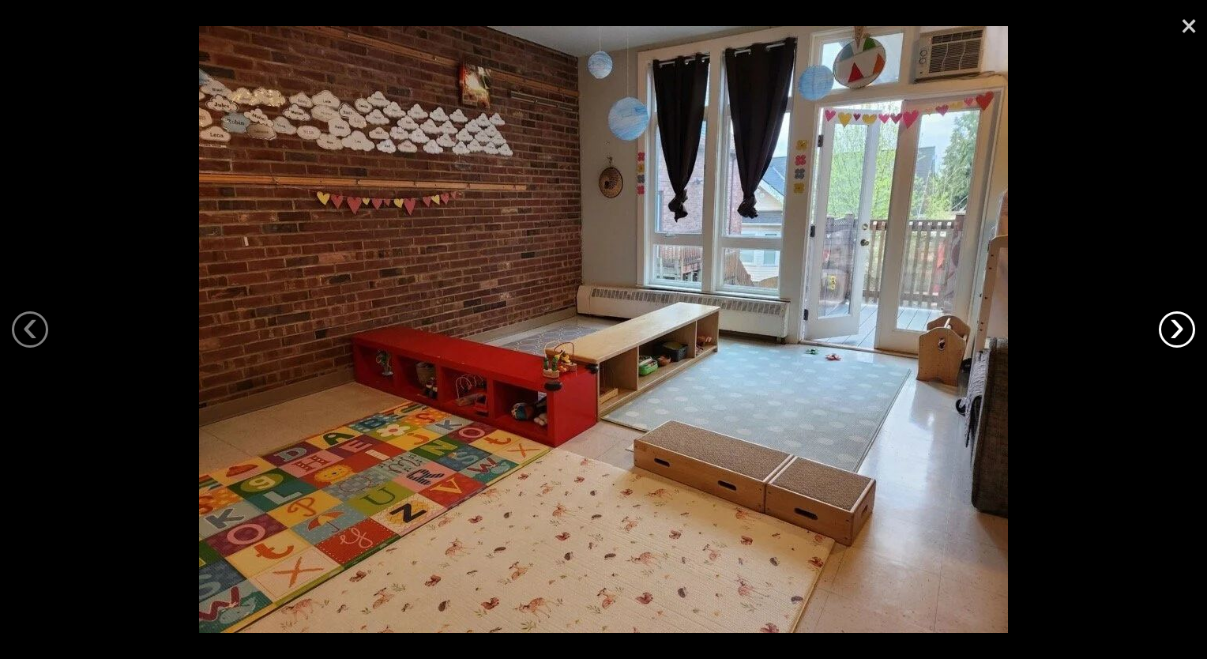
click at [1174, 331] on link "›" at bounding box center [1177, 329] width 36 height 36
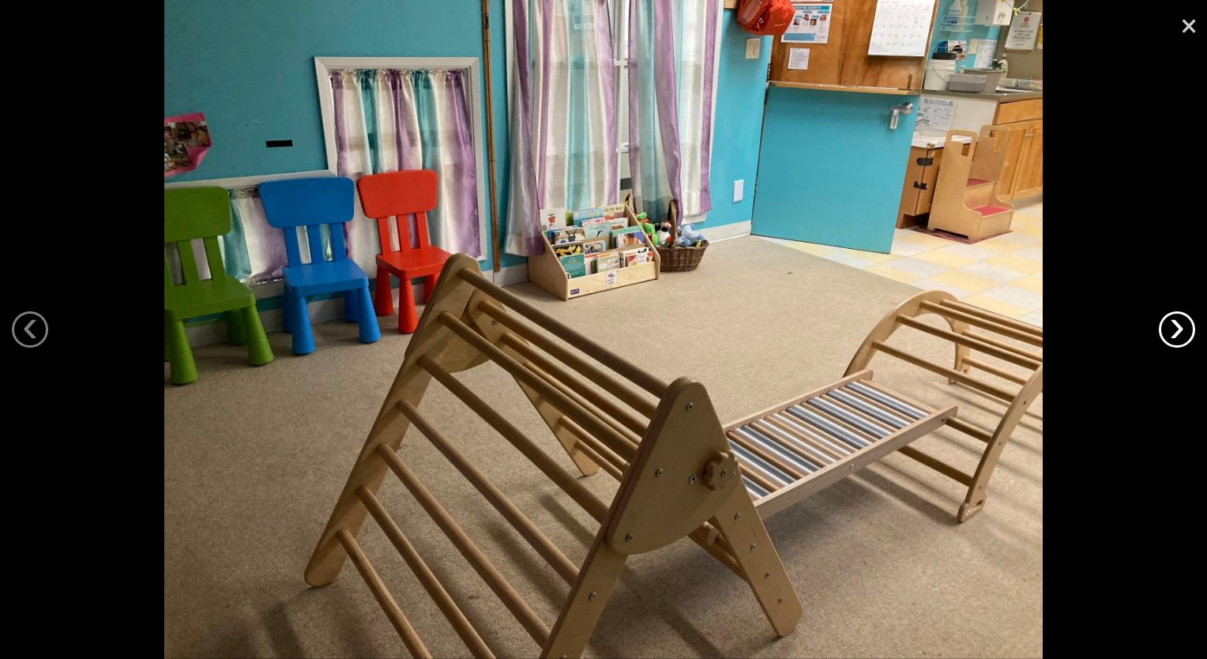
click at [1174, 331] on link "›" at bounding box center [1177, 329] width 36 height 36
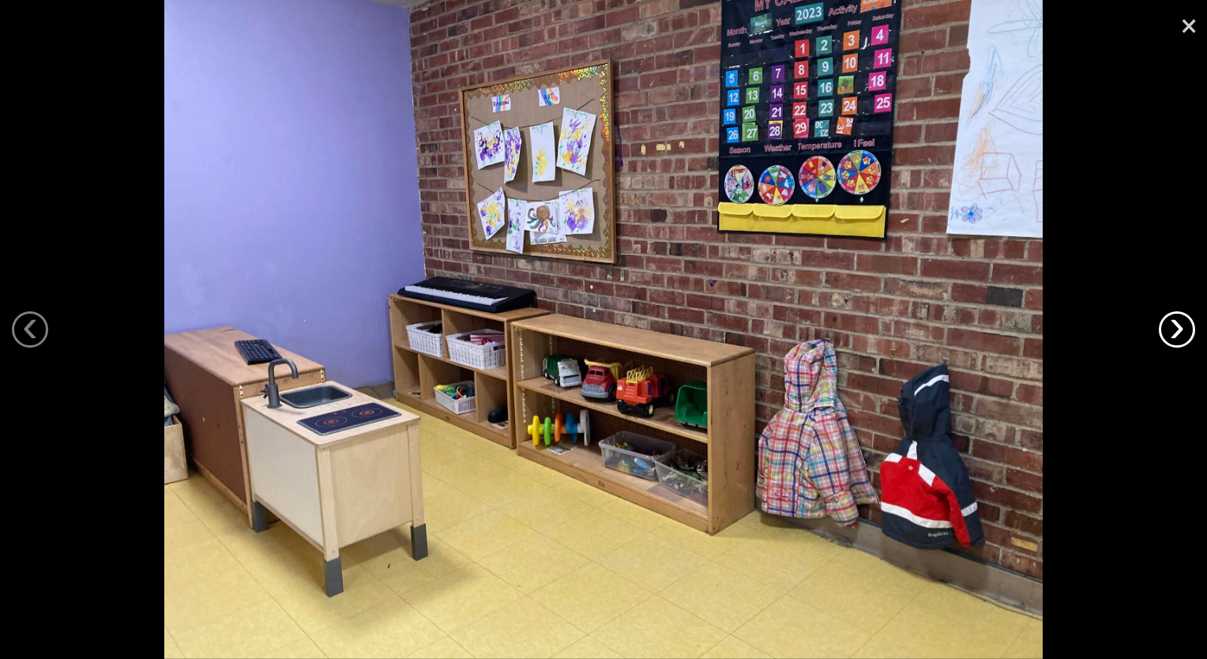
click at [1174, 331] on link "›" at bounding box center [1177, 329] width 36 height 36
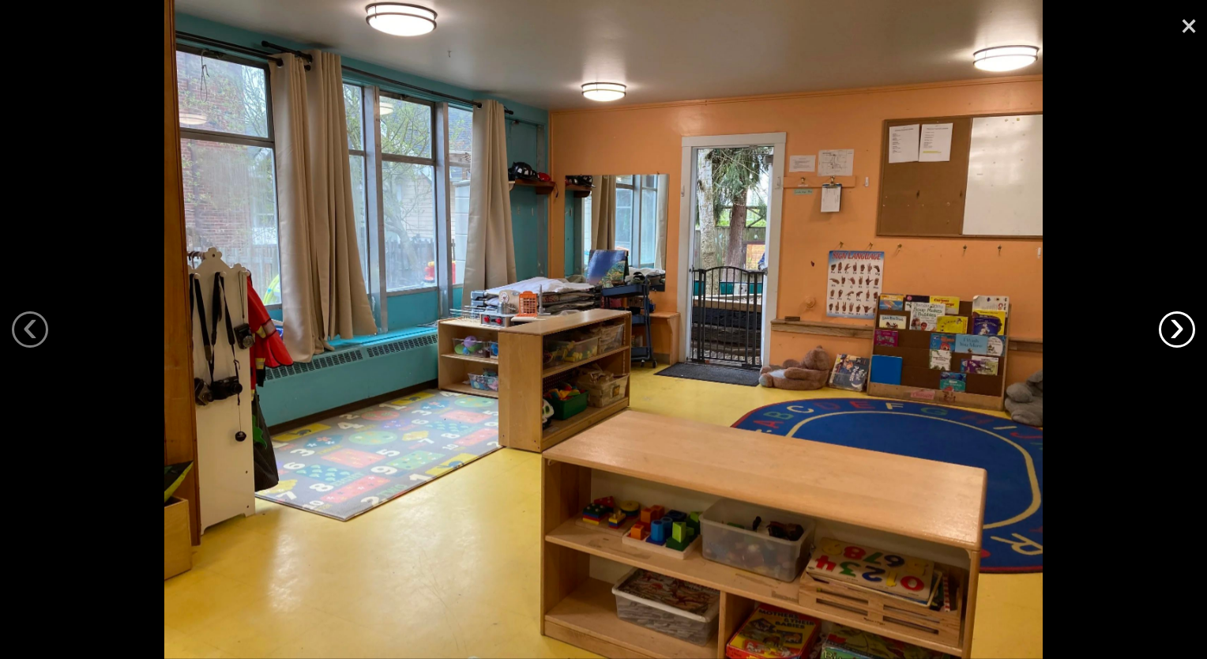
click at [1174, 331] on link "›" at bounding box center [1177, 329] width 36 height 36
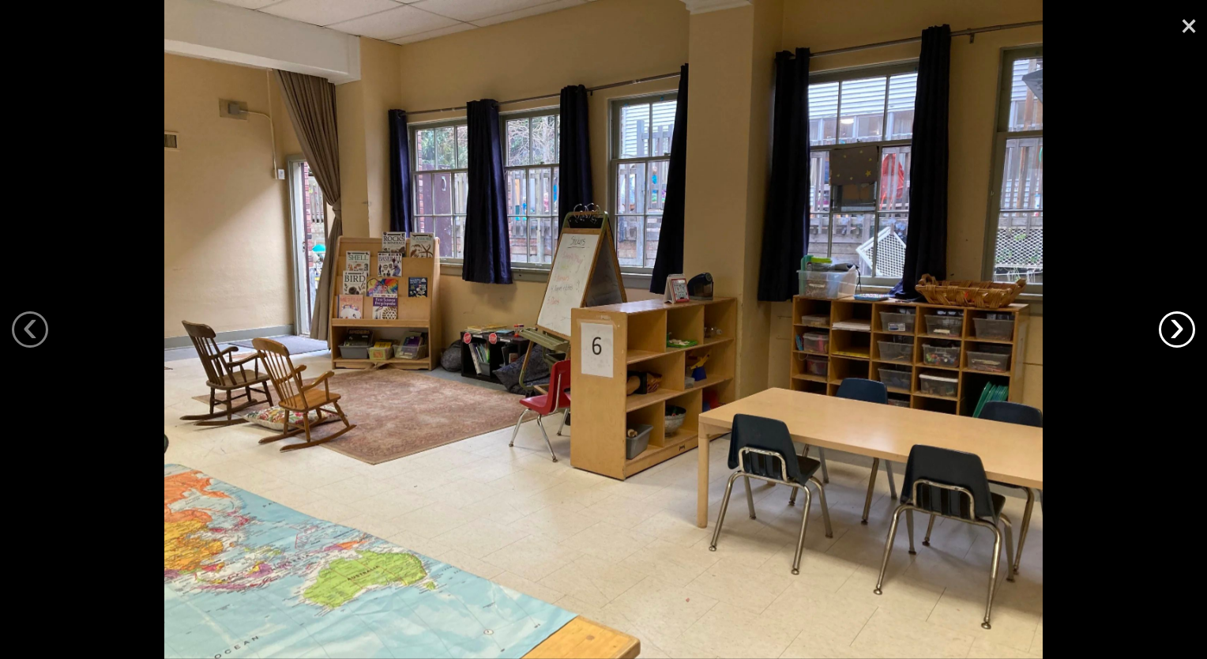
click at [1174, 331] on link "›" at bounding box center [1177, 329] width 36 height 36
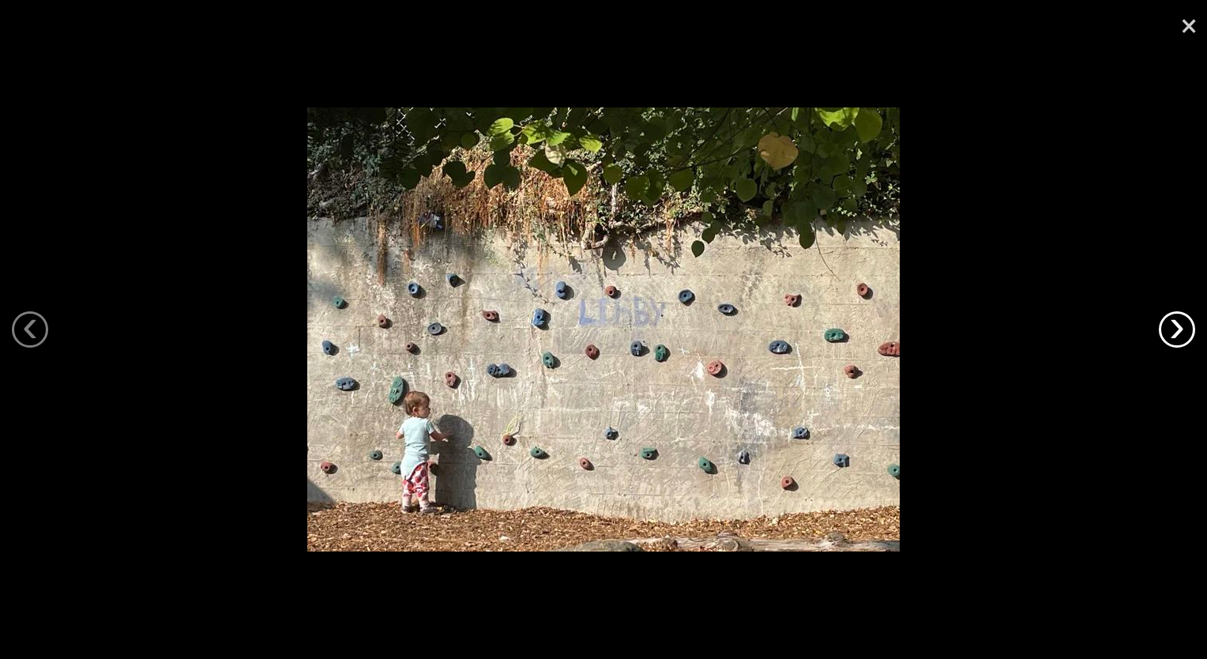
click at [1174, 331] on link "›" at bounding box center [1177, 329] width 36 height 36
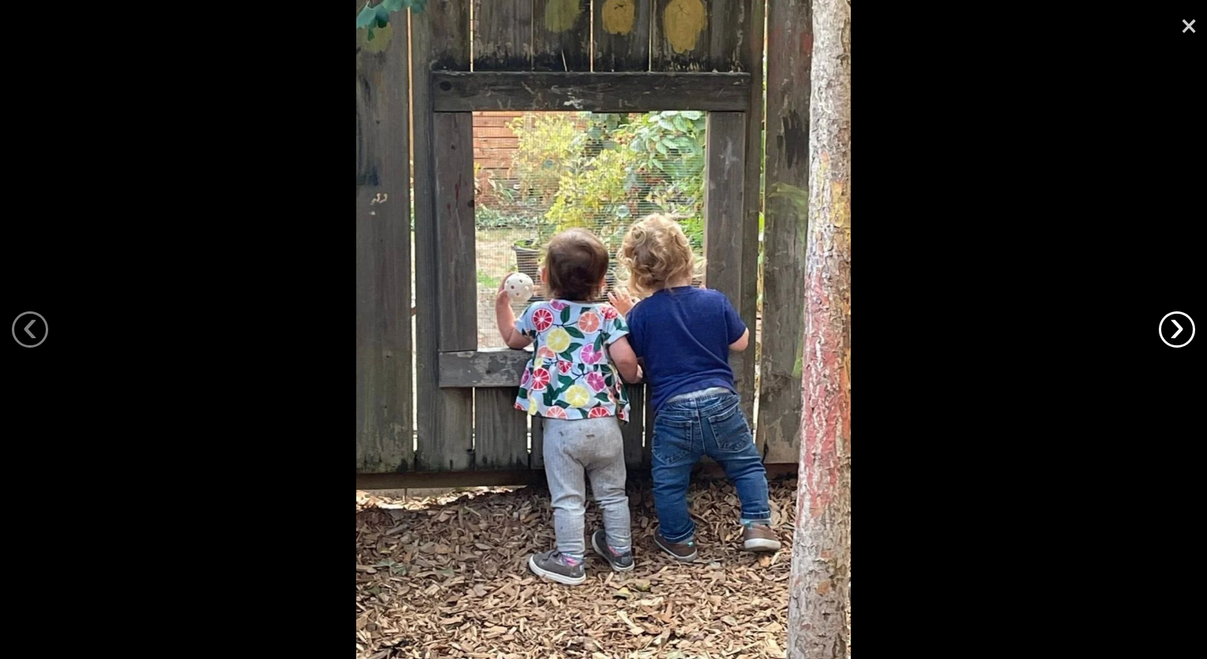
click at [1174, 331] on link "›" at bounding box center [1177, 329] width 36 height 36
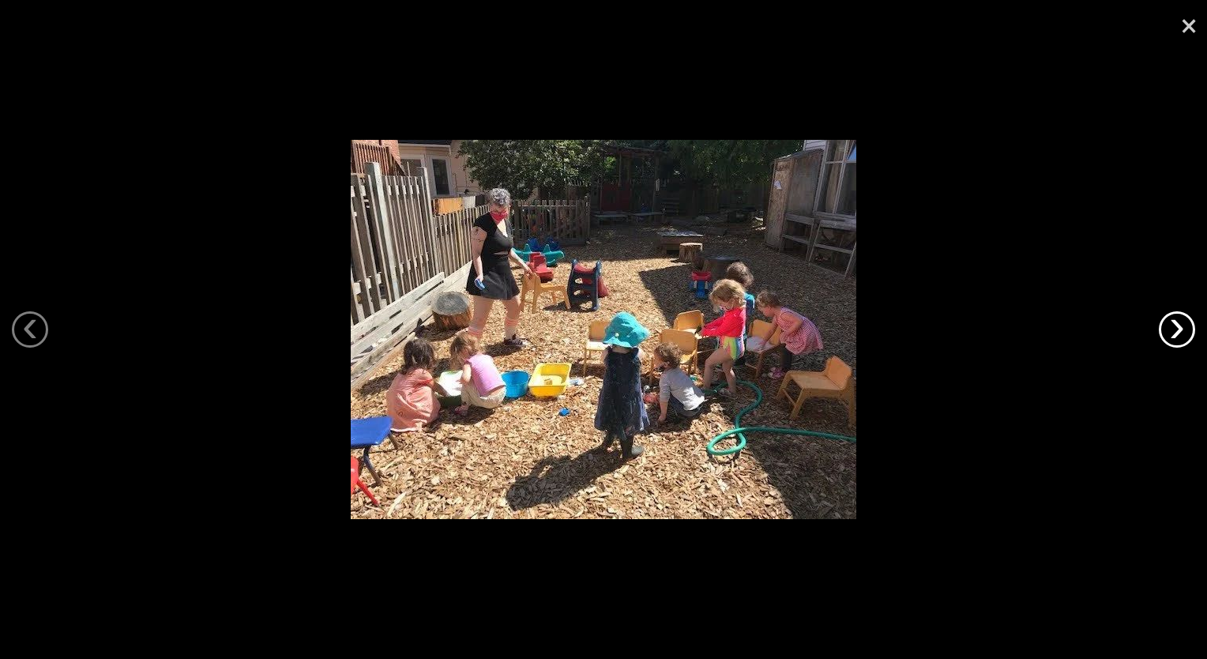
click at [1174, 331] on link "›" at bounding box center [1177, 329] width 36 height 36
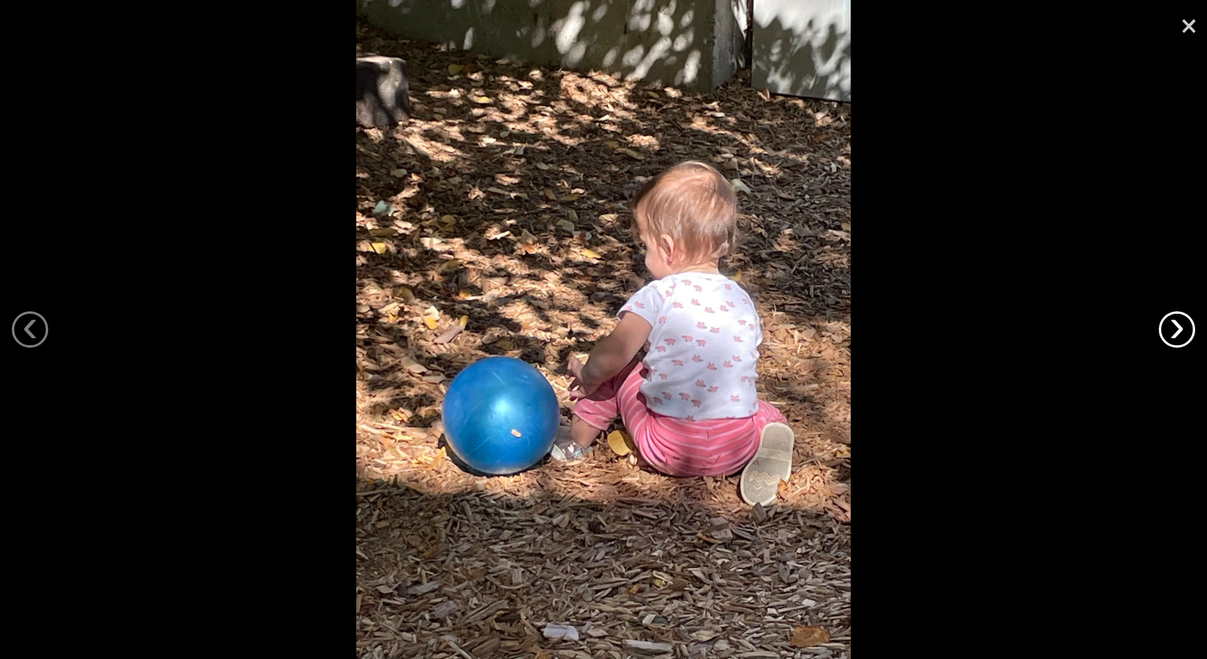
click at [1174, 331] on link "›" at bounding box center [1177, 329] width 36 height 36
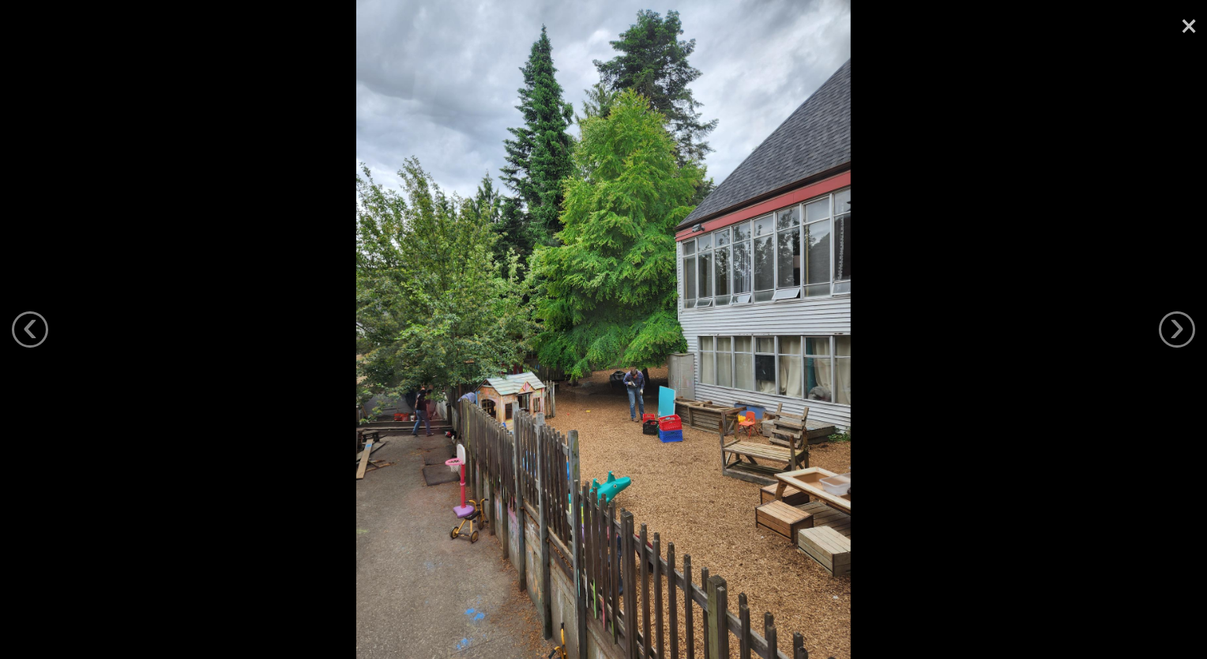
click at [1186, 24] on link "×" at bounding box center [1188, 23] width 36 height 47
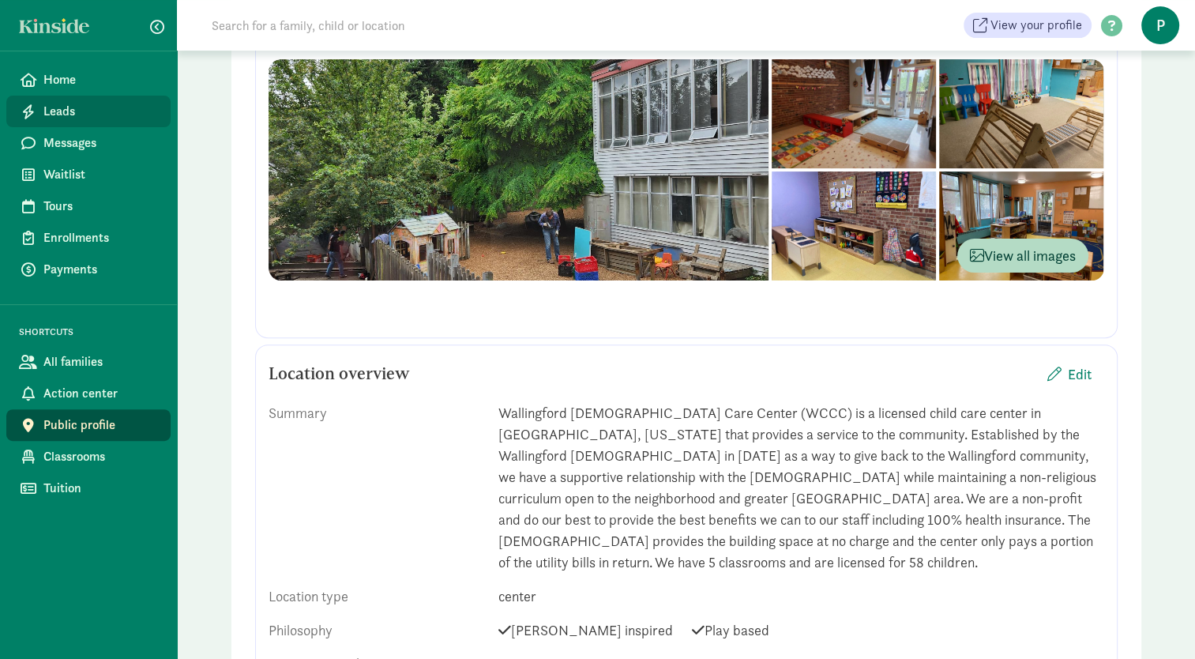
click at [62, 107] on span "Leads" at bounding box center [100, 111] width 115 height 19
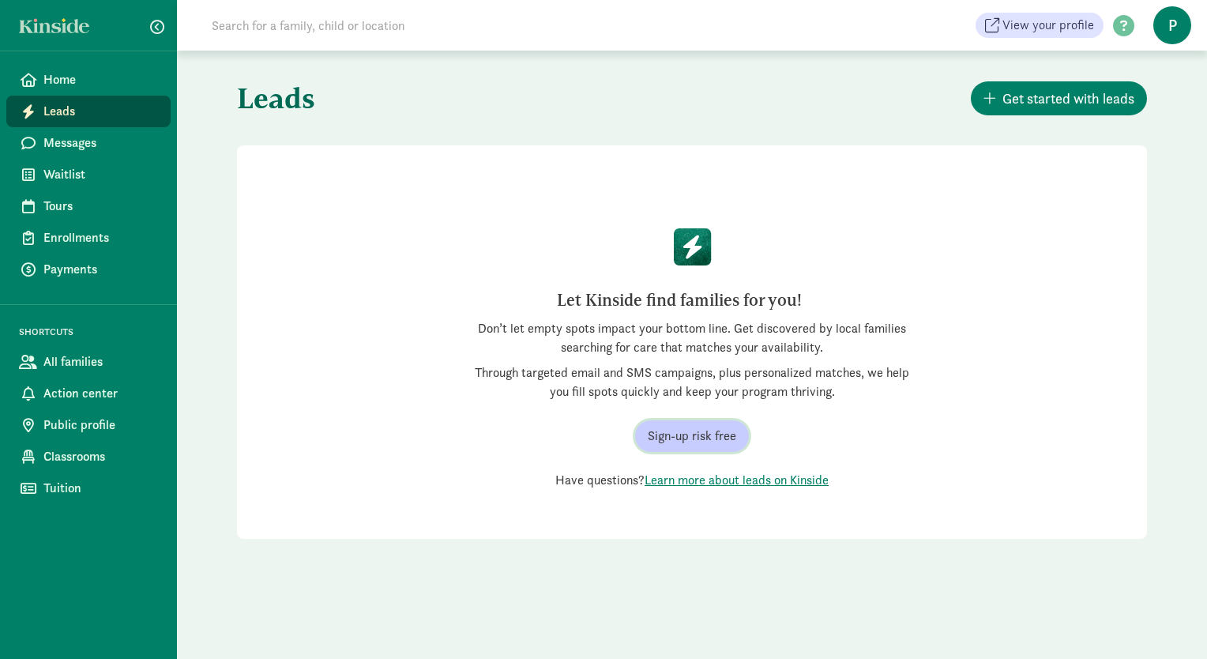
click at [710, 438] on span "Sign-up risk free" at bounding box center [692, 435] width 88 height 19
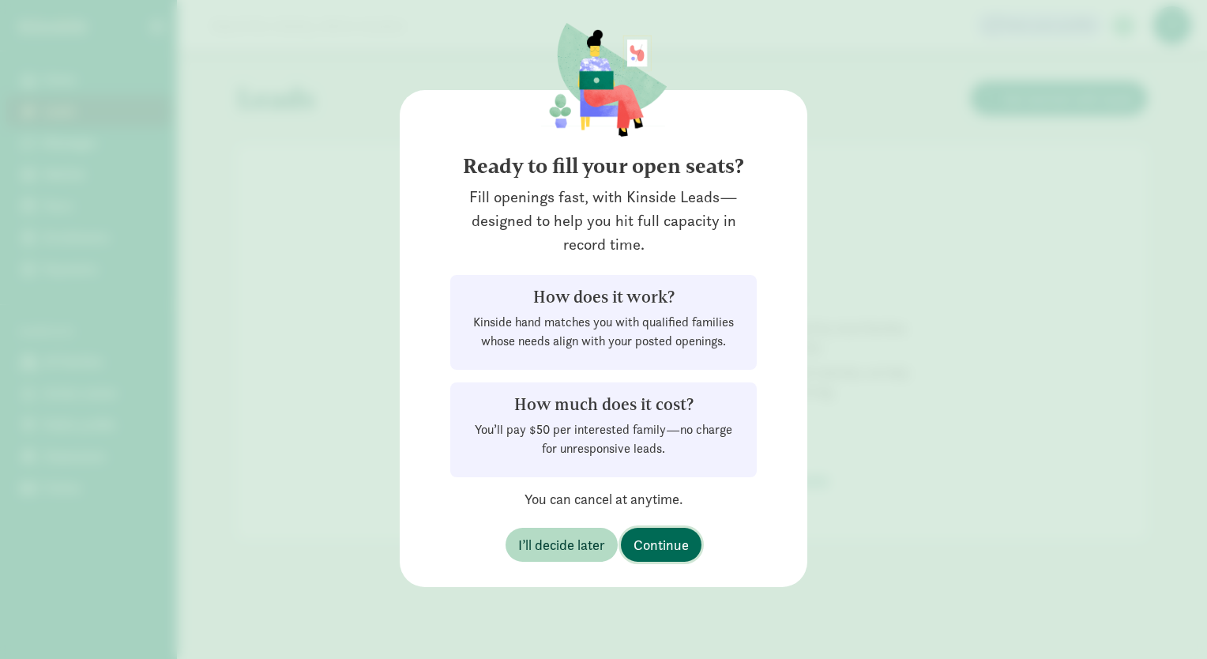
click at [667, 543] on span "Continue" at bounding box center [660, 544] width 55 height 21
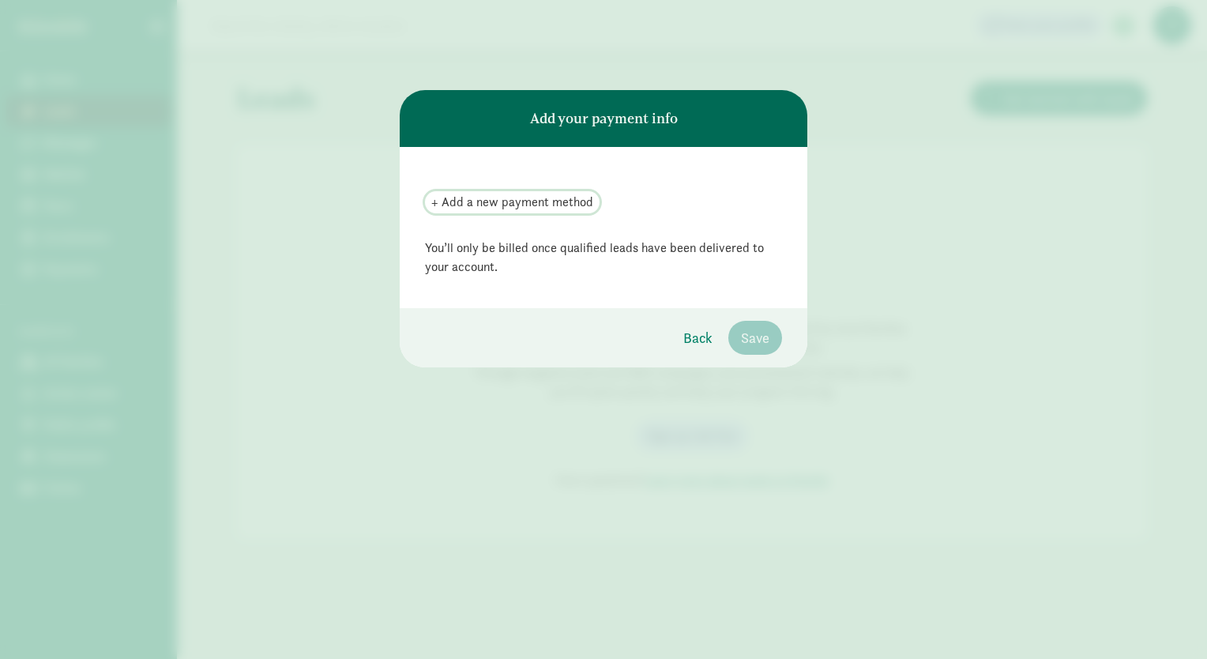
click at [521, 204] on span "+ Add a new payment method" at bounding box center [512, 202] width 162 height 19
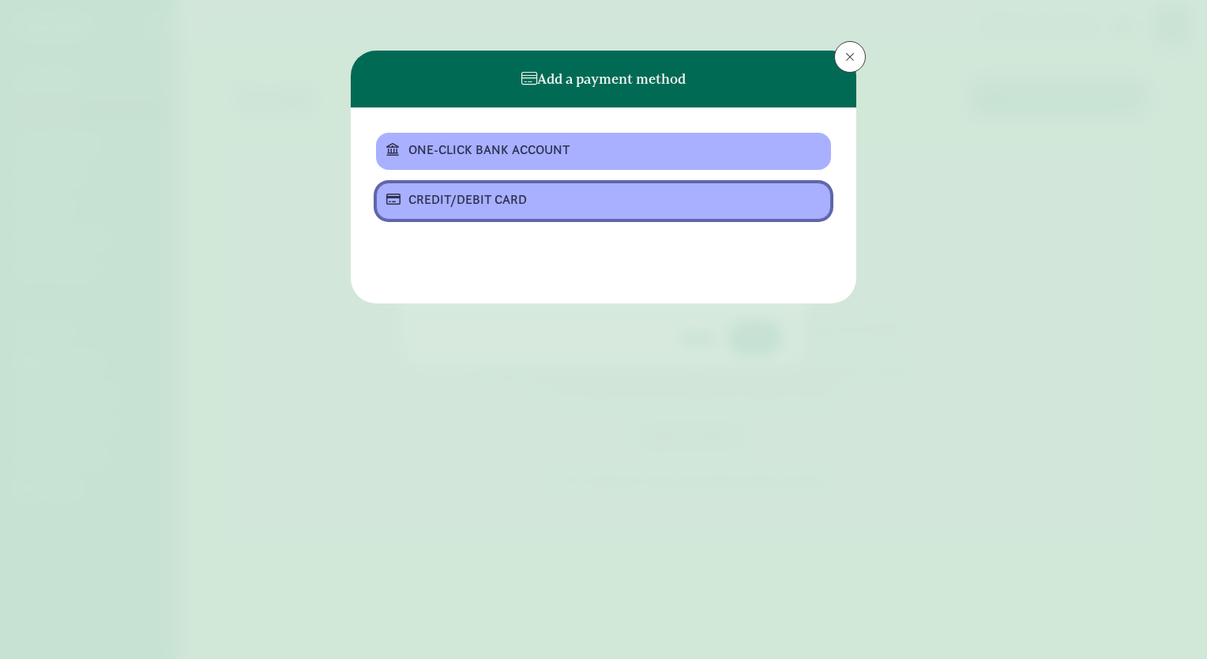
click at [502, 197] on div "CREDIT/DEBIT CARD" at bounding box center [601, 199] width 387 height 19
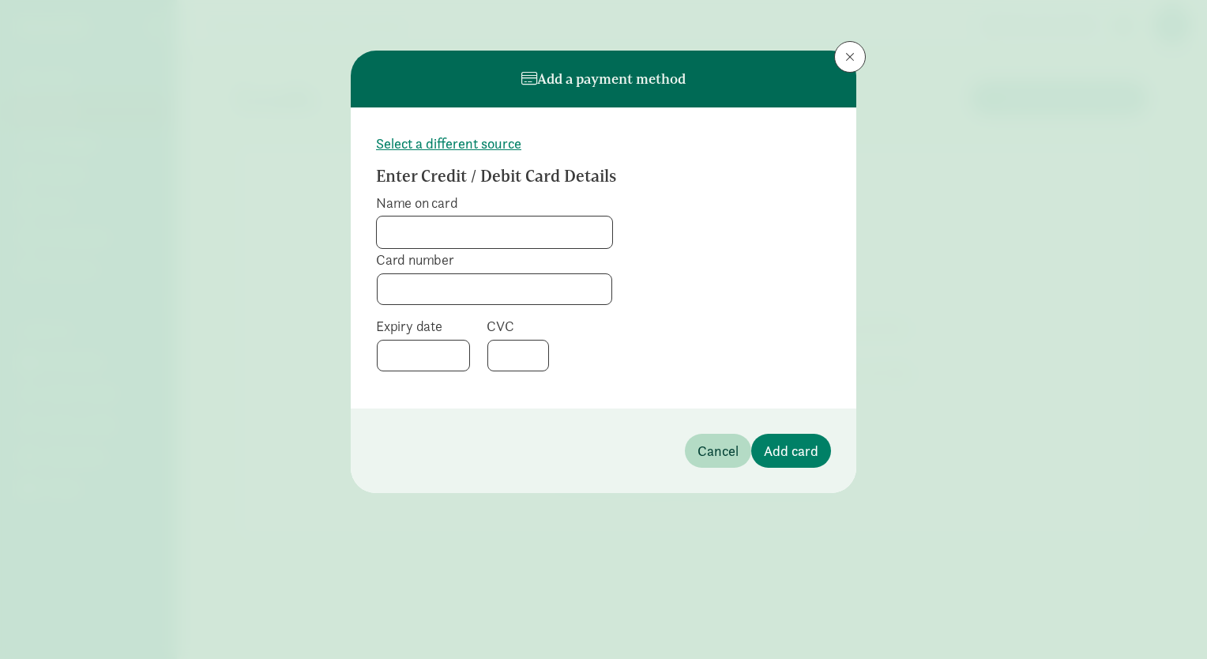
click at [442, 226] on input "Name on card" at bounding box center [494, 232] width 235 height 32
drag, startPoint x: 497, startPoint y: 227, endPoint x: 325, endPoint y: 227, distance: 171.4
click at [325, 227] on div "Add a payment method Select a different source Enter Credit / Debit Card Detail…" at bounding box center [603, 329] width 1207 height 659
type input "Wallingford Childcare Center"
click at [780, 442] on span "Add card" at bounding box center [791, 450] width 54 height 21
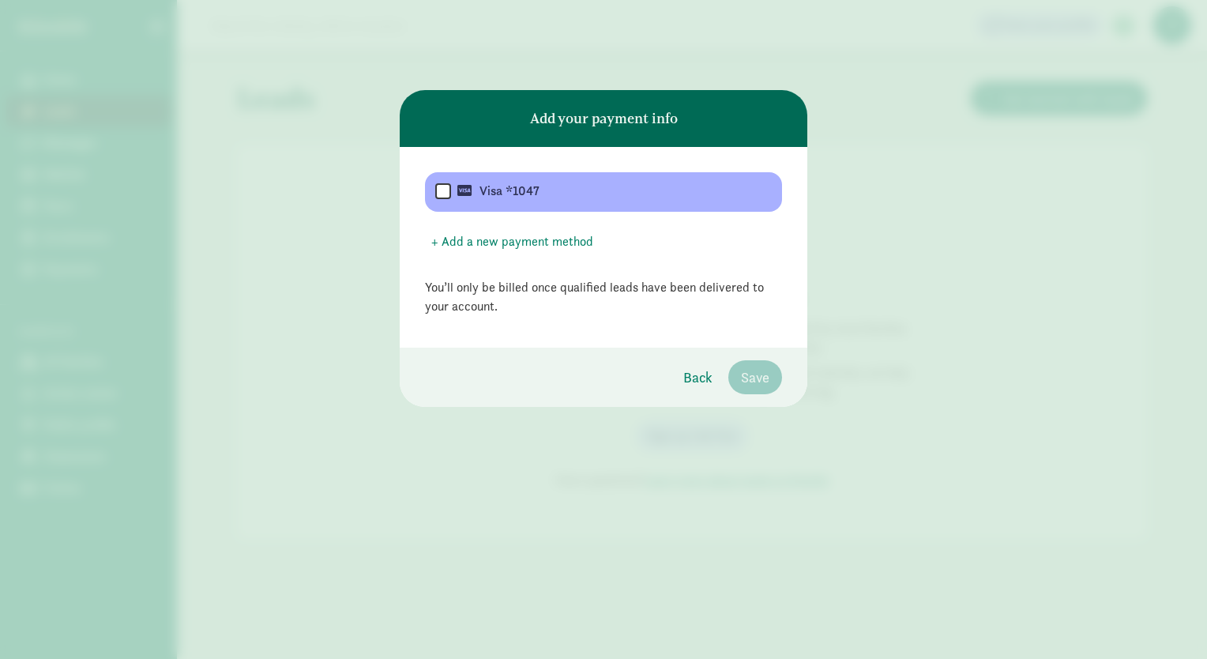
click at [445, 197] on input "checkbox" at bounding box center [443, 191] width 16 height 19
checkbox input "true"
click at [746, 382] on span "Save" at bounding box center [755, 376] width 28 height 21
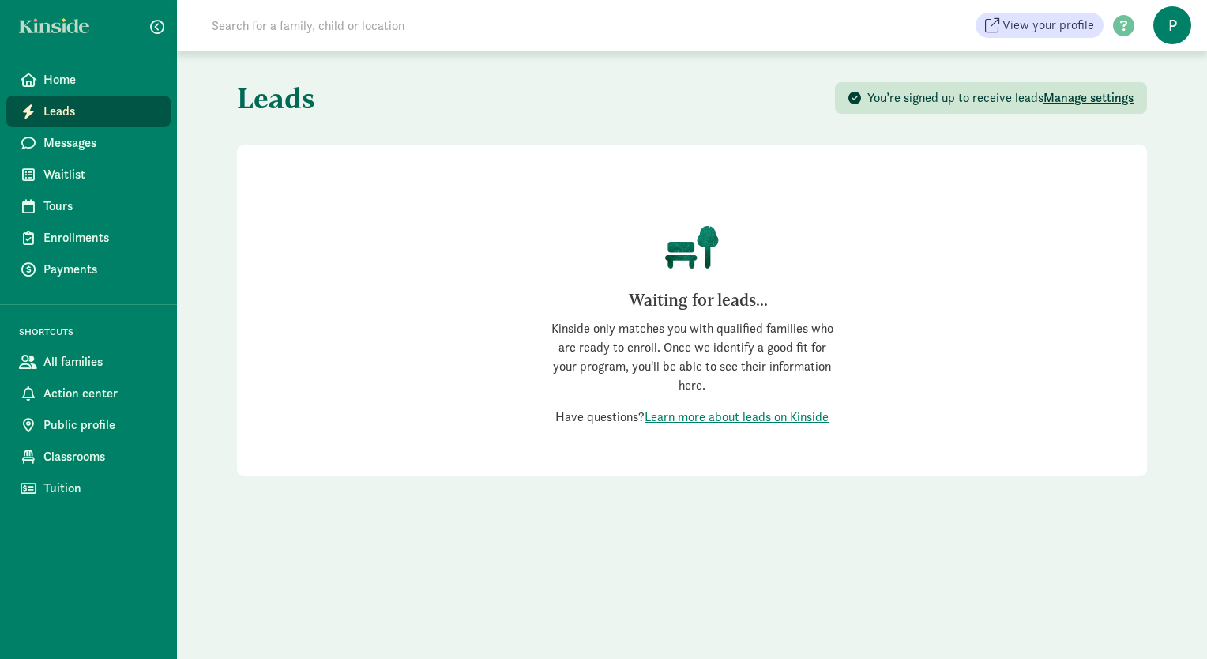
click at [1085, 102] on span "Manage settings" at bounding box center [1088, 97] width 90 height 17
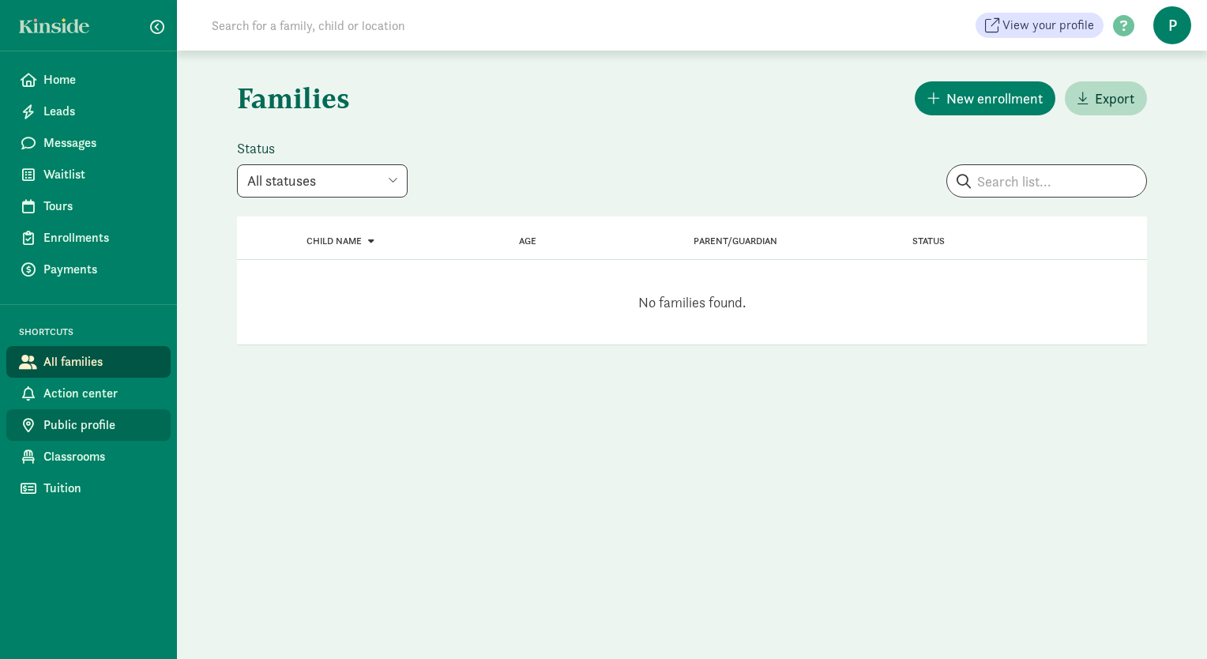
click at [81, 426] on span "Public profile" at bounding box center [100, 424] width 115 height 19
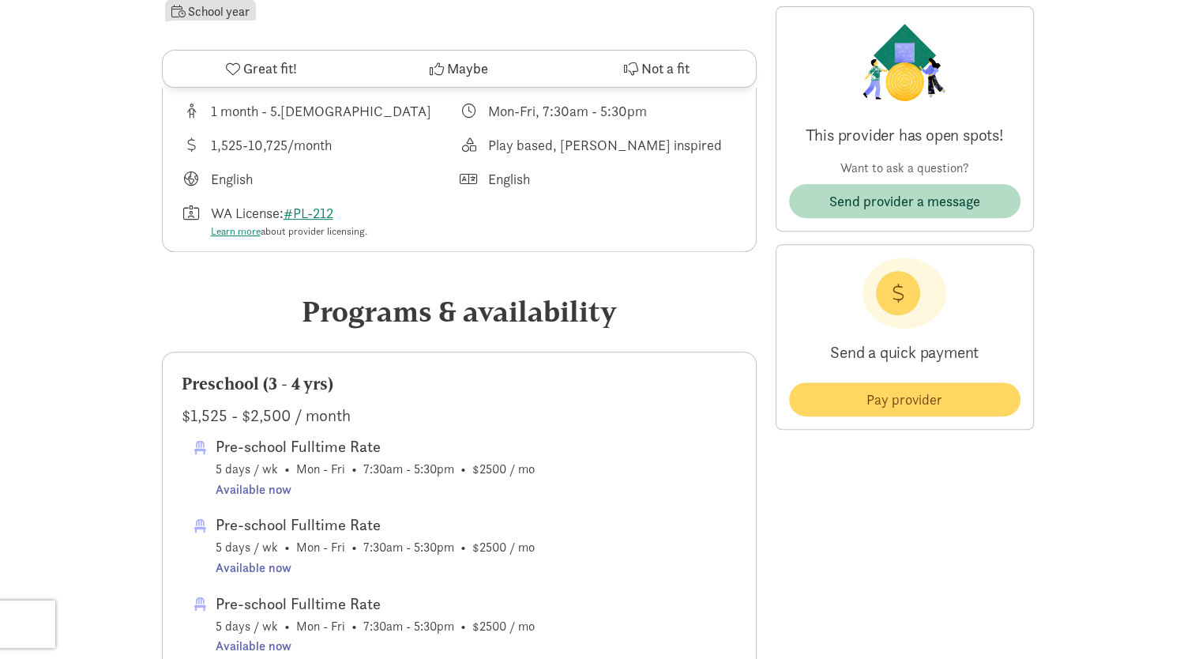
scroll to position [560, 0]
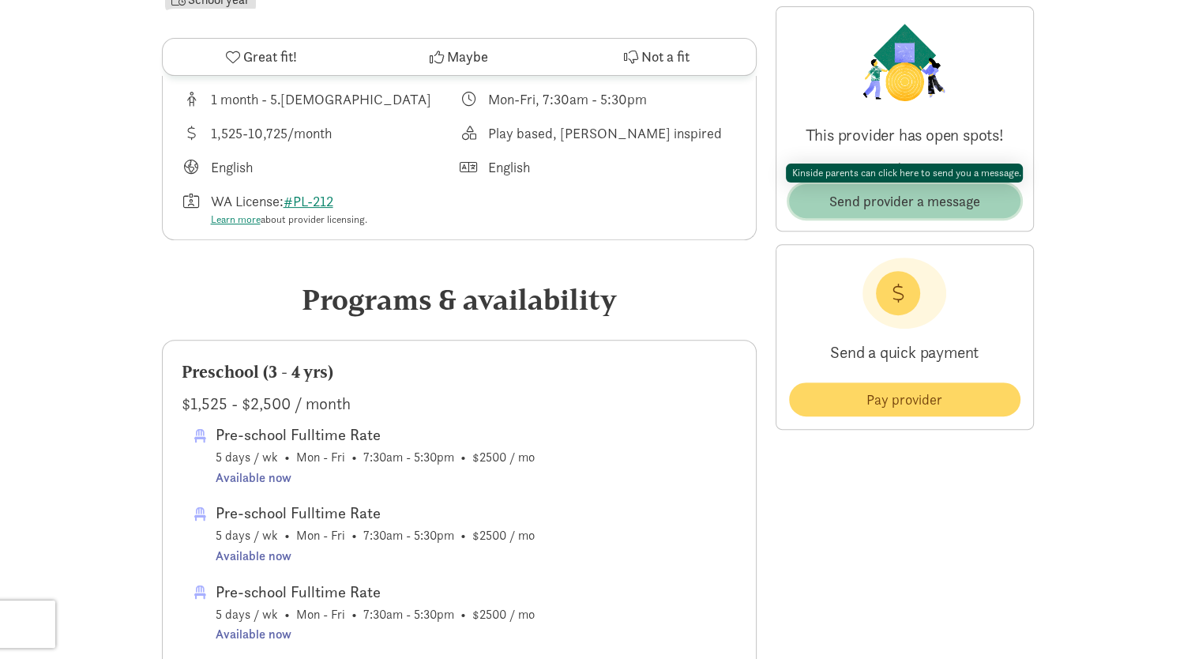
click at [905, 203] on span "Send provider a message" at bounding box center [904, 200] width 151 height 21
click at [896, 199] on span "Send provider a message" at bounding box center [904, 200] width 151 height 21
click at [897, 203] on span "Send provider a message" at bounding box center [904, 200] width 151 height 21
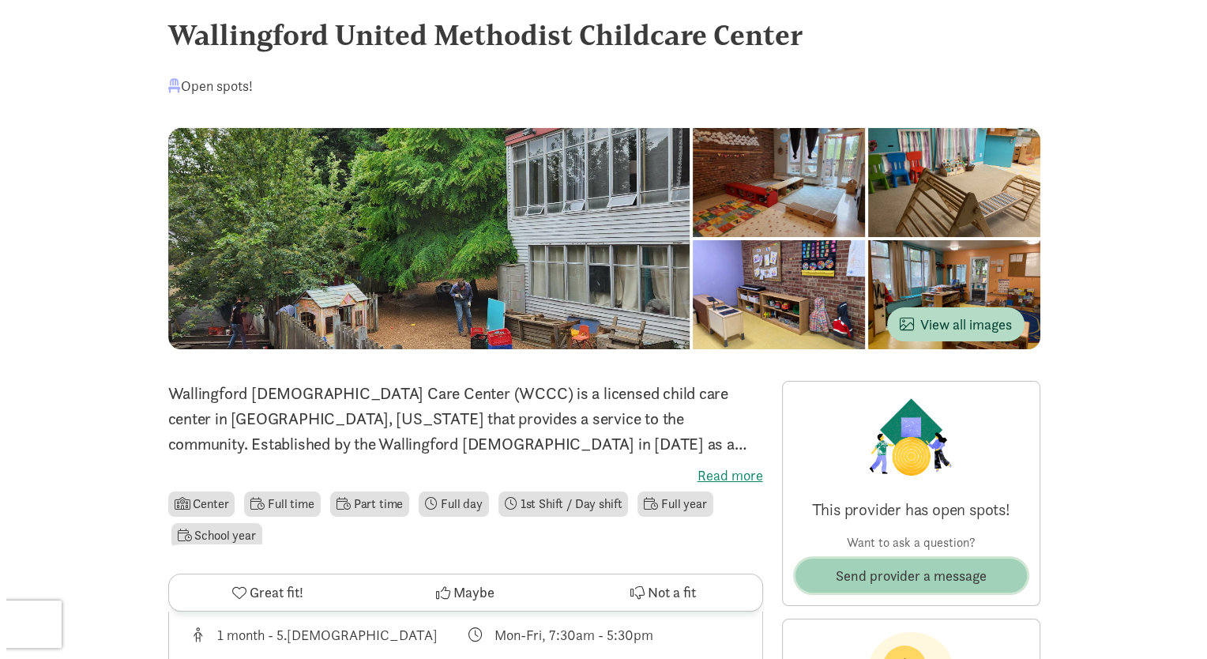
scroll to position [0, 0]
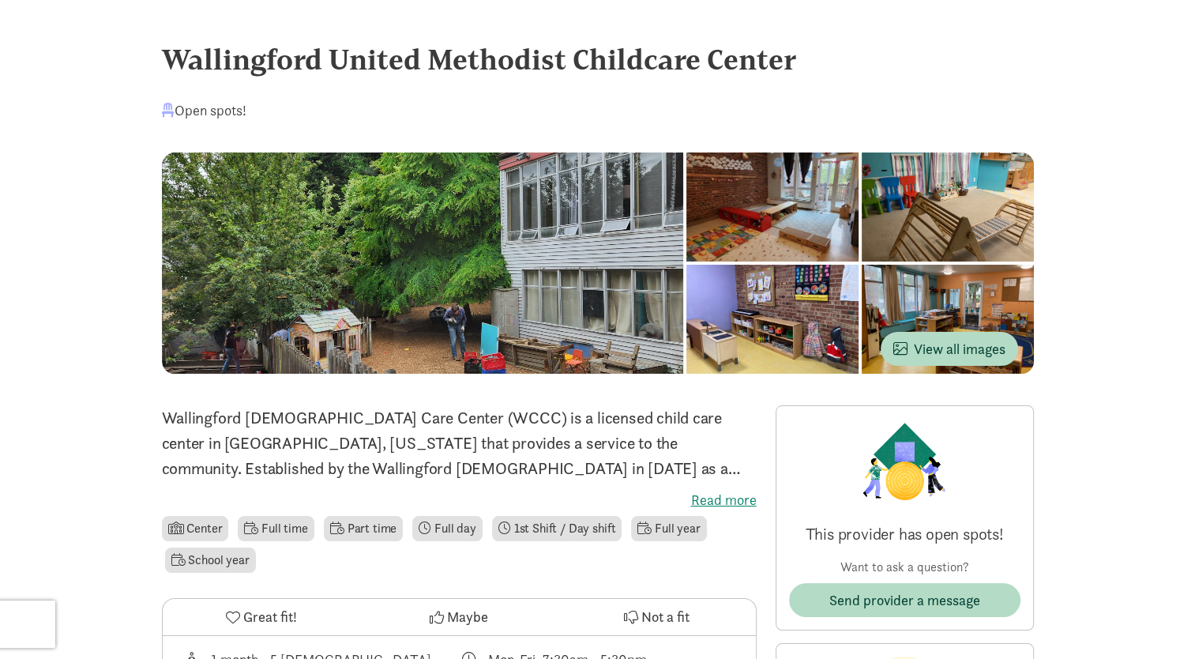
click at [686, 213] on div at bounding box center [772, 206] width 172 height 109
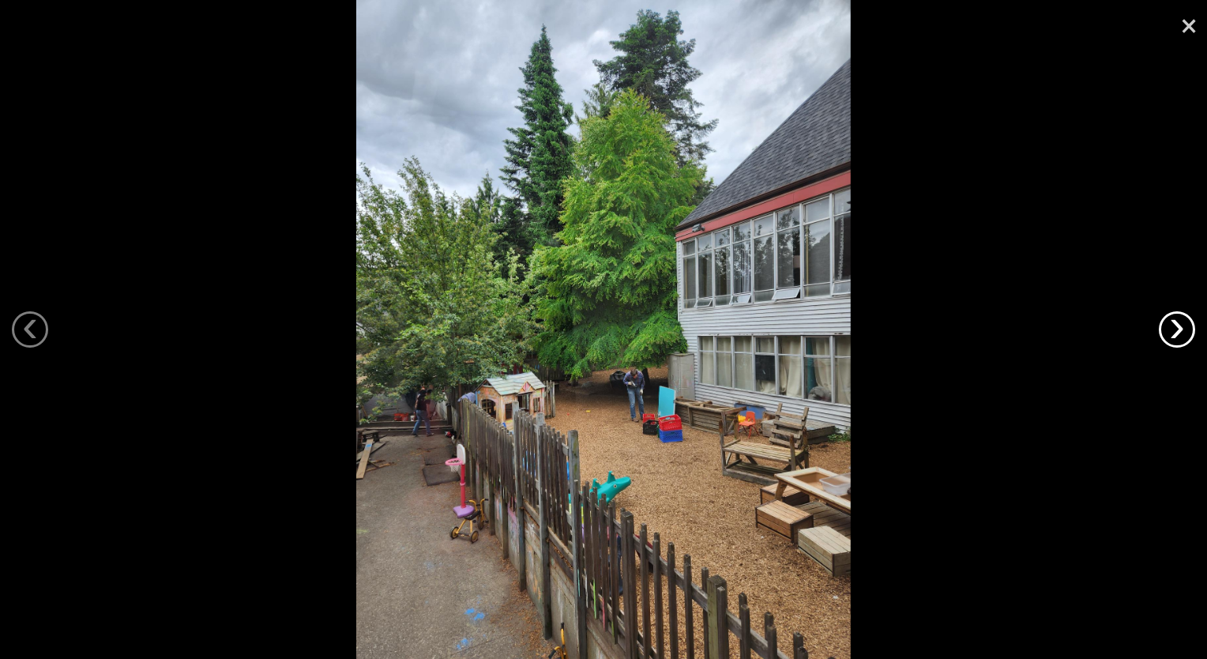
click at [1178, 325] on link "›" at bounding box center [1177, 329] width 36 height 36
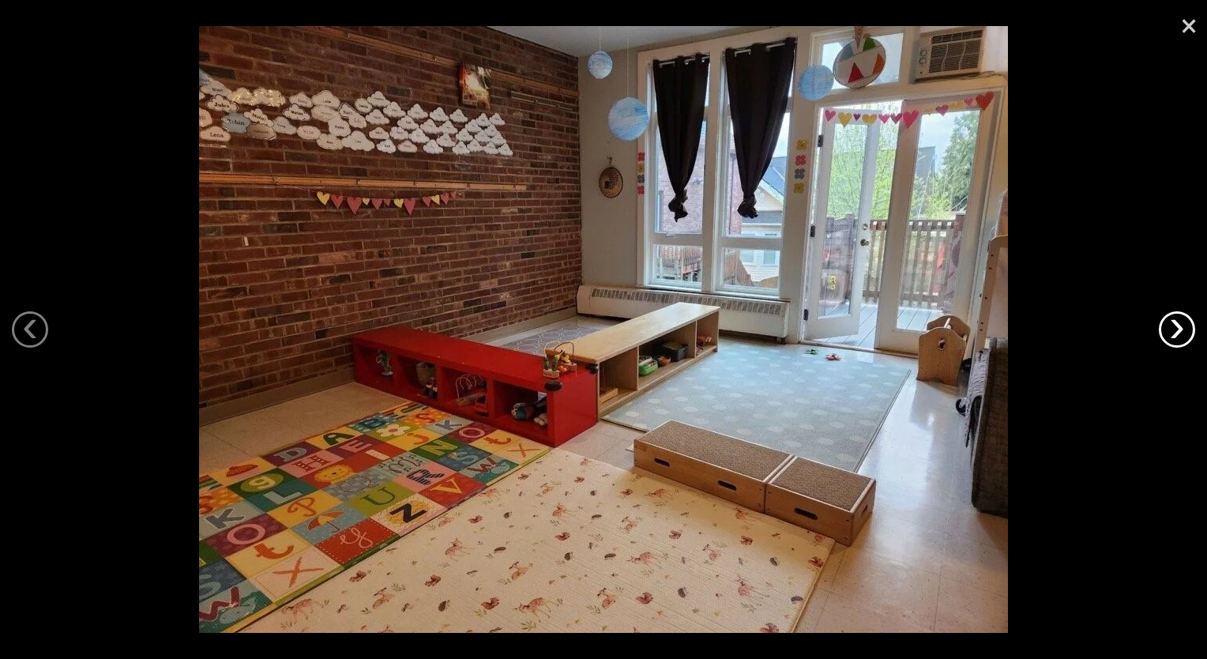
click at [1175, 327] on link "›" at bounding box center [1177, 329] width 36 height 36
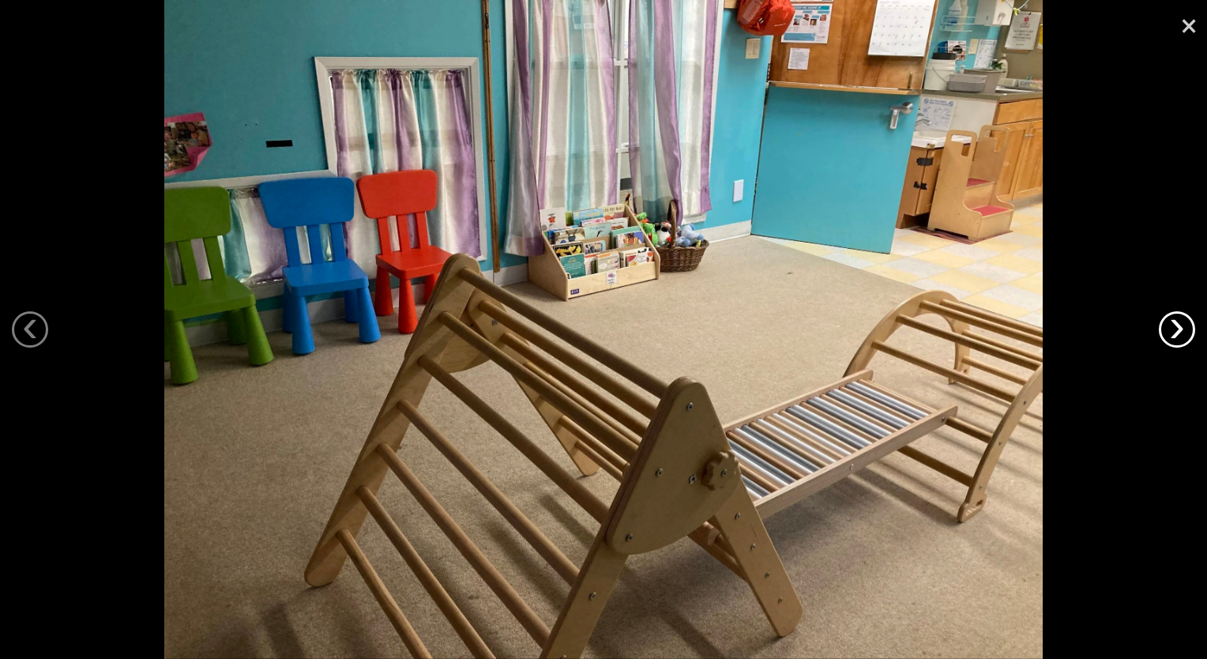
click at [1175, 327] on link "›" at bounding box center [1177, 329] width 36 height 36
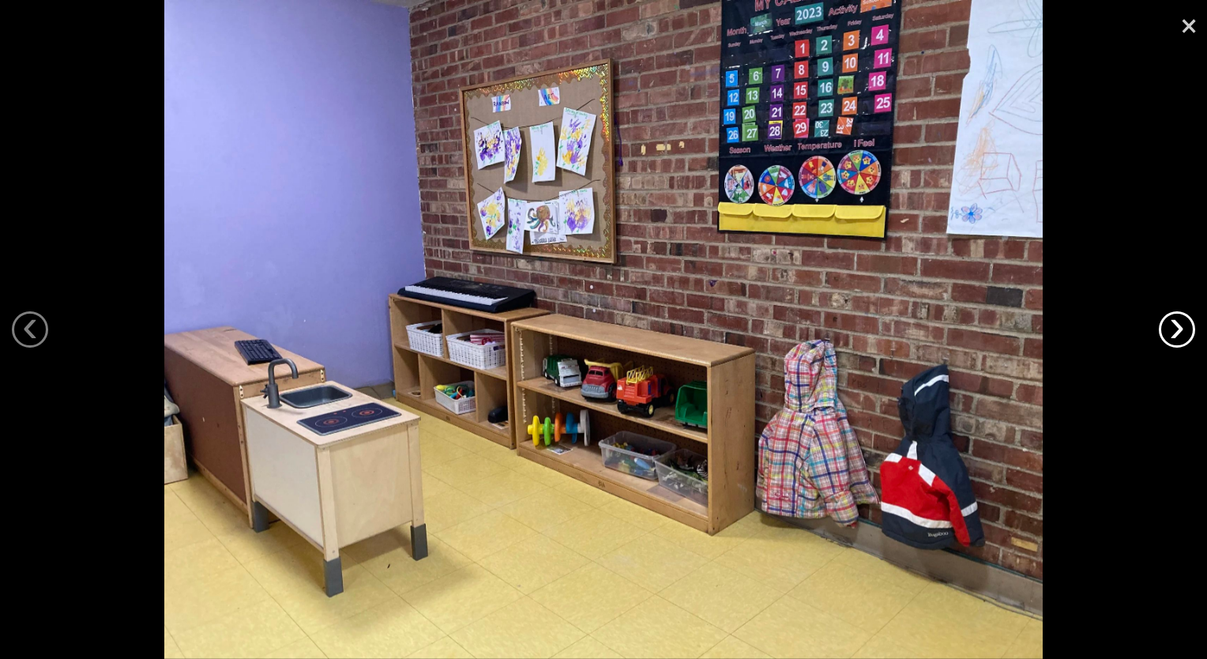
click at [1175, 327] on link "›" at bounding box center [1177, 329] width 36 height 36
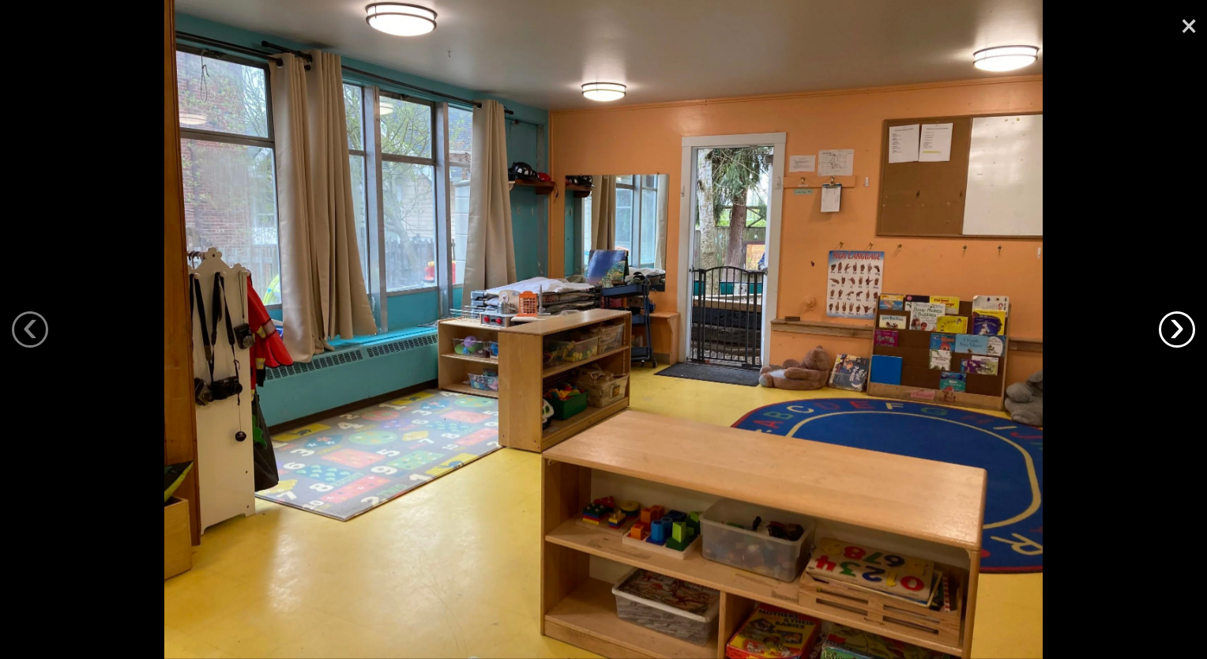
click at [1175, 327] on link "›" at bounding box center [1177, 329] width 36 height 36
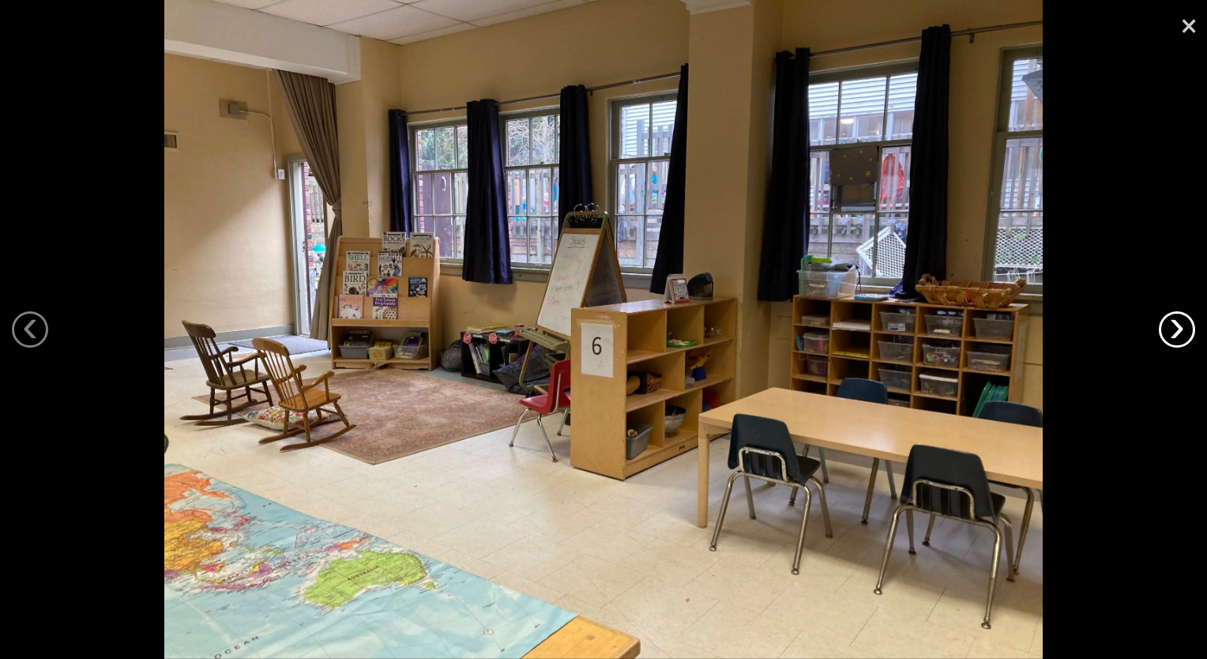
click at [1175, 327] on link "›" at bounding box center [1177, 329] width 36 height 36
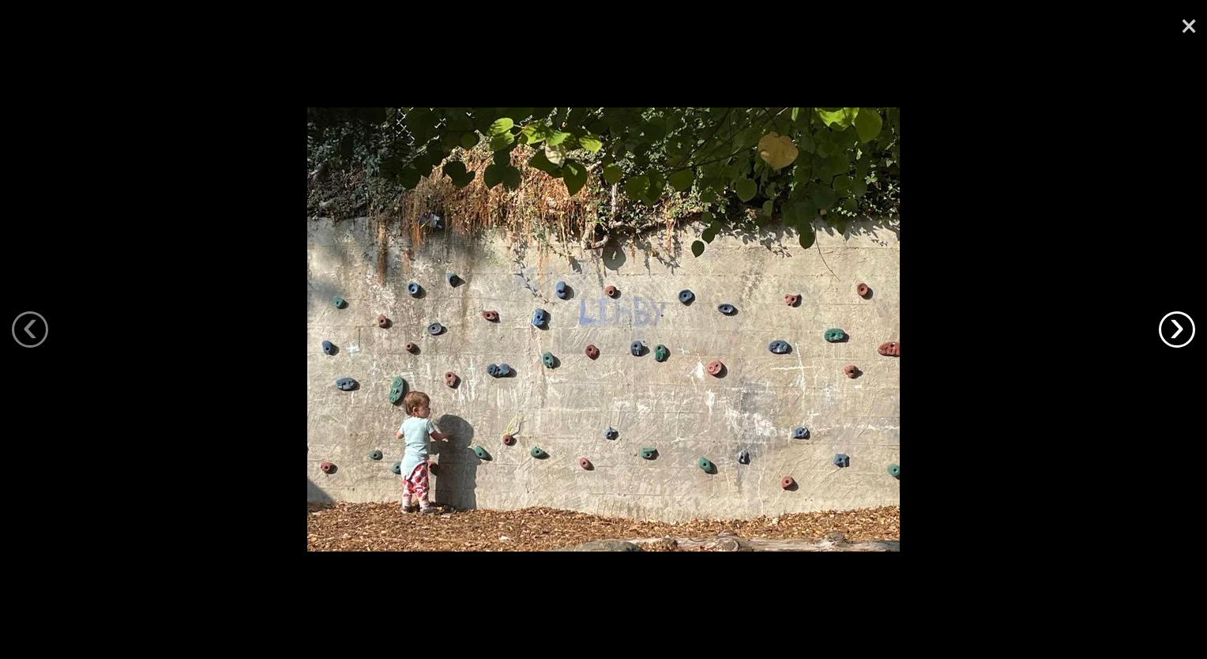
click at [1175, 327] on link "›" at bounding box center [1177, 329] width 36 height 36
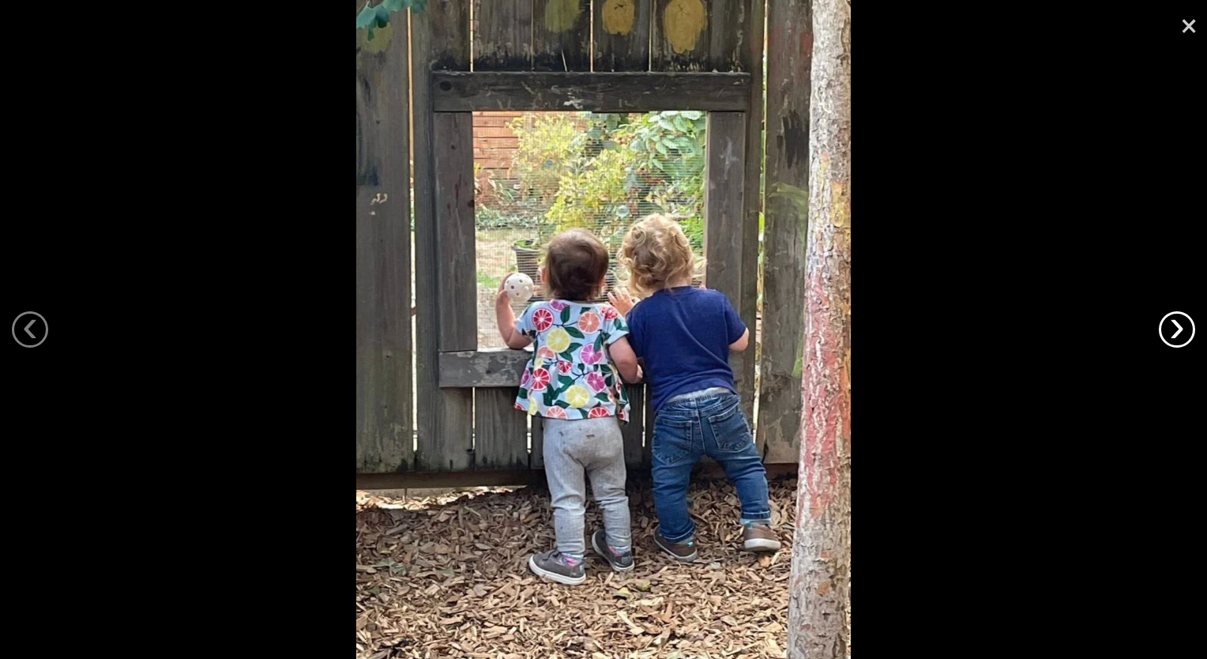
click at [1175, 327] on link "›" at bounding box center [1177, 329] width 36 height 36
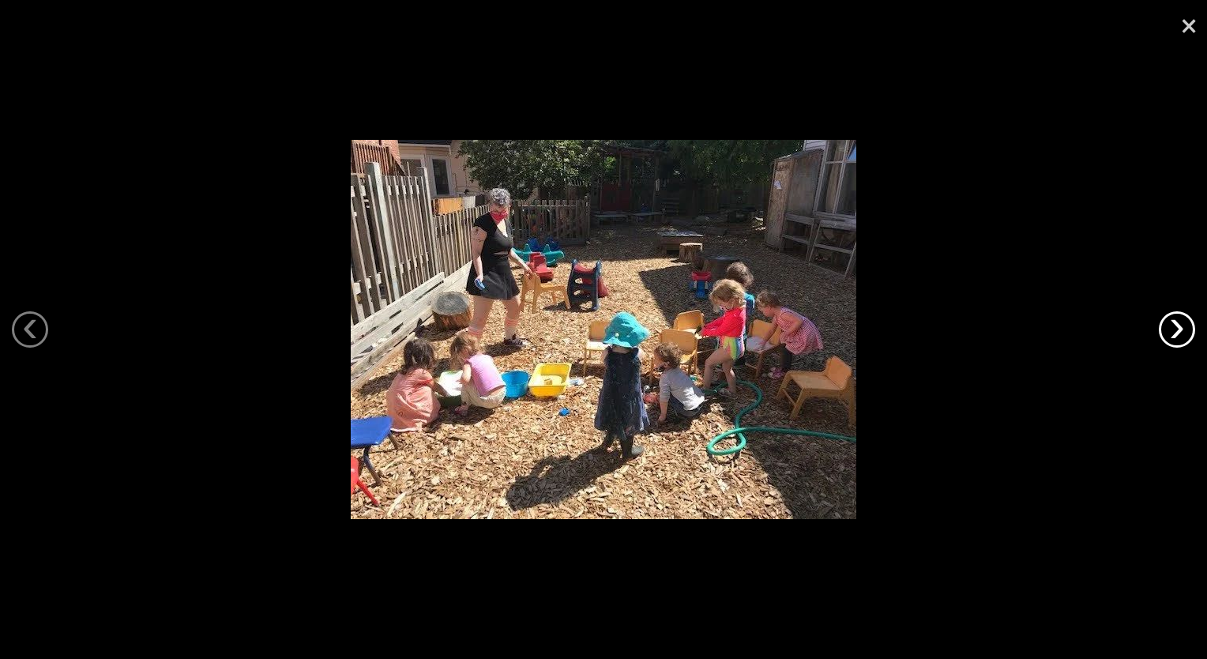
click at [1175, 327] on link "›" at bounding box center [1177, 329] width 36 height 36
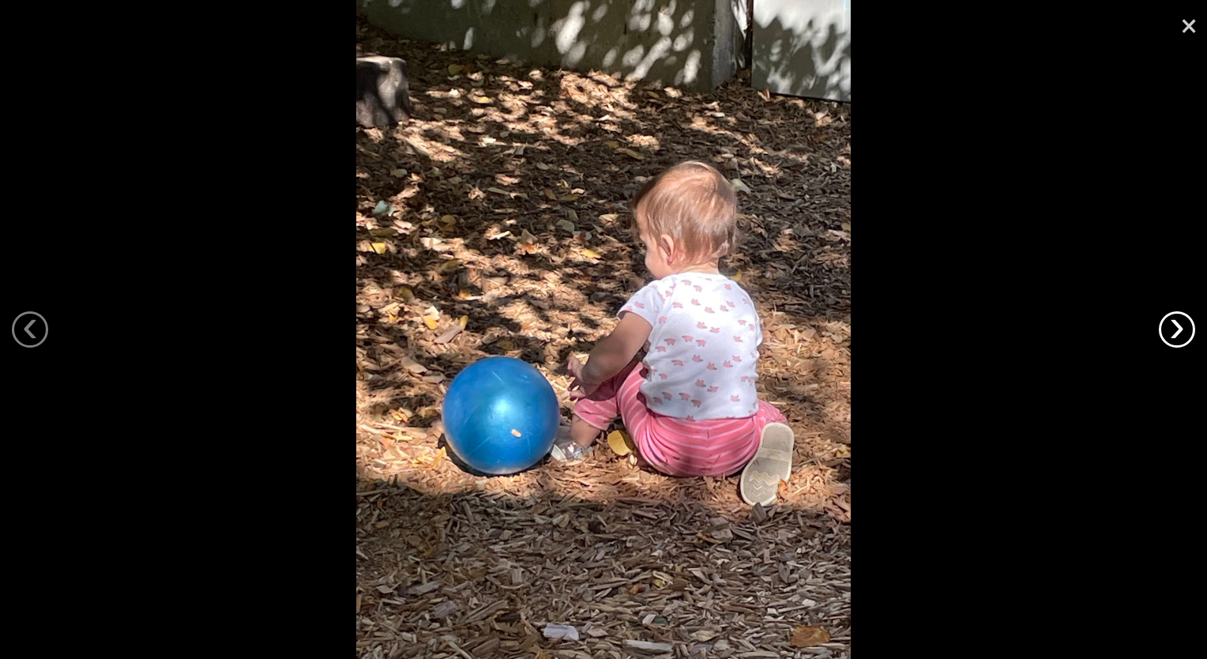
click at [1175, 327] on link "›" at bounding box center [1177, 329] width 36 height 36
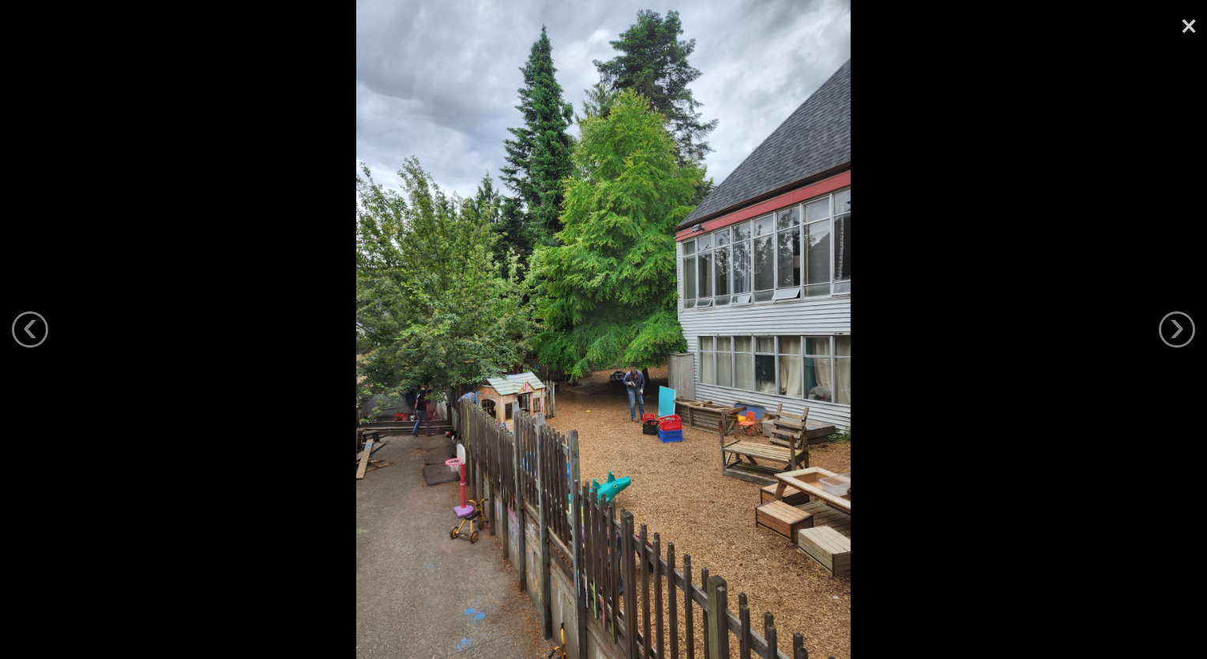
click at [851, 618] on div at bounding box center [603, 329] width 1207 height 659
click at [1174, 327] on link "›" at bounding box center [1177, 329] width 36 height 36
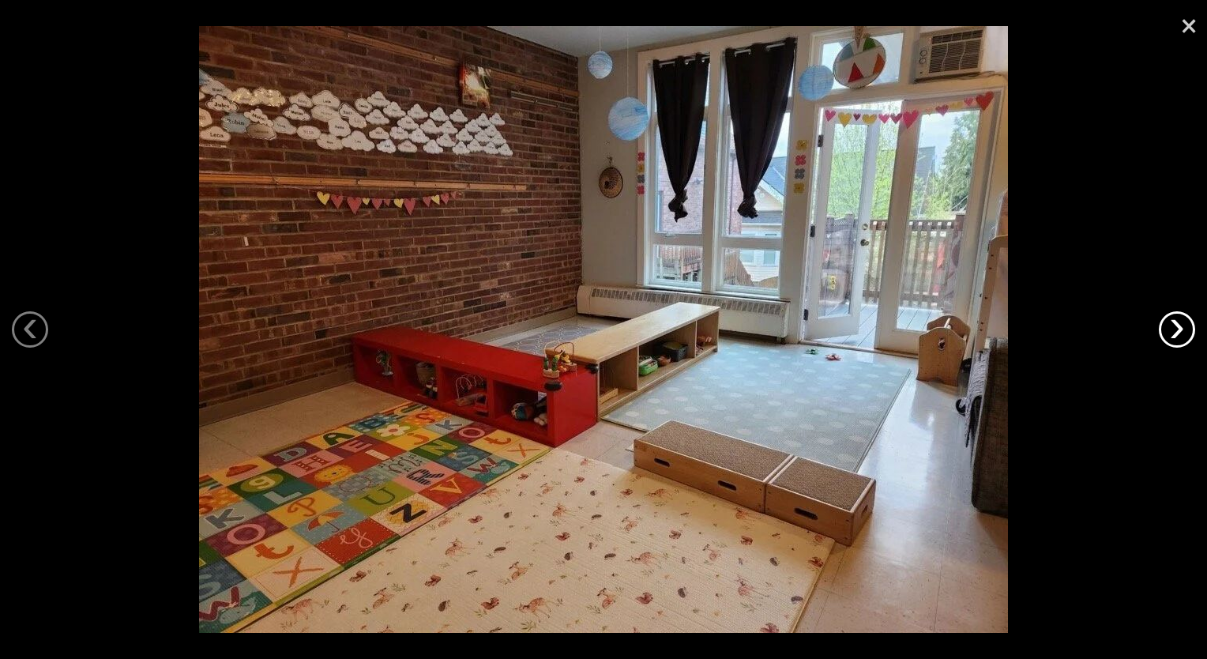
click at [1174, 327] on link "›" at bounding box center [1177, 329] width 36 height 36
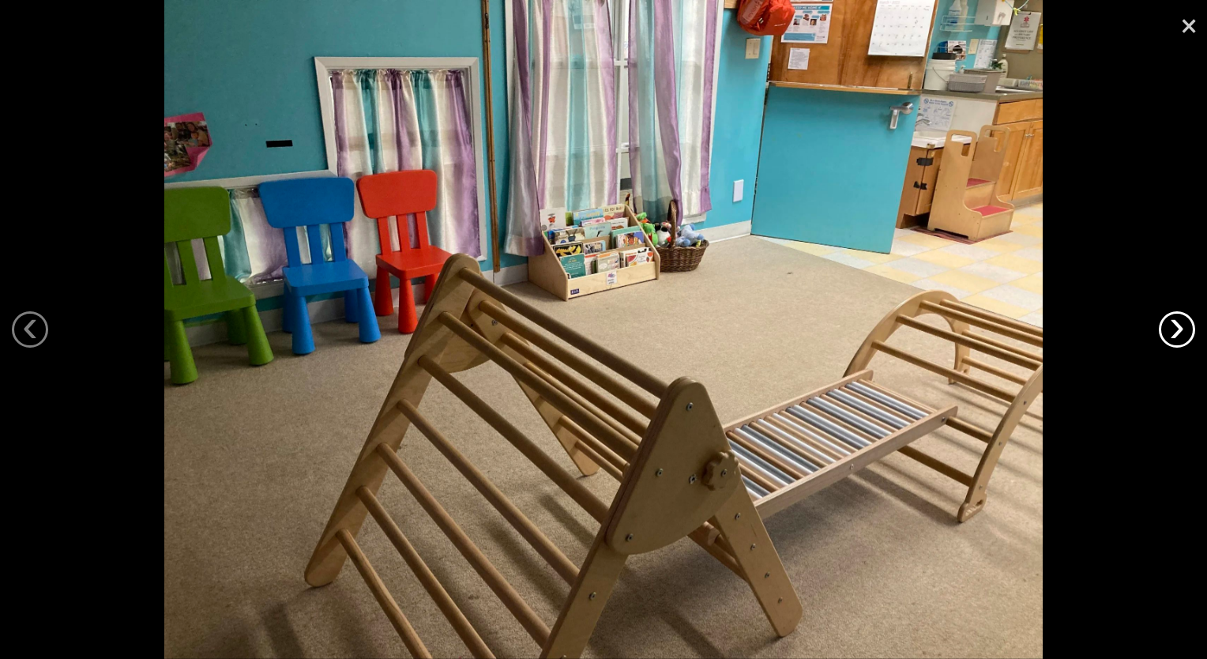
click at [1174, 327] on link "›" at bounding box center [1177, 329] width 36 height 36
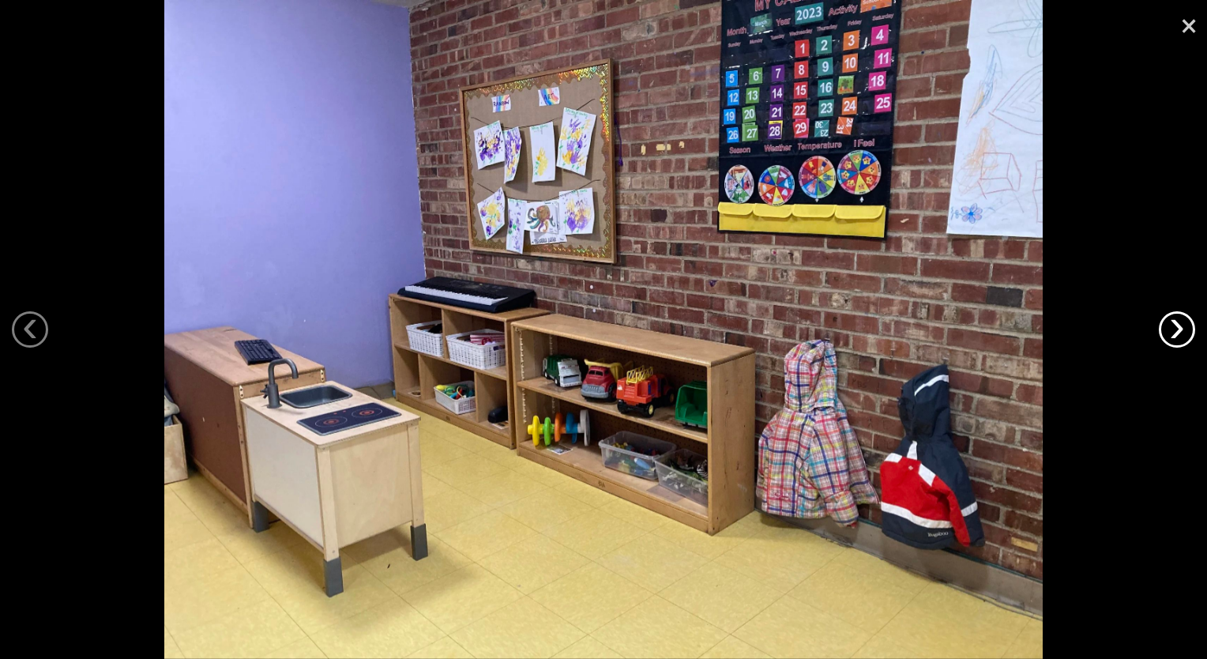
click at [1174, 327] on link "›" at bounding box center [1177, 329] width 36 height 36
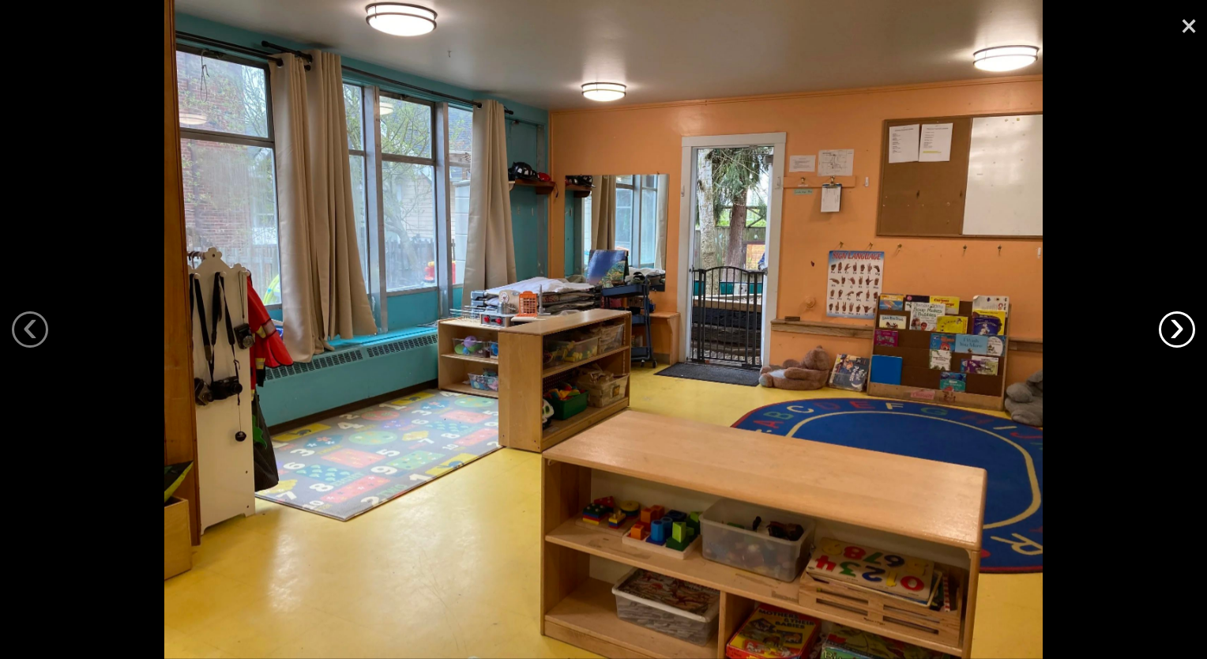
click at [1174, 327] on link "›" at bounding box center [1177, 329] width 36 height 36
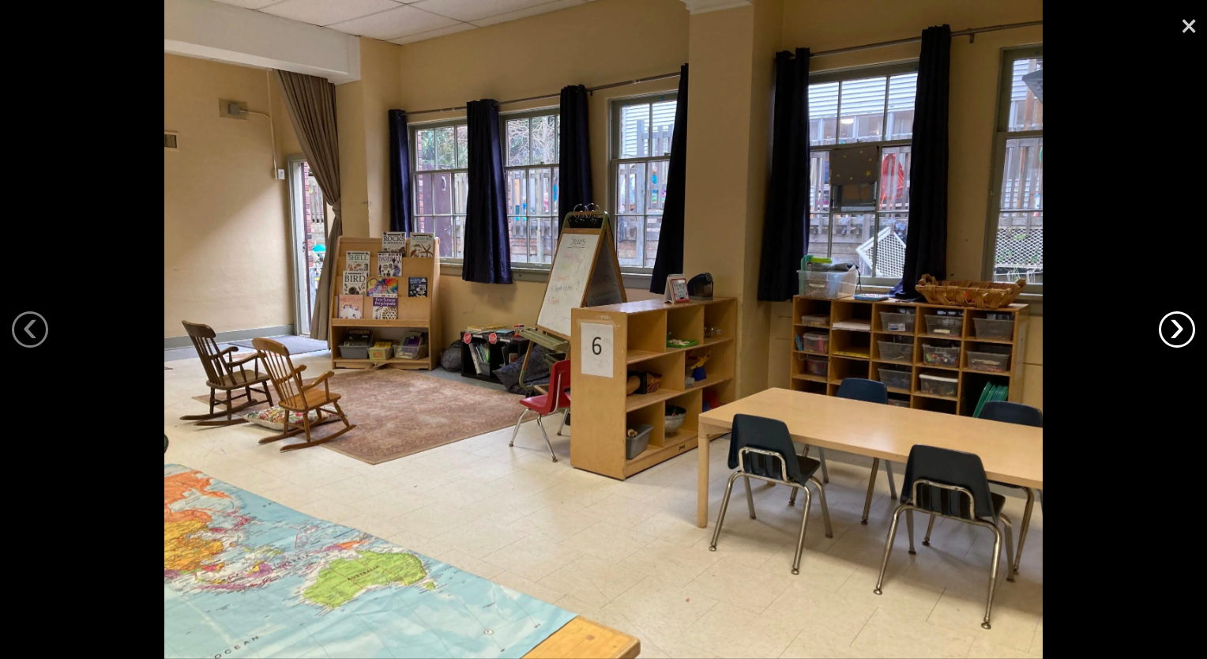
click at [1174, 327] on link "›" at bounding box center [1177, 329] width 36 height 36
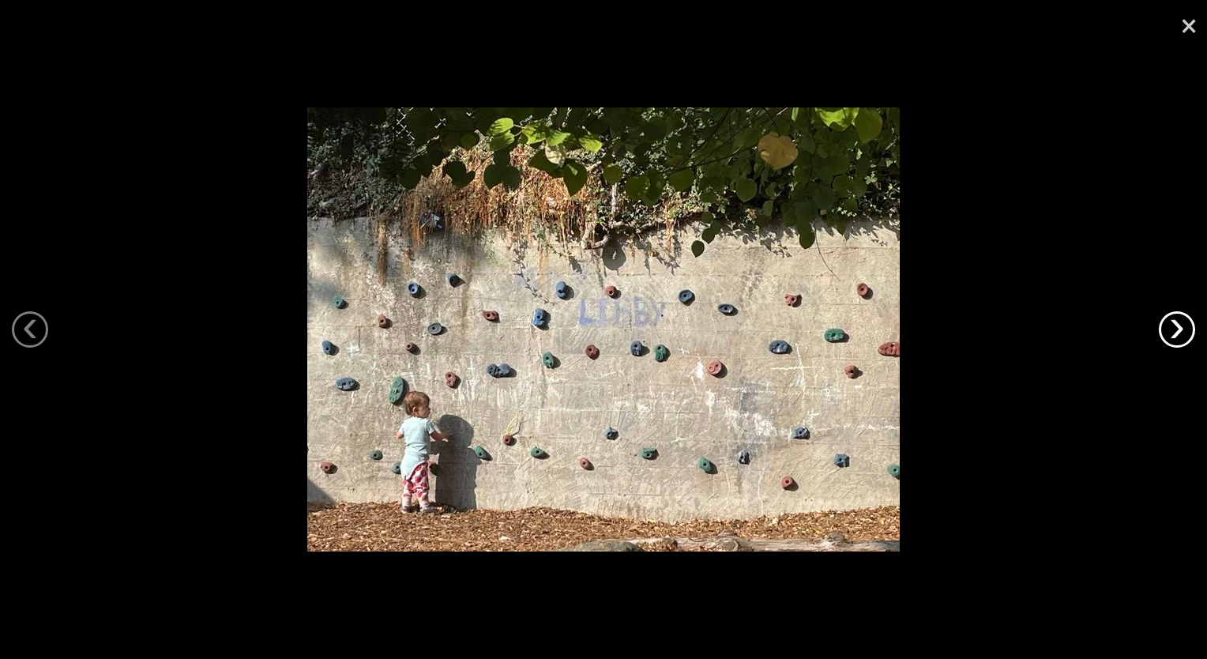
click at [1174, 327] on link "›" at bounding box center [1177, 329] width 36 height 36
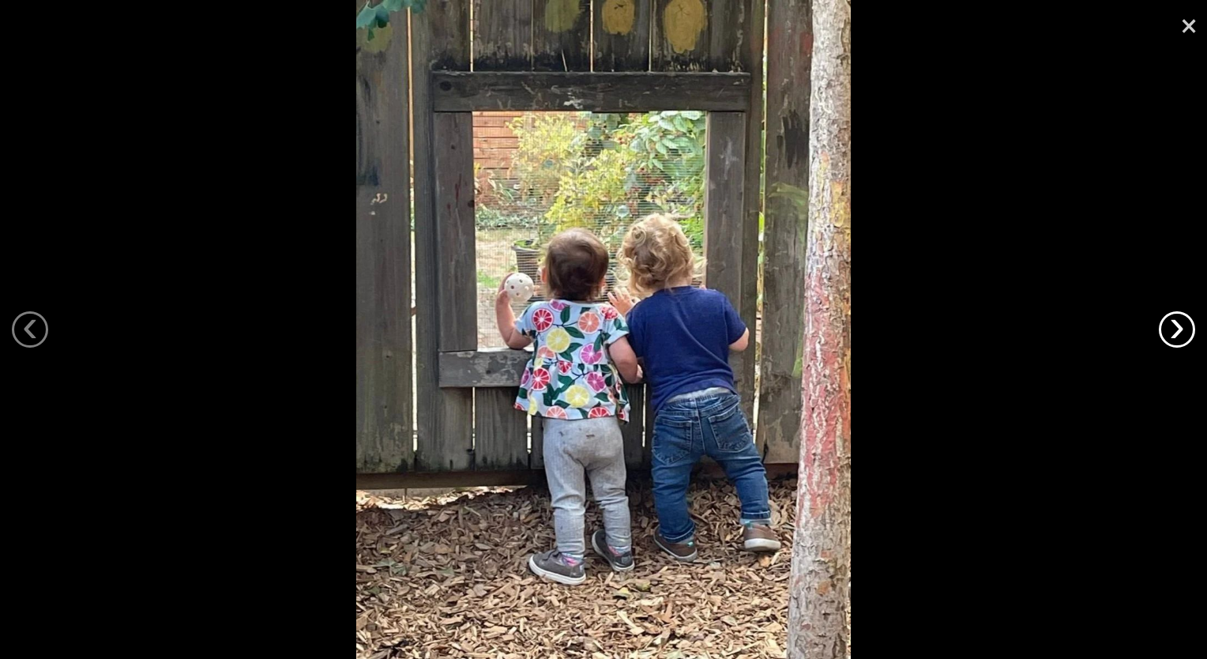
click at [1174, 327] on link "›" at bounding box center [1177, 329] width 36 height 36
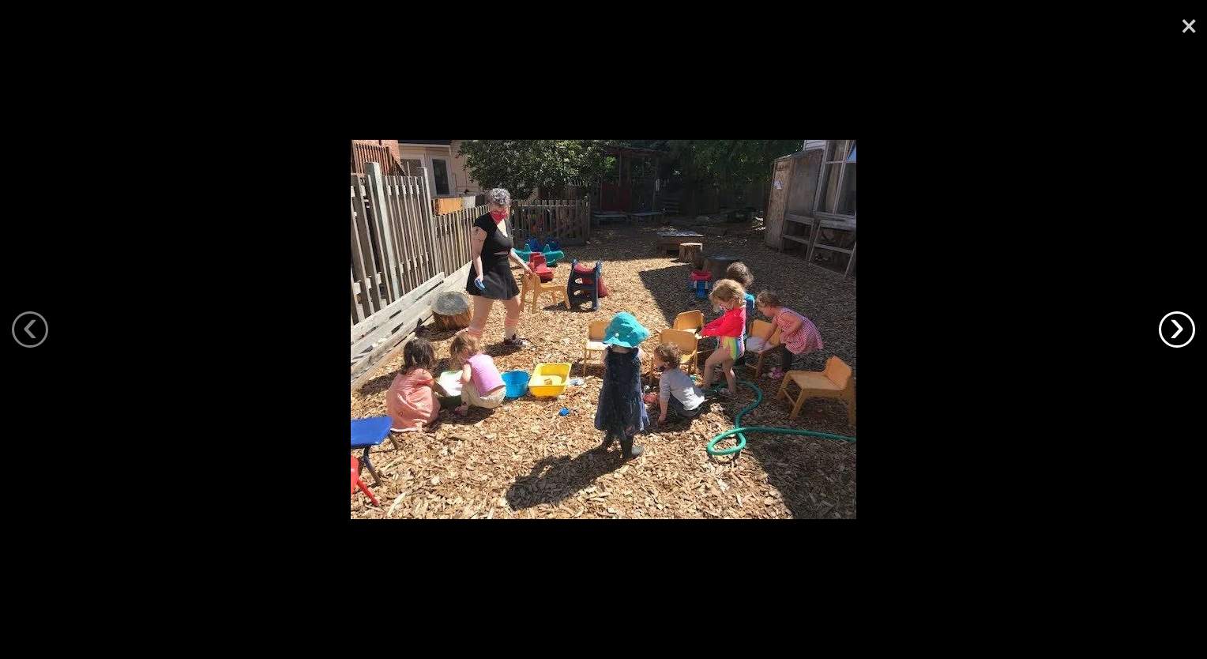
click at [1174, 327] on link "›" at bounding box center [1177, 329] width 36 height 36
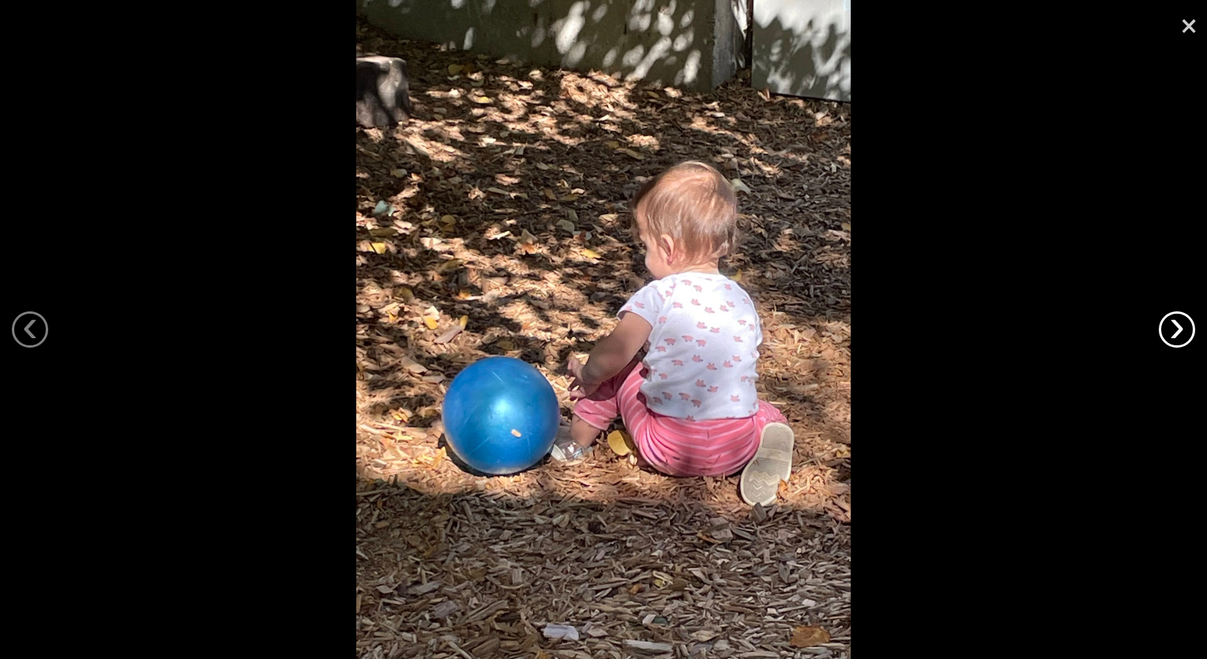
click at [1174, 327] on link "›" at bounding box center [1177, 329] width 36 height 36
